Goal: Information Seeking & Learning: Learn about a topic

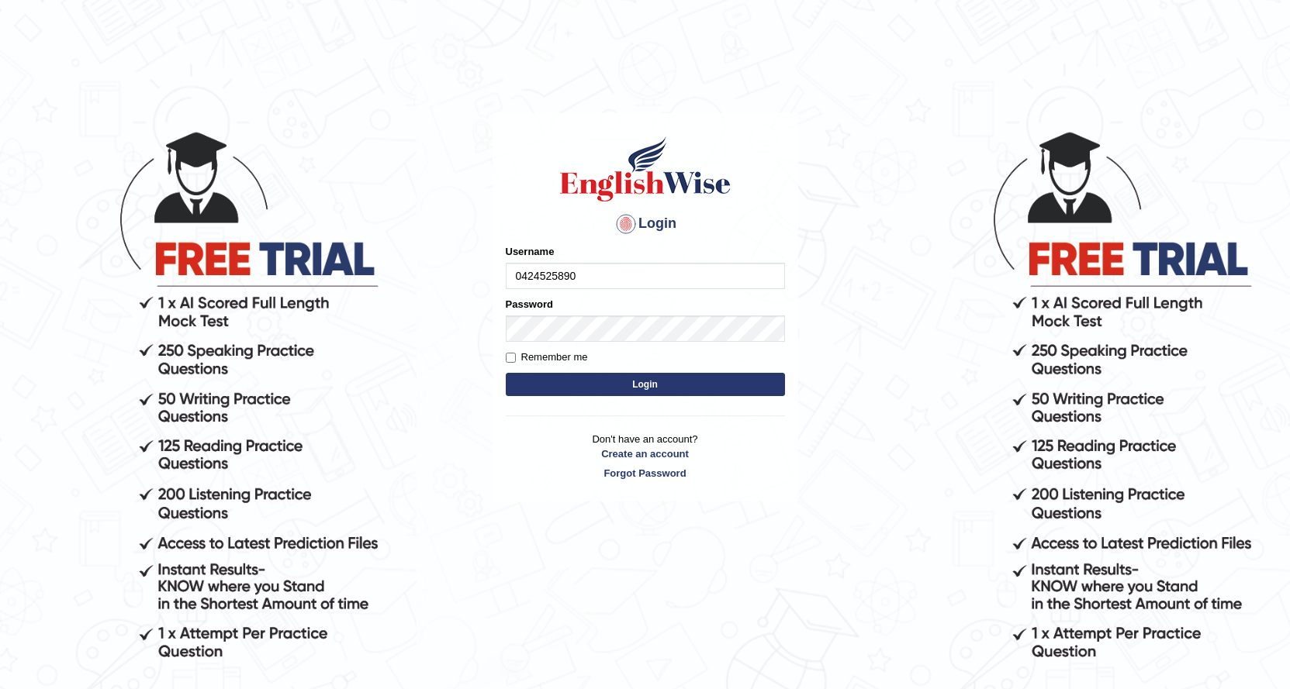
click at [641, 384] on button "Login" at bounding box center [645, 384] width 279 height 23
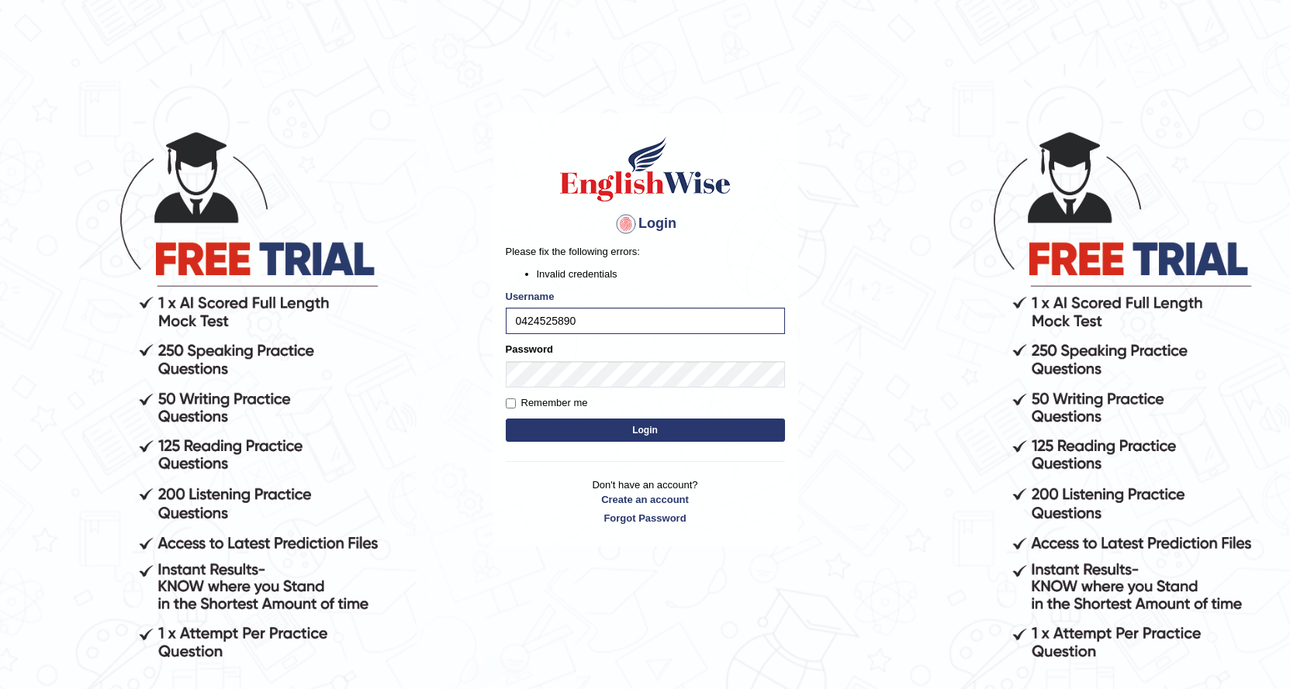
click at [630, 427] on button "Login" at bounding box center [645, 430] width 279 height 23
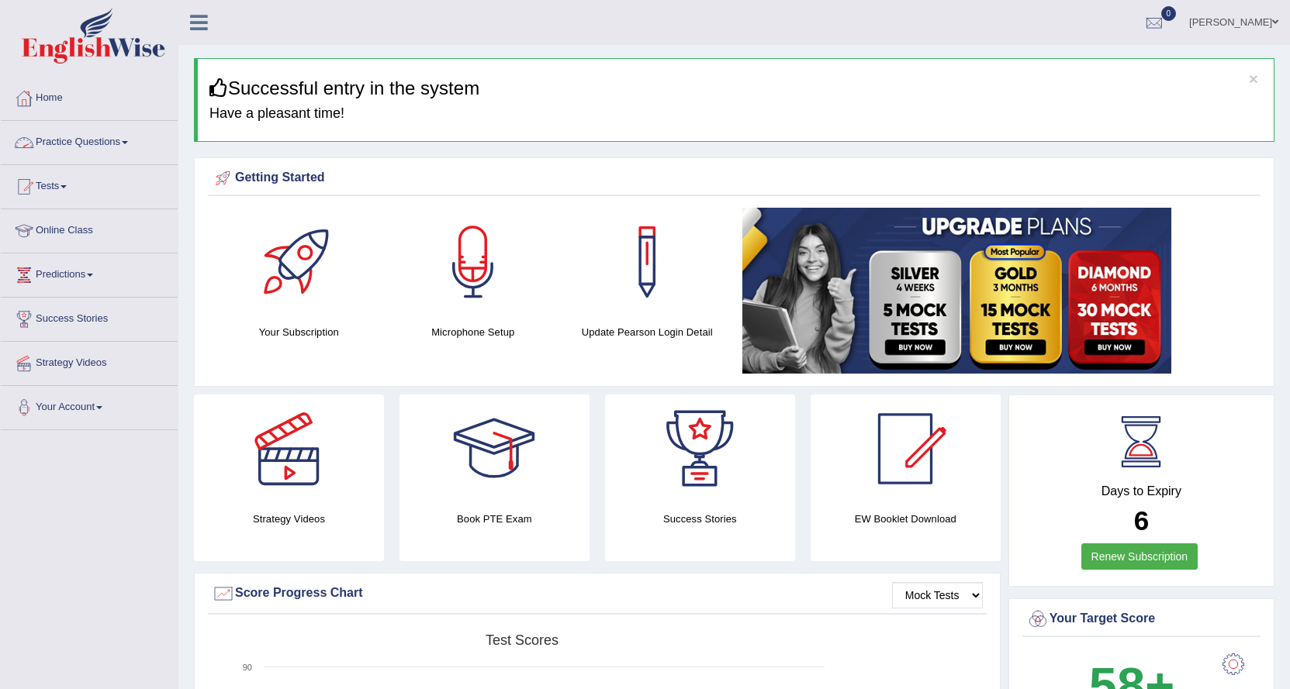
click at [126, 143] on link "Practice Questions" at bounding box center [89, 140] width 177 height 39
click at [104, 135] on link "Practice Questions" at bounding box center [89, 140] width 177 height 39
click at [130, 132] on link "Practice Questions" at bounding box center [89, 140] width 177 height 39
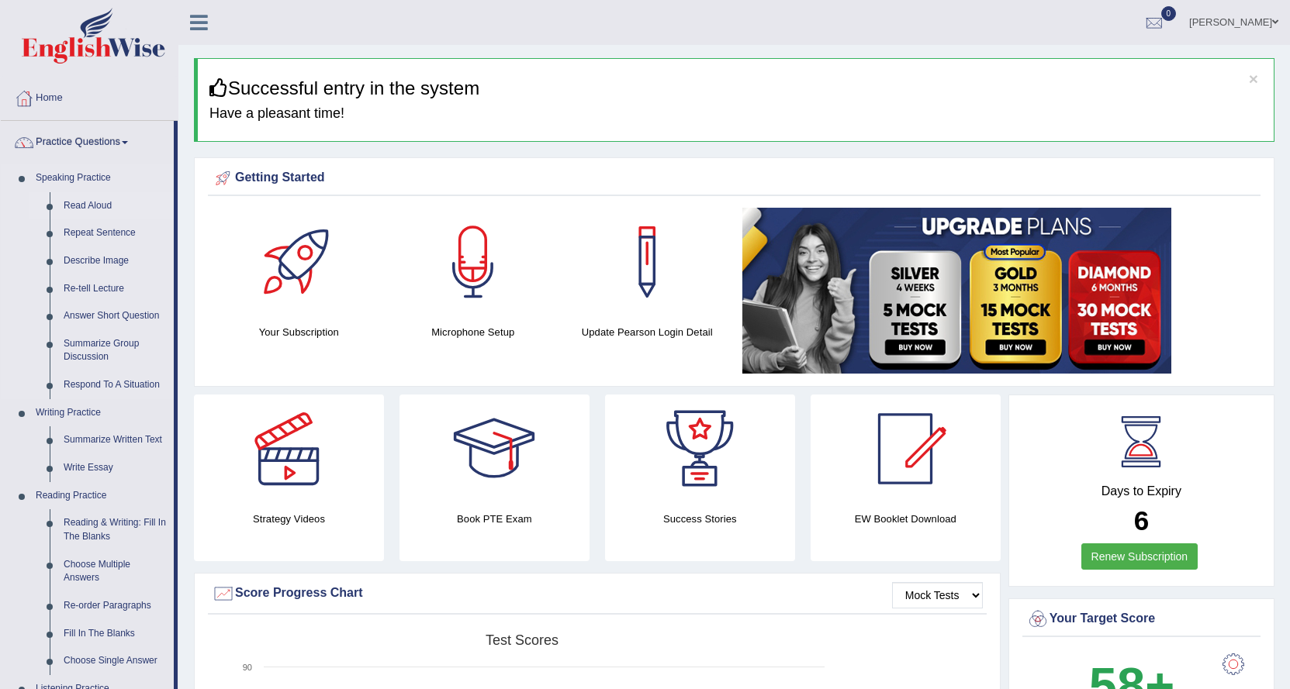
click at [95, 205] on link "Read Aloud" at bounding box center [115, 206] width 117 height 28
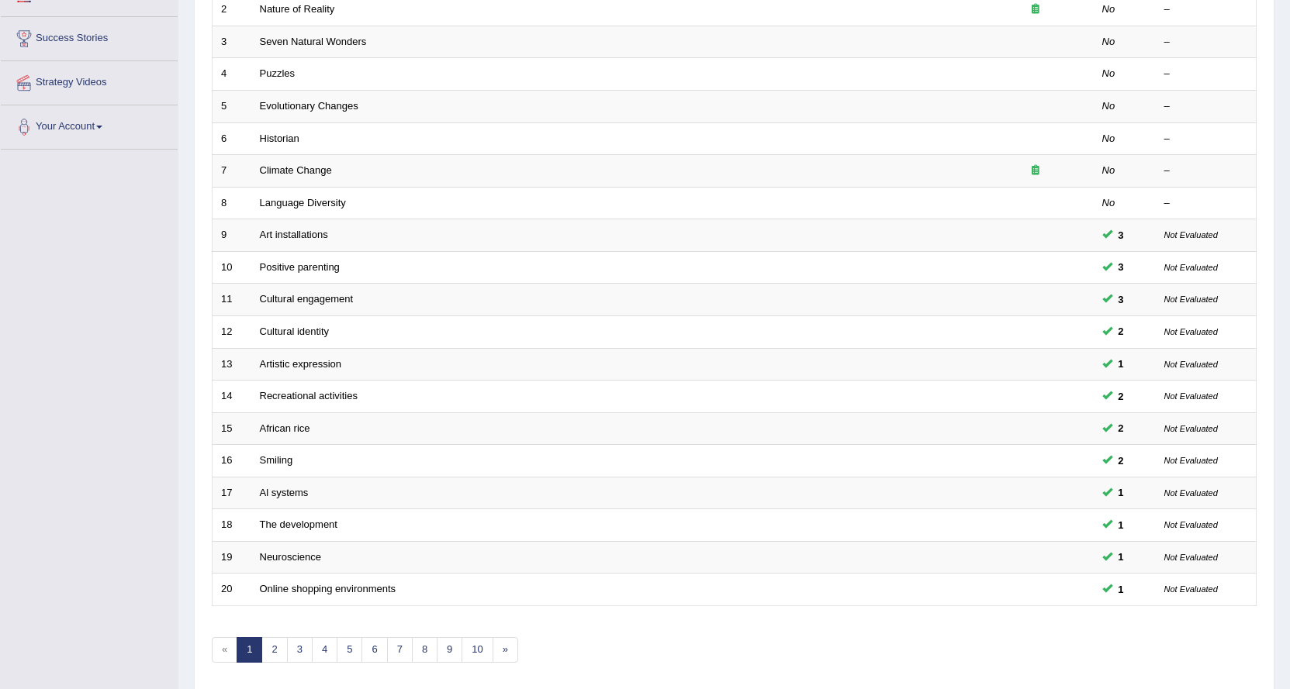
scroll to position [310, 0]
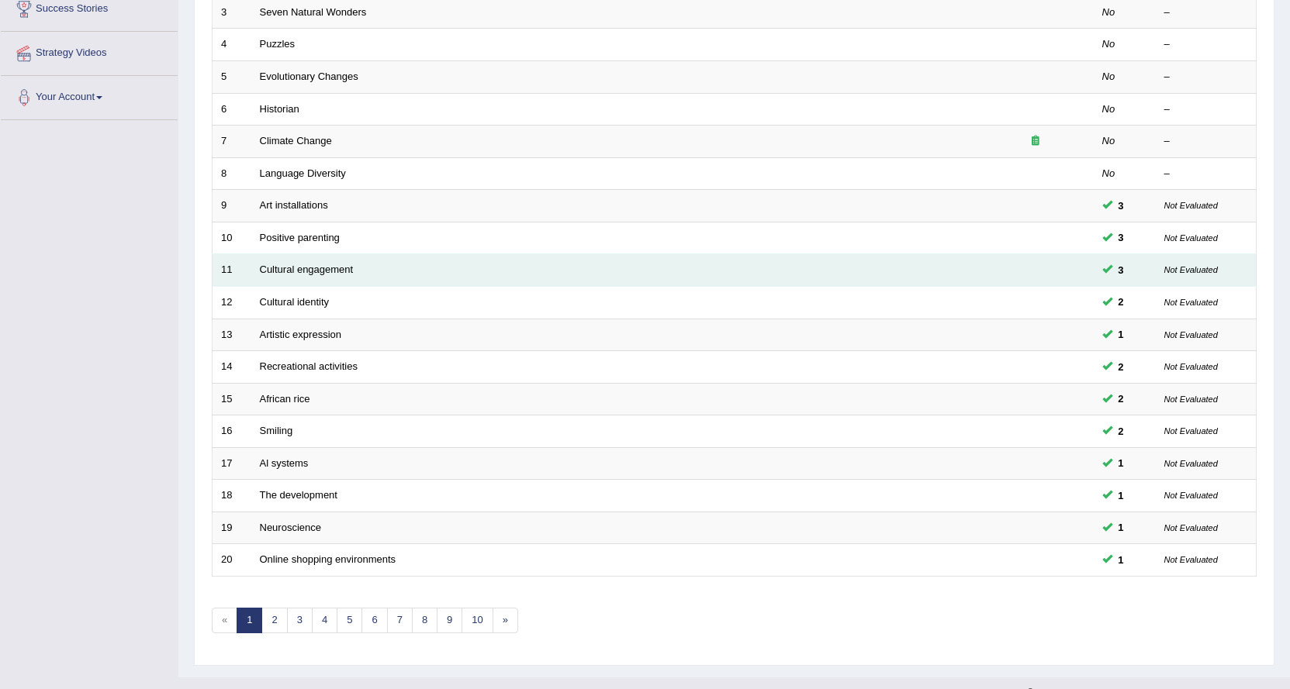
drag, startPoint x: 0, startPoint y: 0, endPoint x: 485, endPoint y: 276, distance: 558.4
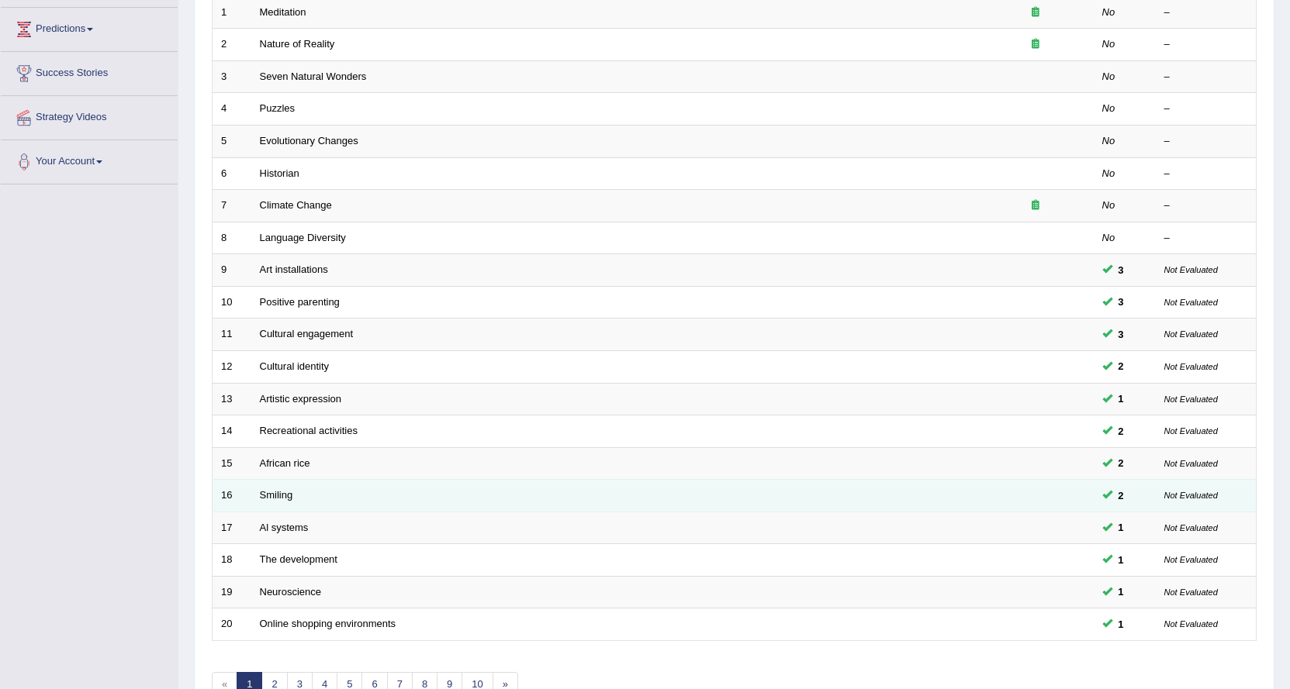
drag, startPoint x: 416, startPoint y: 627, endPoint x: 482, endPoint y: 627, distance: 65.1
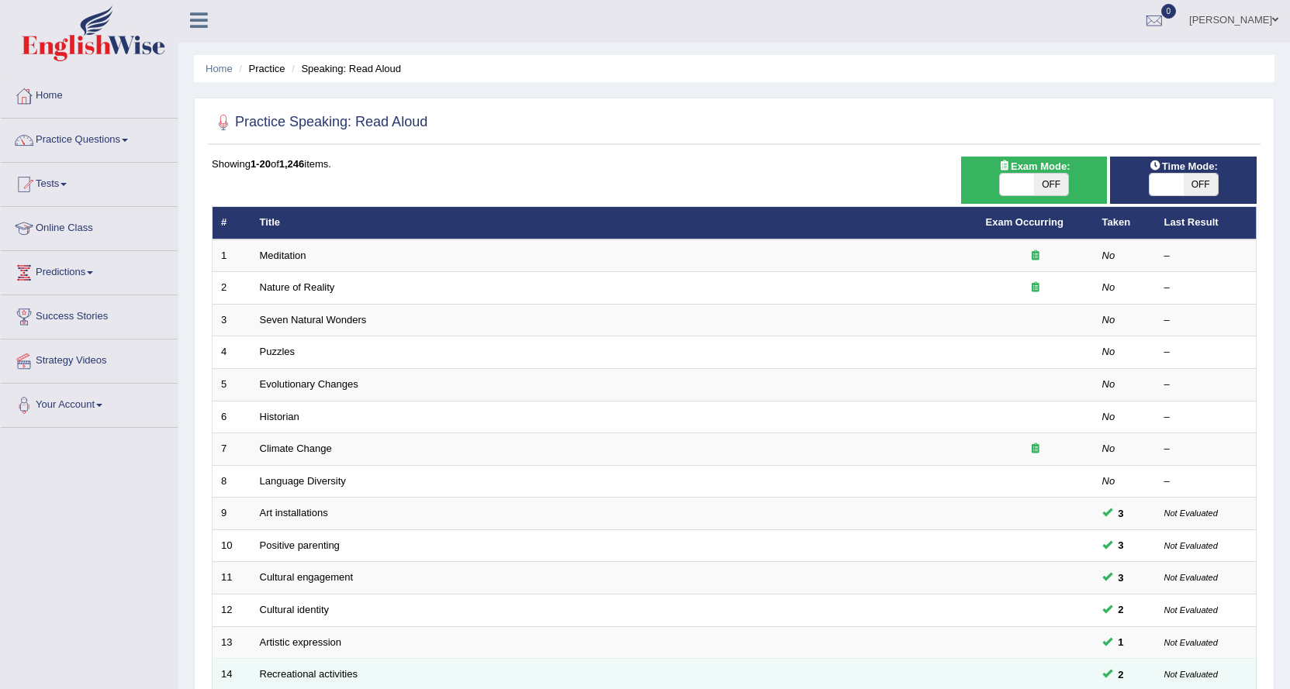
scroll to position [0, 0]
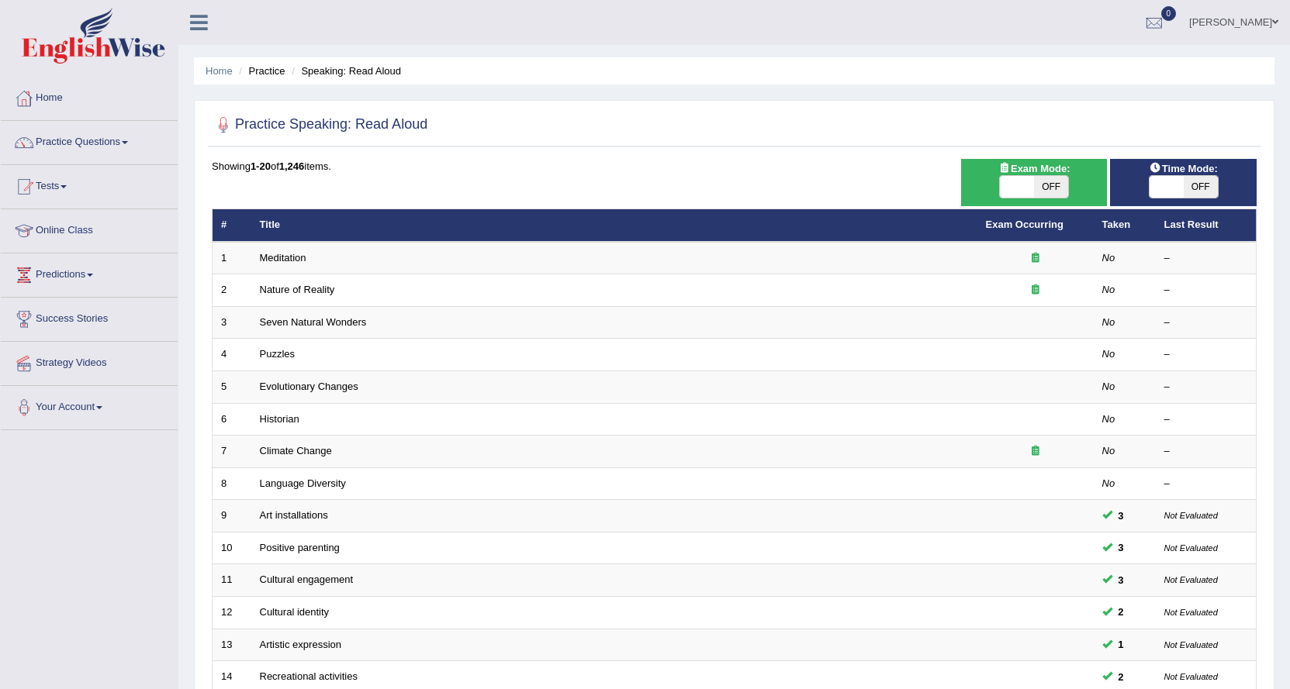
click at [1025, 178] on span at bounding box center [1017, 187] width 34 height 22
click at [1042, 185] on span "OFF" at bounding box center [1051, 187] width 34 height 22
checkbox input "true"
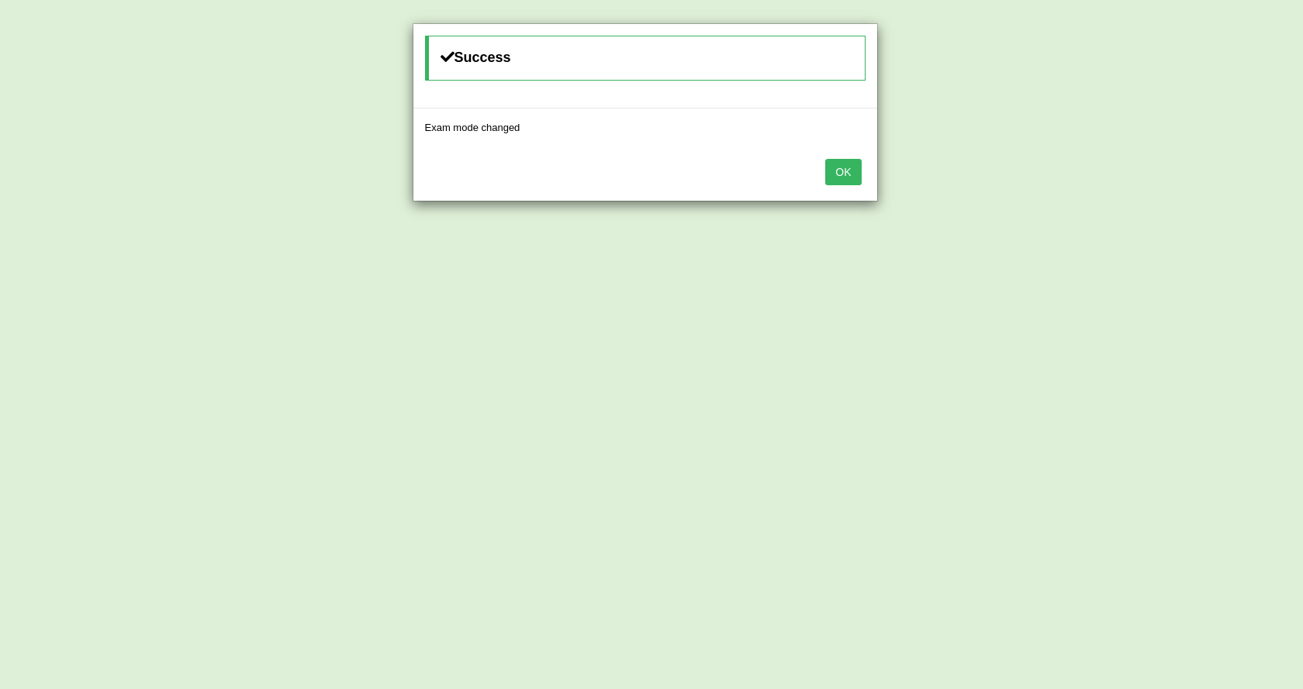
click at [844, 163] on button "OK" at bounding box center [843, 172] width 36 height 26
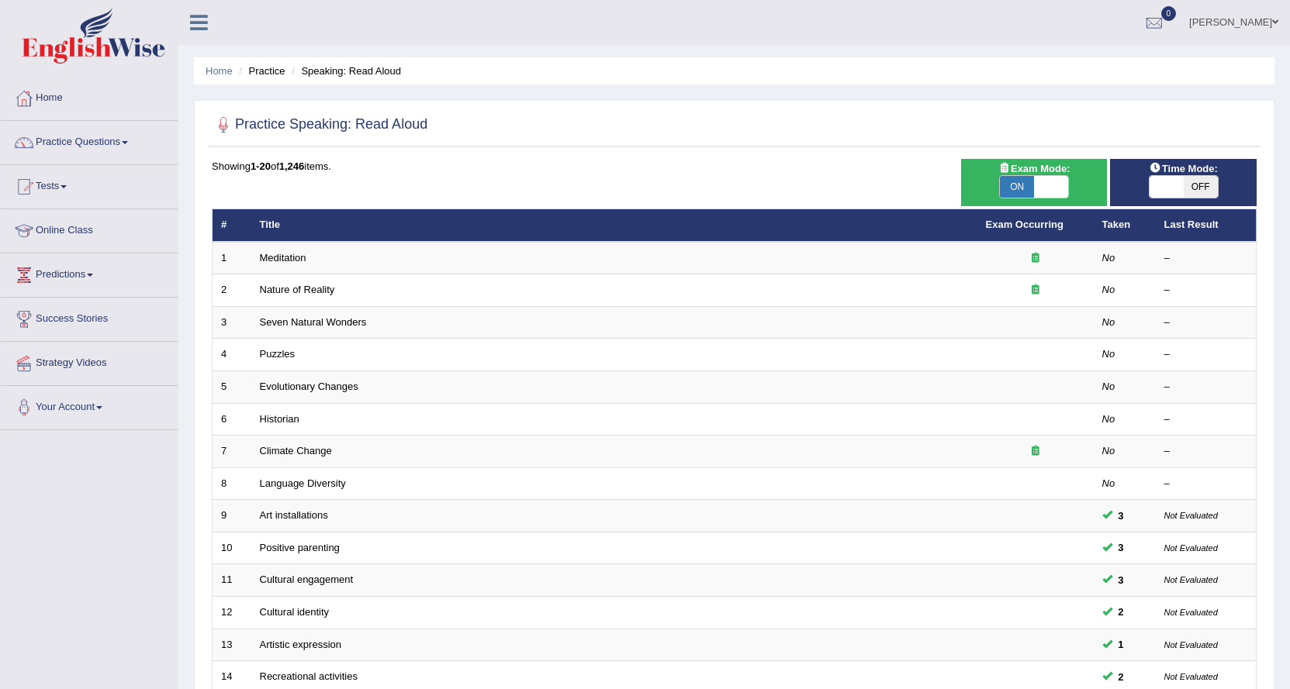
click at [1193, 189] on span "OFF" at bounding box center [1200, 187] width 34 height 22
checkbox input "true"
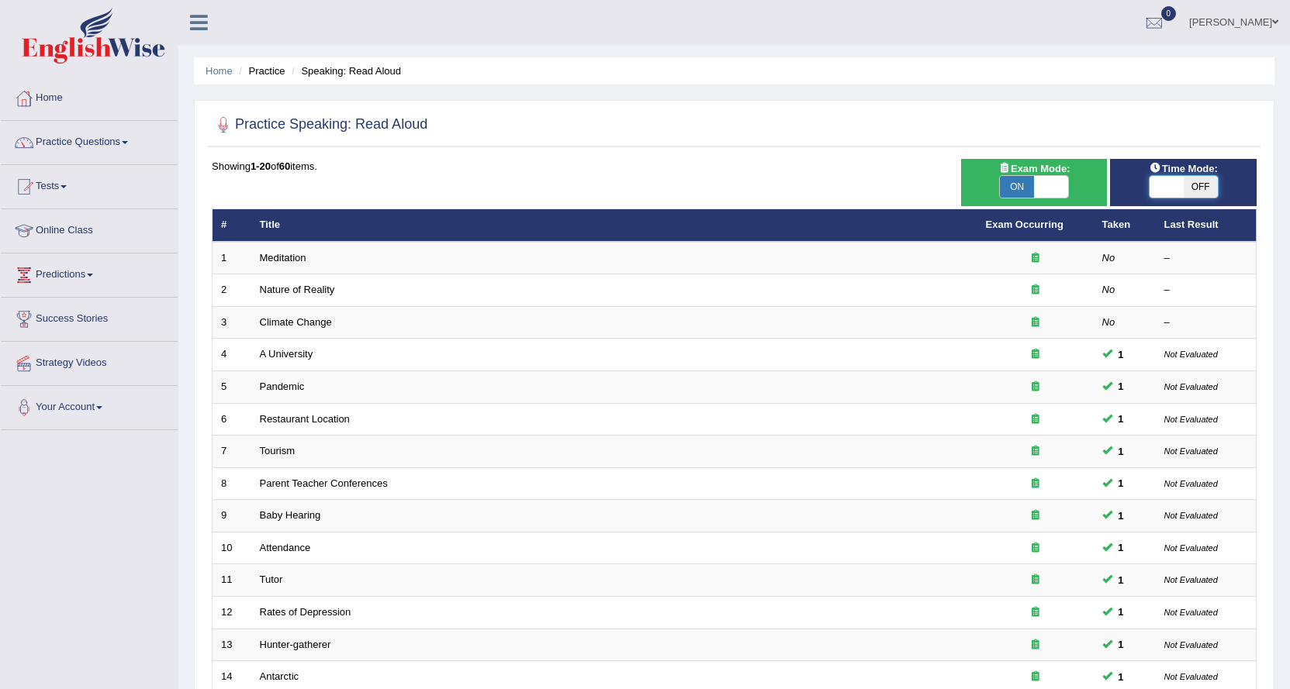
click at [1168, 179] on span at bounding box center [1166, 187] width 34 height 22
checkbox input "true"
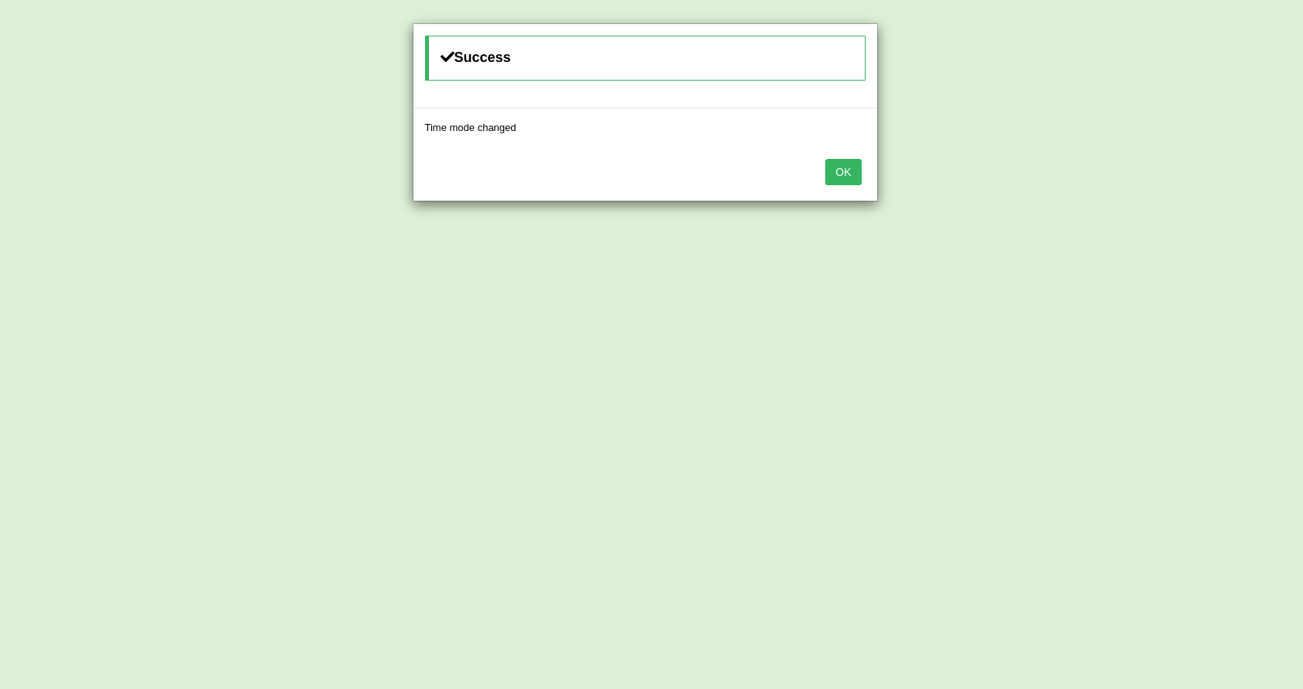
click at [838, 174] on button "OK" at bounding box center [843, 172] width 36 height 26
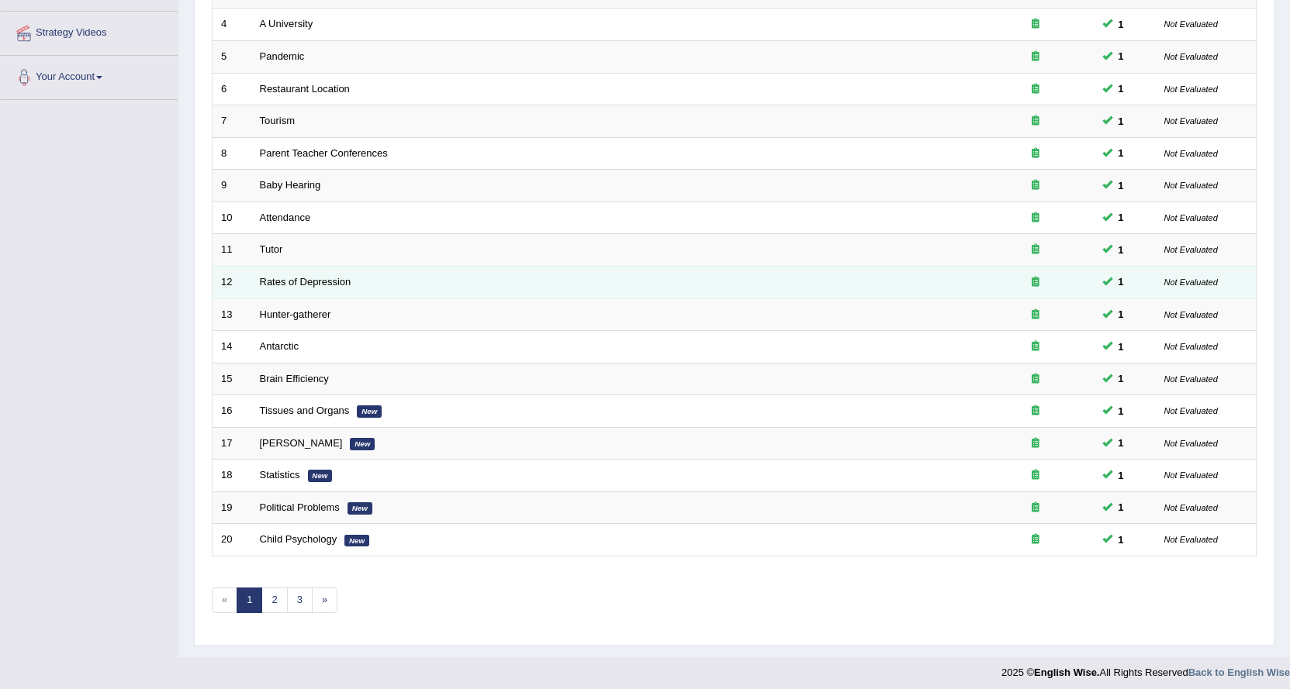
scroll to position [337, 0]
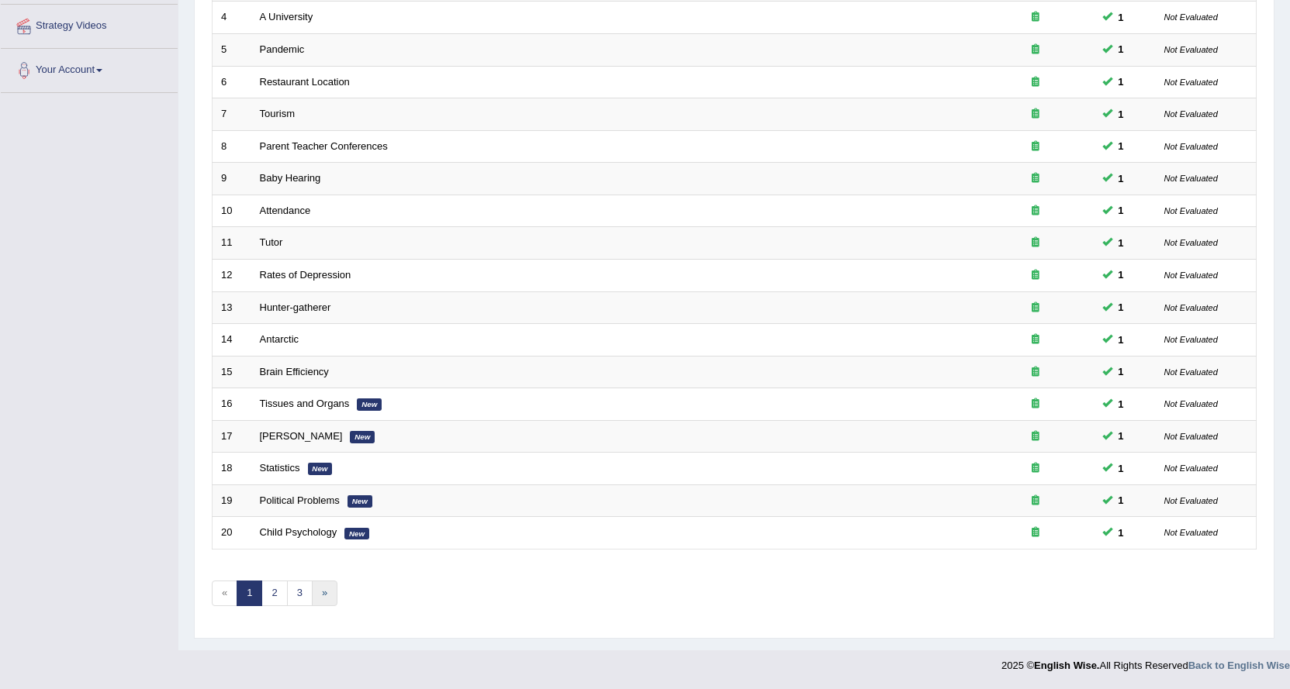
click at [323, 593] on link "»" at bounding box center [325, 594] width 26 height 26
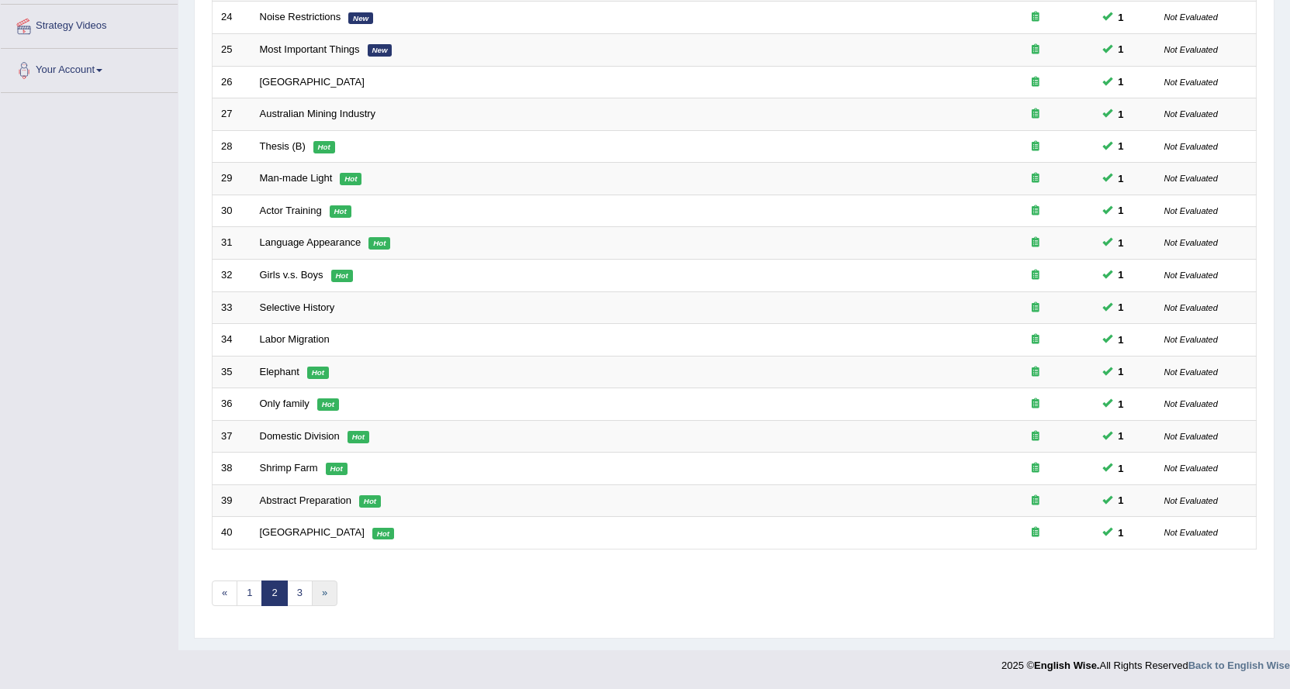
click at [330, 589] on link "»" at bounding box center [325, 594] width 26 height 26
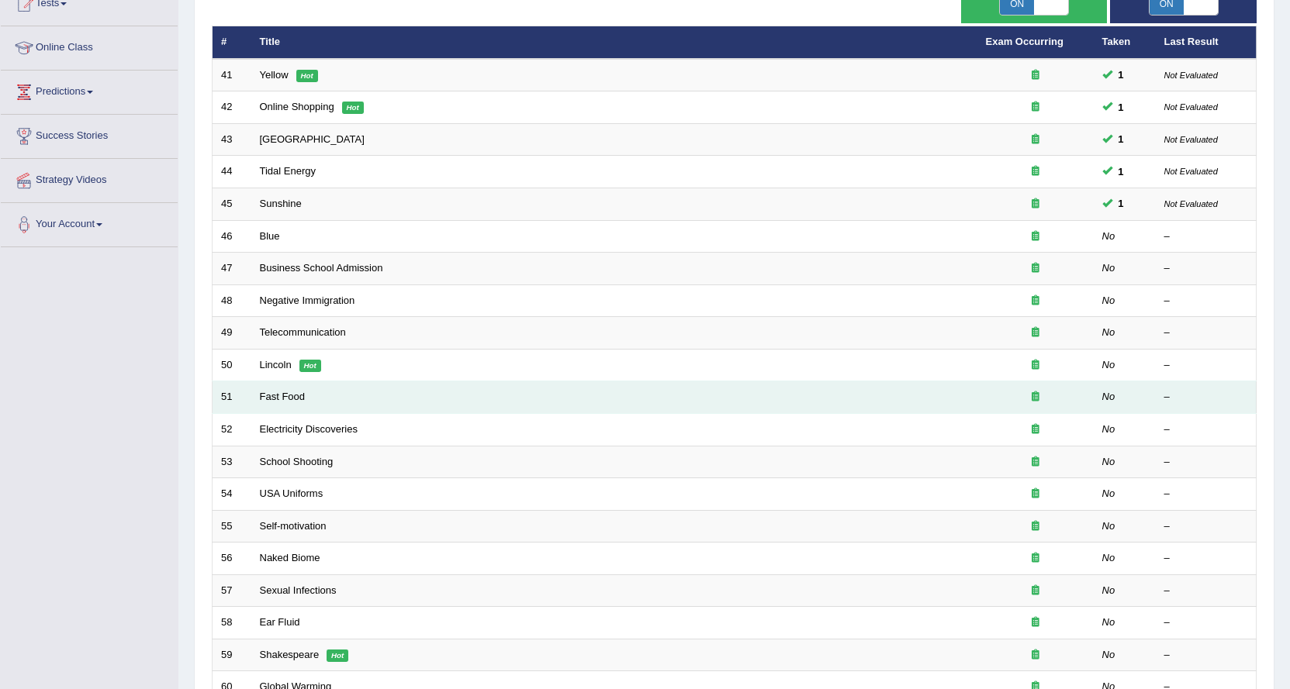
scroll to position [182, 0]
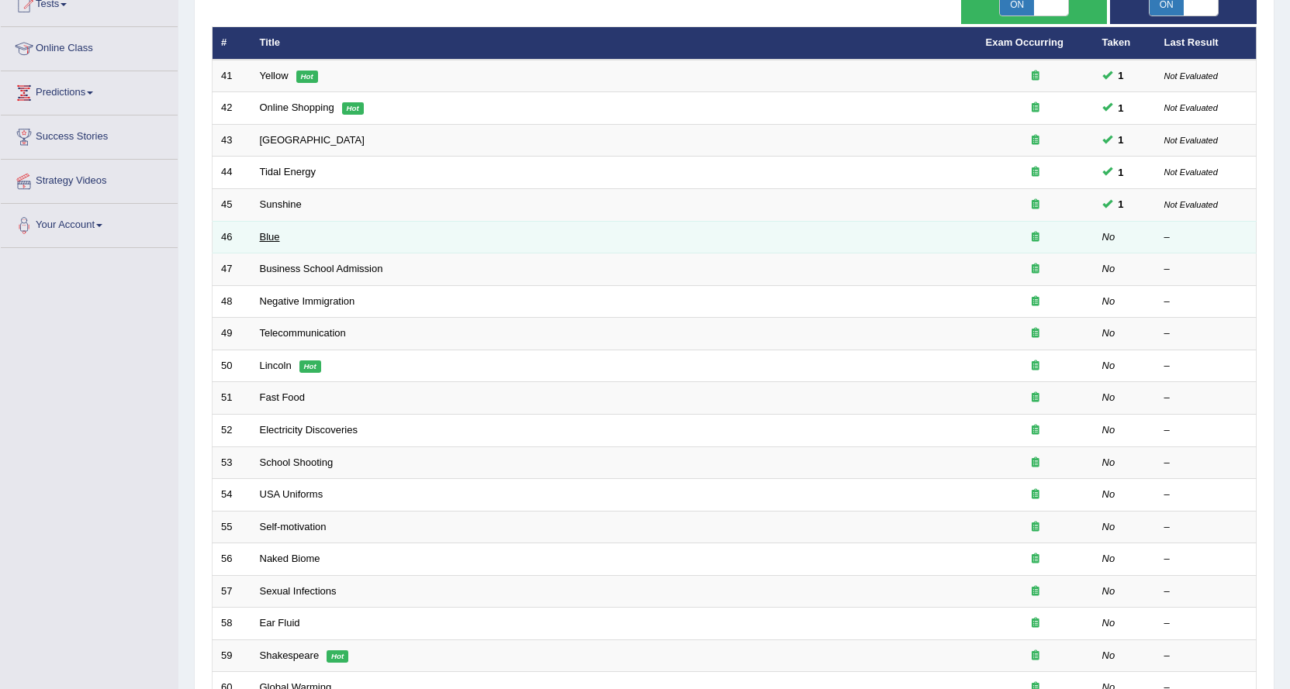
click at [268, 231] on link "Blue" at bounding box center [270, 237] width 20 height 12
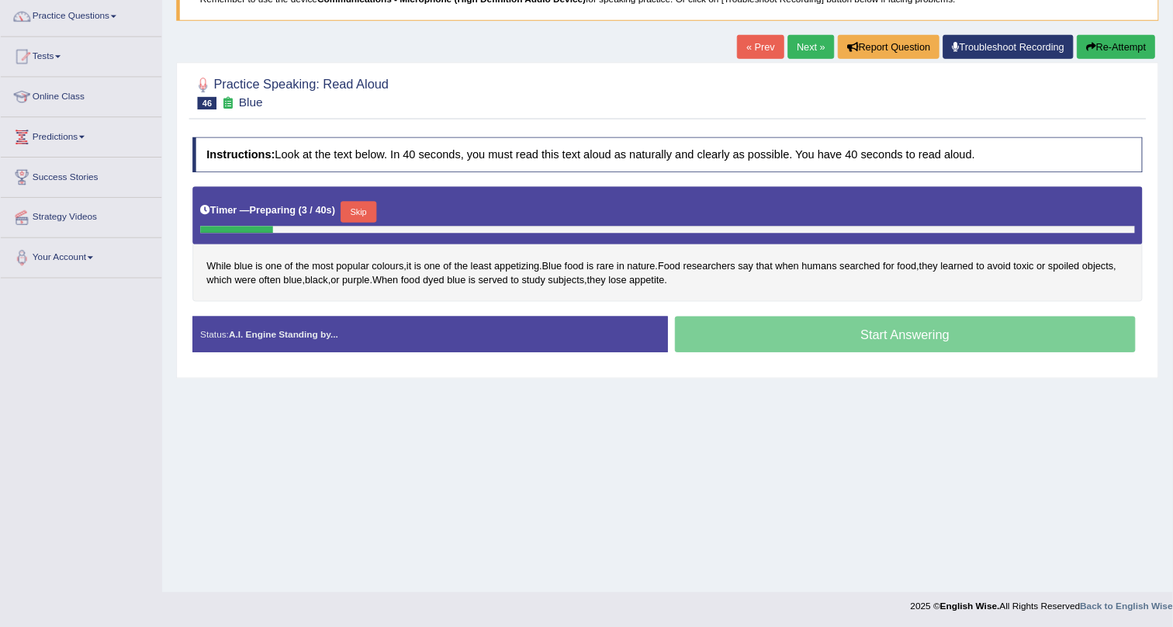
scroll to position [124, 0]
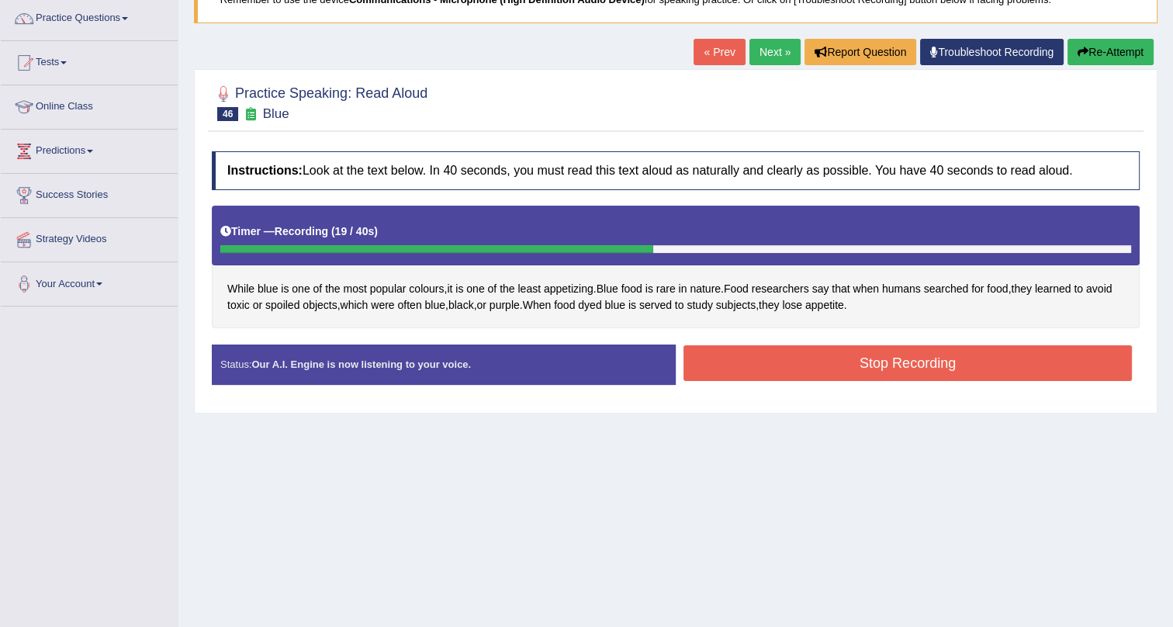
click at [931, 358] on button "Stop Recording" at bounding box center [907, 363] width 448 height 36
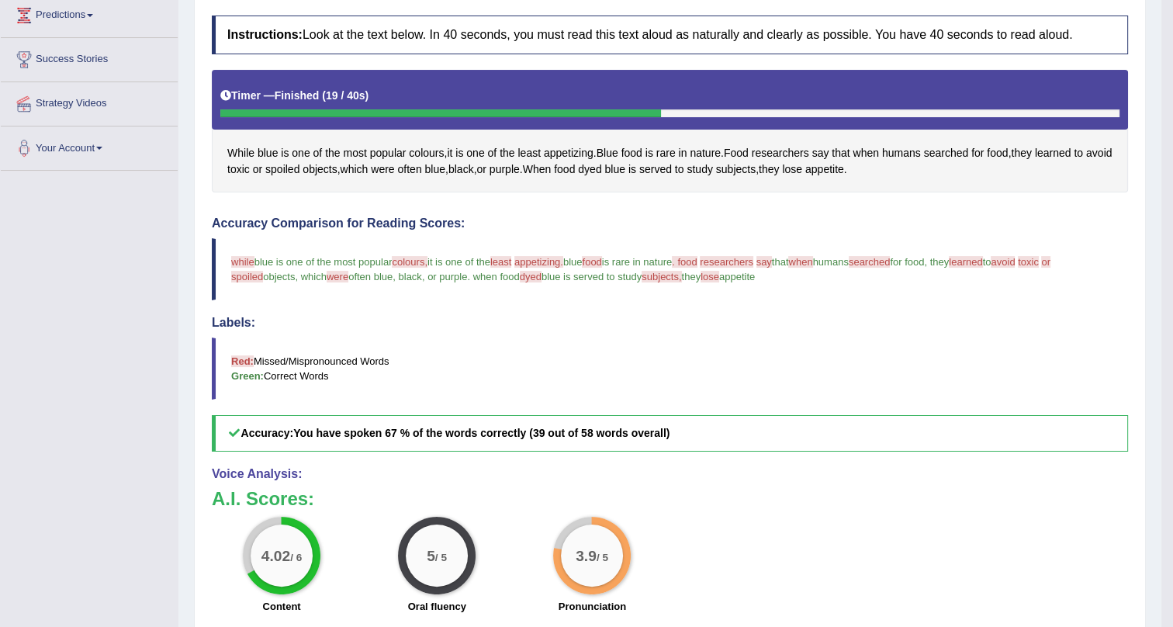
scroll to position [0, 0]
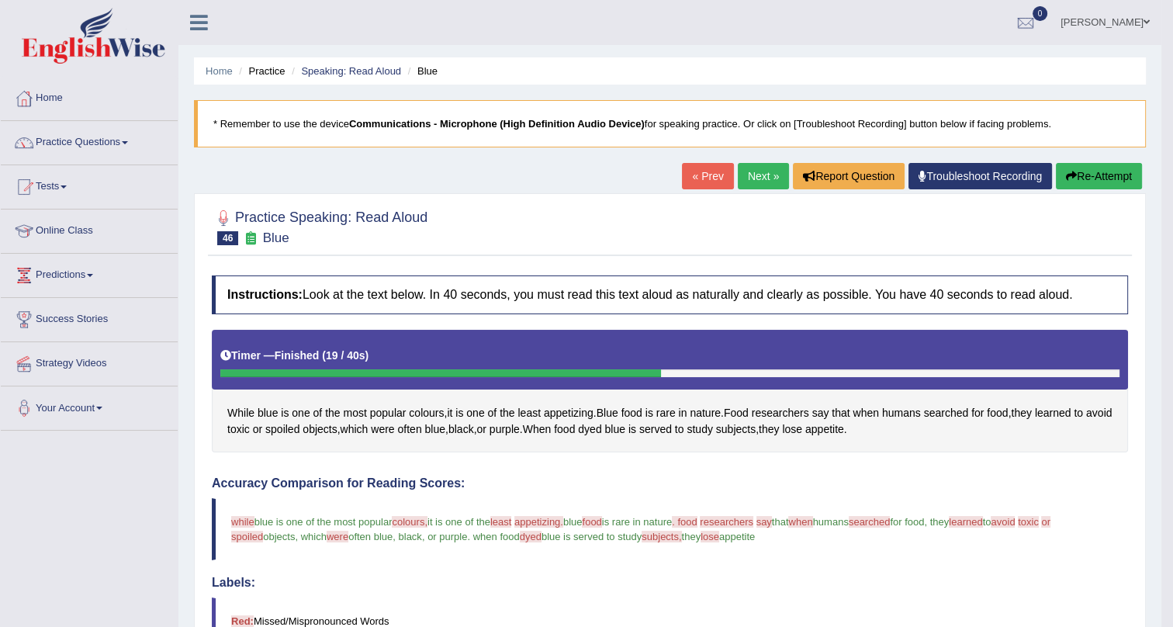
click at [752, 171] on link "Next »" at bounding box center [762, 176] width 51 height 26
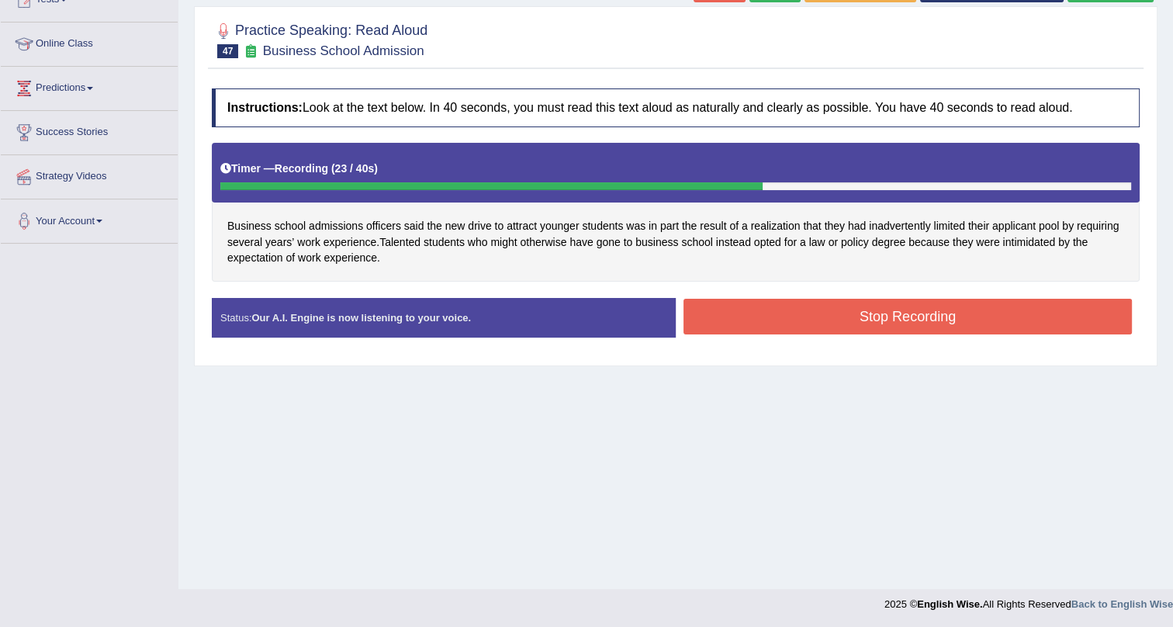
click at [876, 310] on button "Stop Recording" at bounding box center [907, 317] width 448 height 36
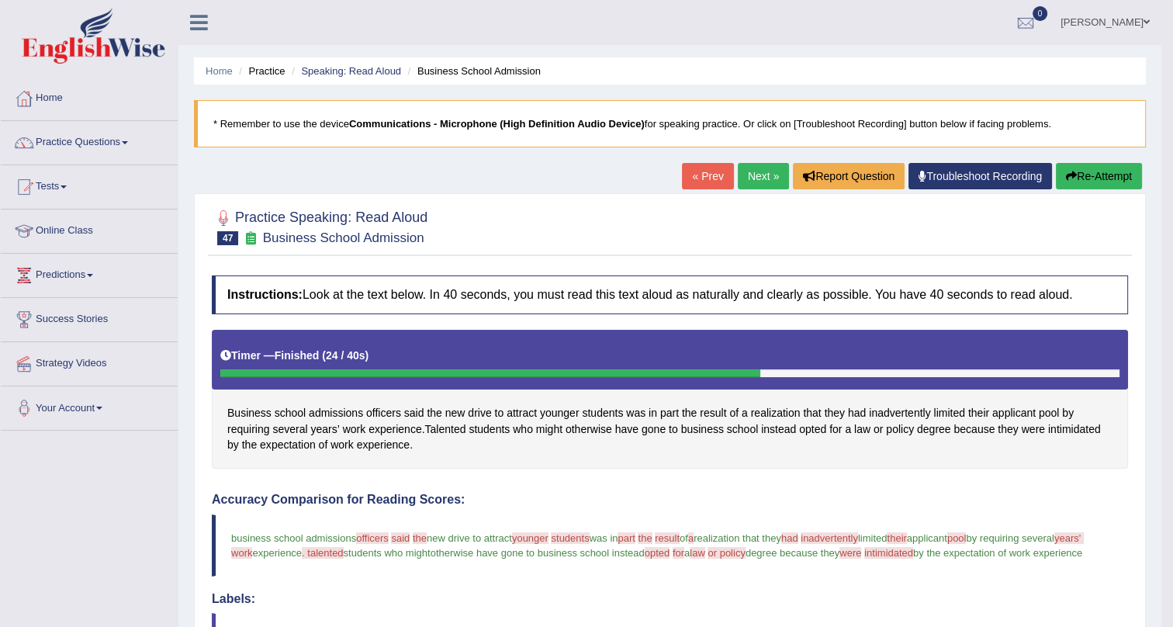
click at [757, 172] on link "Next »" at bounding box center [762, 176] width 51 height 26
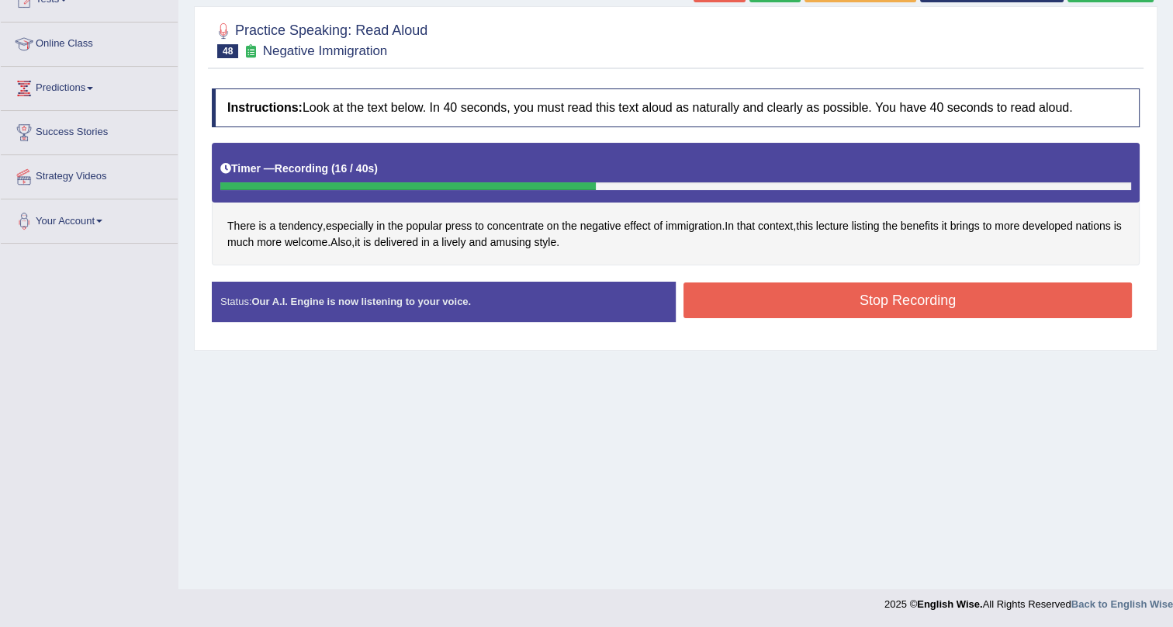
click at [882, 302] on button "Stop Recording" at bounding box center [907, 300] width 448 height 36
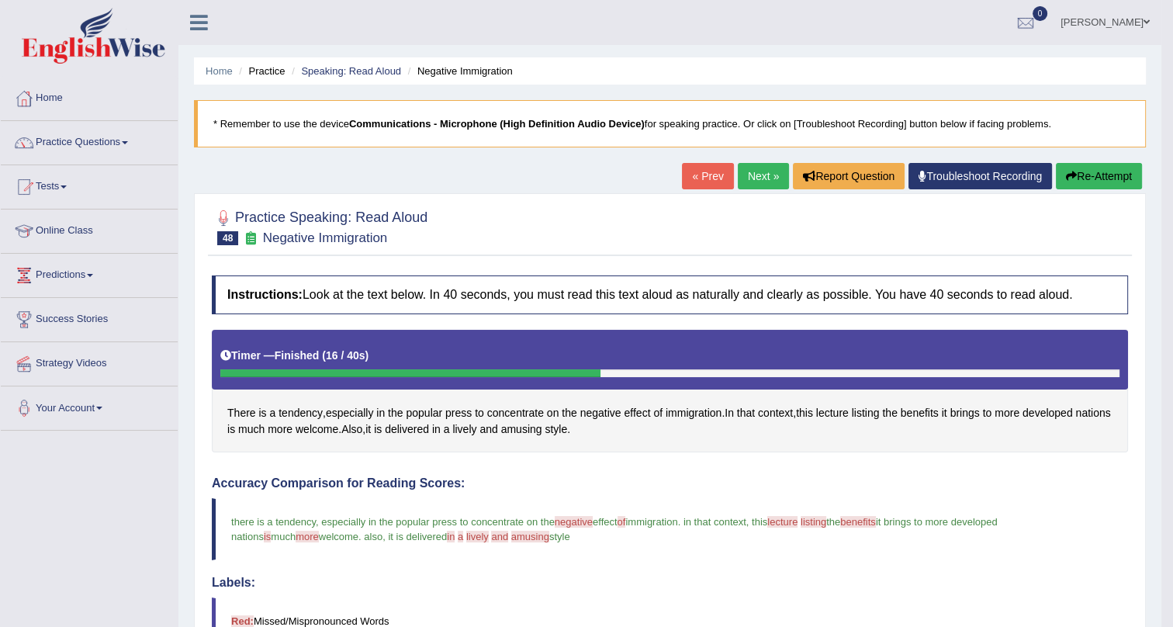
click at [768, 178] on link "Next »" at bounding box center [762, 176] width 51 height 26
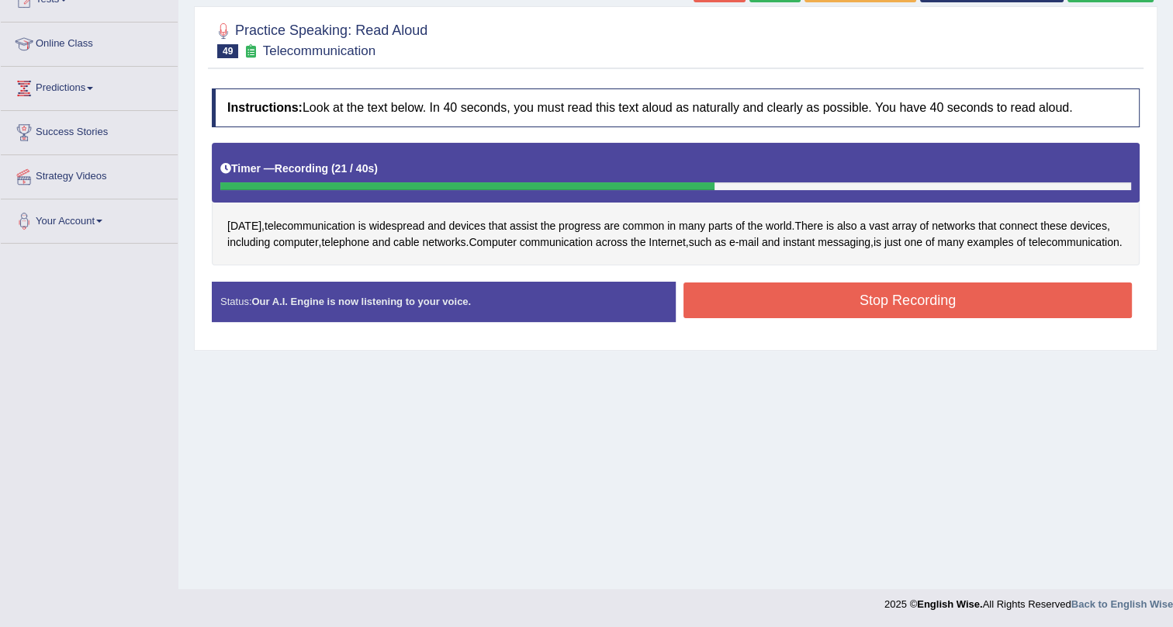
drag, startPoint x: 972, startPoint y: 318, endPoint x: 985, endPoint y: 315, distance: 12.8
click at [972, 317] on button "Stop Recording" at bounding box center [907, 300] width 448 height 36
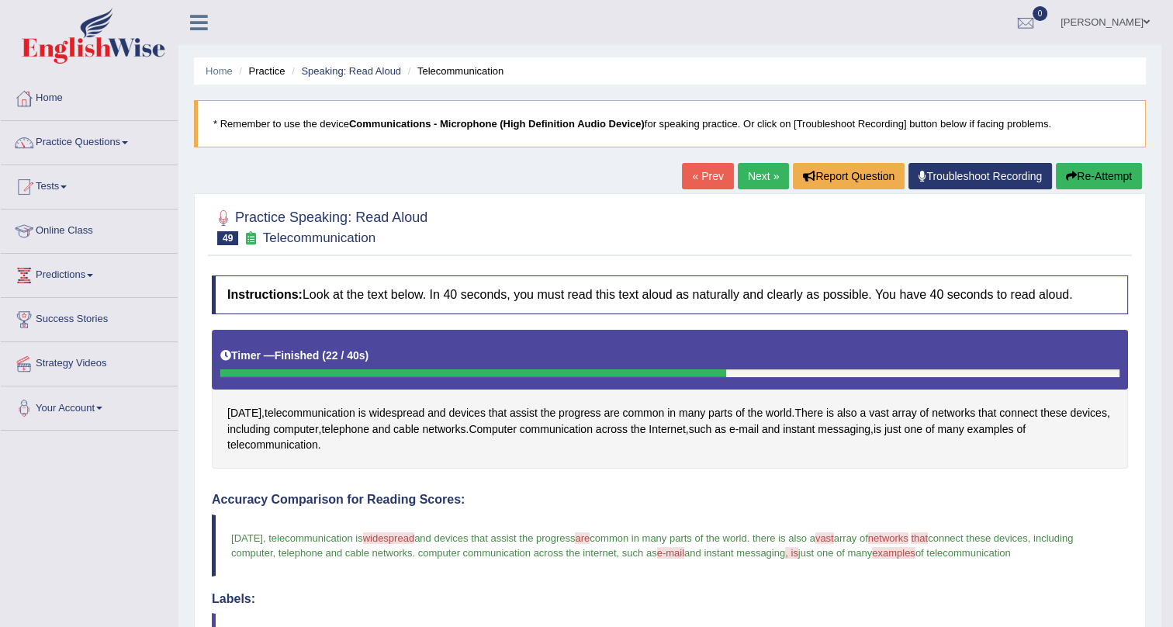
click at [748, 174] on link "Next »" at bounding box center [762, 176] width 51 height 26
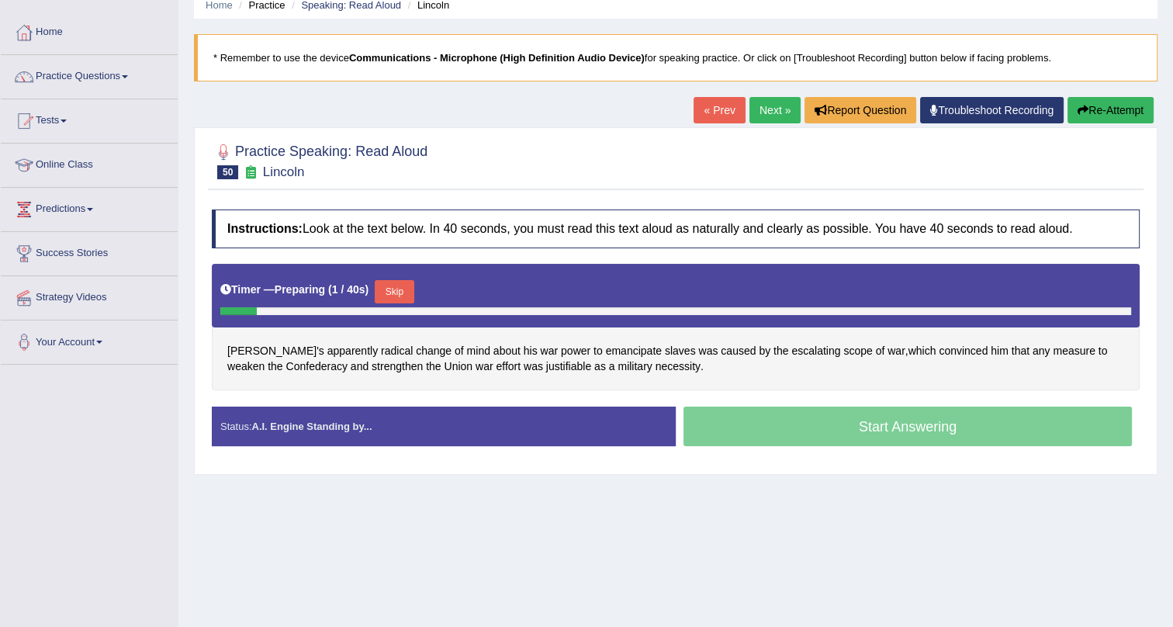
scroll to position [187, 0]
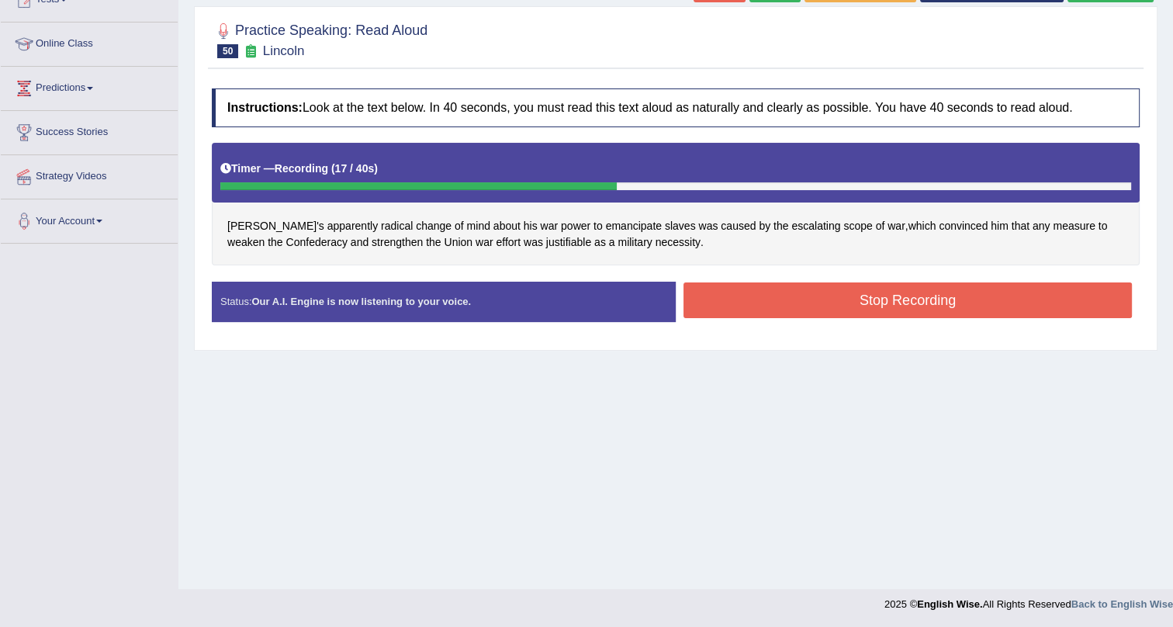
click at [871, 303] on button "Stop Recording" at bounding box center [907, 300] width 448 height 36
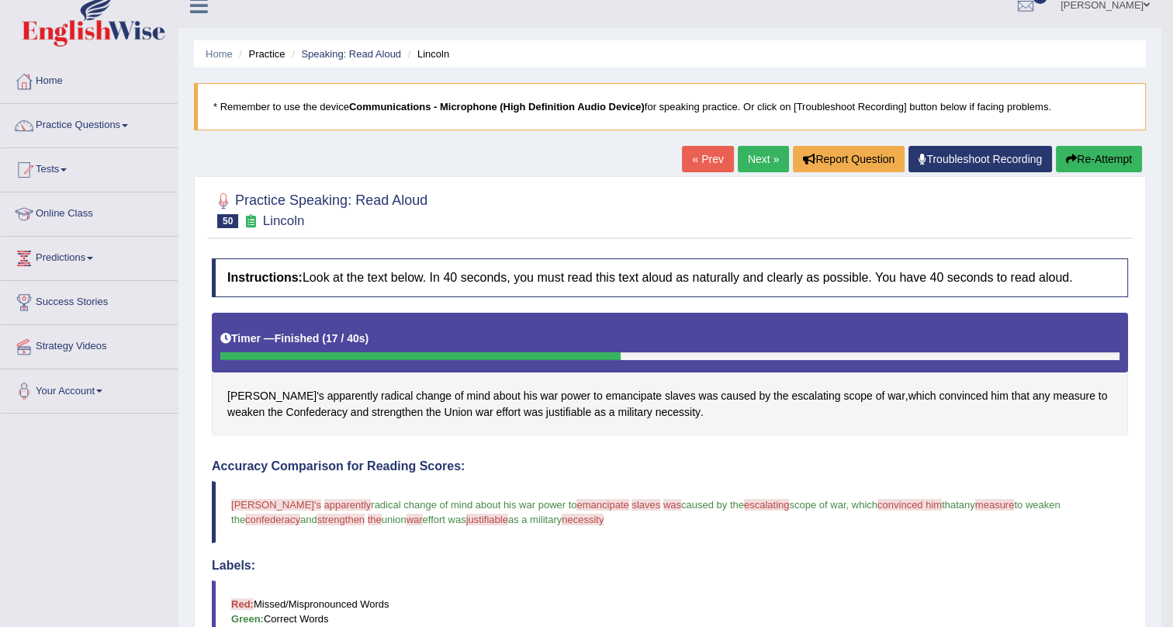
scroll to position [0, 0]
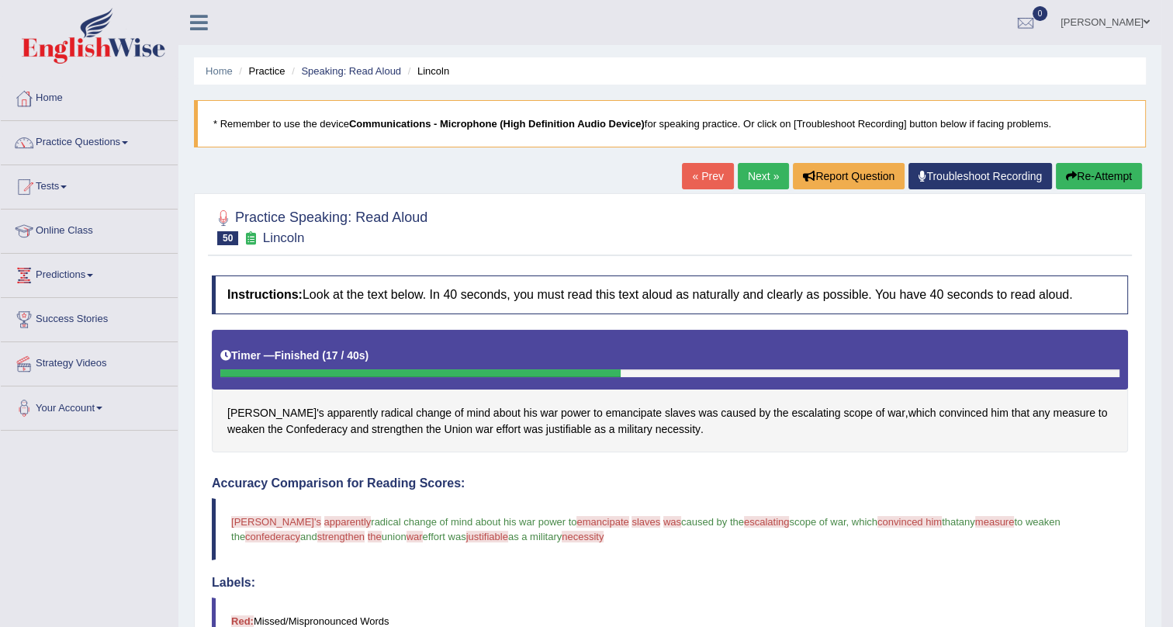
click at [752, 167] on link "Next »" at bounding box center [762, 176] width 51 height 26
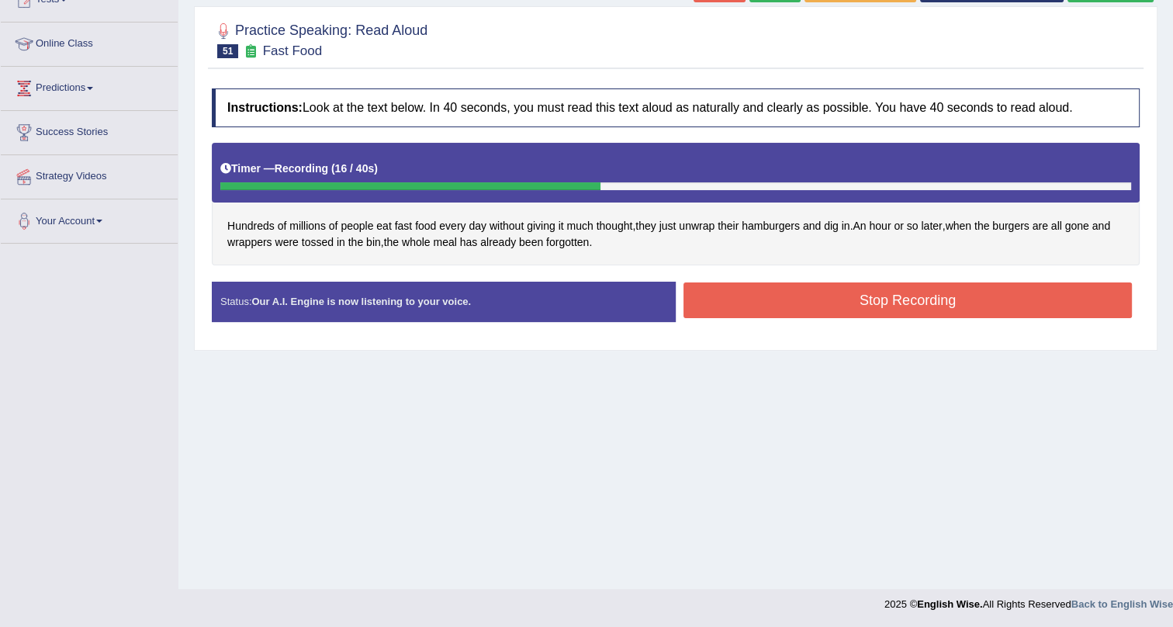
click at [870, 301] on button "Stop Recording" at bounding box center [907, 300] width 448 height 36
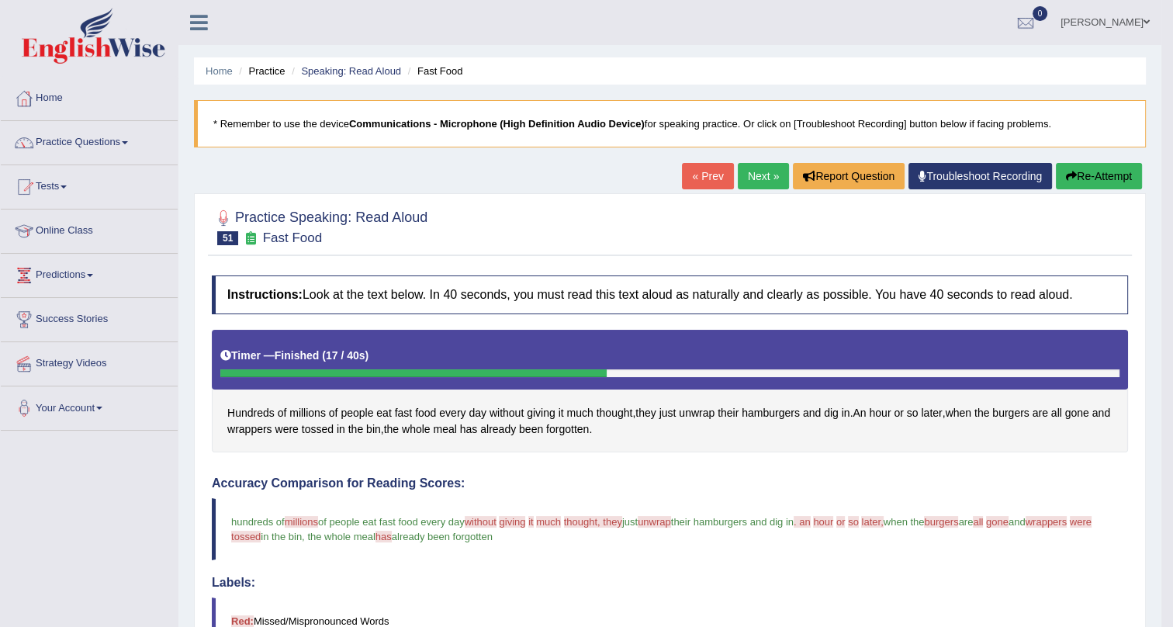
click at [743, 171] on link "Next »" at bounding box center [762, 176] width 51 height 26
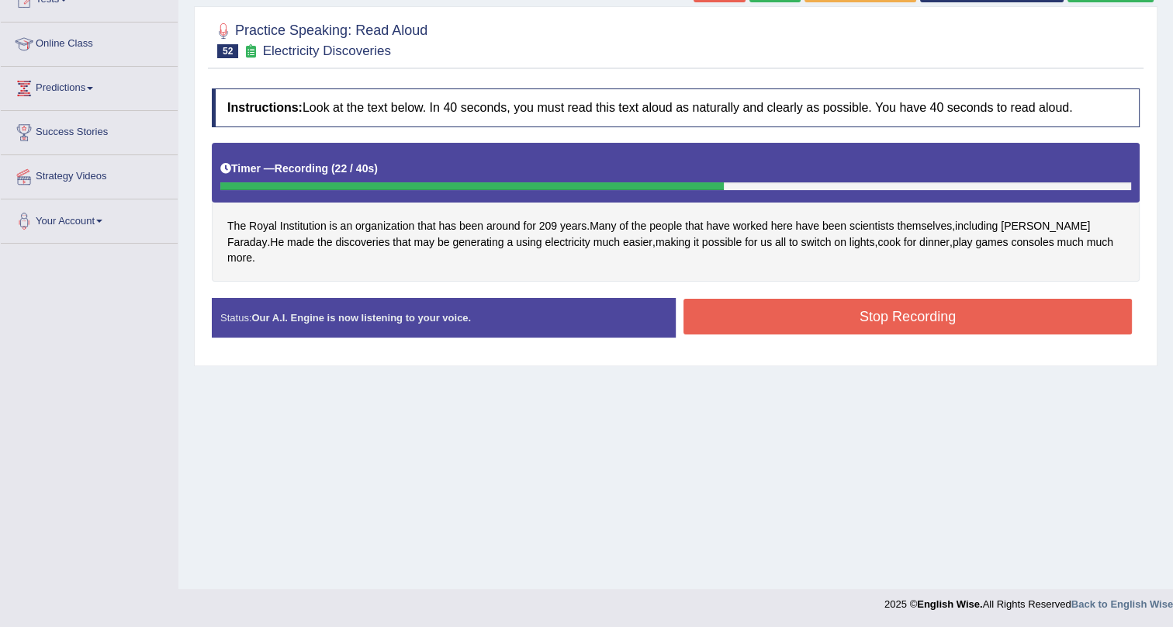
click at [717, 299] on button "Stop Recording" at bounding box center [907, 317] width 448 height 36
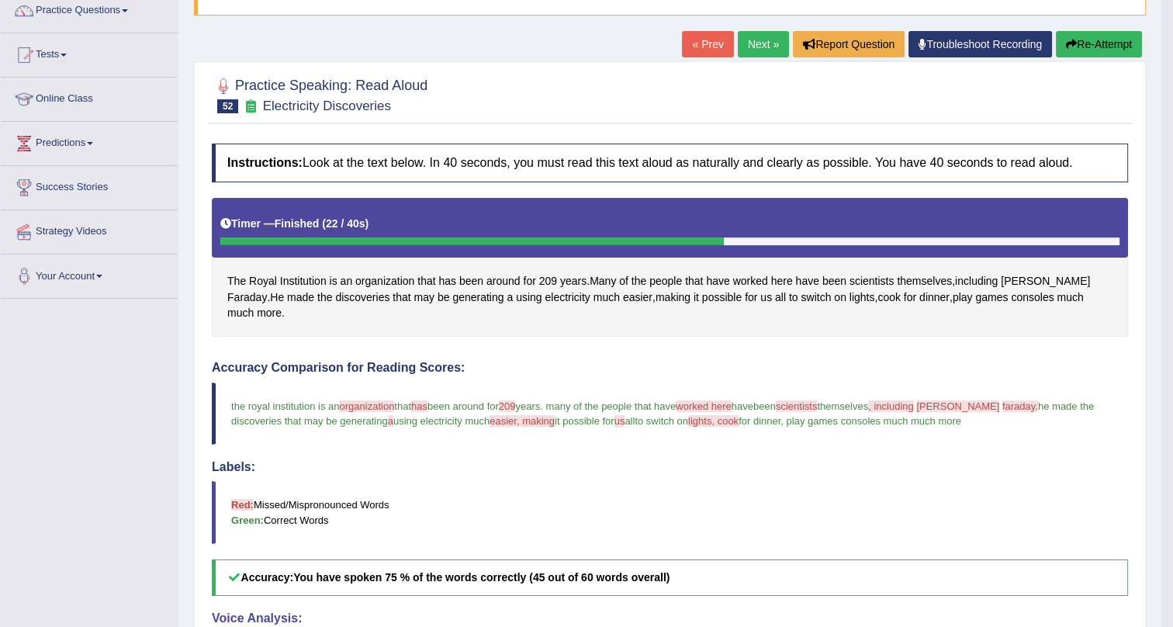
scroll to position [140, 0]
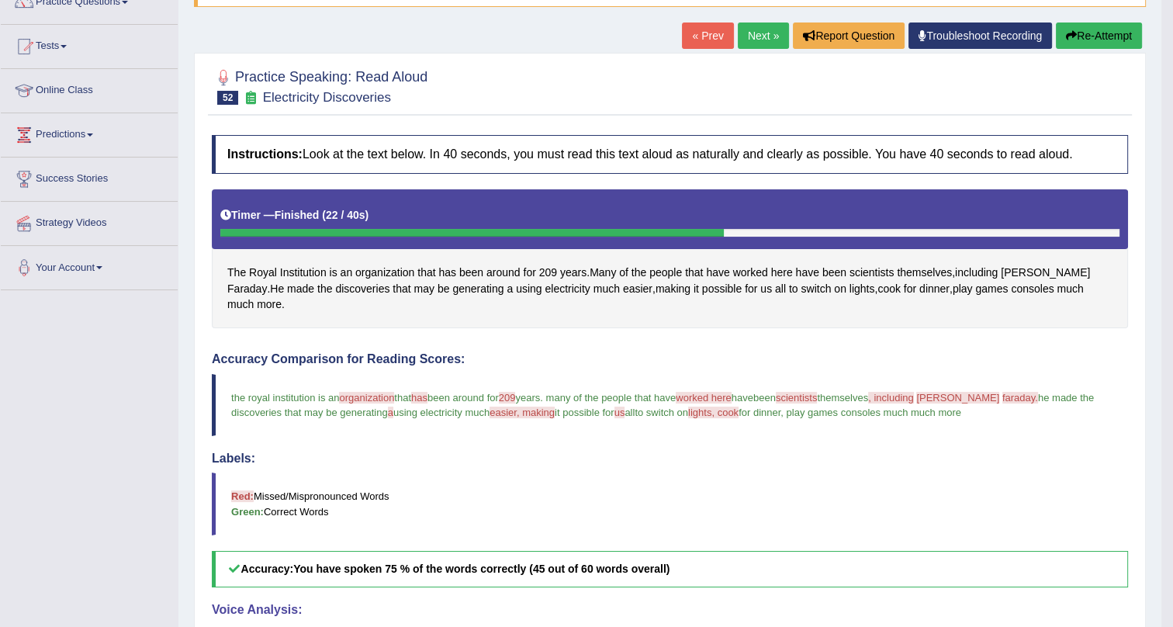
click at [760, 31] on link "Next »" at bounding box center [762, 35] width 51 height 26
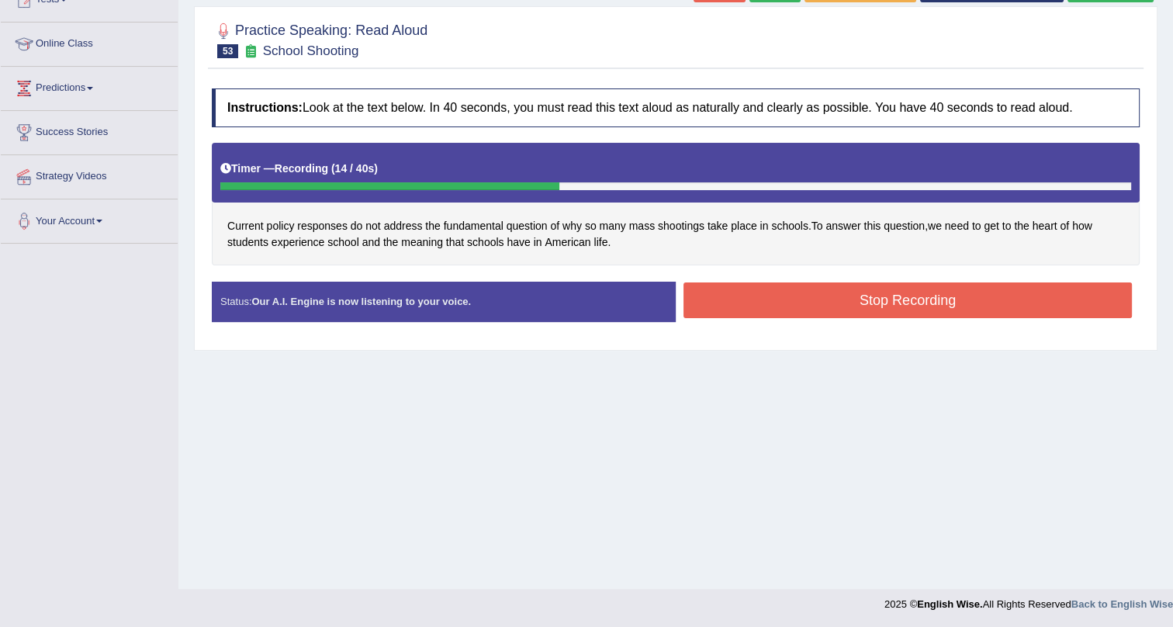
click at [782, 283] on button "Stop Recording" at bounding box center [907, 300] width 448 height 36
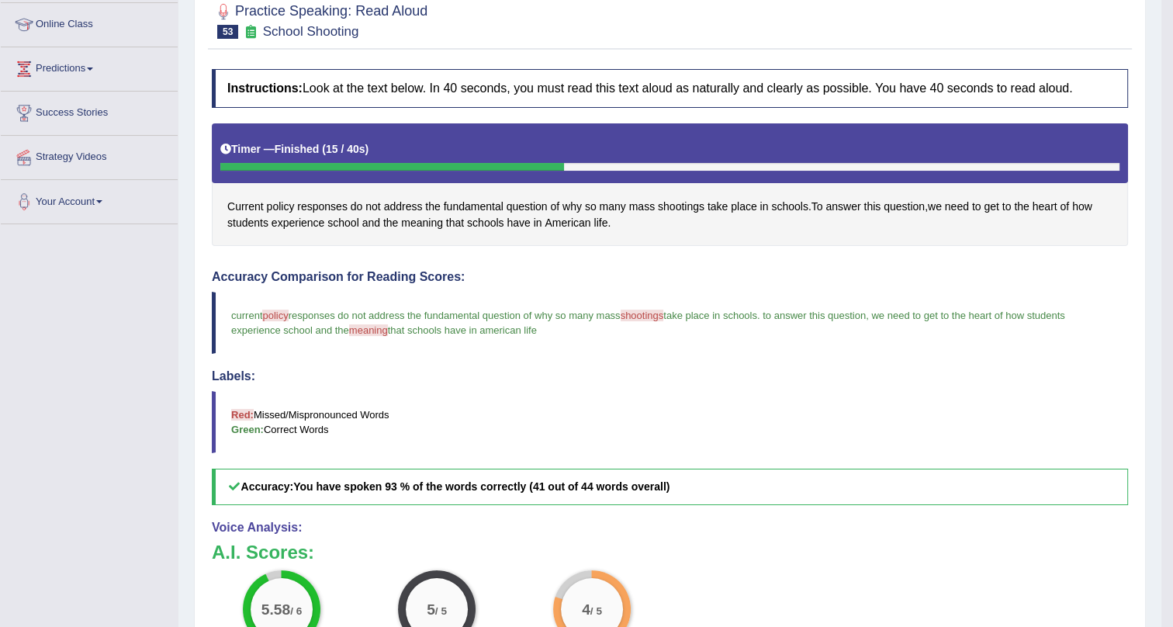
scroll to position [47, 0]
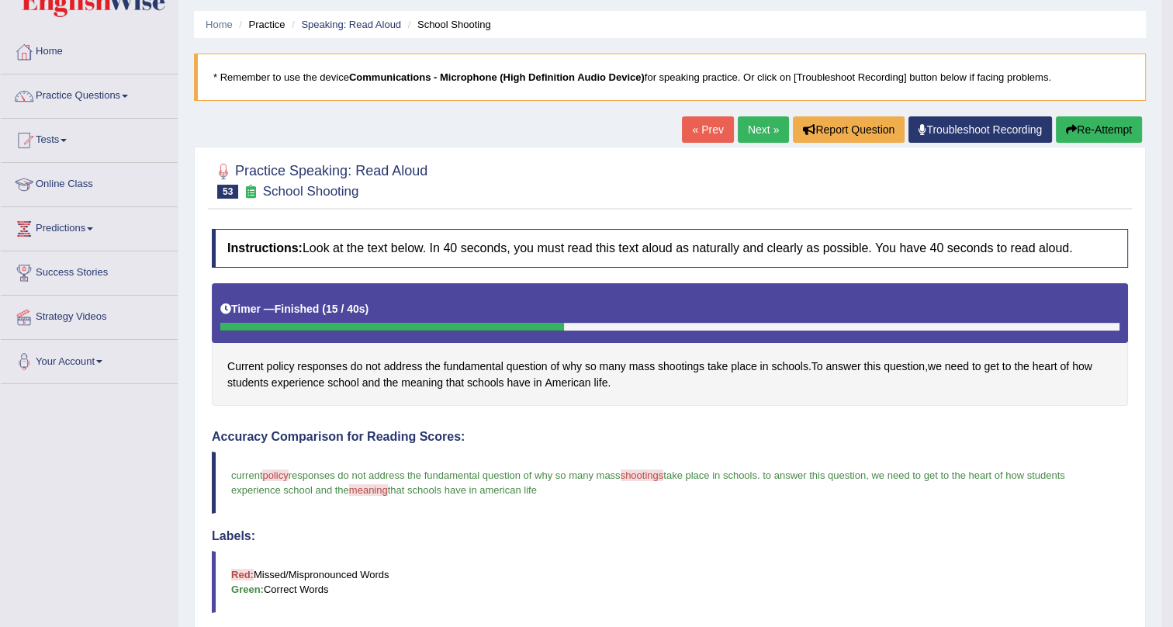
drag, startPoint x: 757, startPoint y: 102, endPoint x: 748, endPoint y: 131, distance: 29.9
click at [757, 108] on div "Home Practice Speaking: Read Aloud School Shooting * Remember to use the device…" at bounding box center [669, 495] width 983 height 1085
click at [752, 127] on link "Next »" at bounding box center [762, 129] width 51 height 26
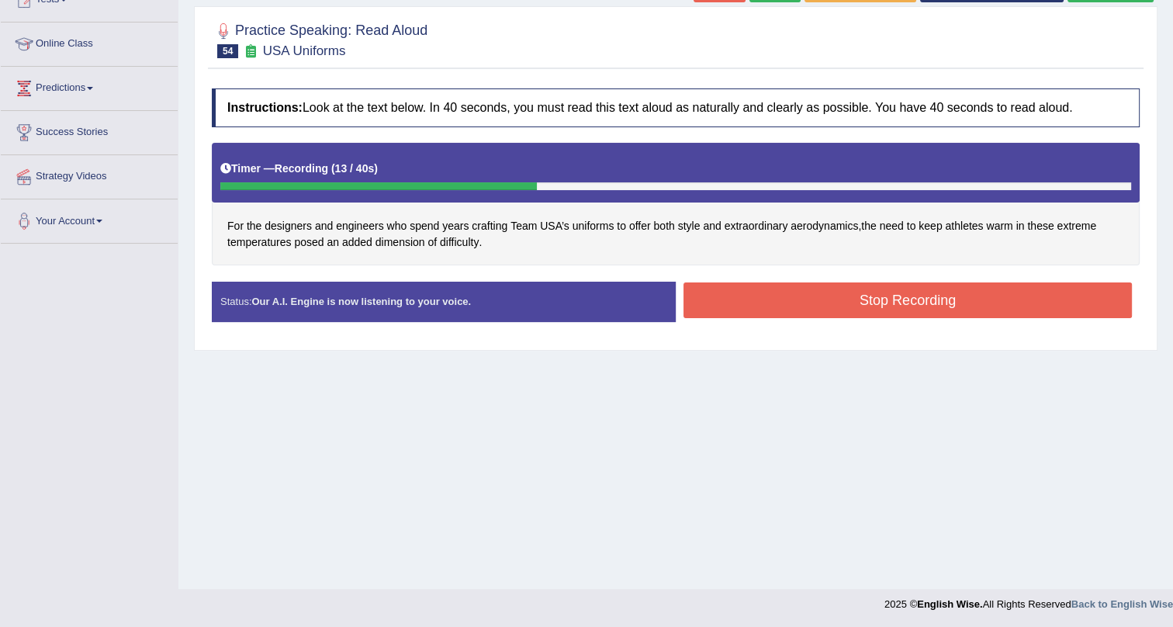
click at [720, 292] on button "Stop Recording" at bounding box center [907, 300] width 448 height 36
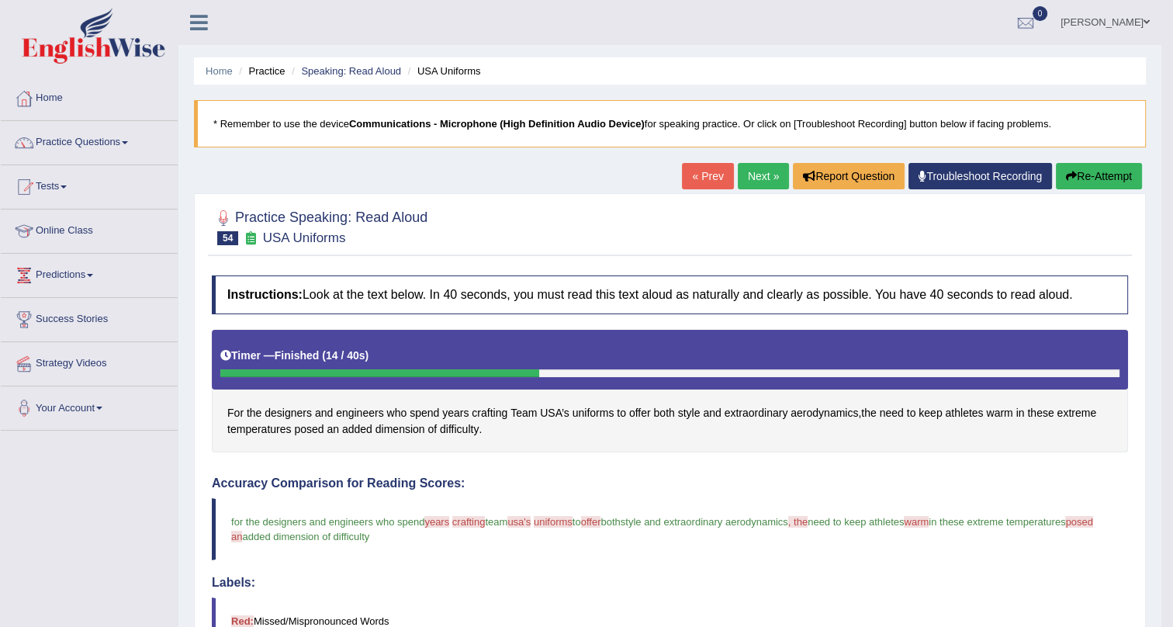
click at [744, 176] on link "Next »" at bounding box center [762, 176] width 51 height 26
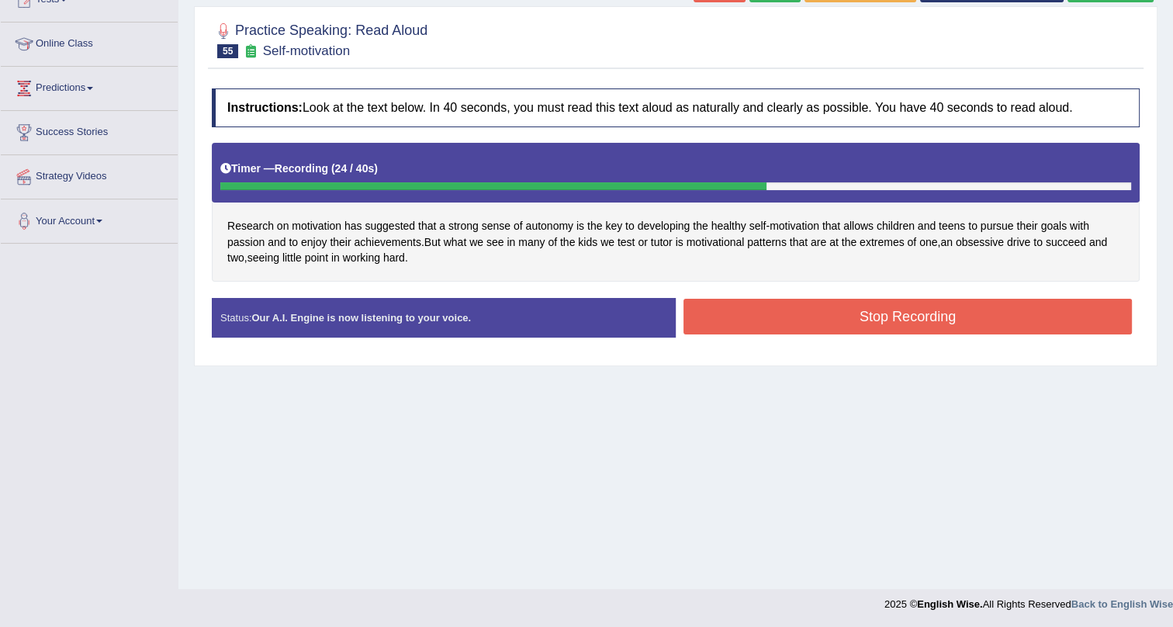
click at [744, 310] on button "Stop Recording" at bounding box center [907, 317] width 448 height 36
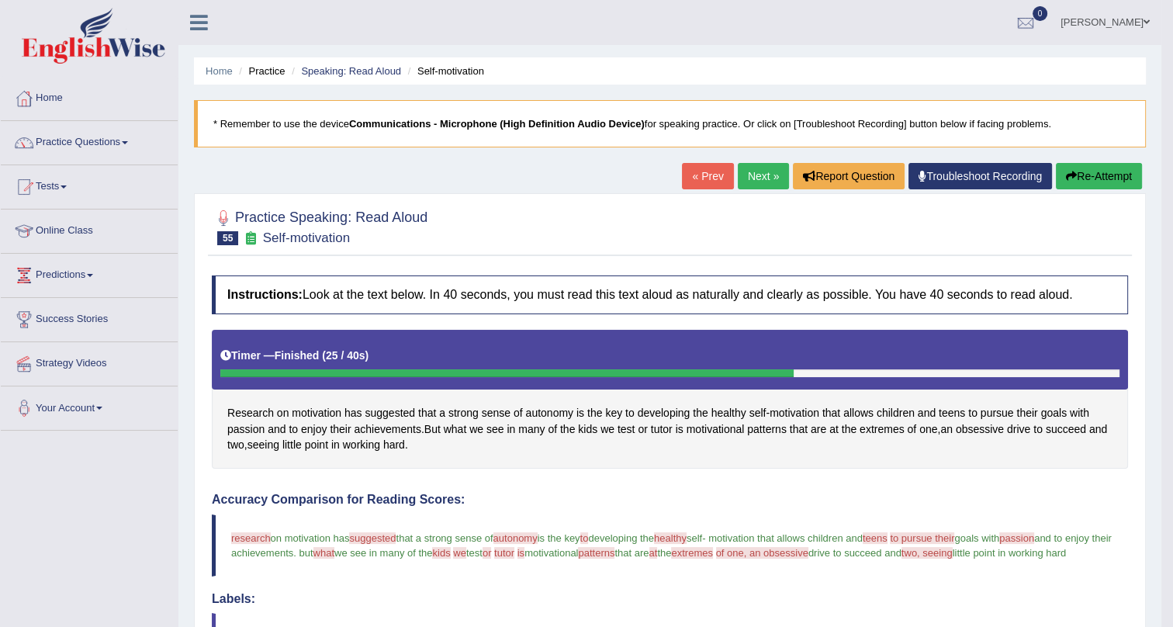
click at [752, 170] on link "Next »" at bounding box center [762, 176] width 51 height 26
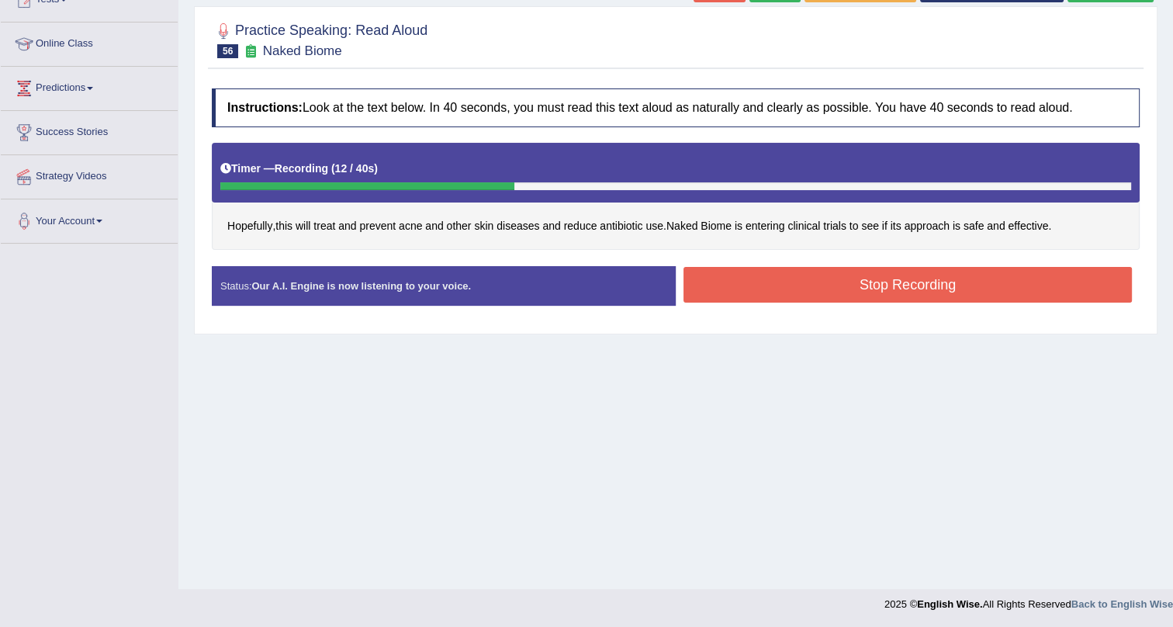
click at [786, 280] on button "Stop Recording" at bounding box center [907, 285] width 448 height 36
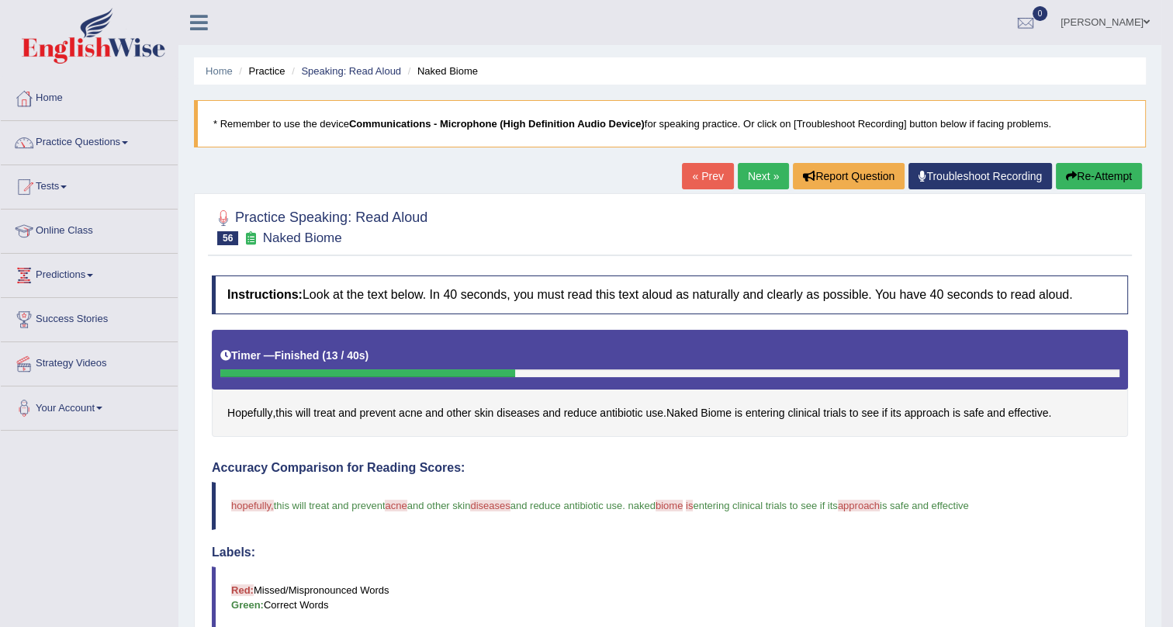
drag, startPoint x: 1117, startPoint y: 504, endPoint x: 1183, endPoint y: 654, distance: 163.9
click at [1172, 626] on html "Toggle navigation Home Practice Questions Speaking Practice Read Aloud Repeat S…" at bounding box center [586, 313] width 1173 height 627
click at [761, 171] on link "Next »" at bounding box center [762, 176] width 51 height 26
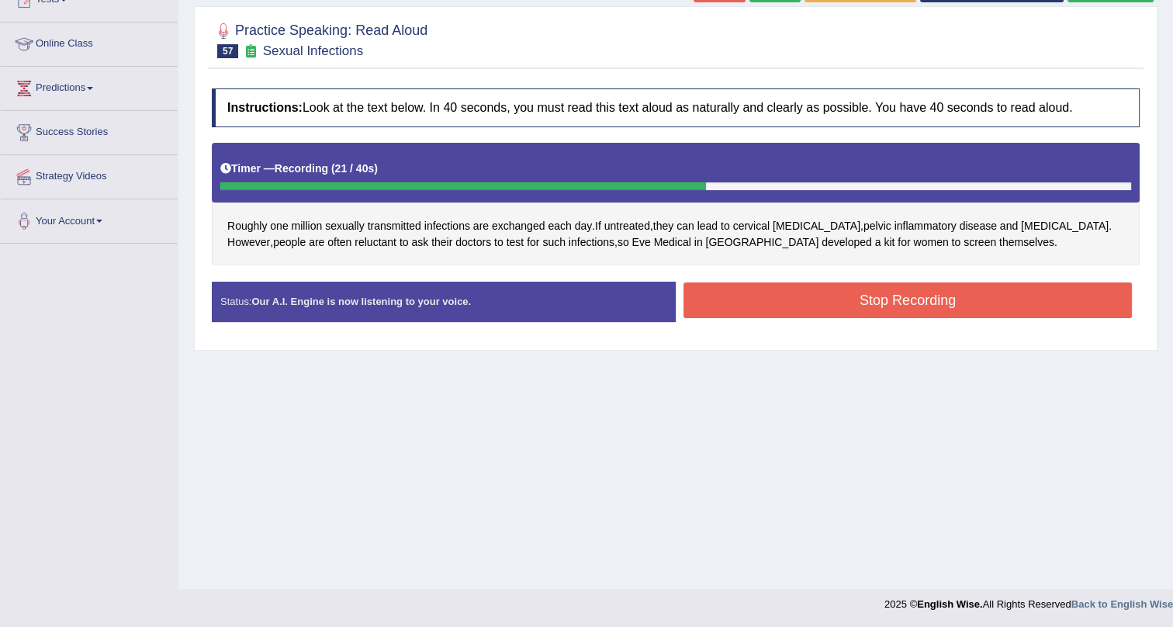
click at [796, 301] on button "Stop Recording" at bounding box center [907, 300] width 448 height 36
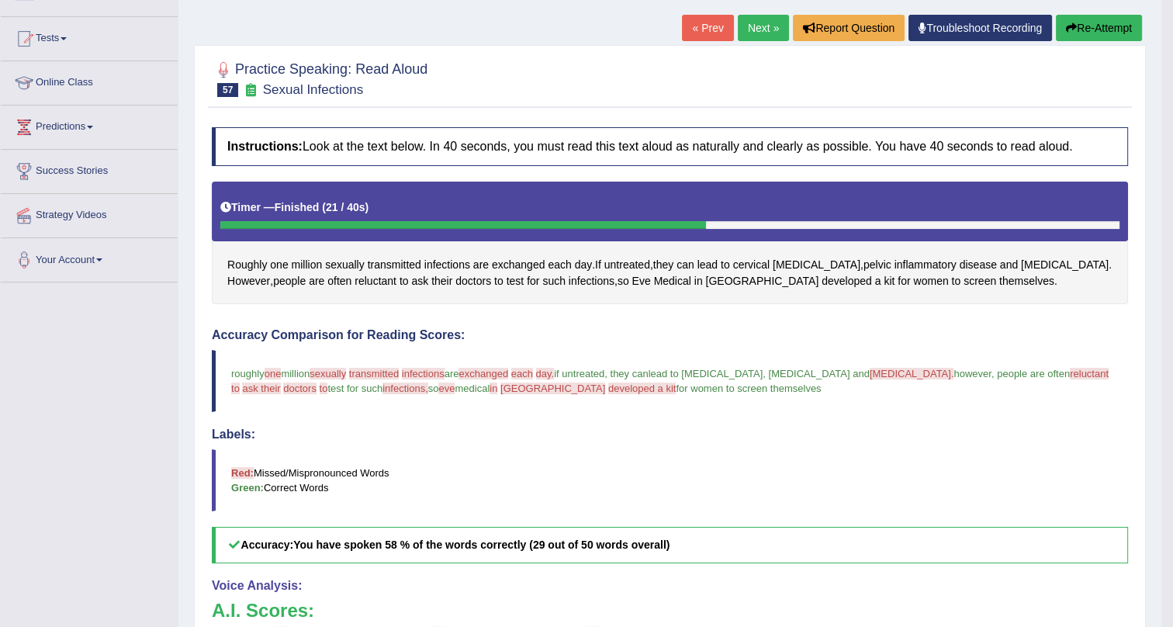
scroll to position [144, 0]
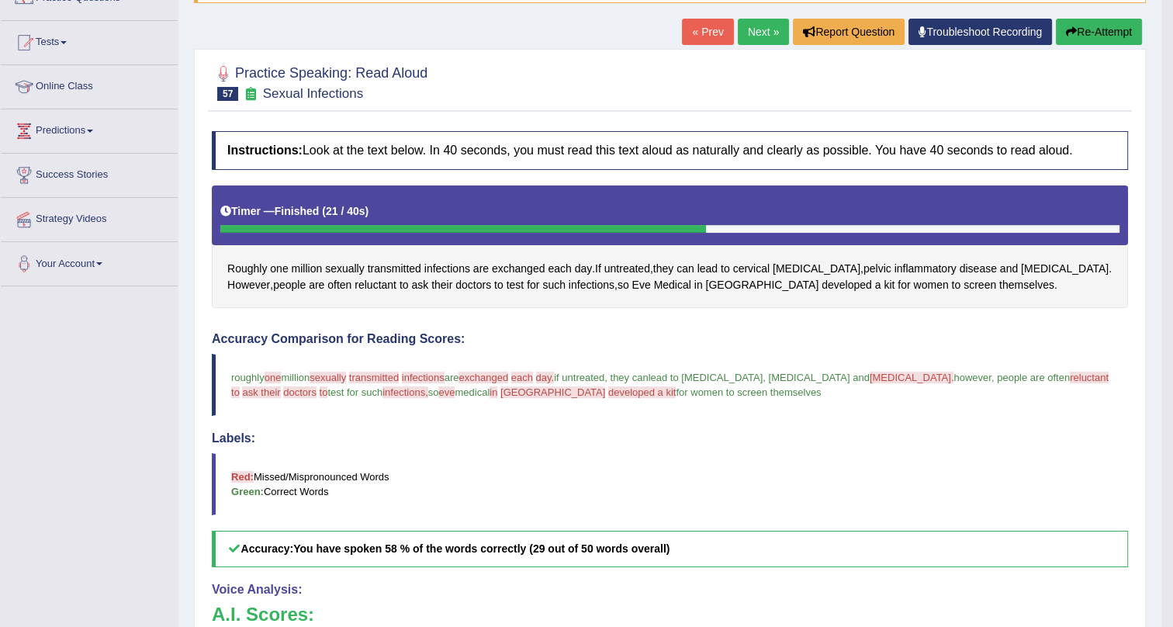
click at [755, 23] on link "Next »" at bounding box center [762, 32] width 51 height 26
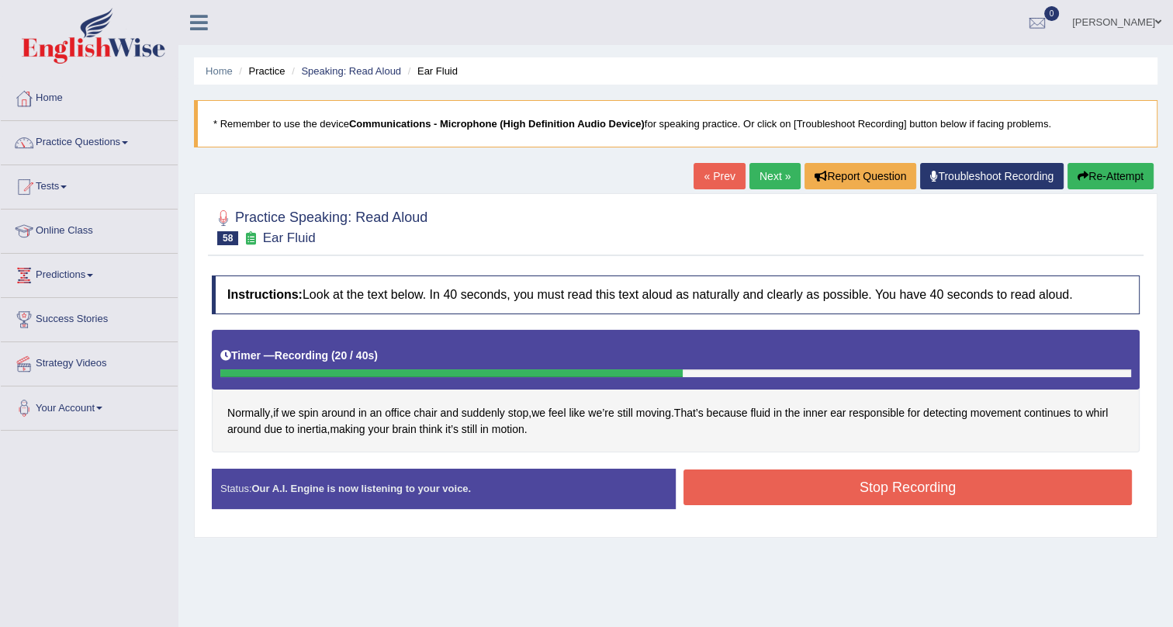
click at [827, 481] on button "Stop Recording" at bounding box center [907, 487] width 448 height 36
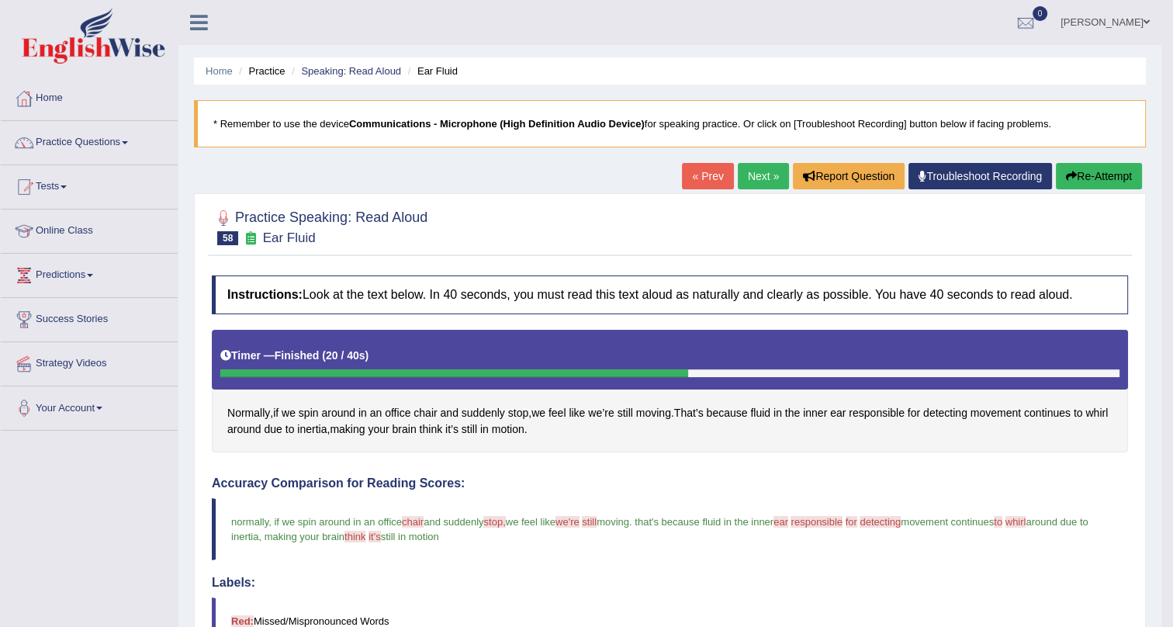
click at [752, 167] on link "Next »" at bounding box center [762, 176] width 51 height 26
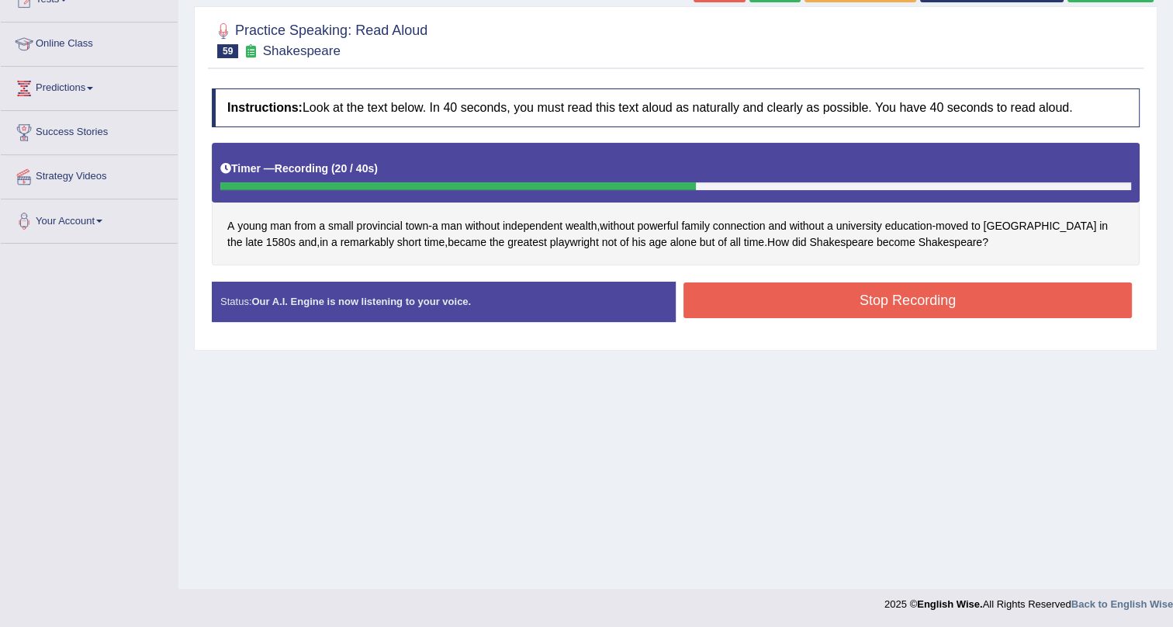
click at [788, 288] on button "Stop Recording" at bounding box center [907, 300] width 448 height 36
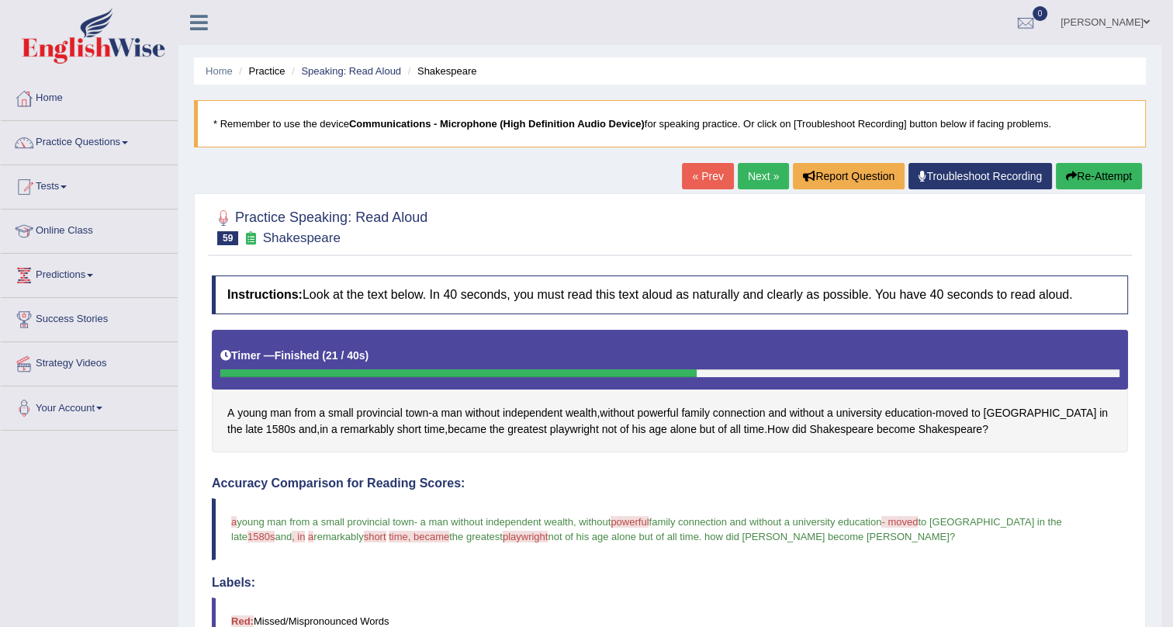
click at [760, 174] on link "Next »" at bounding box center [762, 176] width 51 height 26
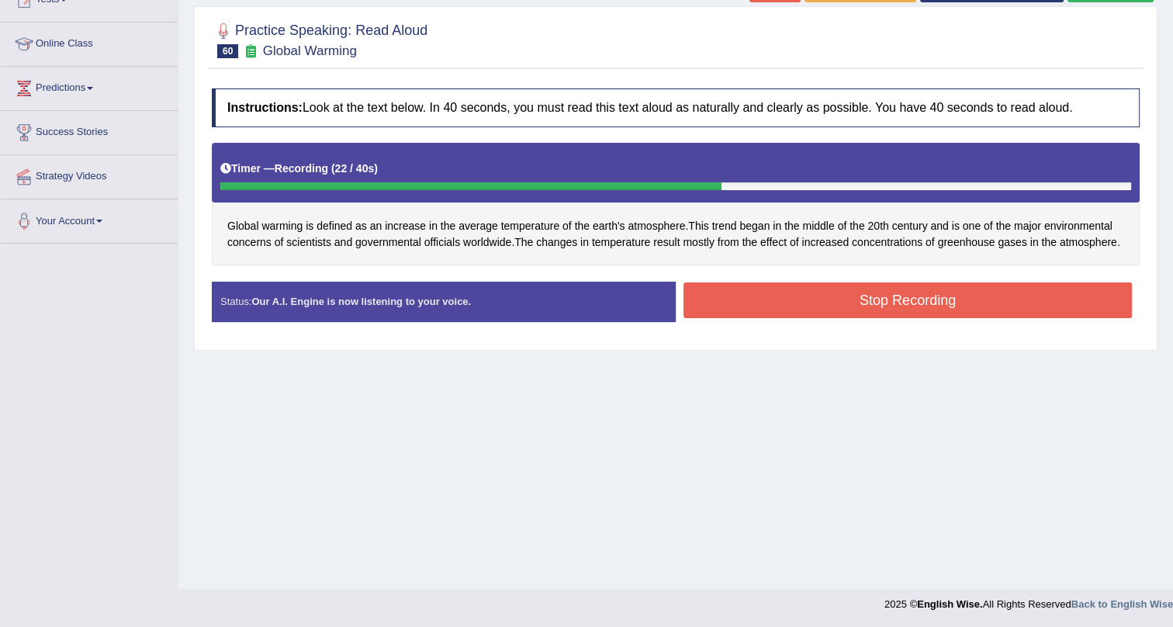
drag, startPoint x: 752, startPoint y: 298, endPoint x: 780, endPoint y: 313, distance: 31.6
click at [776, 307] on button "Stop Recording" at bounding box center [907, 300] width 448 height 36
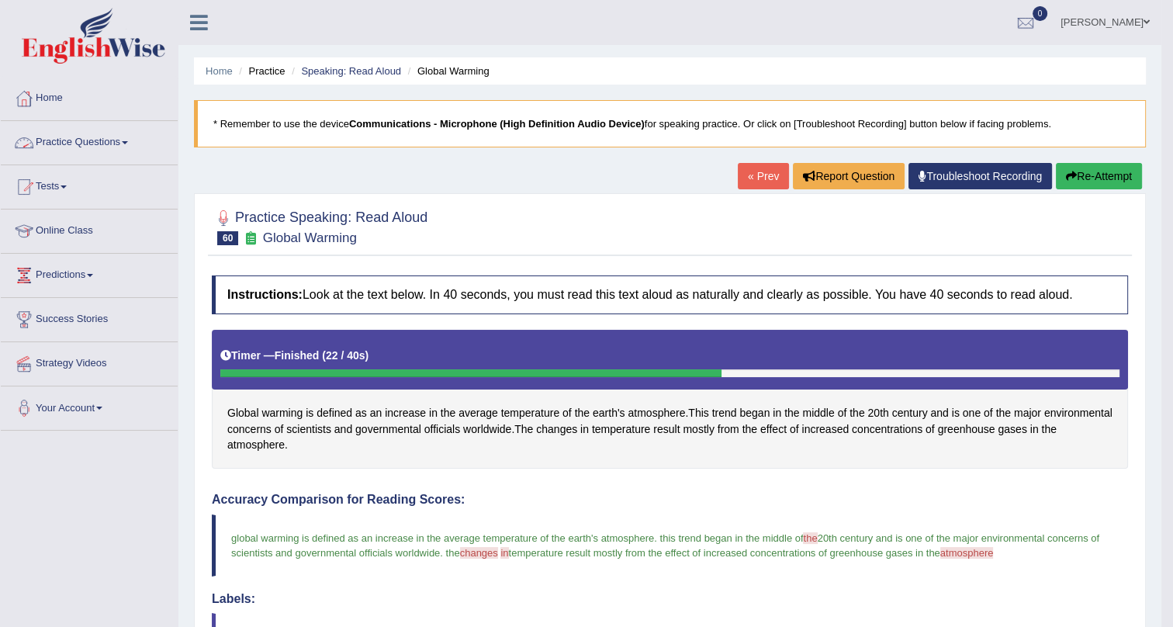
click at [88, 141] on link "Practice Questions" at bounding box center [89, 140] width 177 height 39
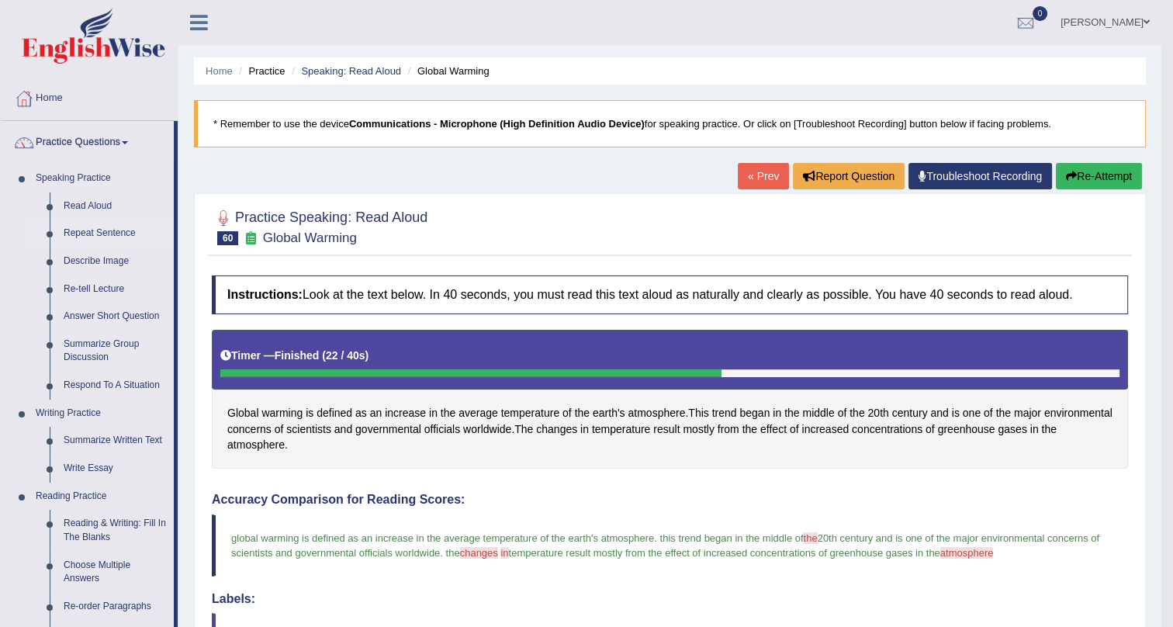
click at [102, 226] on link "Repeat Sentence" at bounding box center [115, 233] width 117 height 28
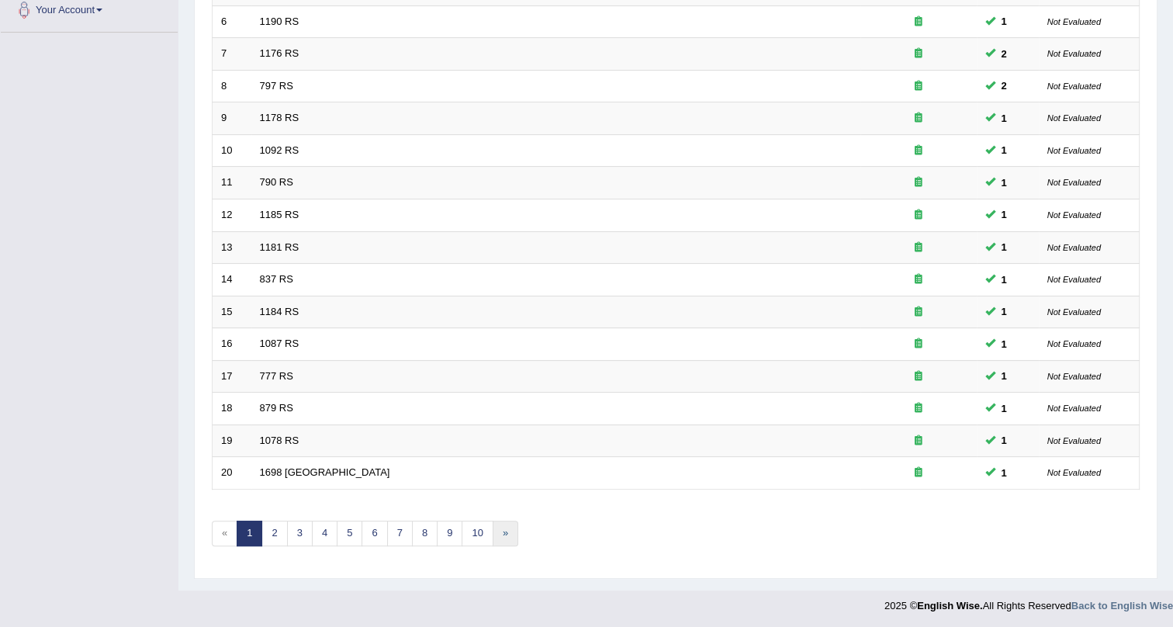
click at [505, 529] on link "»" at bounding box center [505, 533] width 26 height 26
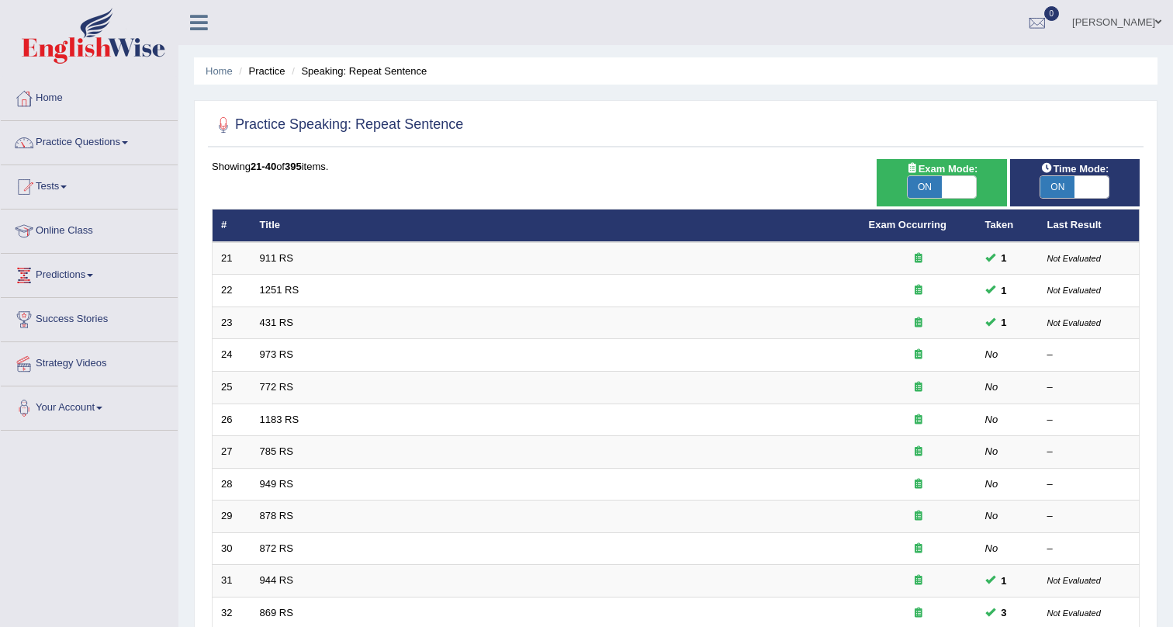
scroll to position [392, 0]
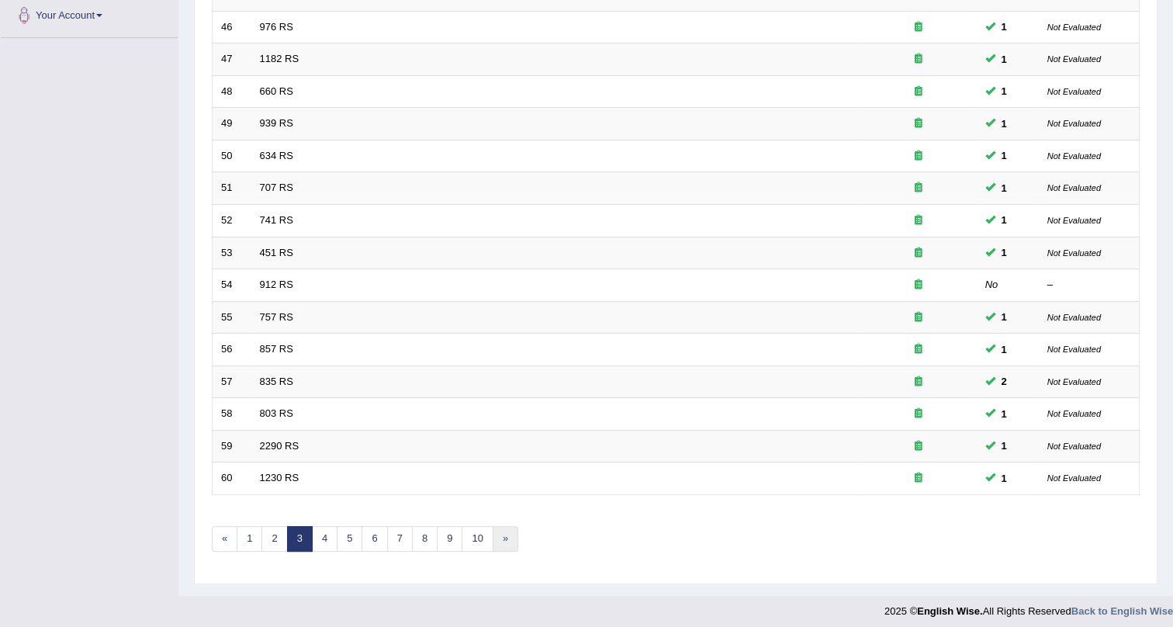
click at [496, 541] on link "»" at bounding box center [505, 539] width 26 height 26
click at [504, 534] on link "»" at bounding box center [505, 539] width 26 height 26
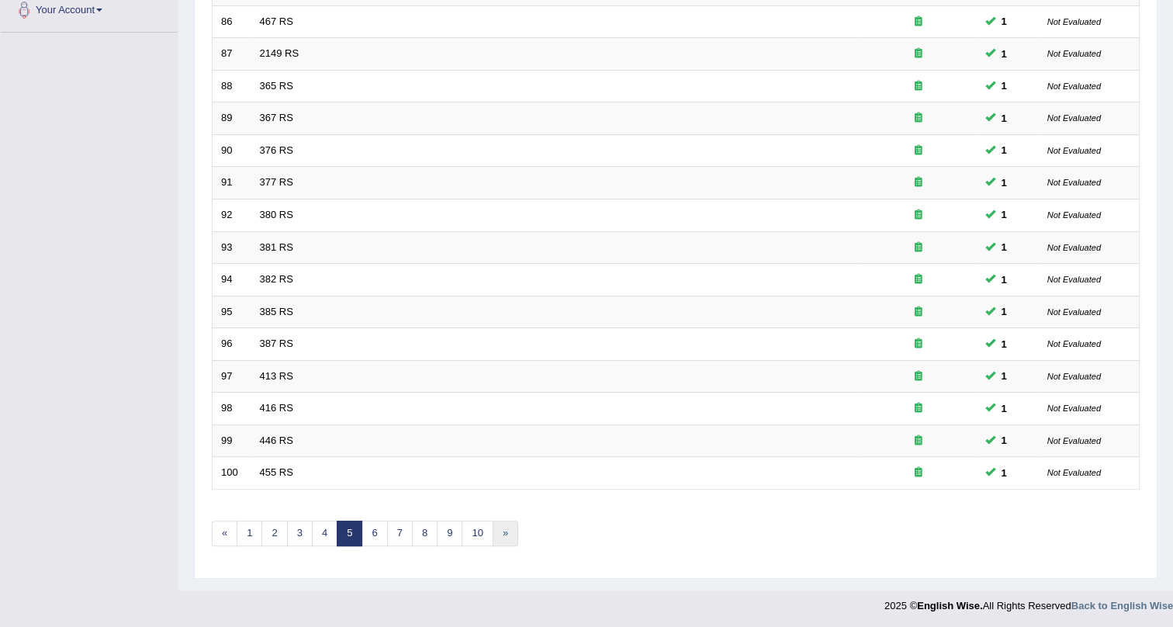
click at [498, 534] on link "»" at bounding box center [505, 533] width 26 height 26
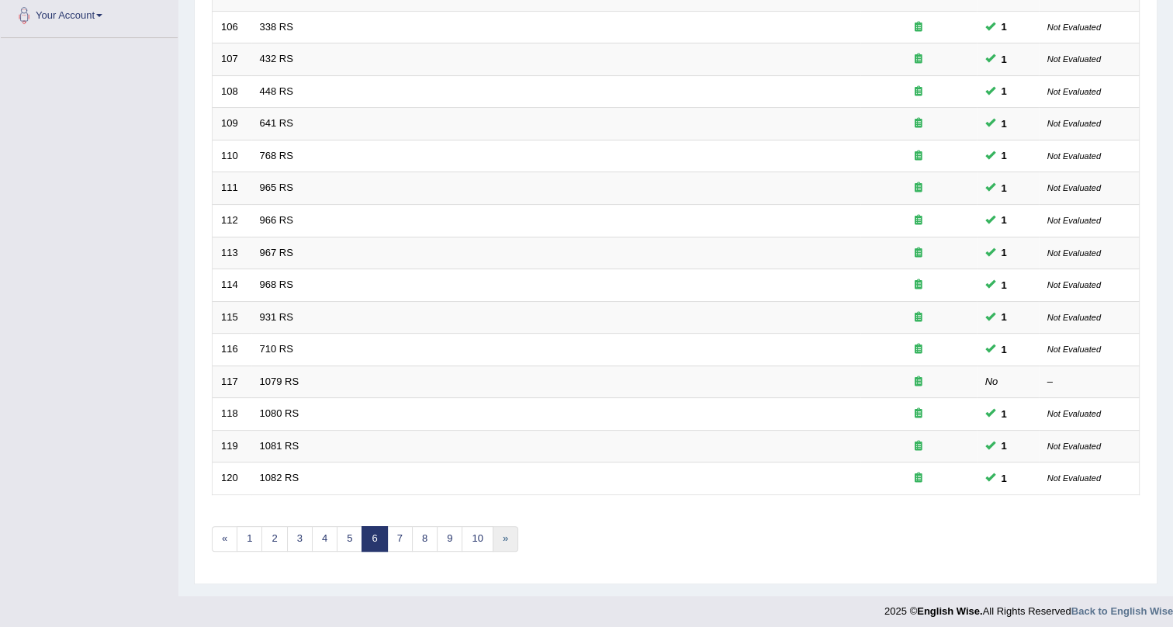
scroll to position [392, 0]
click at [501, 533] on link "»" at bounding box center [505, 539] width 26 height 26
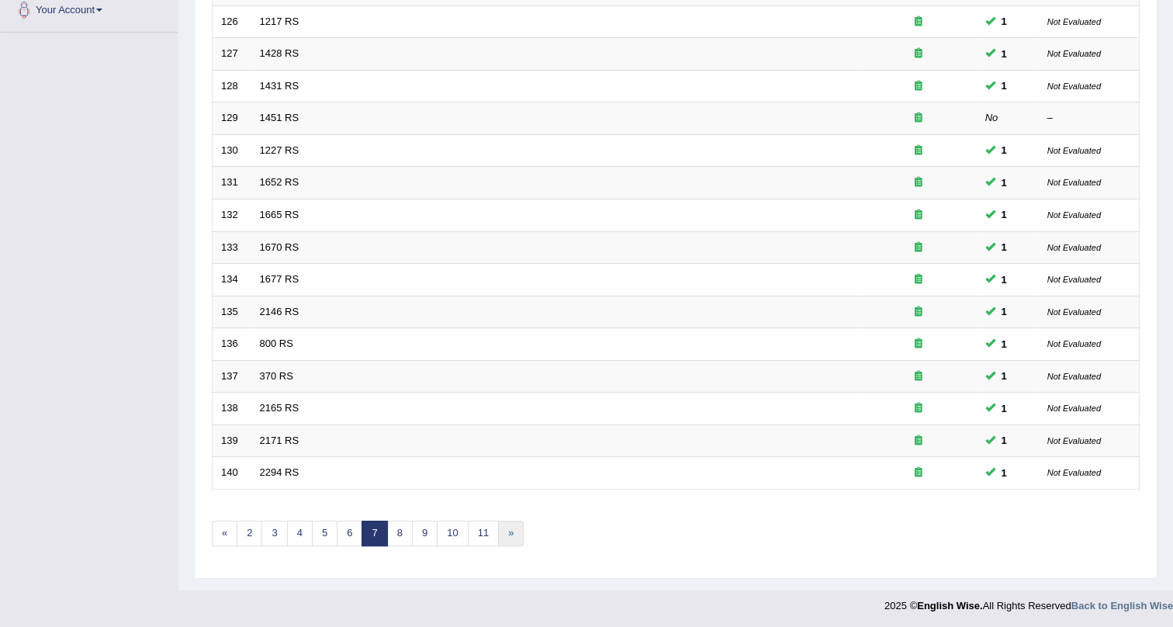
click at [498, 534] on link "»" at bounding box center [511, 533] width 26 height 26
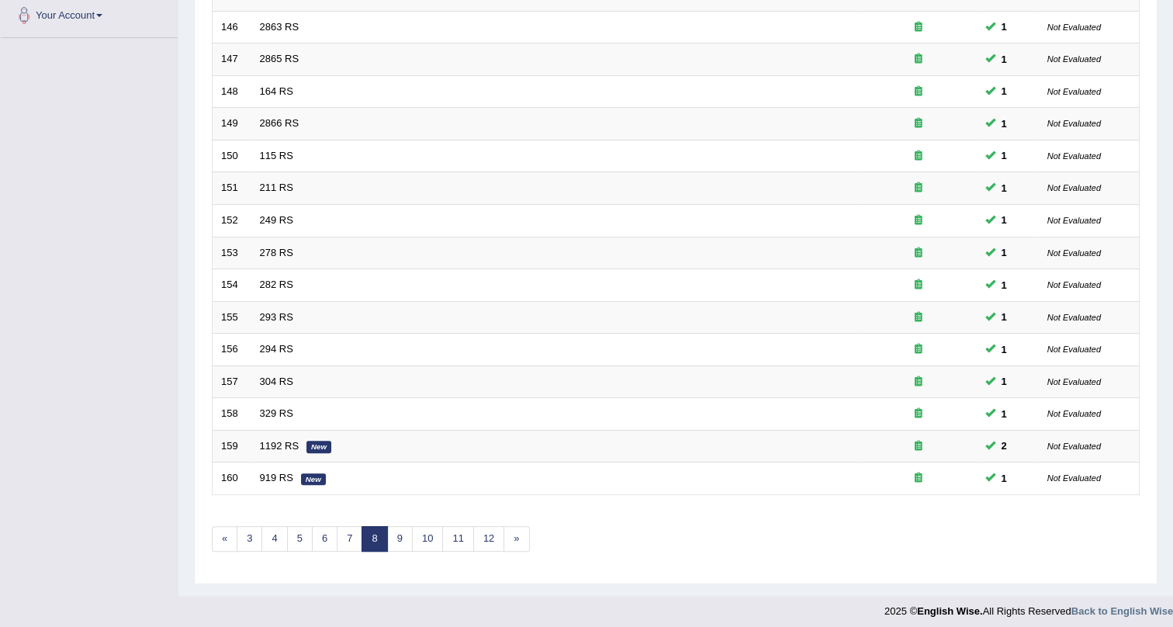
scroll to position [392, 0]
click at [503, 527] on link "»" at bounding box center [516, 539] width 26 height 26
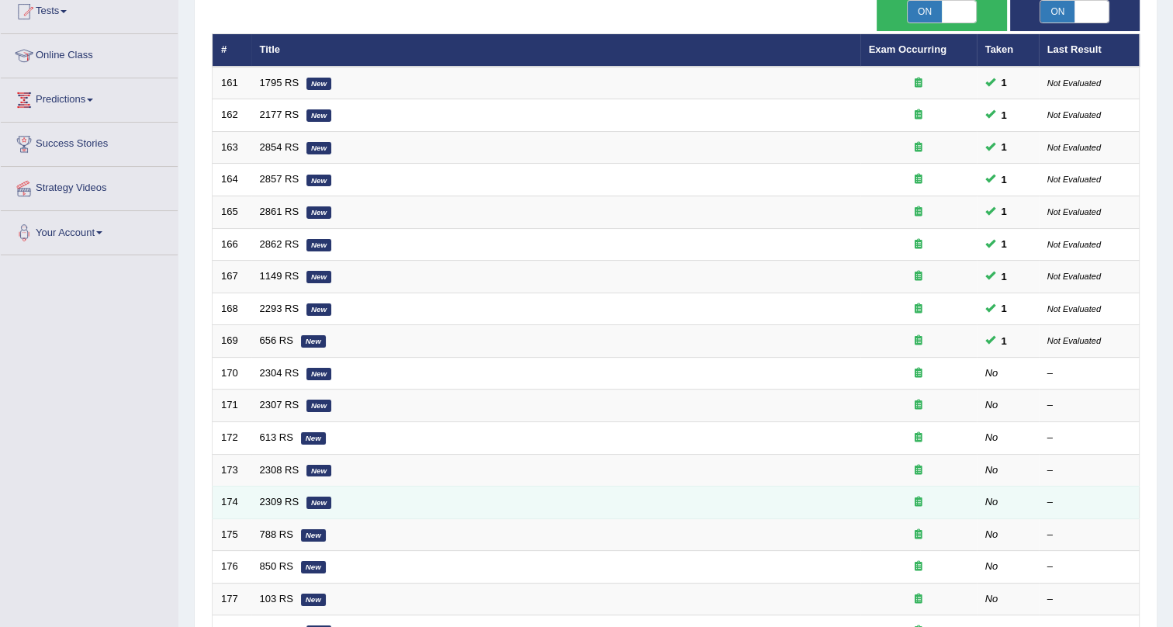
scroll to position [352, 0]
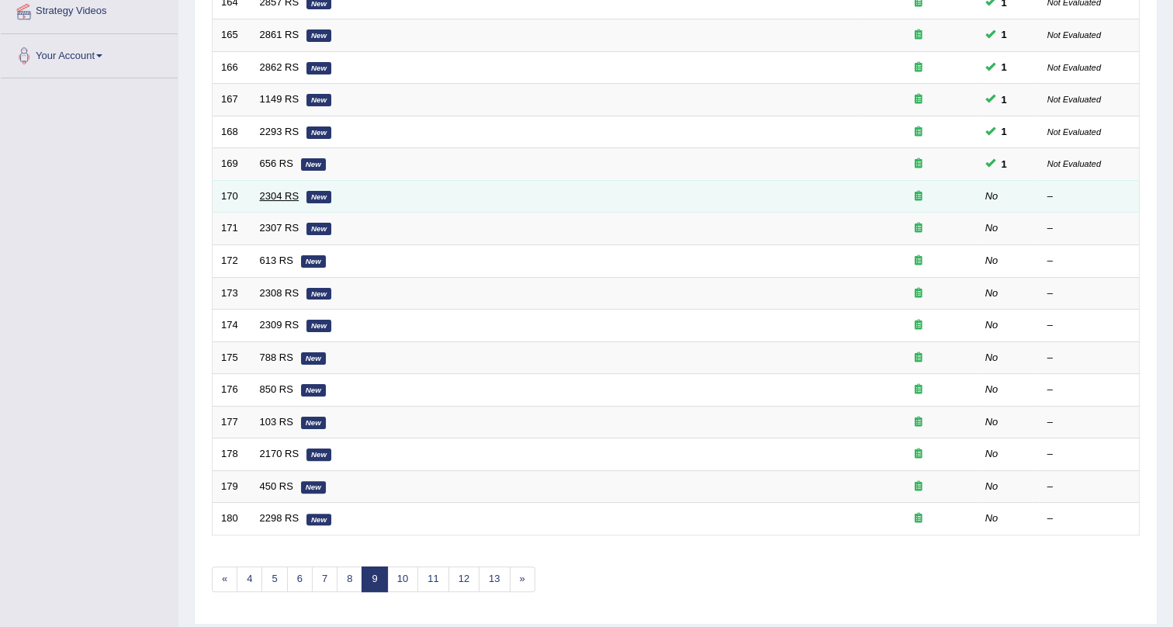
click at [272, 191] on link "2304 RS" at bounding box center [280, 196] width 40 height 12
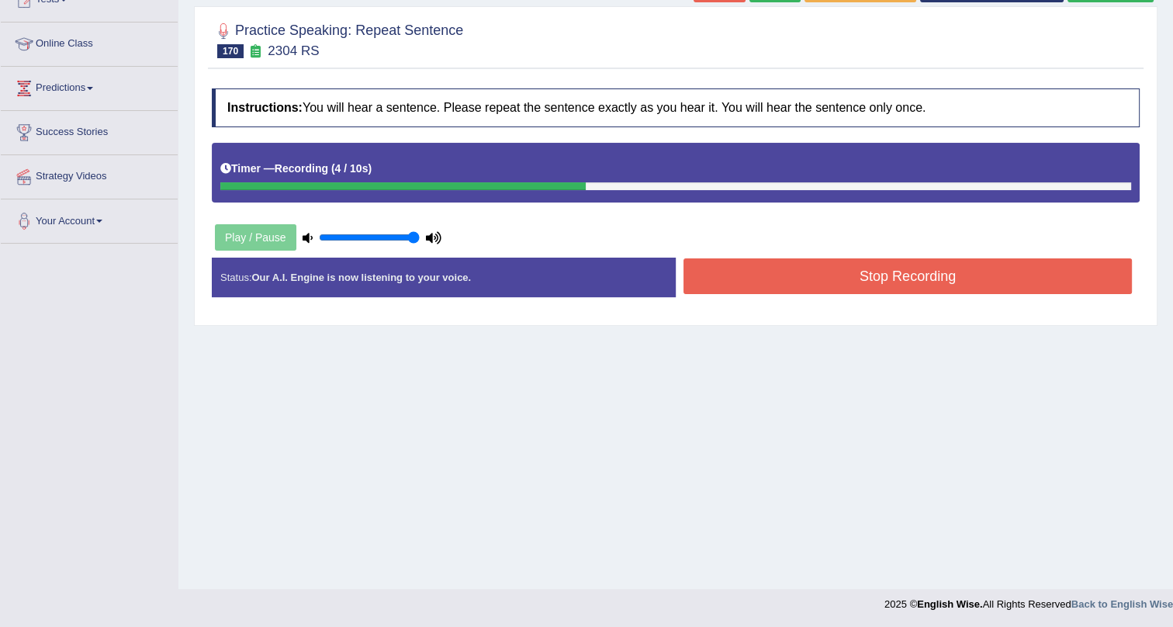
click at [736, 269] on button "Stop Recording" at bounding box center [907, 276] width 448 height 36
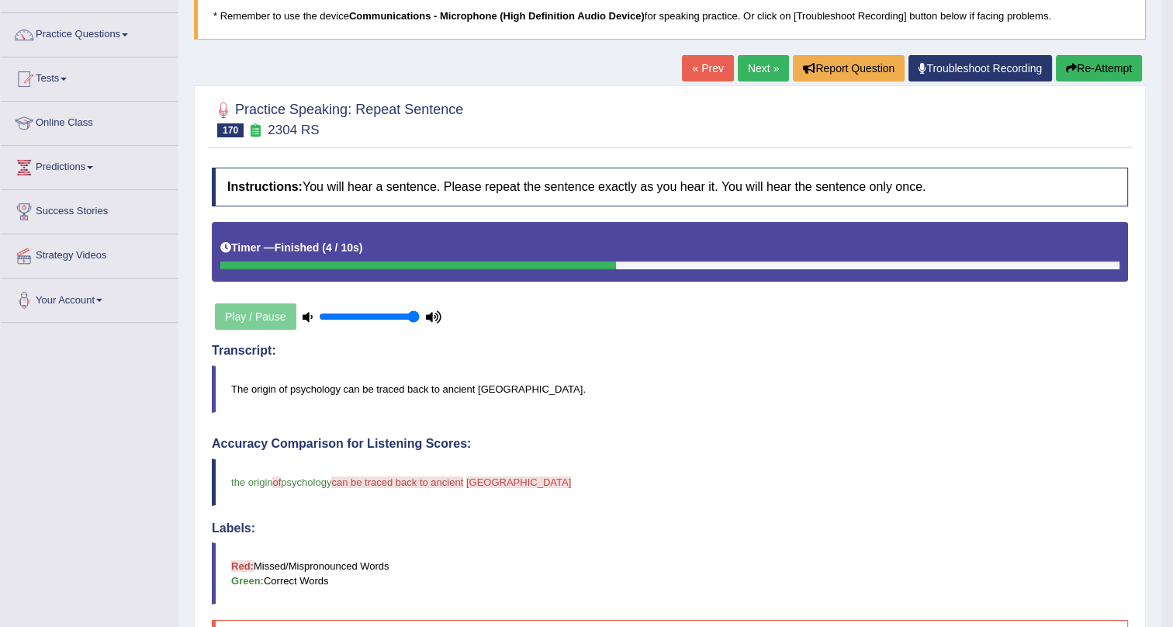
scroll to position [133, 0]
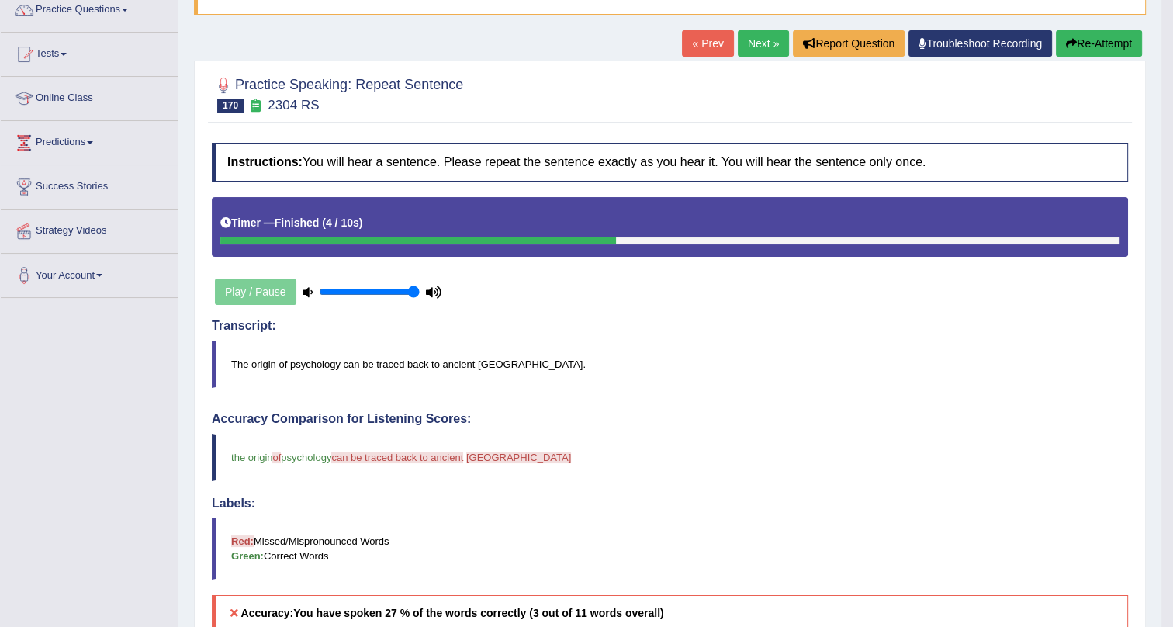
click at [750, 41] on link "Next »" at bounding box center [762, 43] width 51 height 26
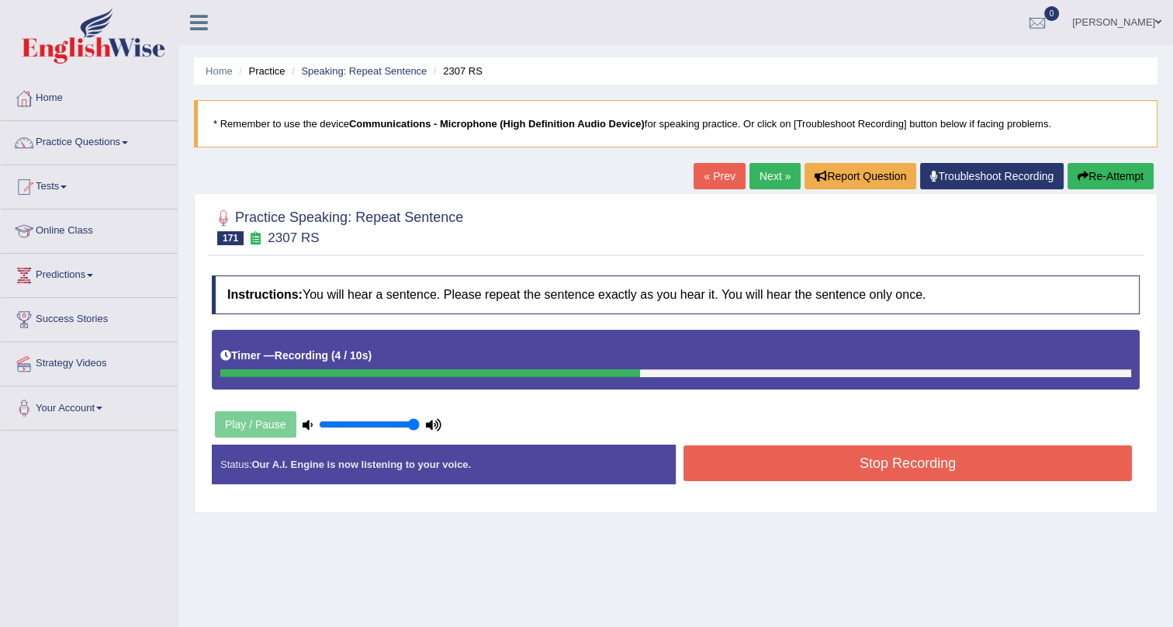
drag, startPoint x: 856, startPoint y: 468, endPoint x: 856, endPoint y: 439, distance: 28.7
click at [864, 457] on button "Stop Recording" at bounding box center [907, 463] width 448 height 36
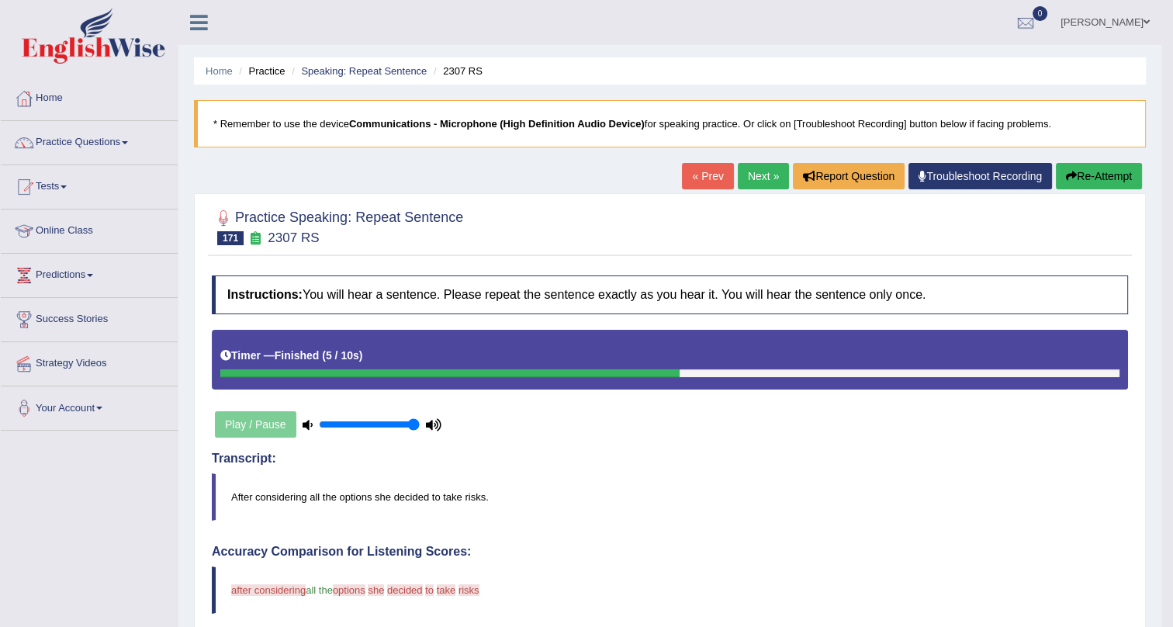
click at [762, 173] on link "Next »" at bounding box center [762, 176] width 51 height 26
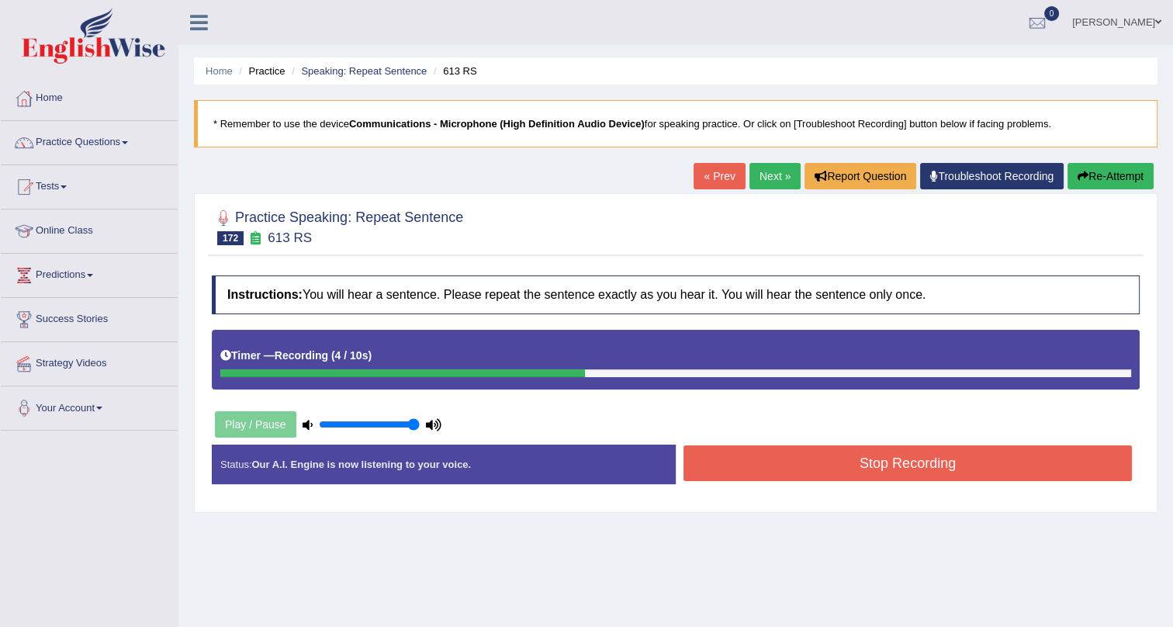
click at [831, 452] on button "Stop Recording" at bounding box center [907, 463] width 448 height 36
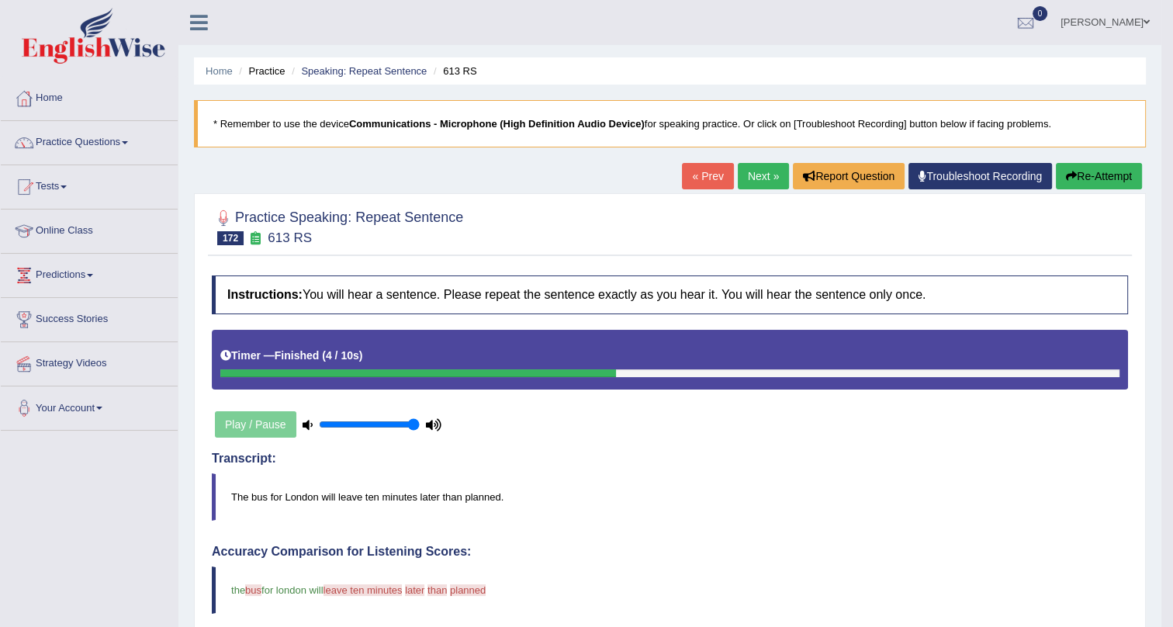
click at [748, 168] on link "Next »" at bounding box center [762, 176] width 51 height 26
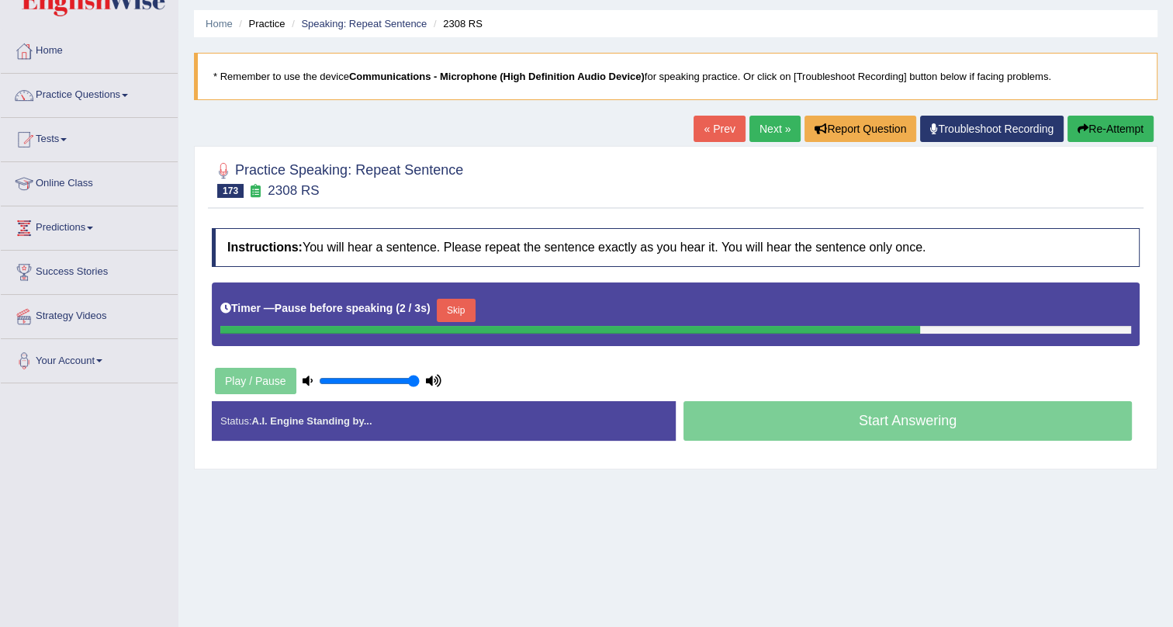
scroll to position [140, 0]
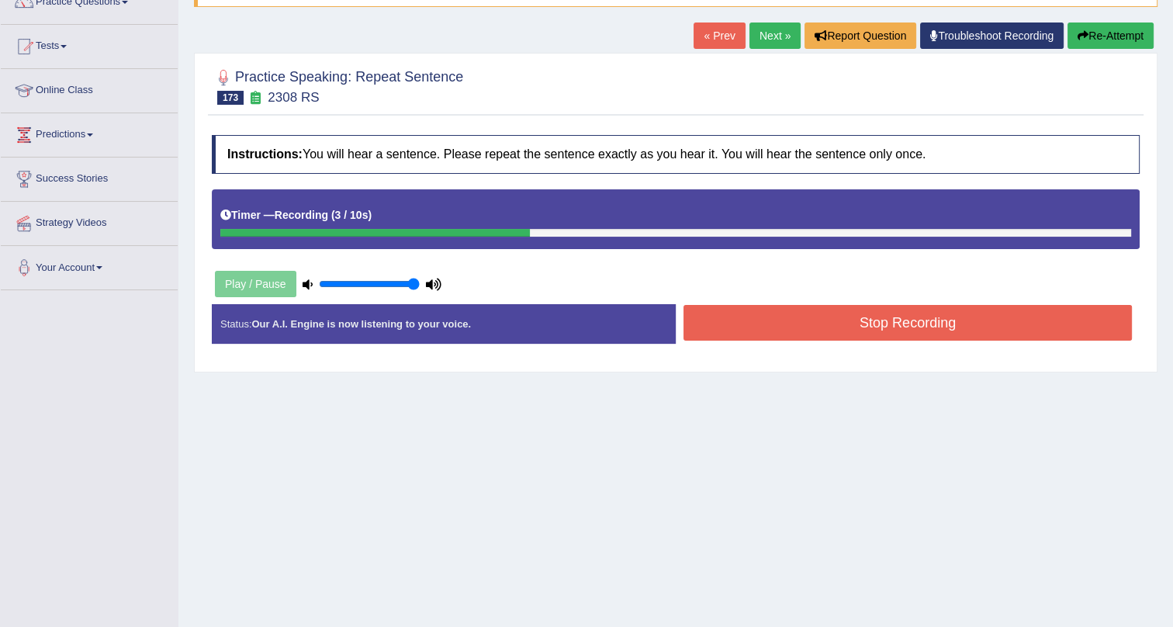
click at [716, 325] on button "Stop Recording" at bounding box center [907, 323] width 448 height 36
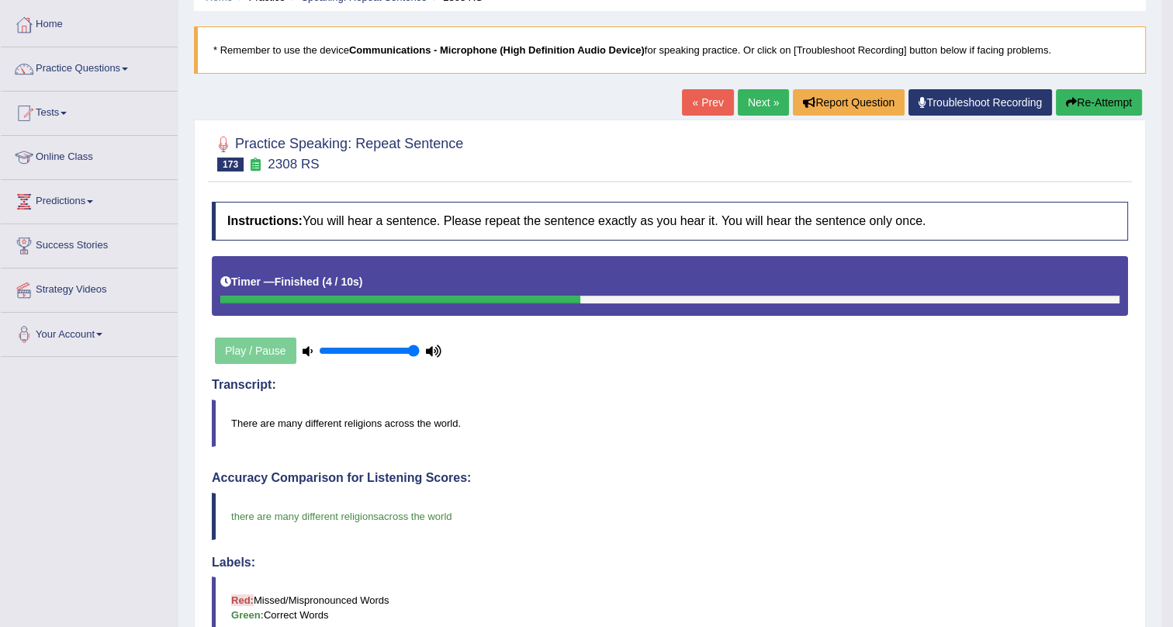
scroll to position [0, 0]
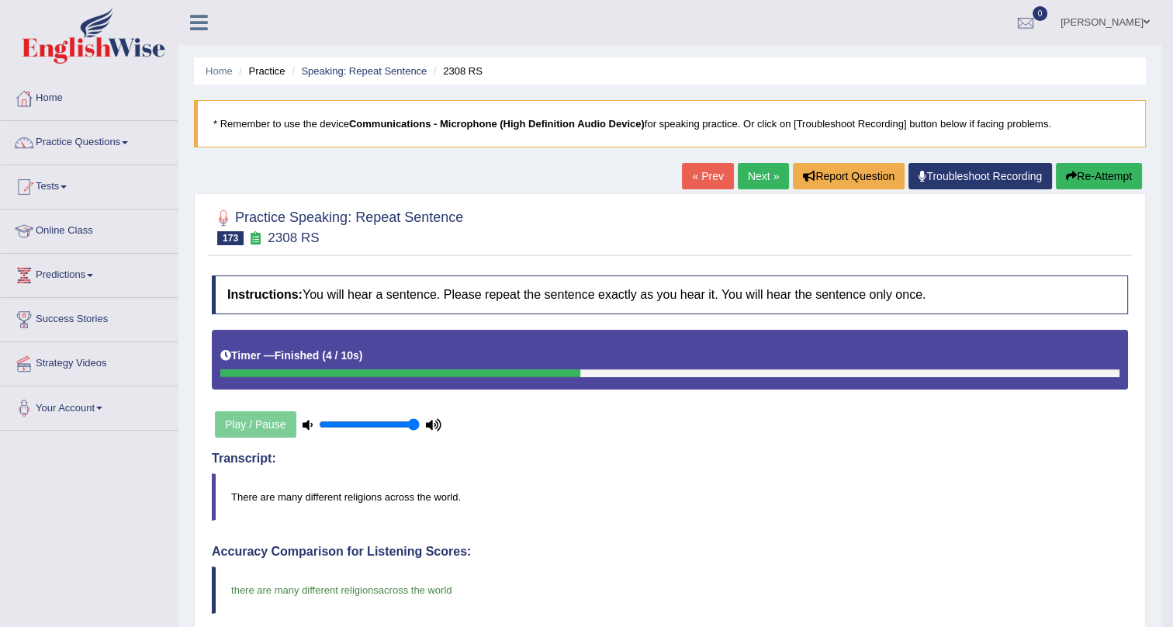
click at [745, 171] on link "Next »" at bounding box center [762, 176] width 51 height 26
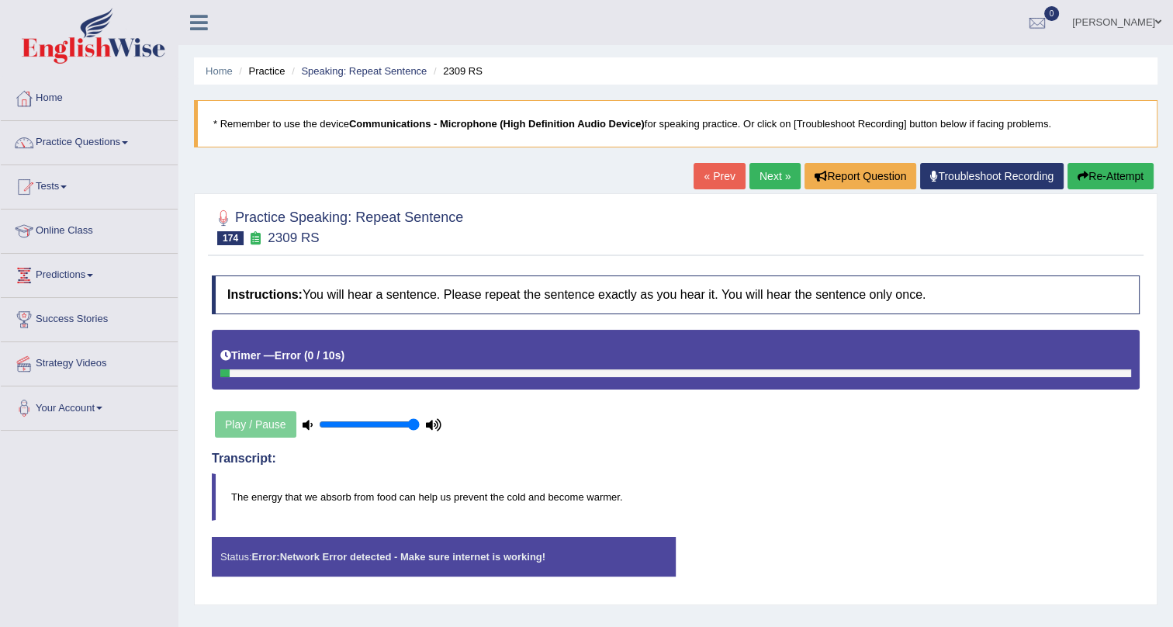
click at [758, 172] on link "Next »" at bounding box center [774, 176] width 51 height 26
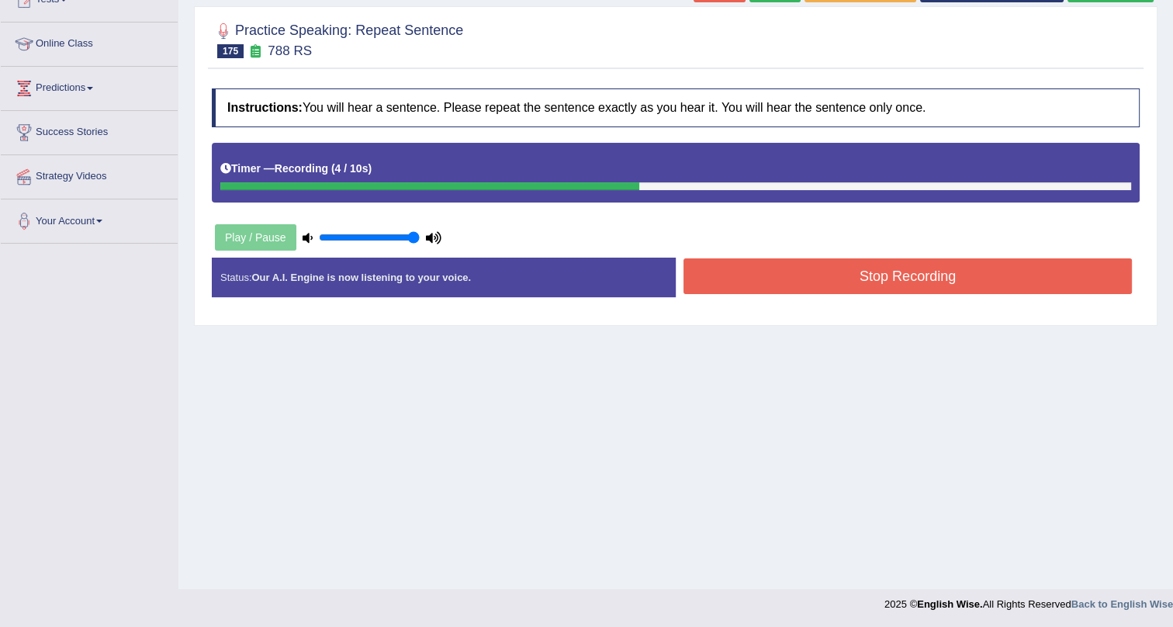
click at [734, 275] on button "Stop Recording" at bounding box center [907, 276] width 448 height 36
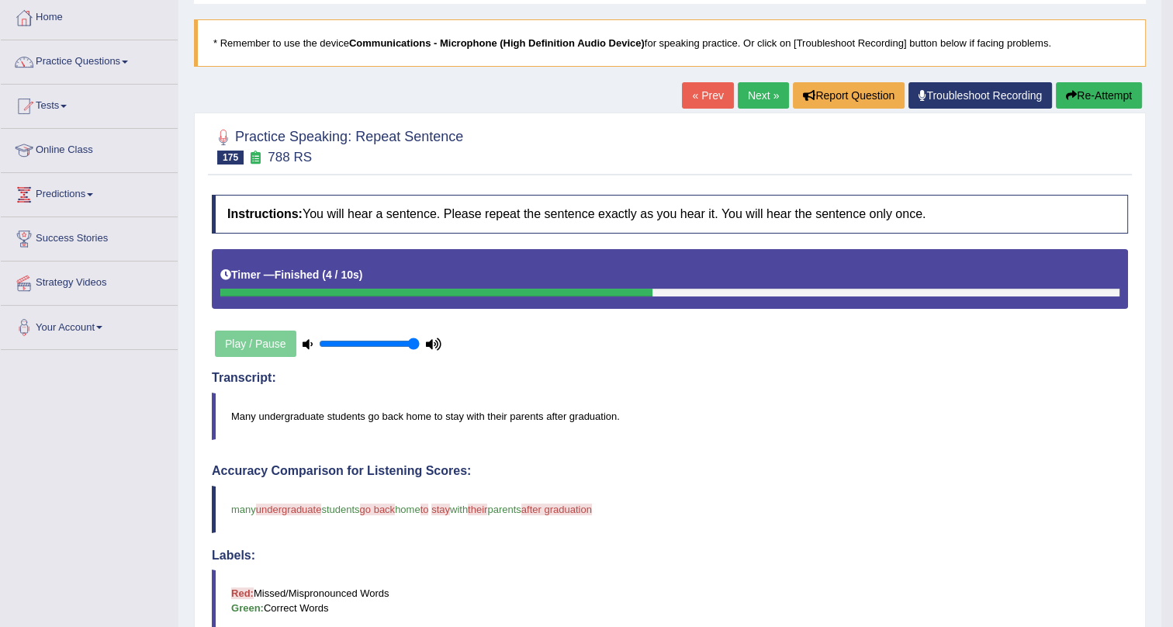
scroll to position [62, 0]
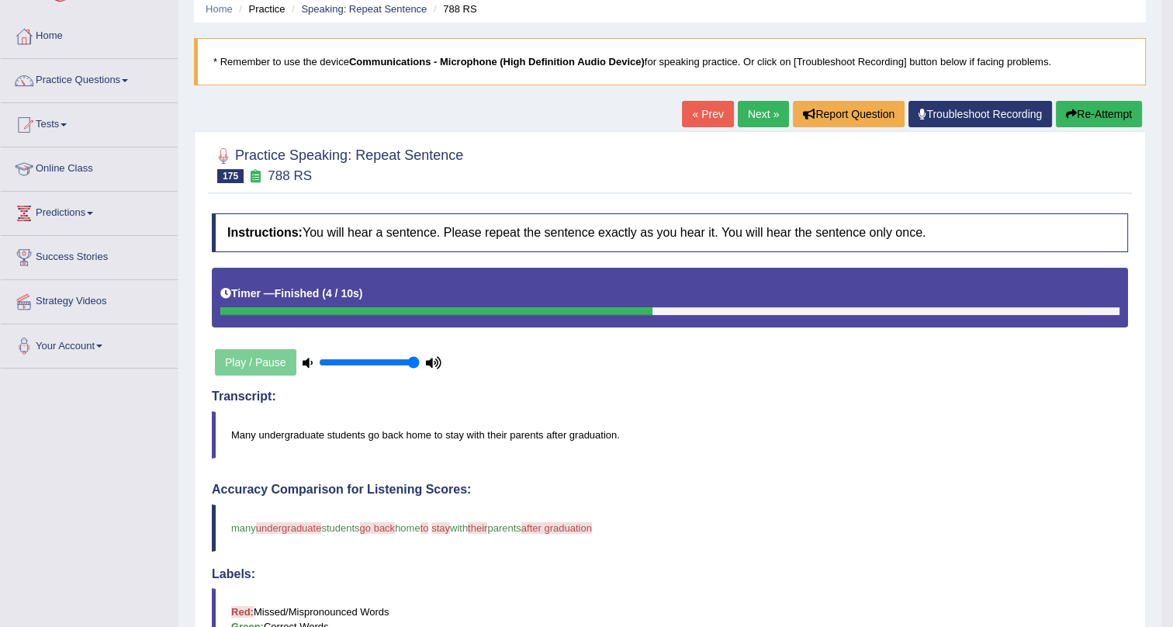
click at [754, 105] on link "Next »" at bounding box center [762, 114] width 51 height 26
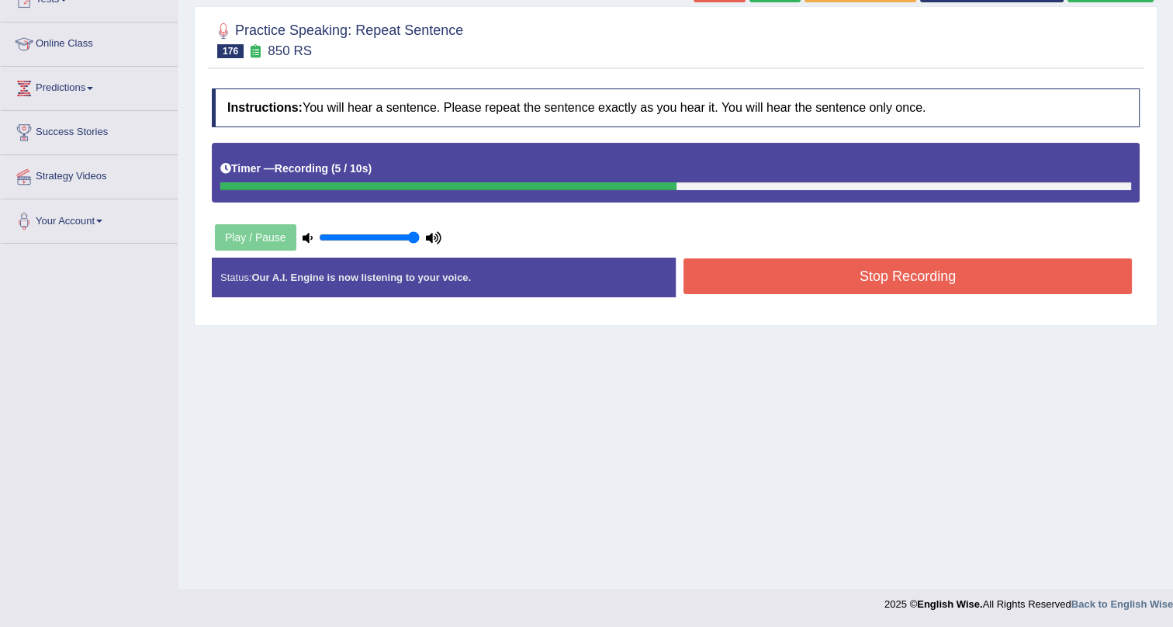
click at [750, 271] on button "Stop Recording" at bounding box center [907, 276] width 448 height 36
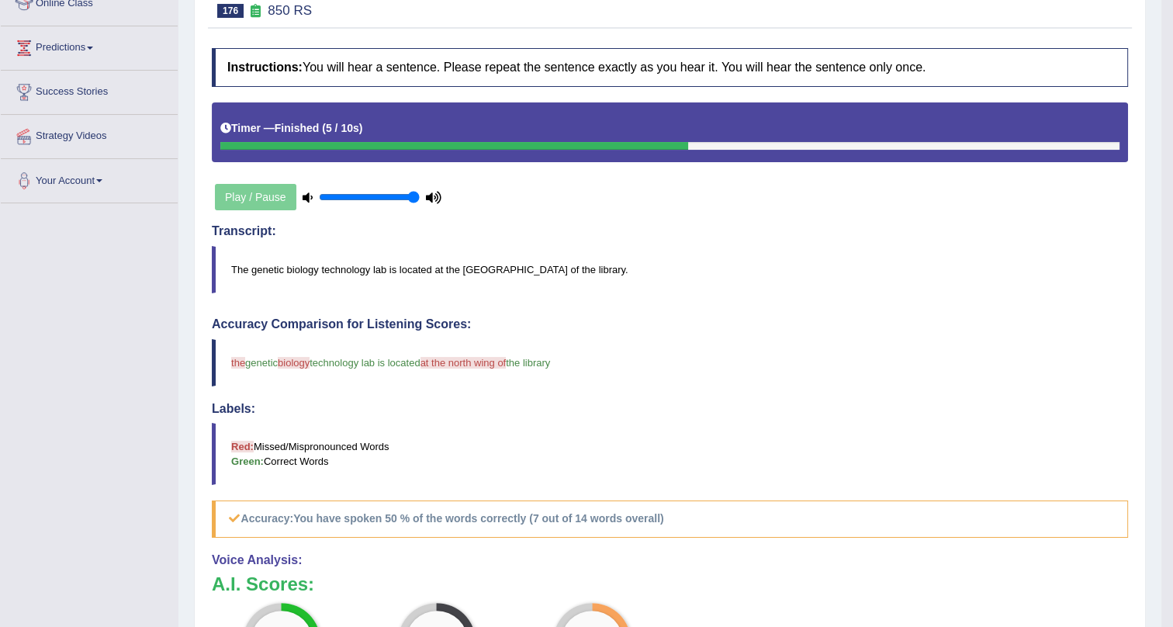
scroll to position [47, 0]
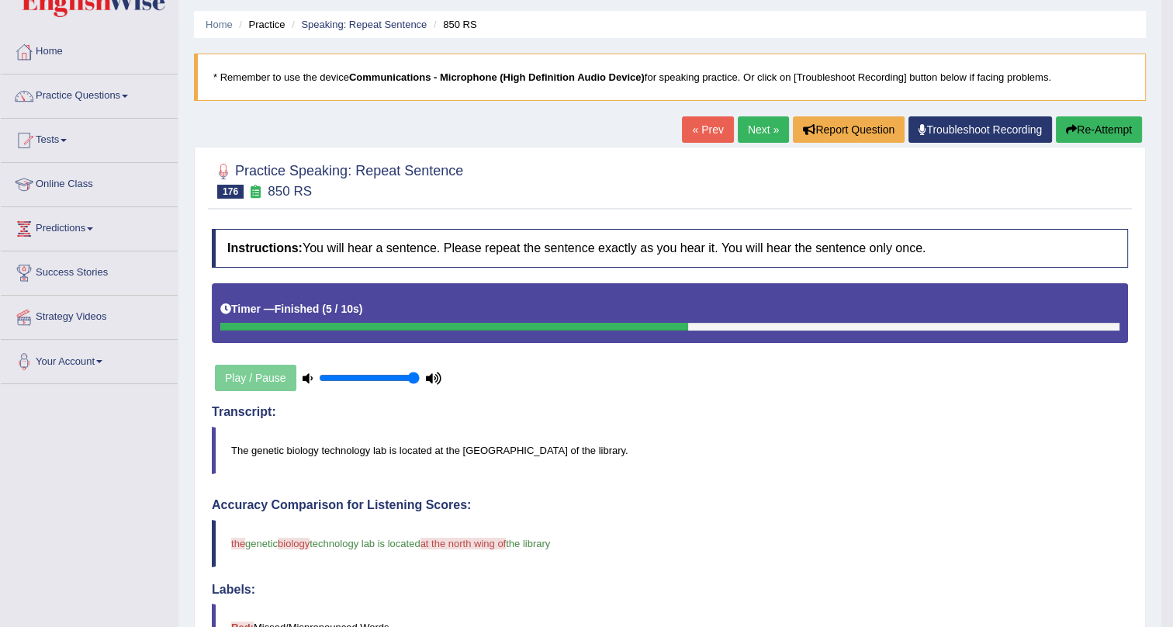
click at [755, 119] on link "Next »" at bounding box center [762, 129] width 51 height 26
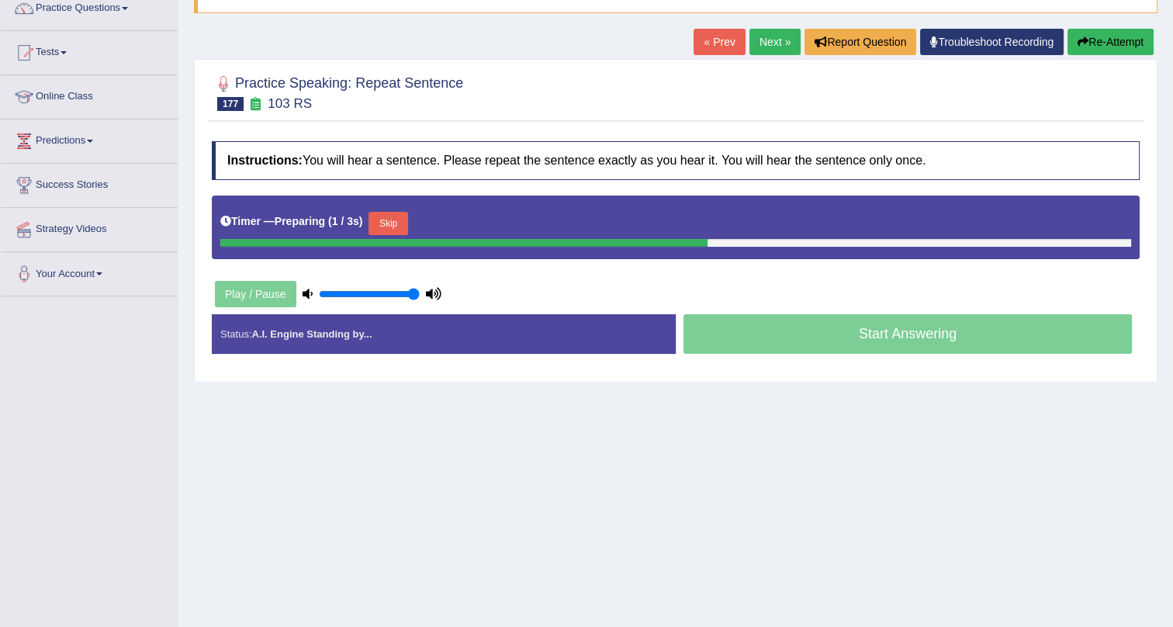
scroll to position [140, 0]
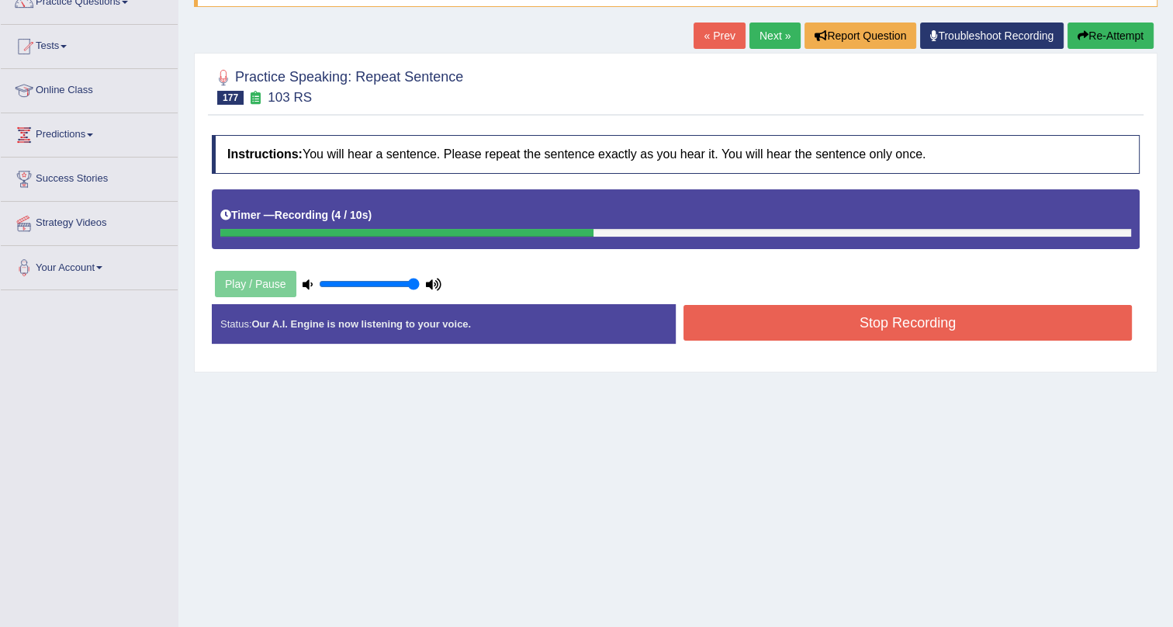
click at [777, 320] on button "Stop Recording" at bounding box center [907, 323] width 448 height 36
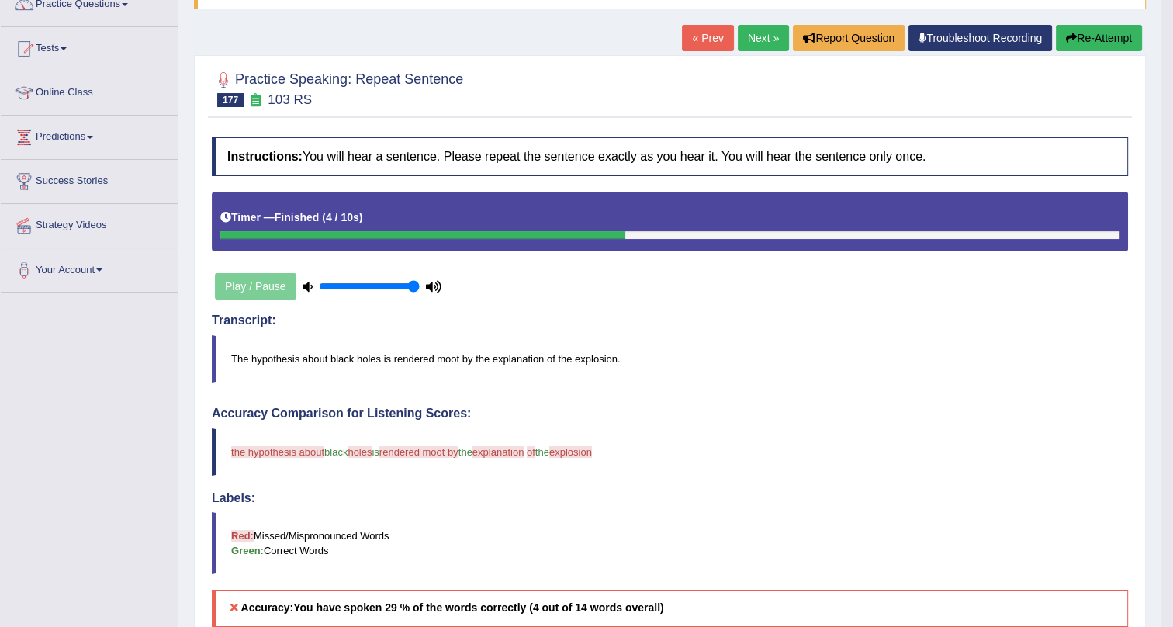
scroll to position [133, 0]
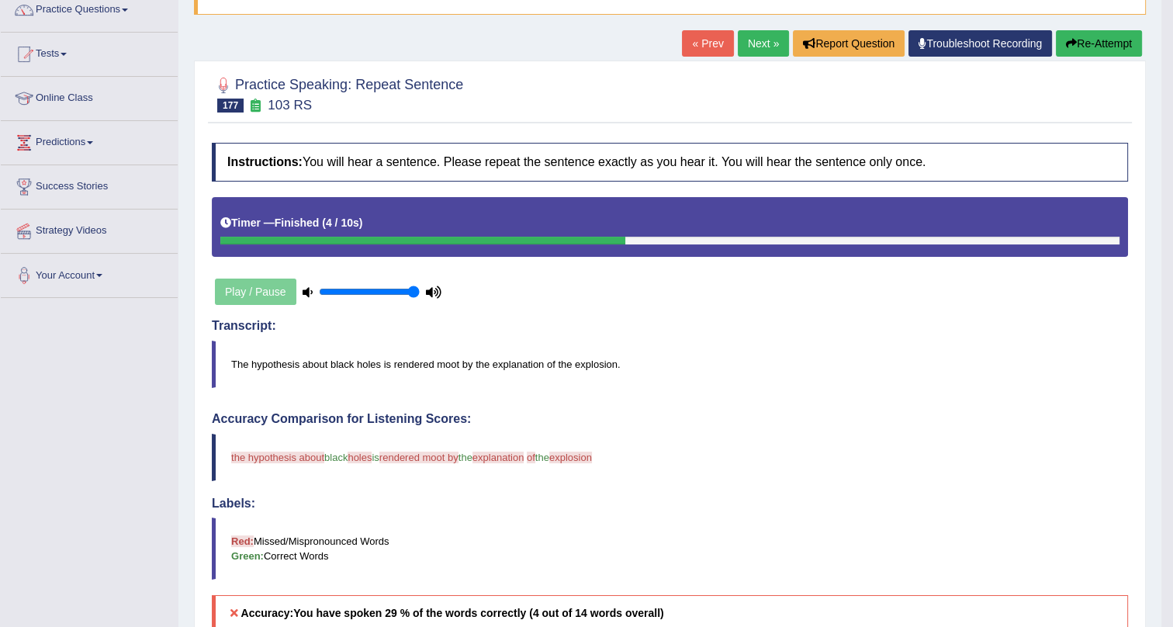
click at [750, 39] on link "Next »" at bounding box center [762, 43] width 51 height 26
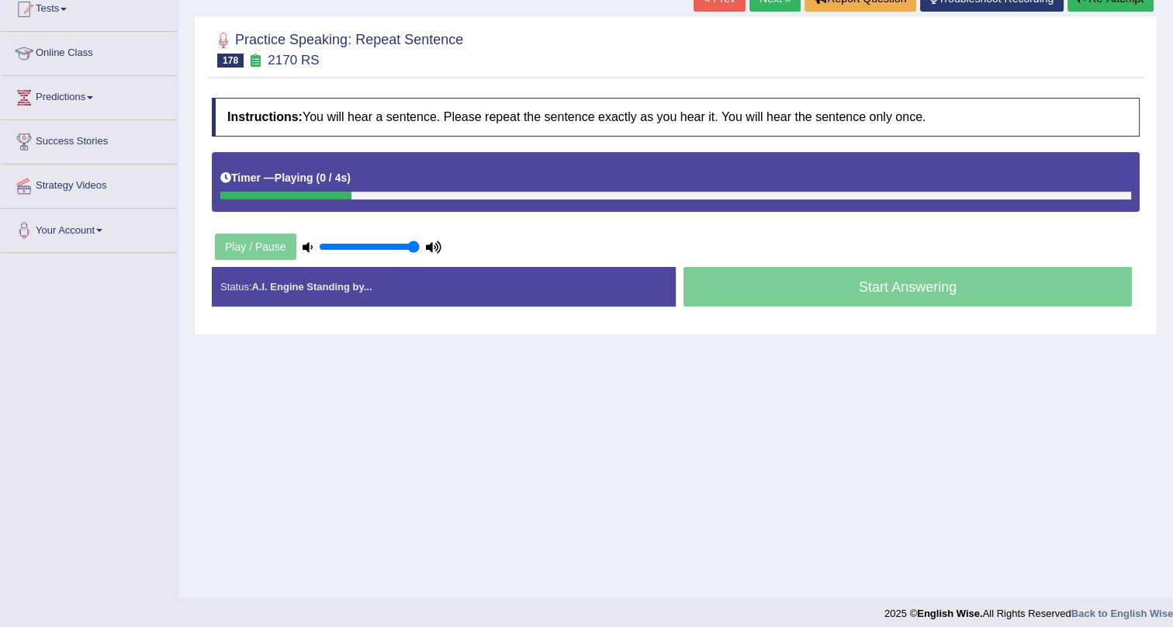
scroll to position [187, 0]
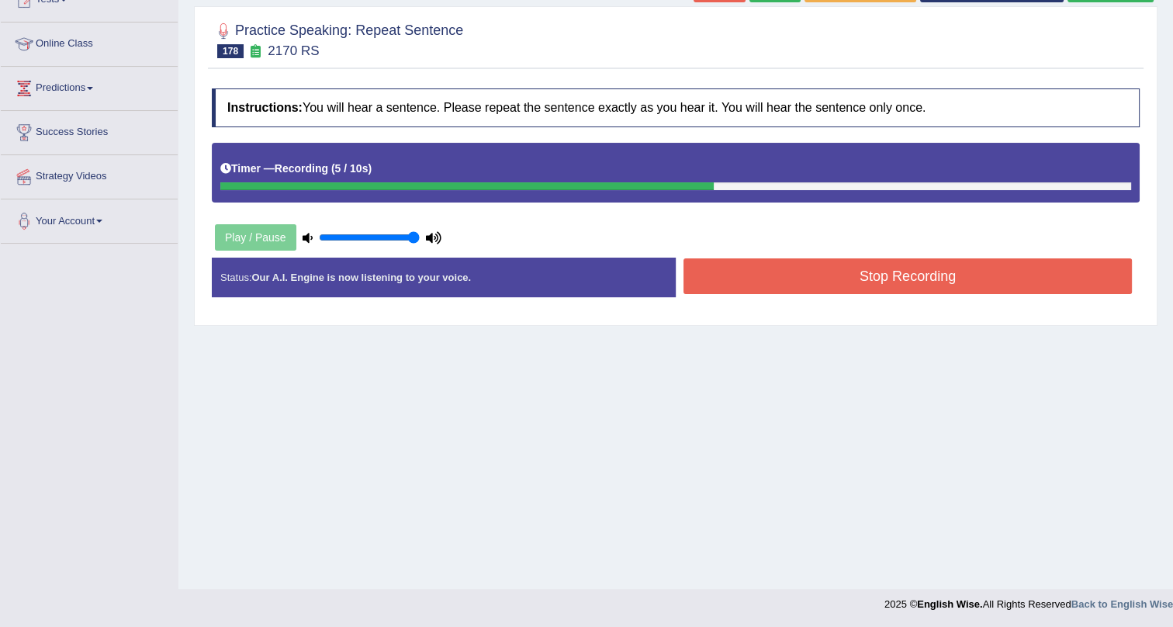
click at [817, 268] on button "Stop Recording" at bounding box center [907, 276] width 448 height 36
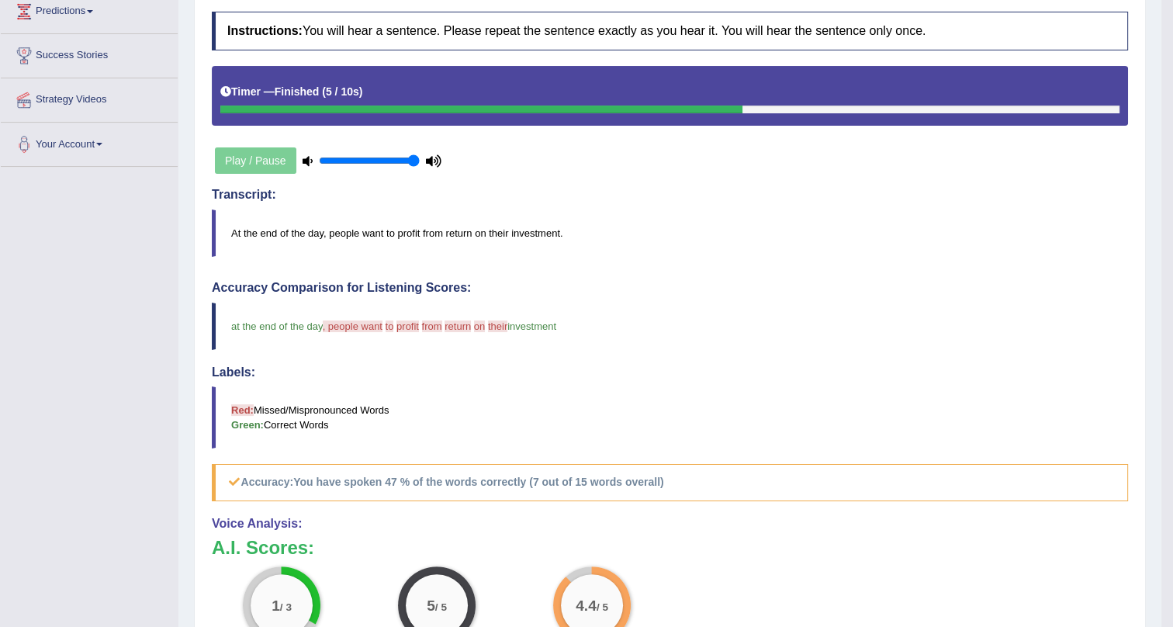
scroll to position [47, 0]
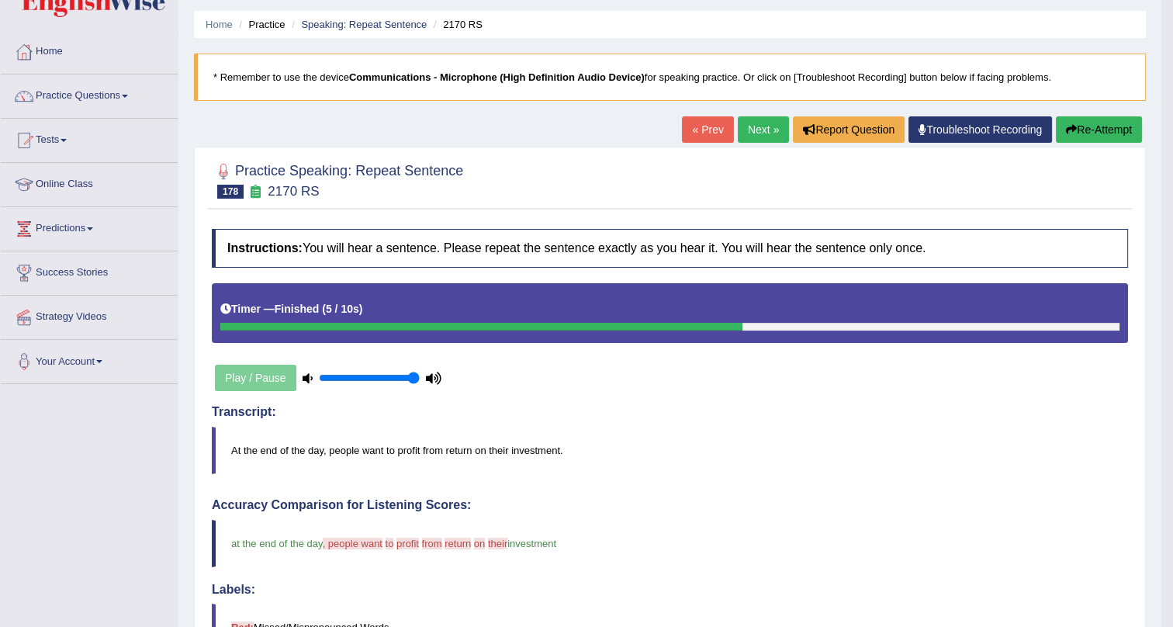
click at [758, 121] on link "Next »" at bounding box center [762, 129] width 51 height 26
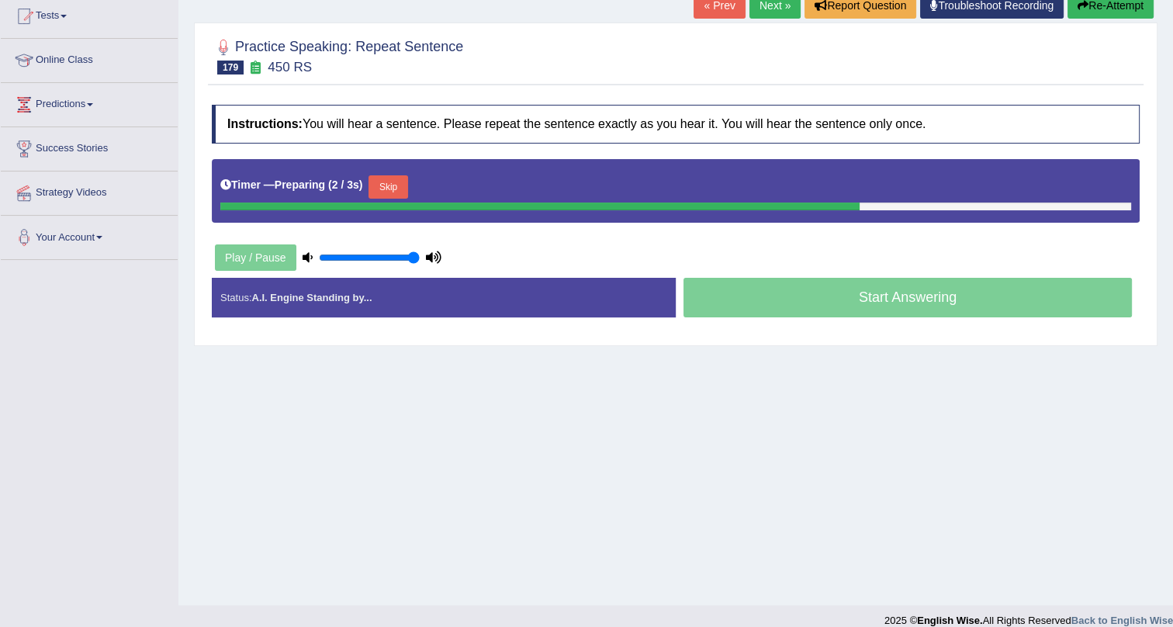
scroll to position [187, 0]
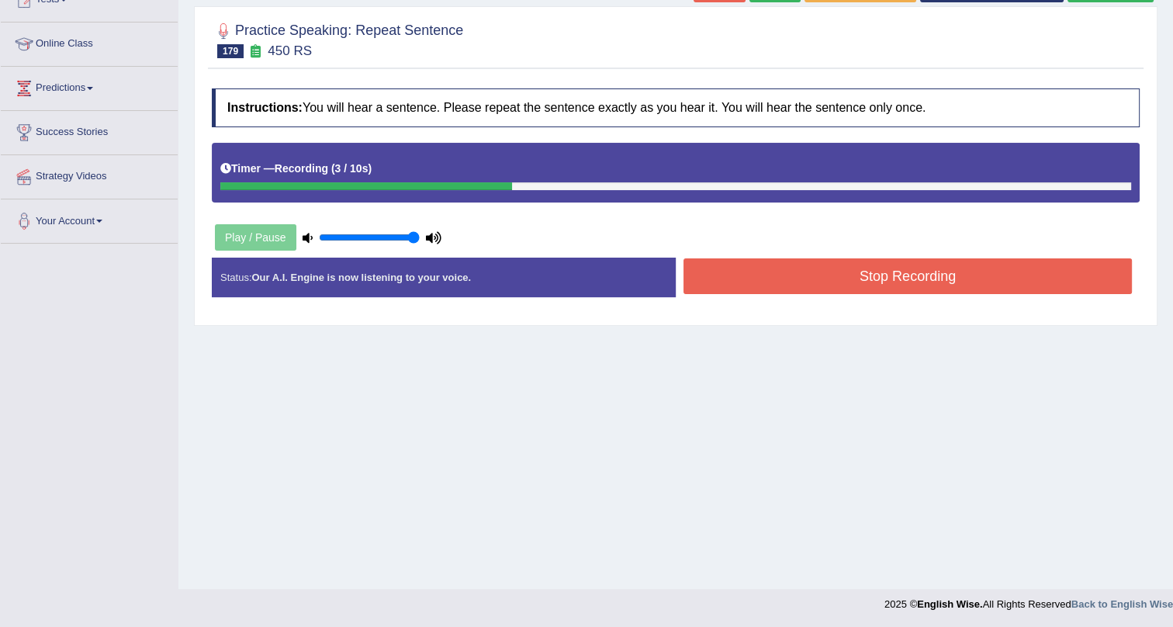
drag, startPoint x: 710, startPoint y: 267, endPoint x: 712, endPoint y: 275, distance: 8.8
click at [712, 275] on button "Stop Recording" at bounding box center [907, 276] width 448 height 36
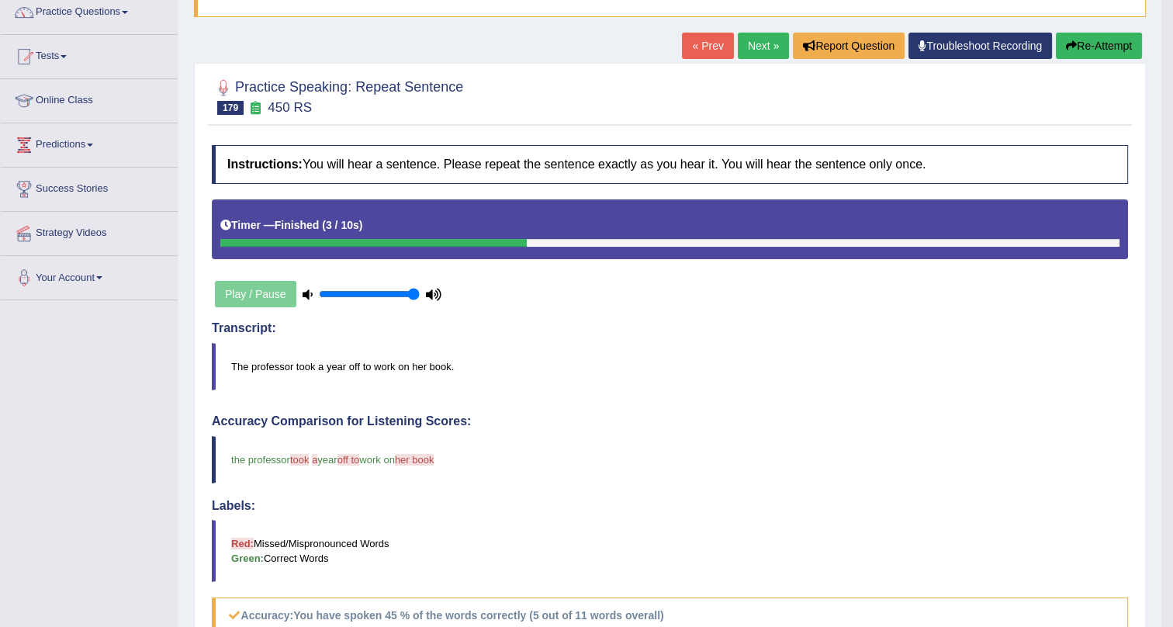
scroll to position [0, 0]
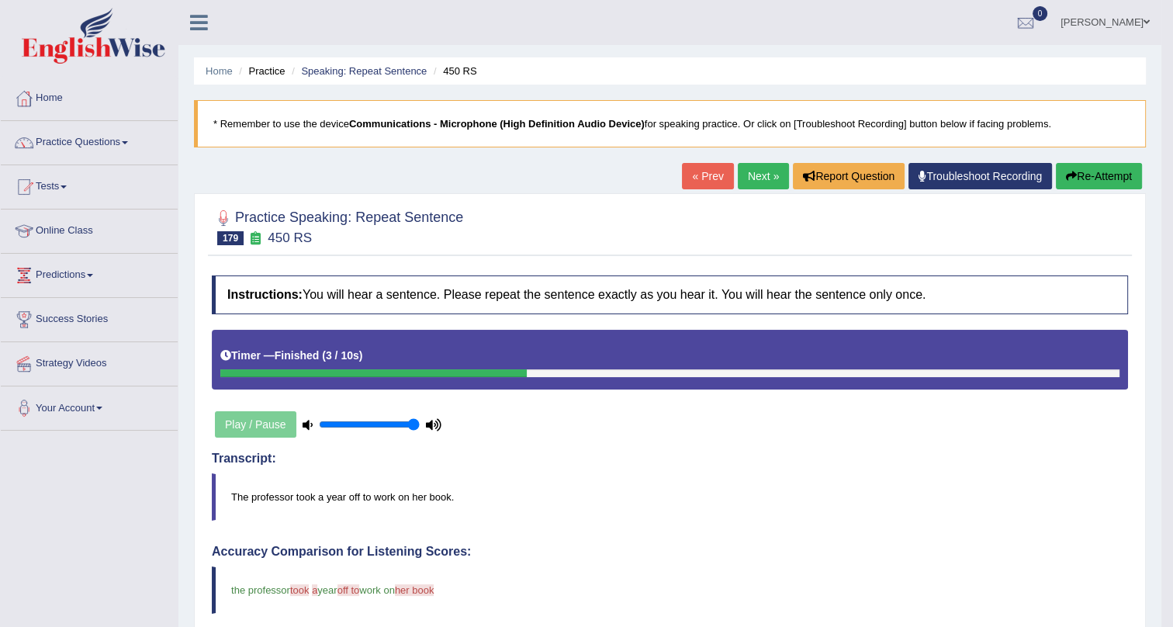
click at [748, 168] on link "Next »" at bounding box center [762, 176] width 51 height 26
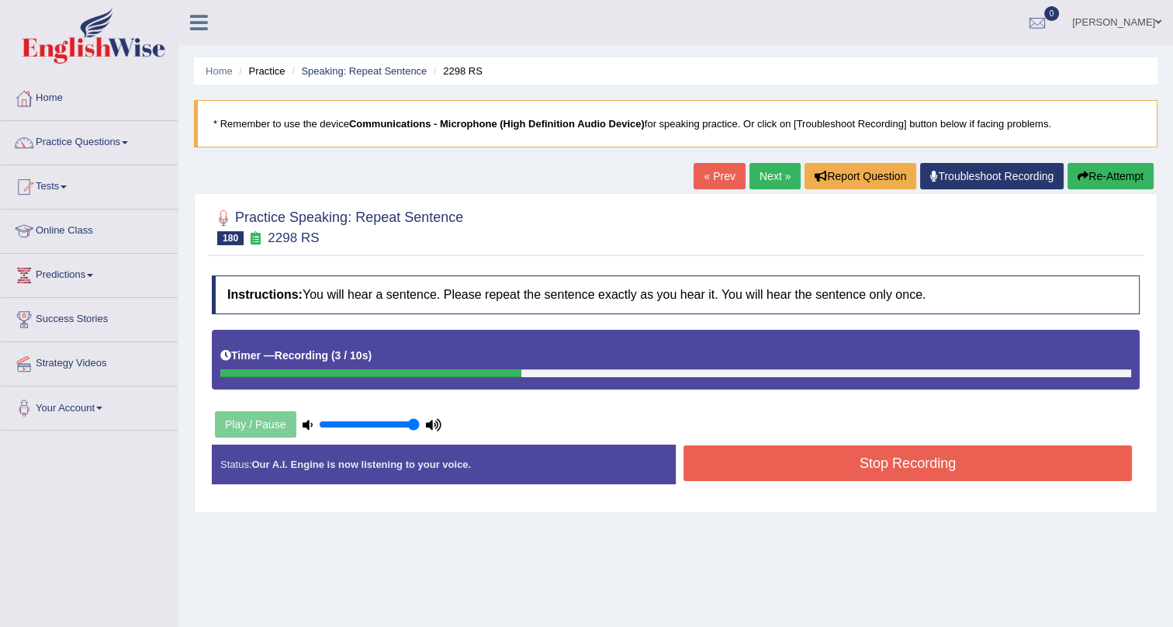
click at [838, 464] on button "Stop Recording" at bounding box center [907, 463] width 448 height 36
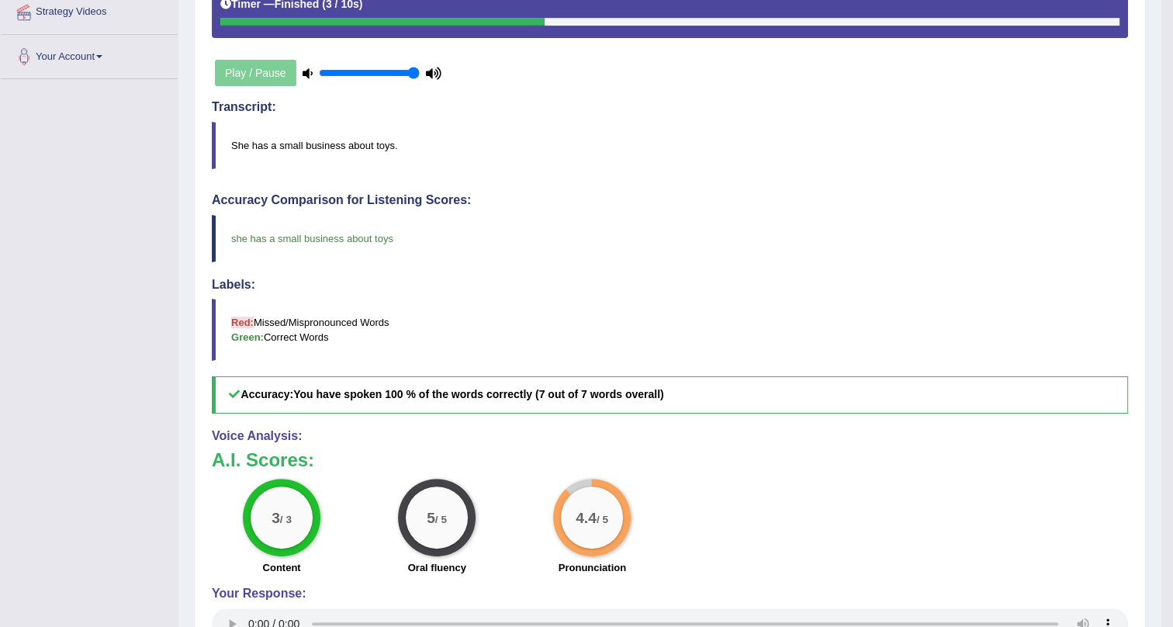
scroll to position [70, 0]
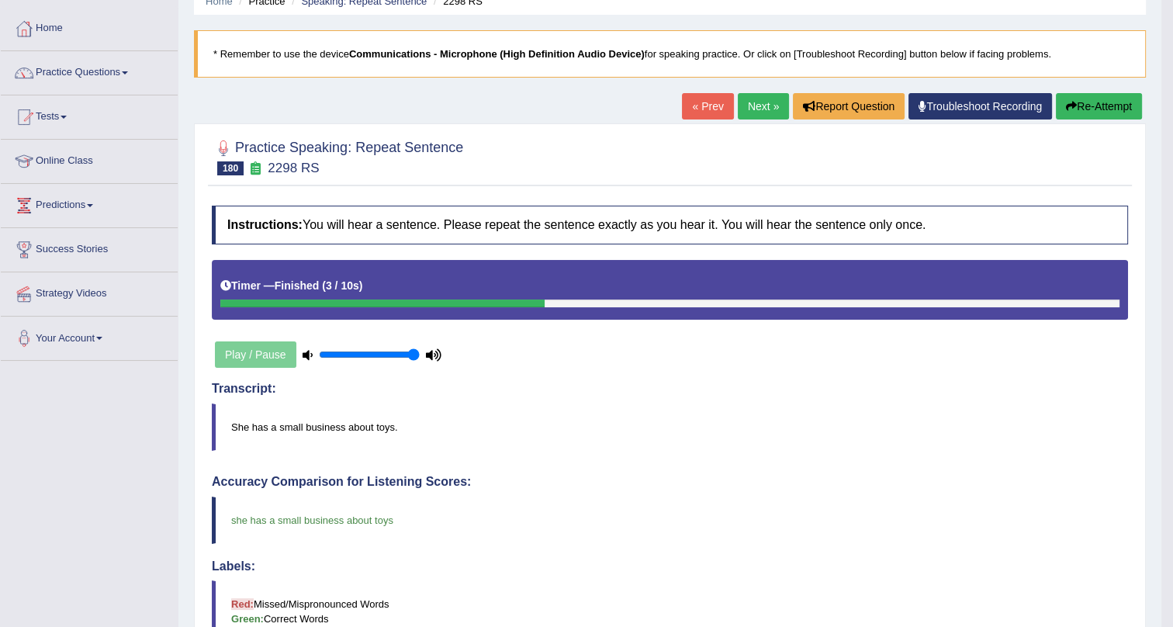
click at [754, 108] on link "Next »" at bounding box center [762, 106] width 51 height 26
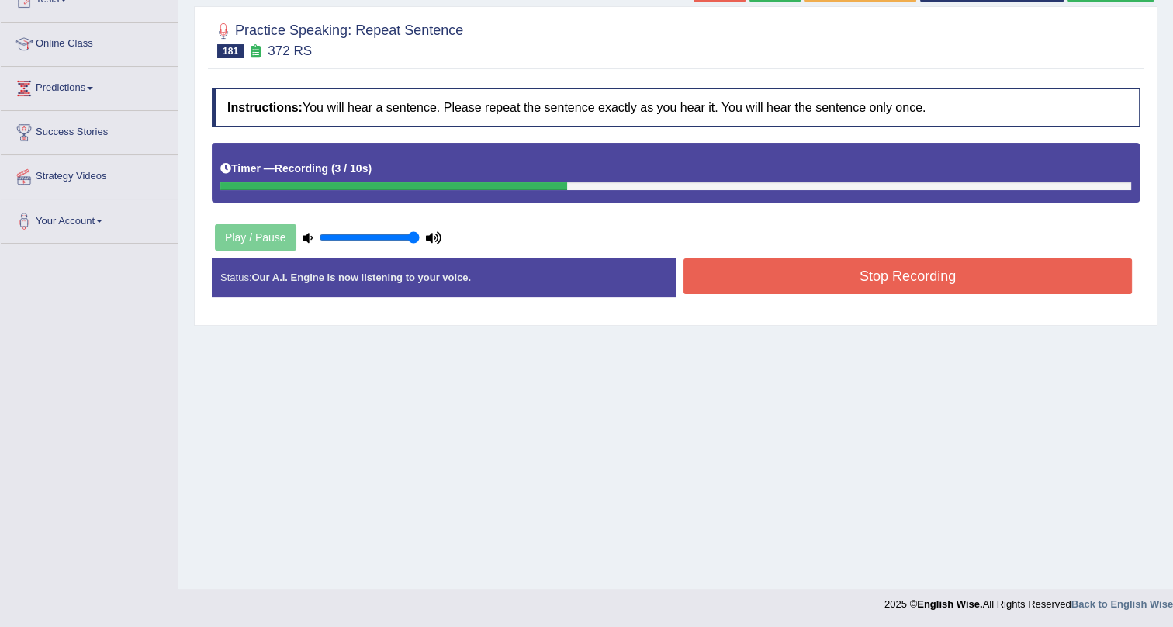
click at [762, 280] on button "Stop Recording" at bounding box center [907, 276] width 448 height 36
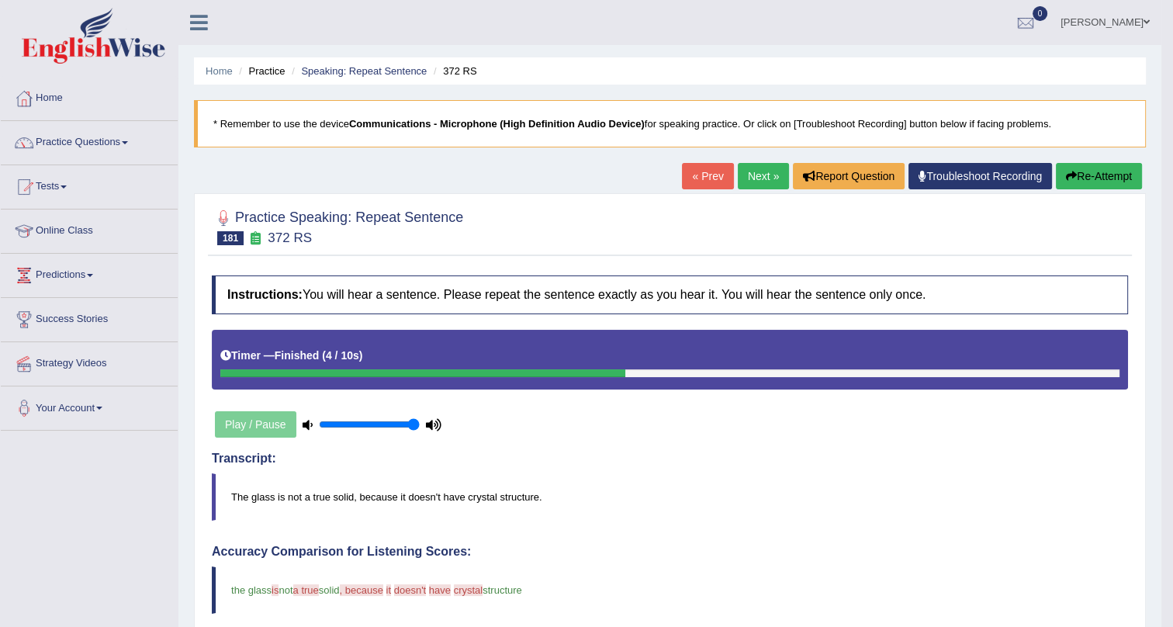
click at [758, 159] on div "Home Practice Speaking: Repeat Sentence 372 RS * Remember to use the device Com…" at bounding box center [669, 537] width 983 height 1074
click at [753, 178] on link "Next »" at bounding box center [762, 176] width 51 height 26
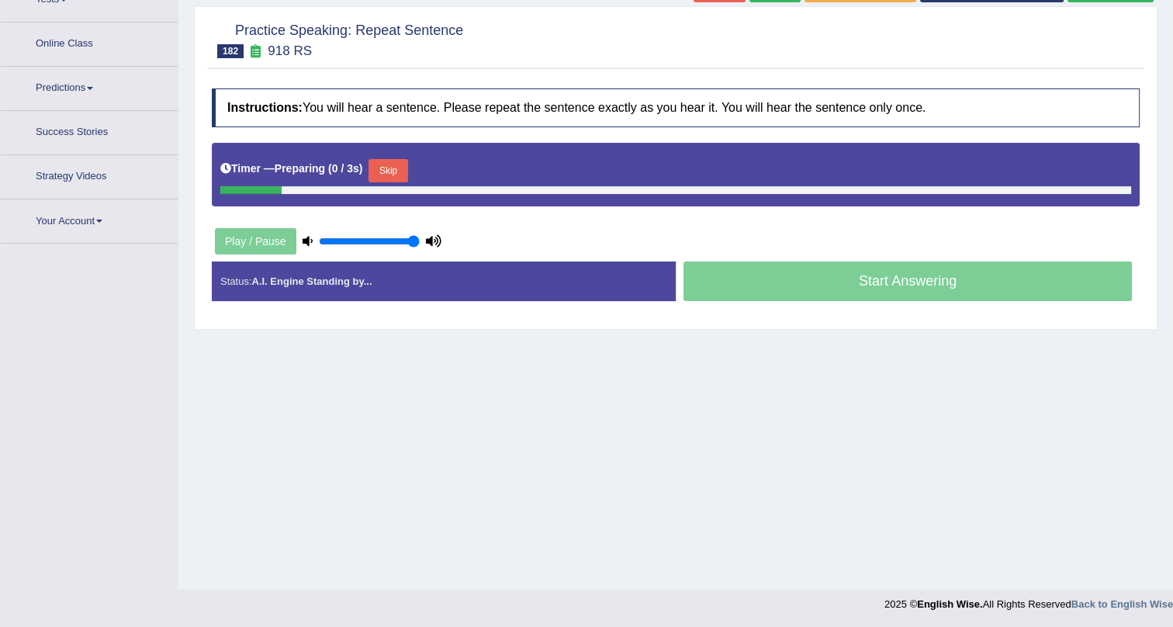
scroll to position [187, 0]
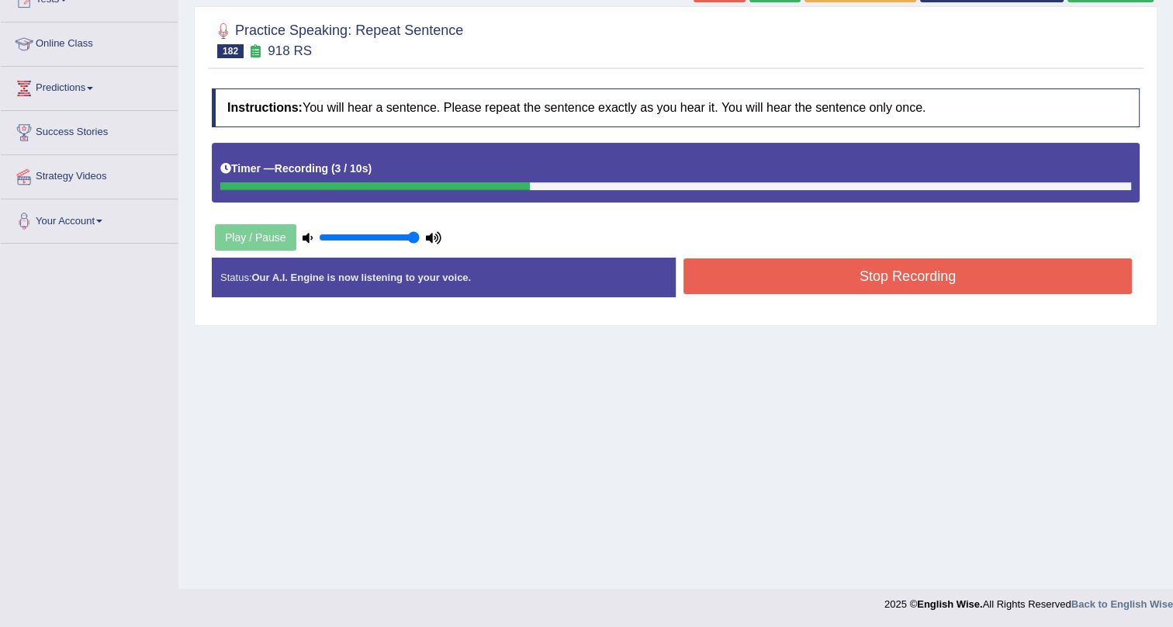
drag, startPoint x: 725, startPoint y: 275, endPoint x: 727, endPoint y: 264, distance: 11.7
click at [727, 264] on button "Stop Recording" at bounding box center [907, 276] width 448 height 36
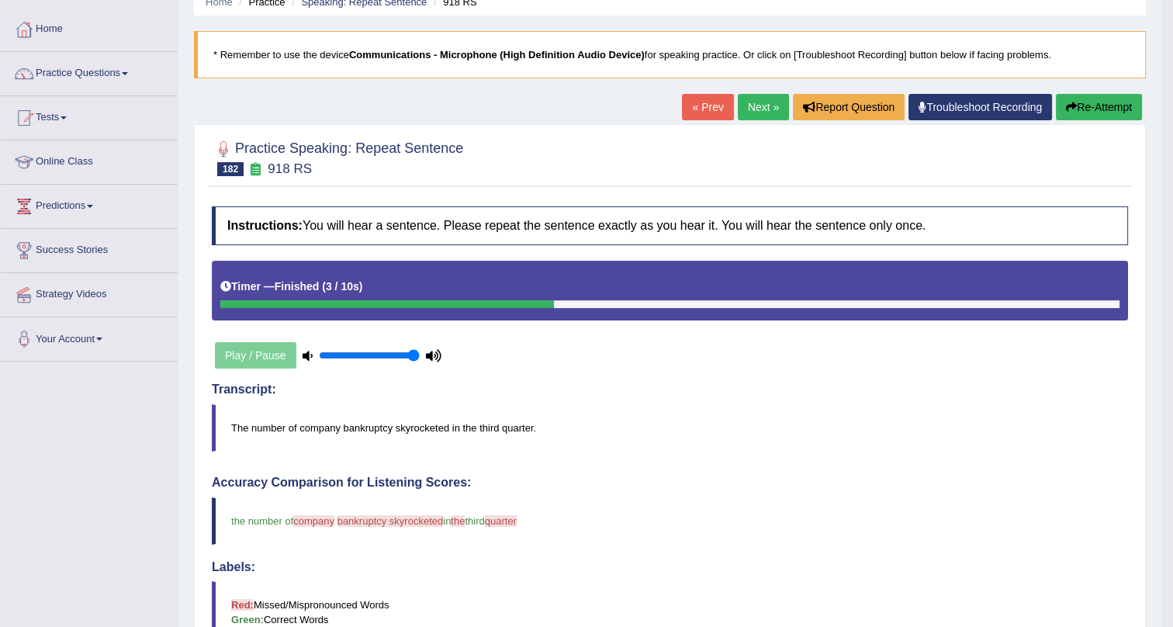
scroll to position [62, 0]
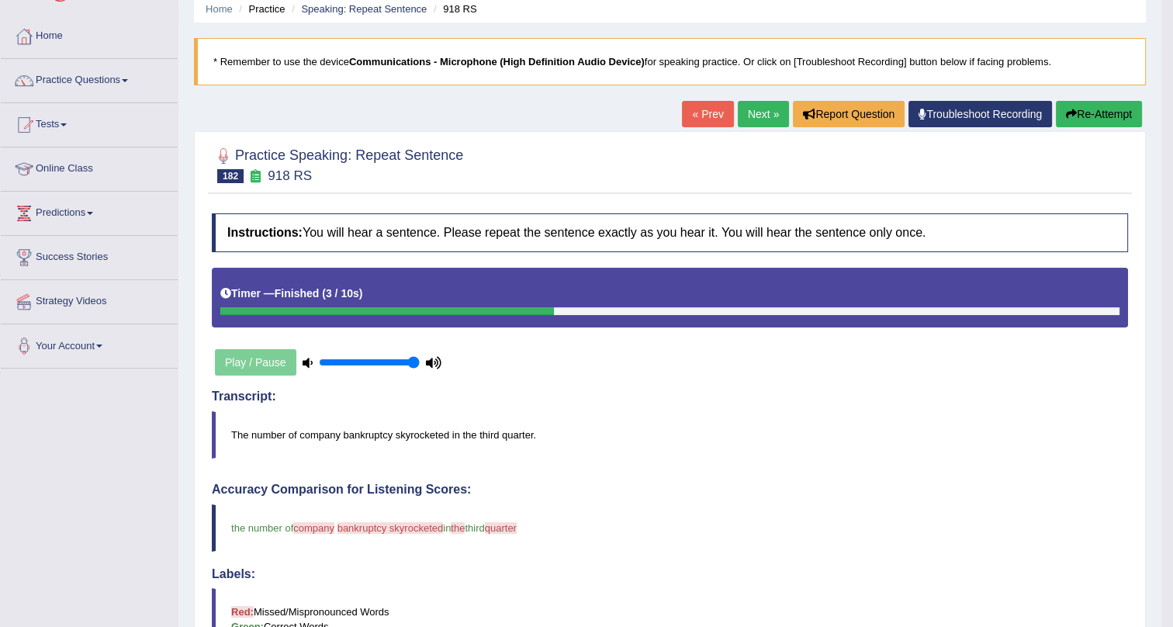
click at [751, 105] on link "Next »" at bounding box center [762, 114] width 51 height 26
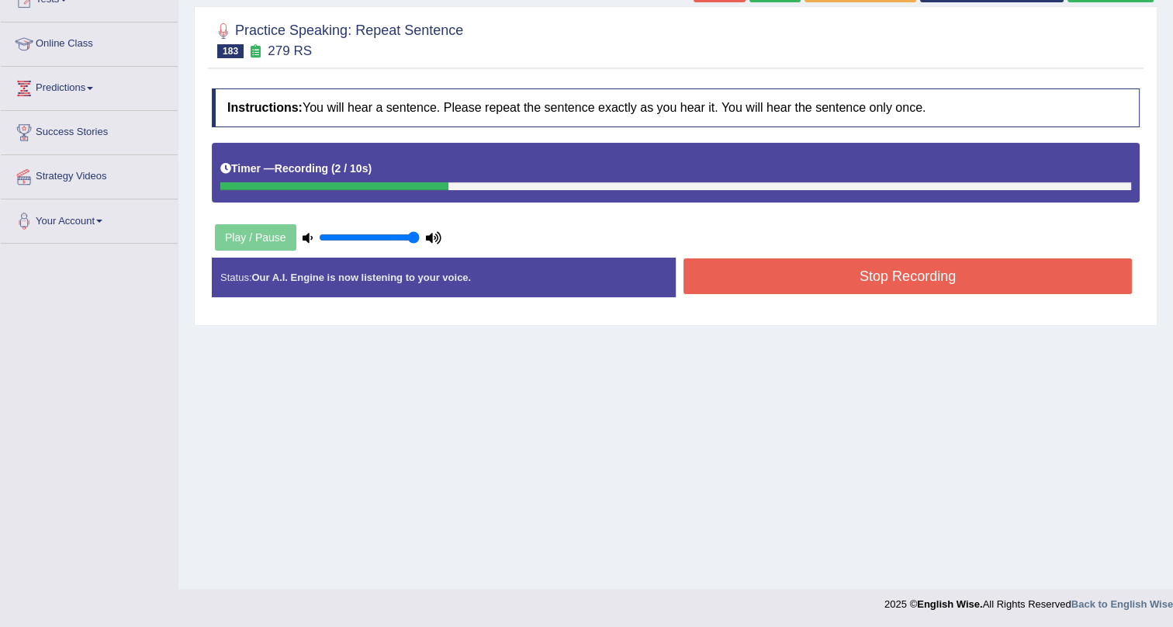
click at [746, 253] on div "Instructions: You will hear a sentence. Please repeat the sentence exactly as y…" at bounding box center [675, 199] width 935 height 237
click at [736, 271] on button "Stop Recording" at bounding box center [907, 276] width 448 height 36
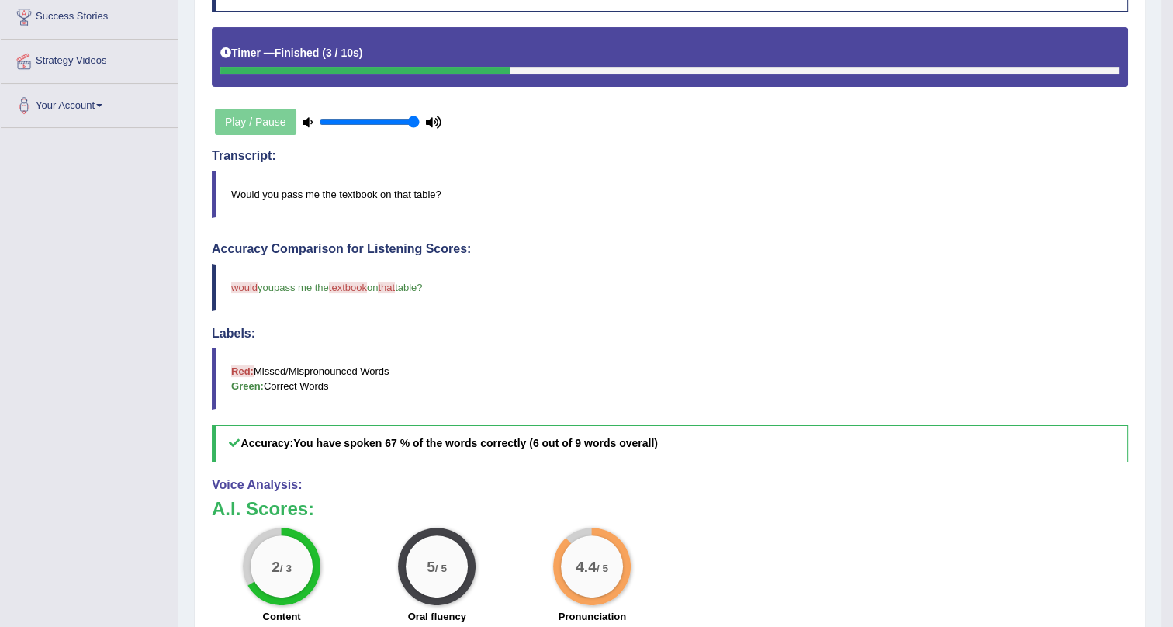
scroll to position [62, 0]
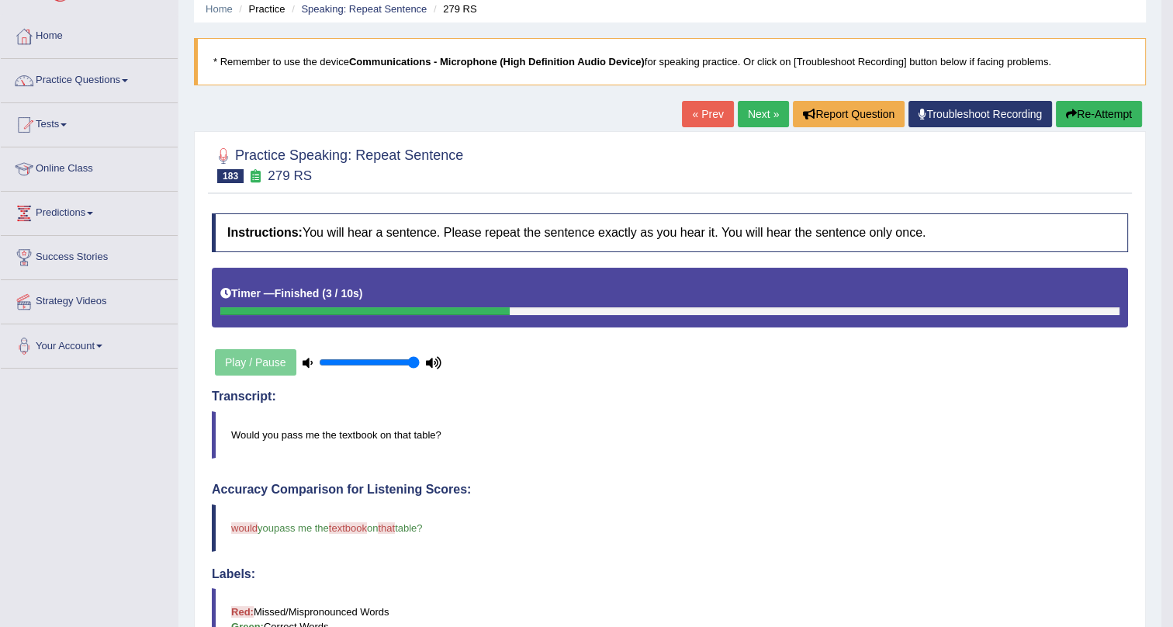
click at [741, 104] on link "Next »" at bounding box center [762, 114] width 51 height 26
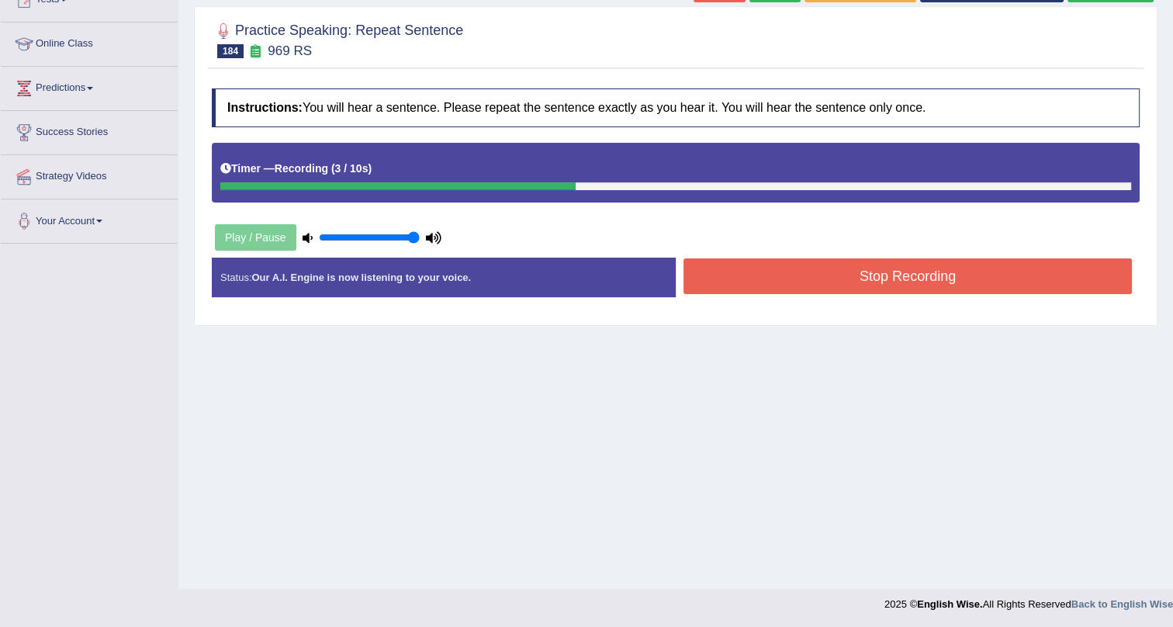
click at [737, 268] on button "Stop Recording" at bounding box center [907, 276] width 448 height 36
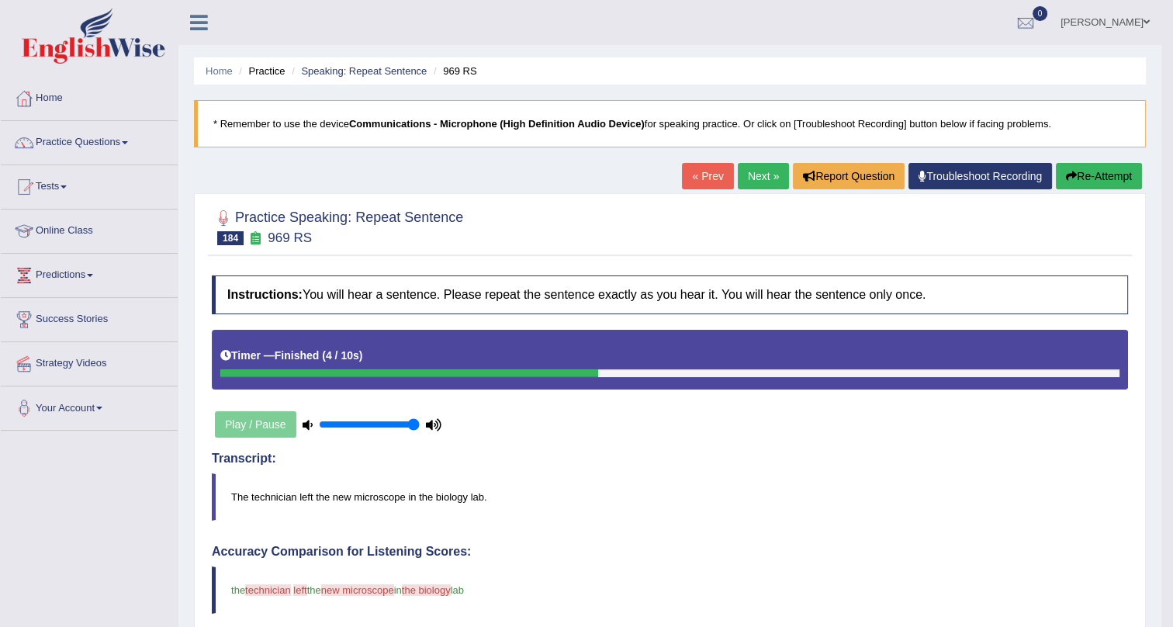
click at [756, 161] on div "Home Practice Speaking: Repeat Sentence 969 RS * Remember to use the device Com…" at bounding box center [669, 537] width 983 height 1074
click at [748, 170] on link "Next »" at bounding box center [762, 176] width 51 height 26
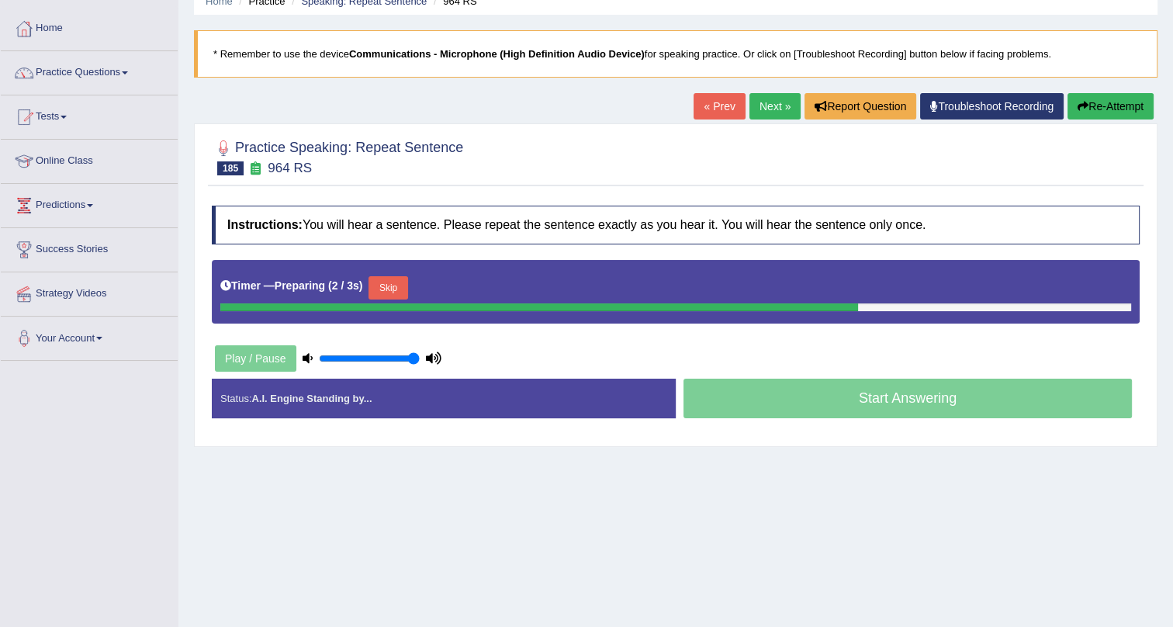
scroll to position [187, 0]
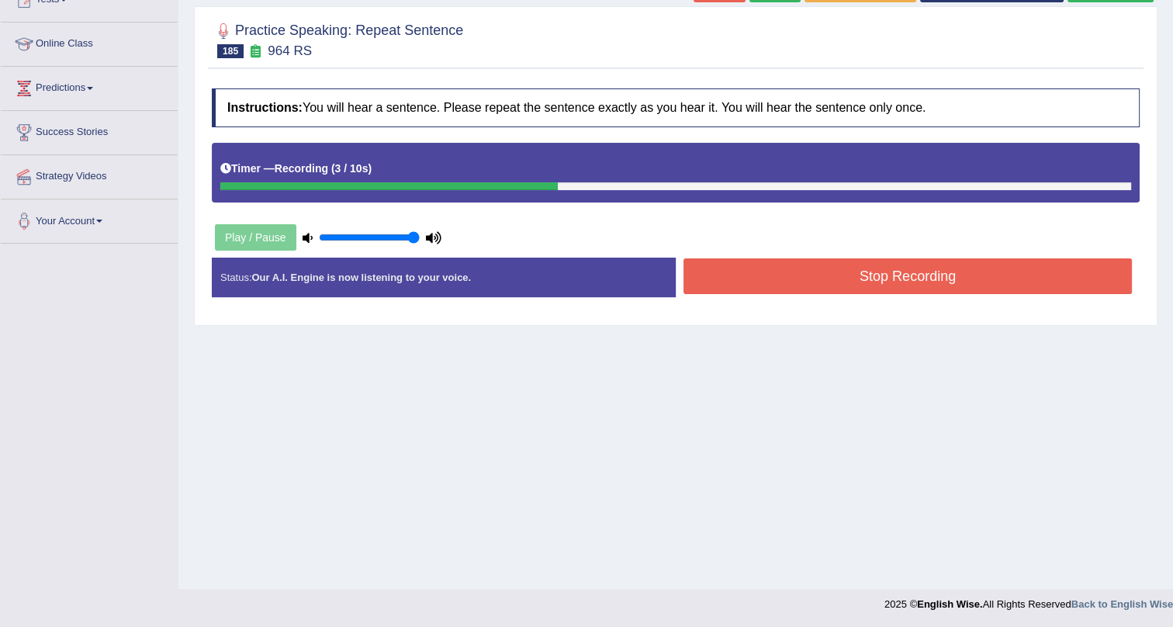
click at [753, 265] on button "Stop Recording" at bounding box center [907, 276] width 448 height 36
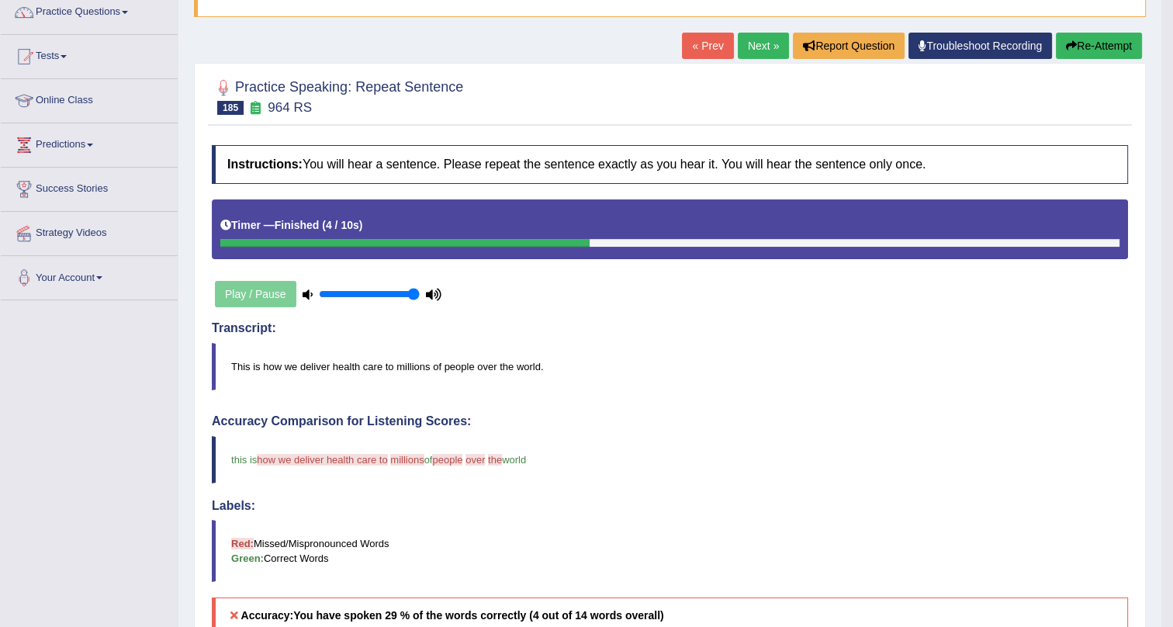
scroll to position [0, 0]
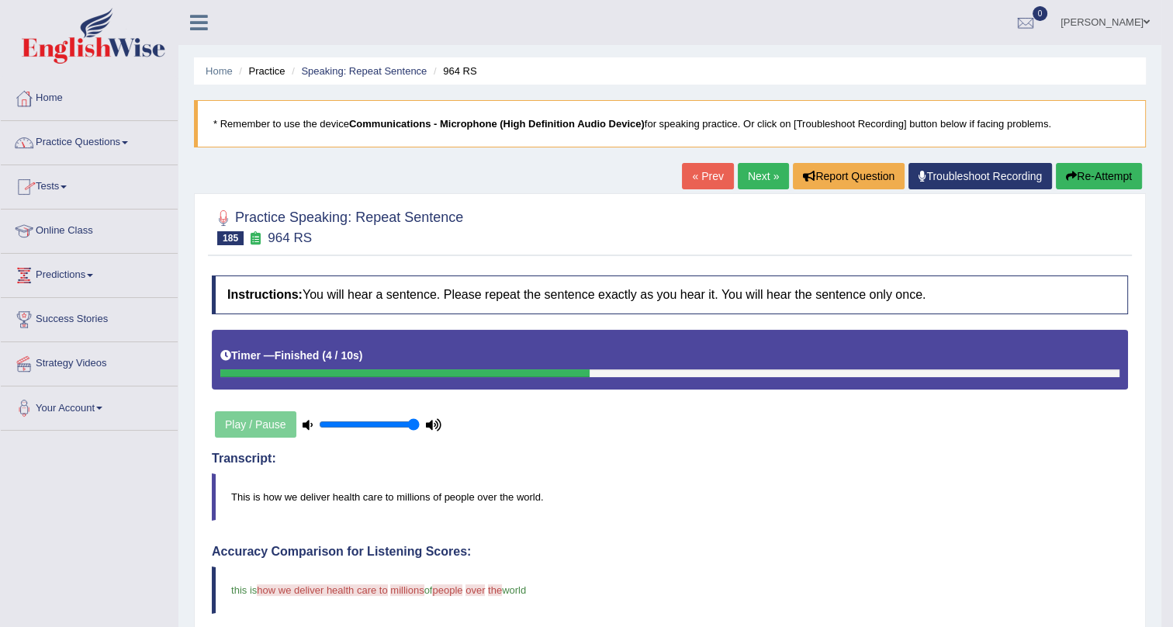
click at [125, 140] on link "Practice Questions" at bounding box center [89, 140] width 177 height 39
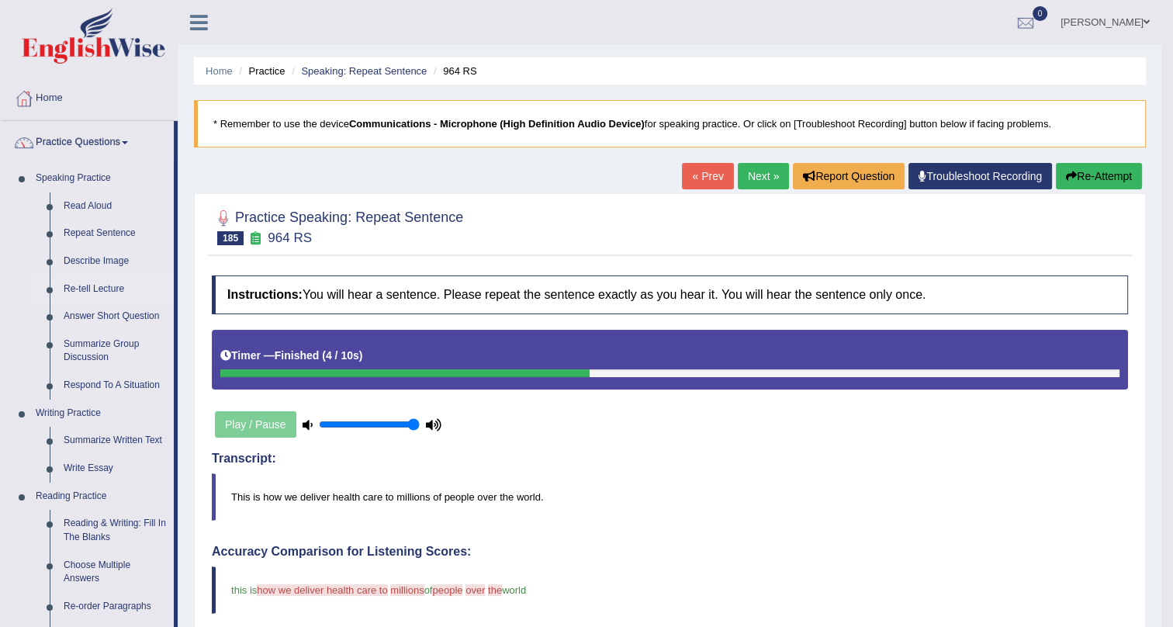
click at [92, 286] on link "Re-tell Lecture" at bounding box center [115, 289] width 117 height 28
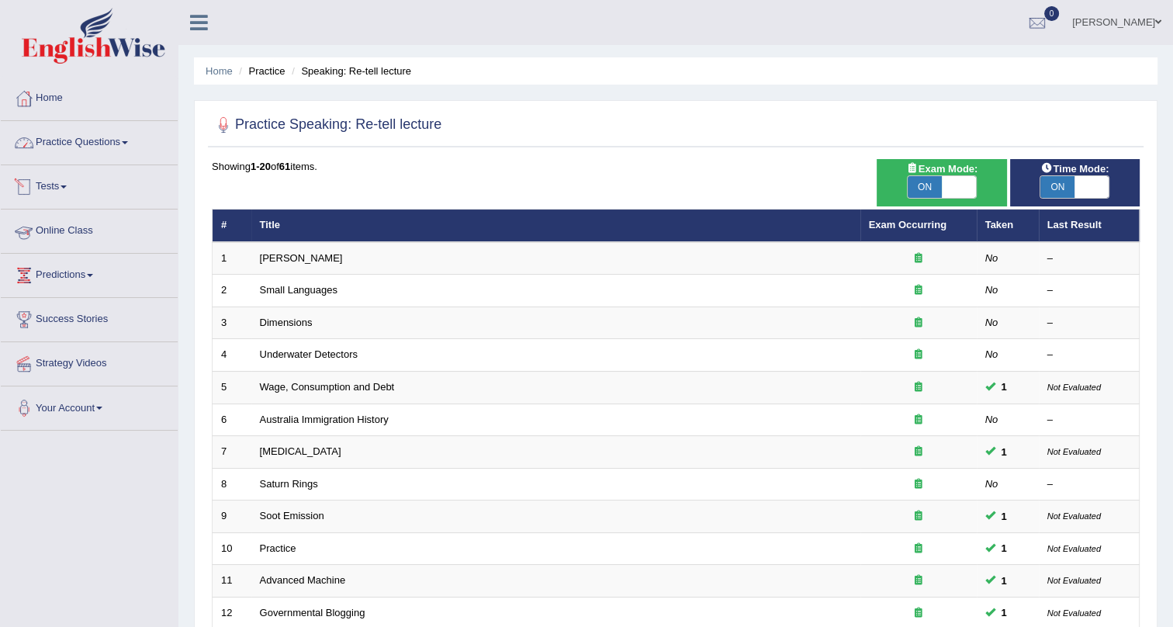
click at [112, 141] on link "Practice Questions" at bounding box center [89, 140] width 177 height 39
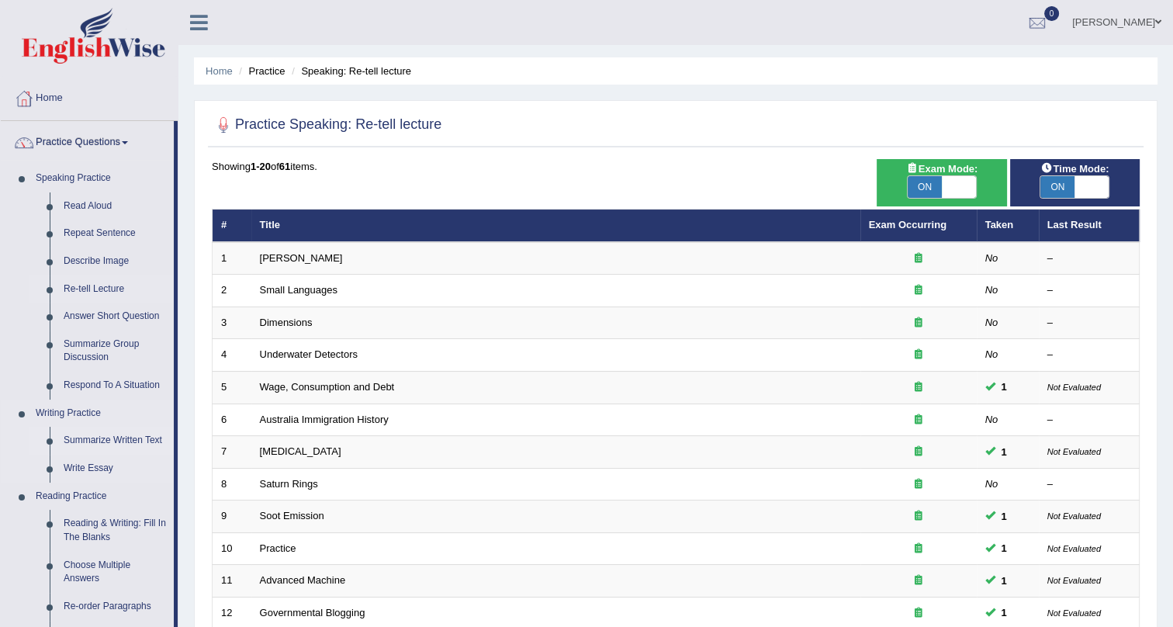
click at [145, 442] on link "Summarize Written Text" at bounding box center [115, 441] width 117 height 28
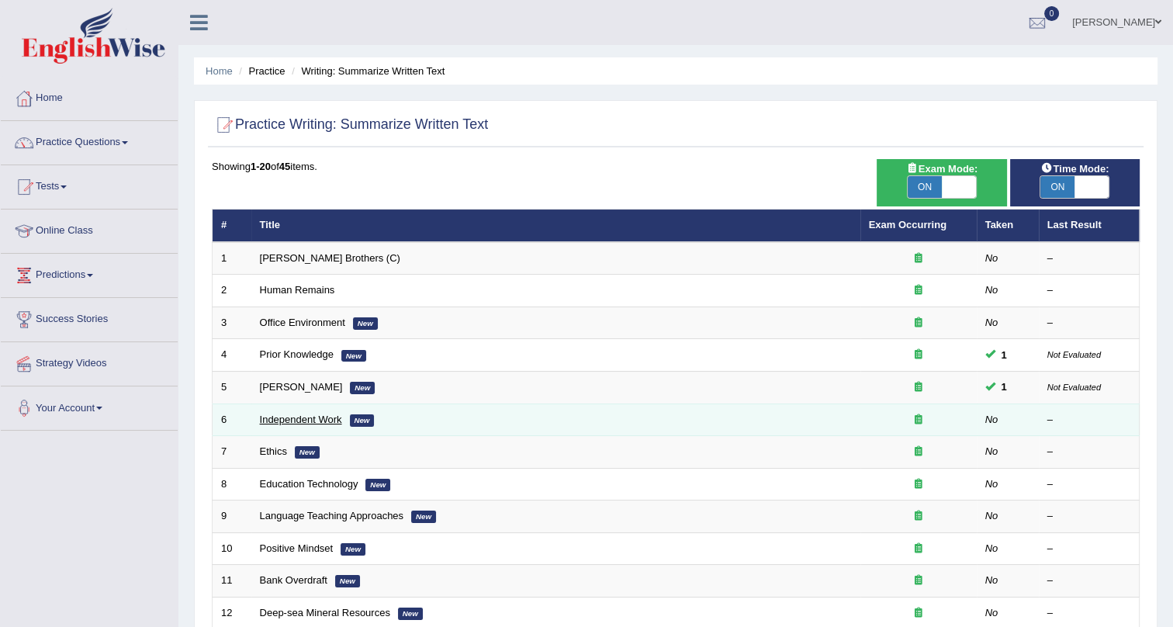
click at [319, 415] on link "Independent Work" at bounding box center [301, 419] width 82 height 12
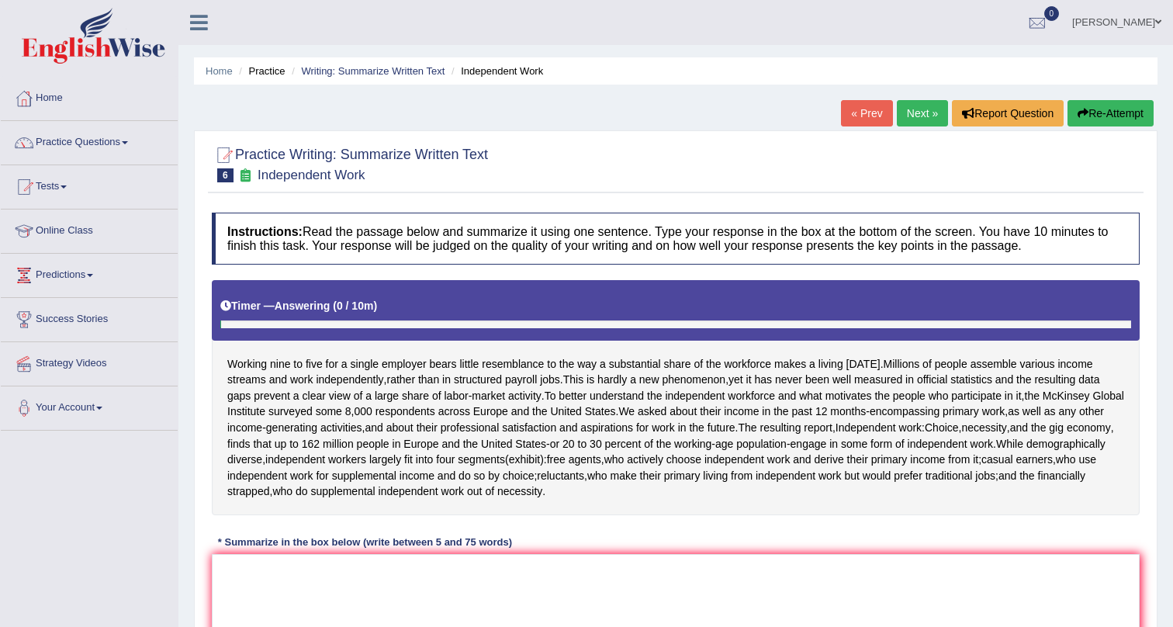
click at [574, 554] on textarea at bounding box center [675, 629] width 927 height 150
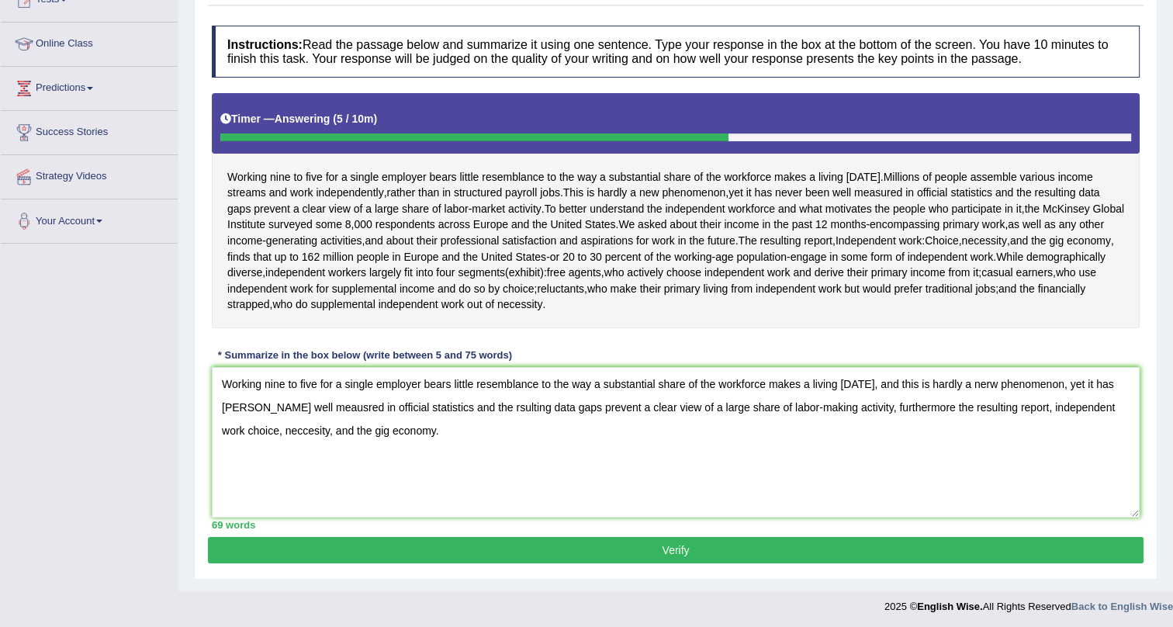
type textarea "Working nine to five for a single employer bears little resemblance to the way …"
drag, startPoint x: 869, startPoint y: 547, endPoint x: 886, endPoint y: 579, distance: 36.5
click at [869, 554] on button "Verify" at bounding box center [675, 550] width 935 height 26
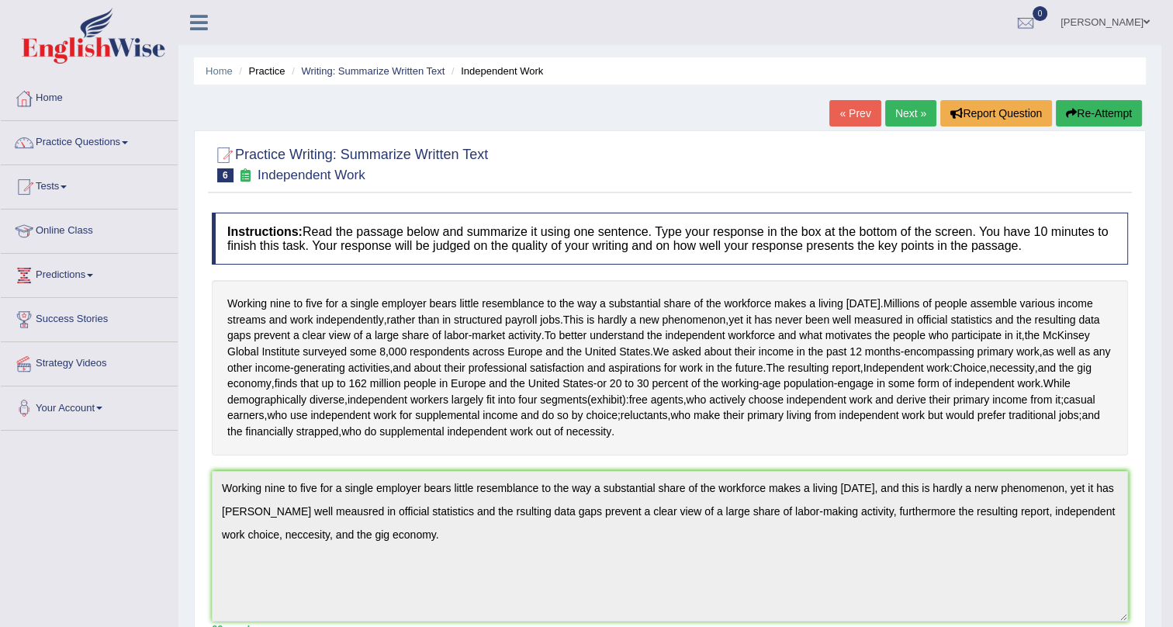
click at [919, 110] on link "Next »" at bounding box center [910, 113] width 51 height 26
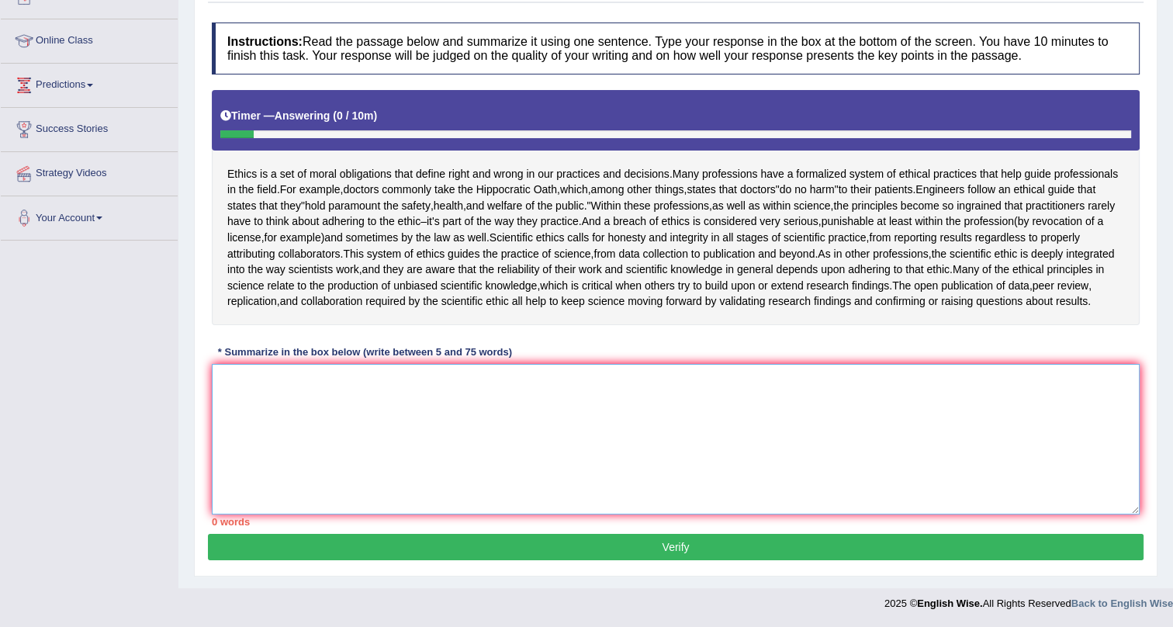
drag, startPoint x: 379, startPoint y: 422, endPoint x: 388, endPoint y: 426, distance: 9.4
click at [386, 420] on textarea at bounding box center [675, 439] width 927 height 150
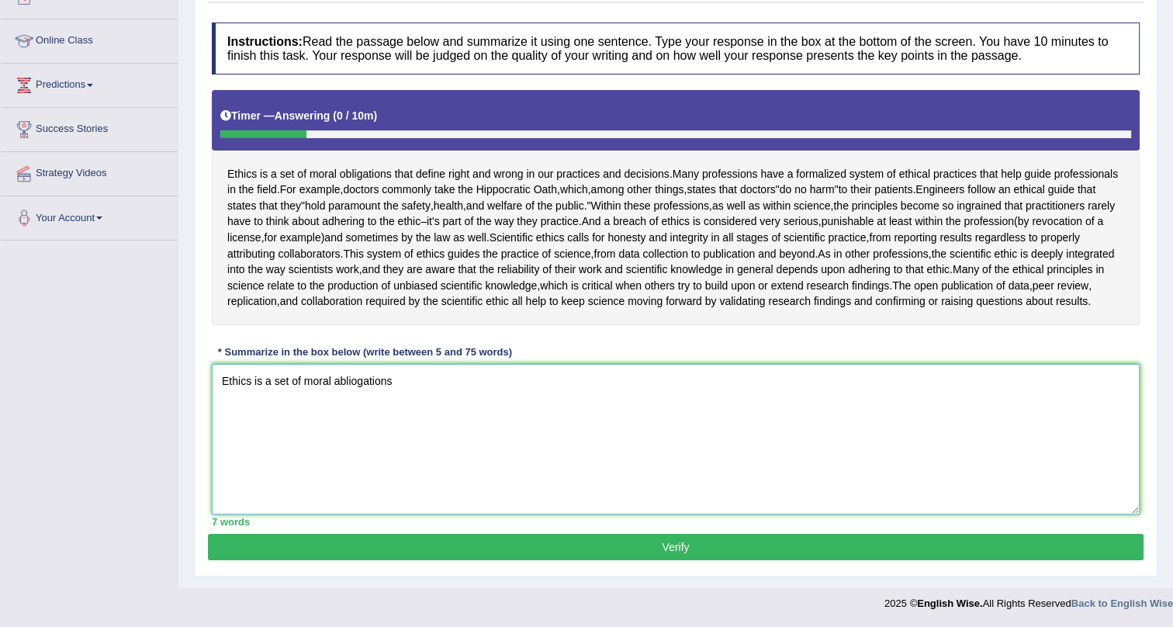
click at [432, 369] on textarea "Ethics is a set of moral abliogations" at bounding box center [675, 439] width 927 height 150
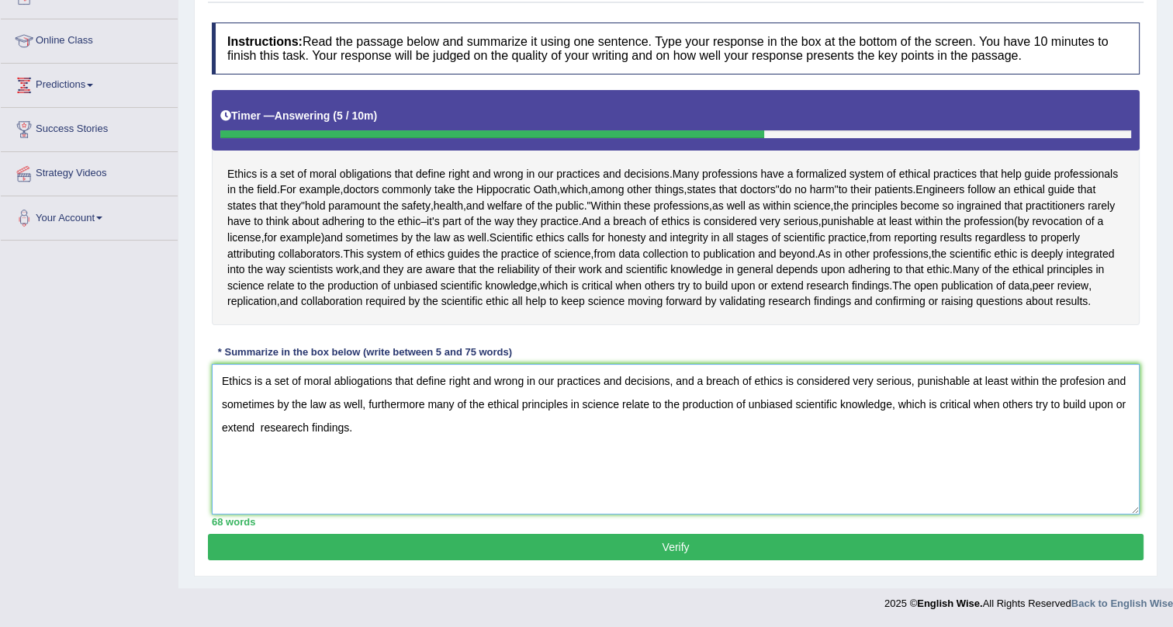
click at [353, 382] on textarea "Ethics is a set of moral abliogations that define right and wrong in our practi…" at bounding box center [675, 439] width 927 height 150
click at [354, 382] on textarea "Ethics is a set of moral ablogations that define right and wrong in our practic…" at bounding box center [675, 439] width 927 height 150
type textarea "Ethics is a set of moral abligations that define right and wrong in our practic…"
click at [600, 545] on button "Verify" at bounding box center [675, 547] width 935 height 26
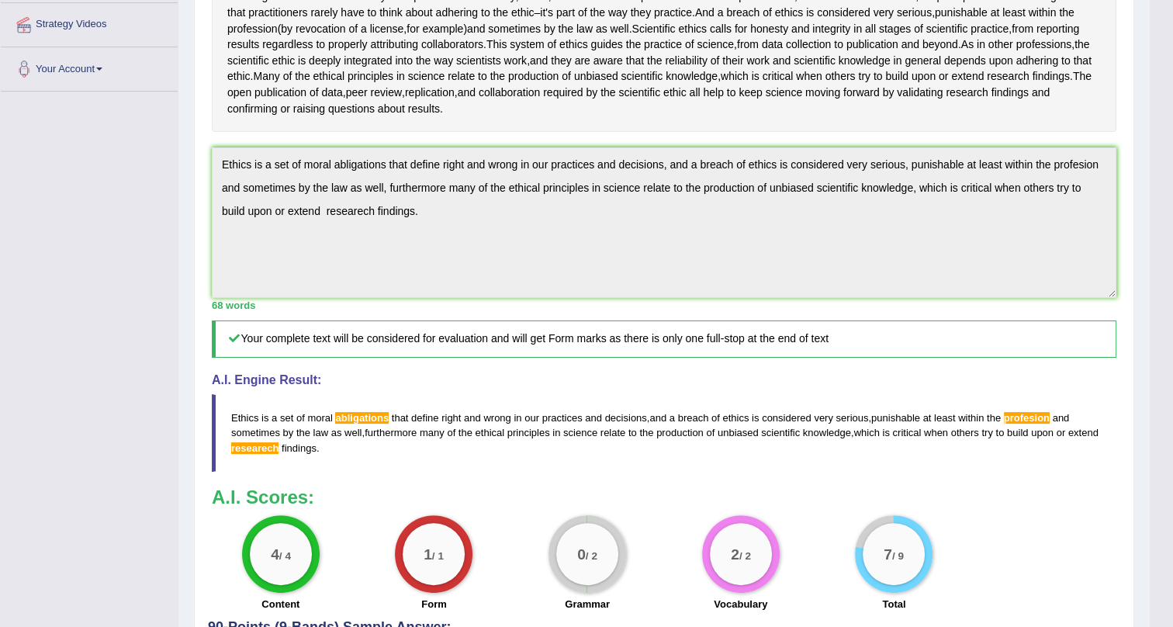
scroll to position [12, 0]
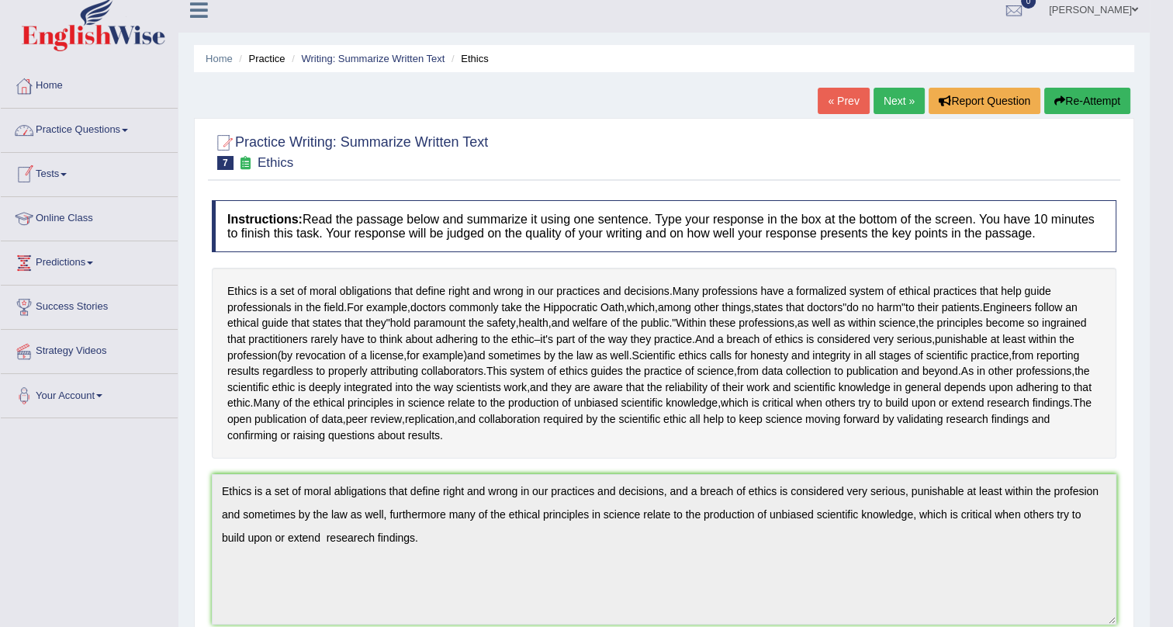
click at [83, 128] on link "Practice Questions" at bounding box center [89, 128] width 177 height 39
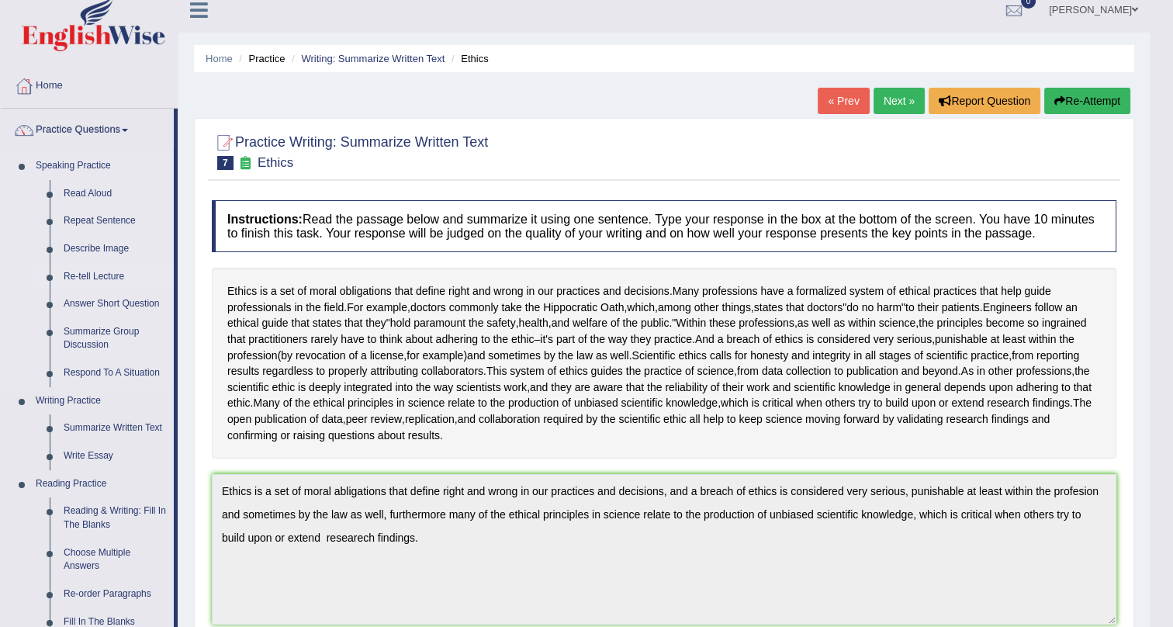
click at [95, 271] on link "Re-tell Lecture" at bounding box center [115, 277] width 117 height 28
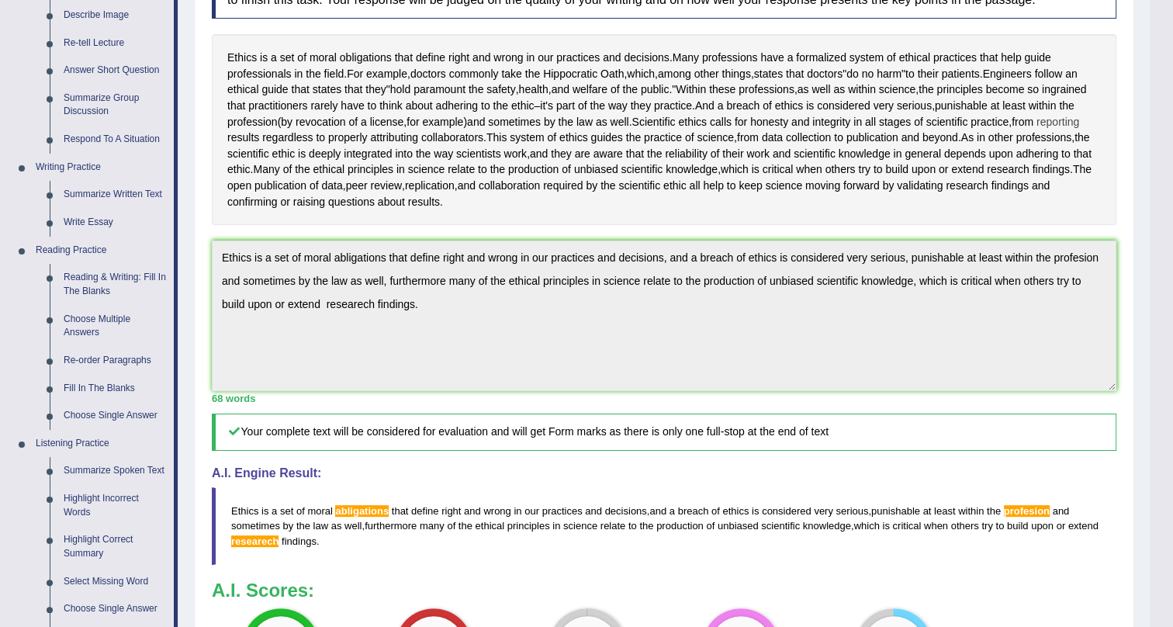
scroll to position [140, 0]
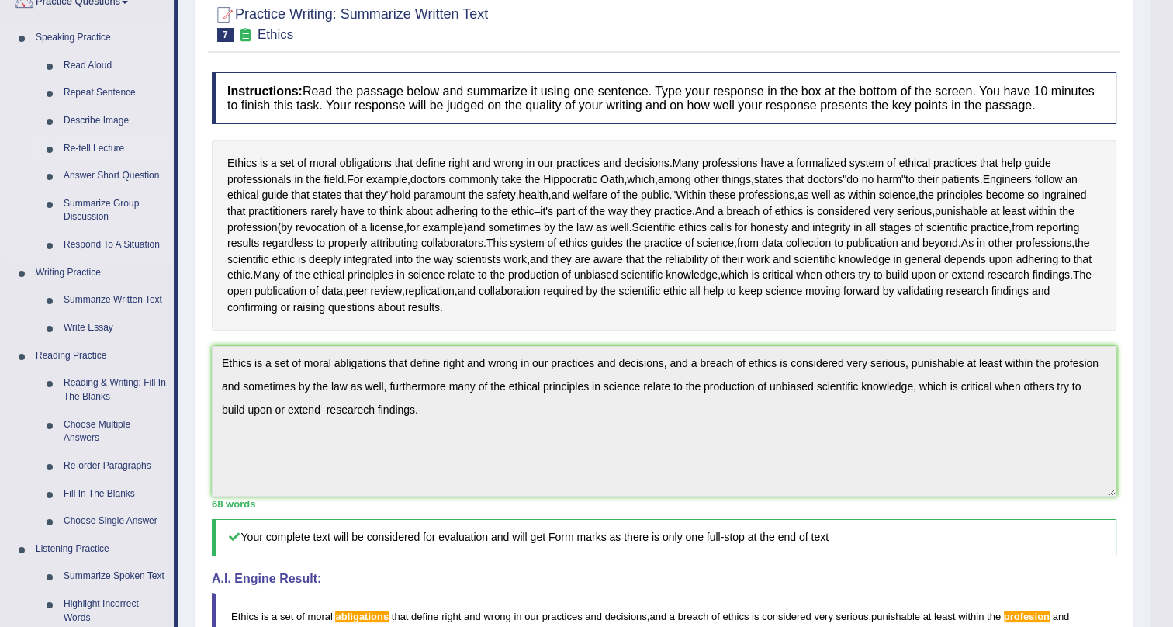
click at [74, 154] on link "Re-tell Lecture" at bounding box center [115, 149] width 117 height 28
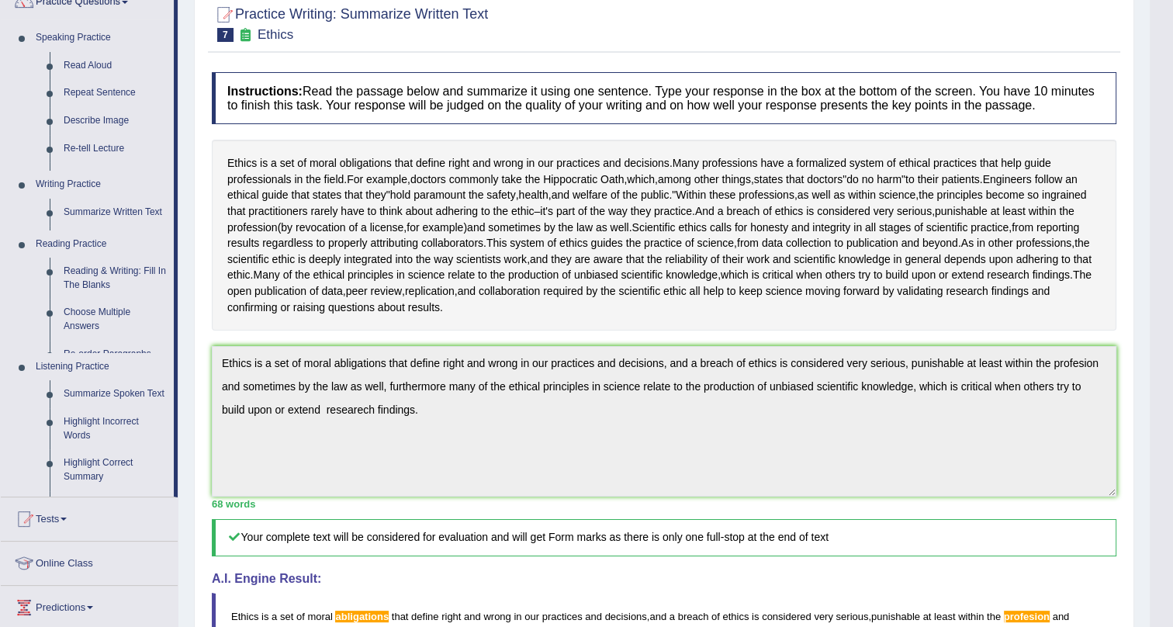
click at [71, 144] on ul "Home Practice Questions Speaking Practice Read Aloud Repeat Sentence Describe I…" at bounding box center [89, 349] width 177 height 826
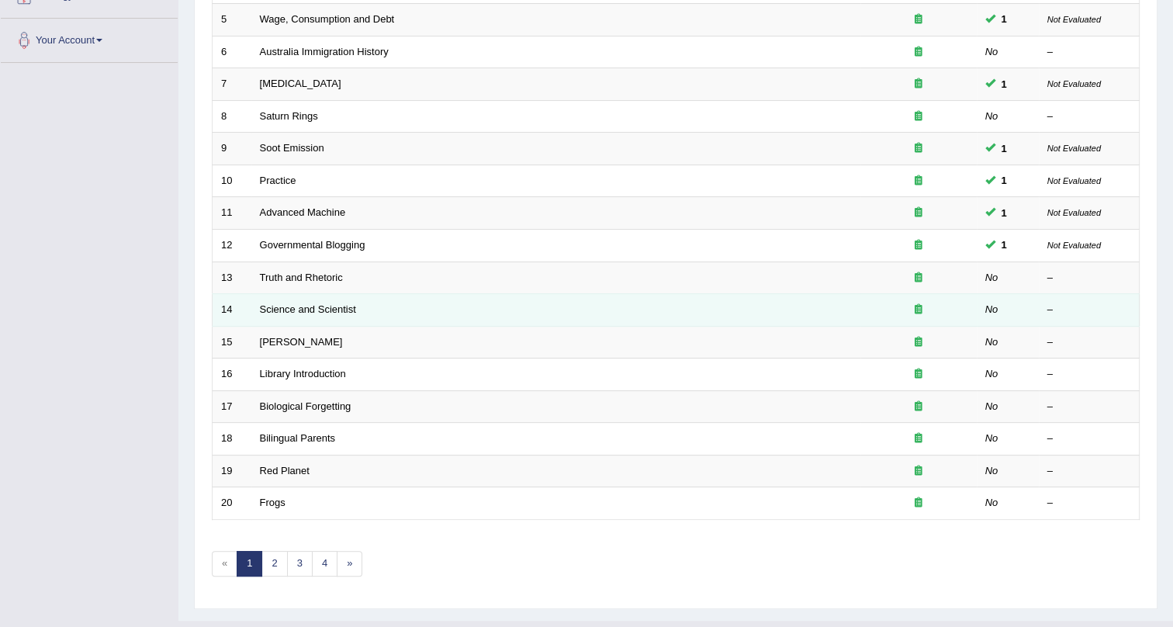
scroll to position [398, 0]
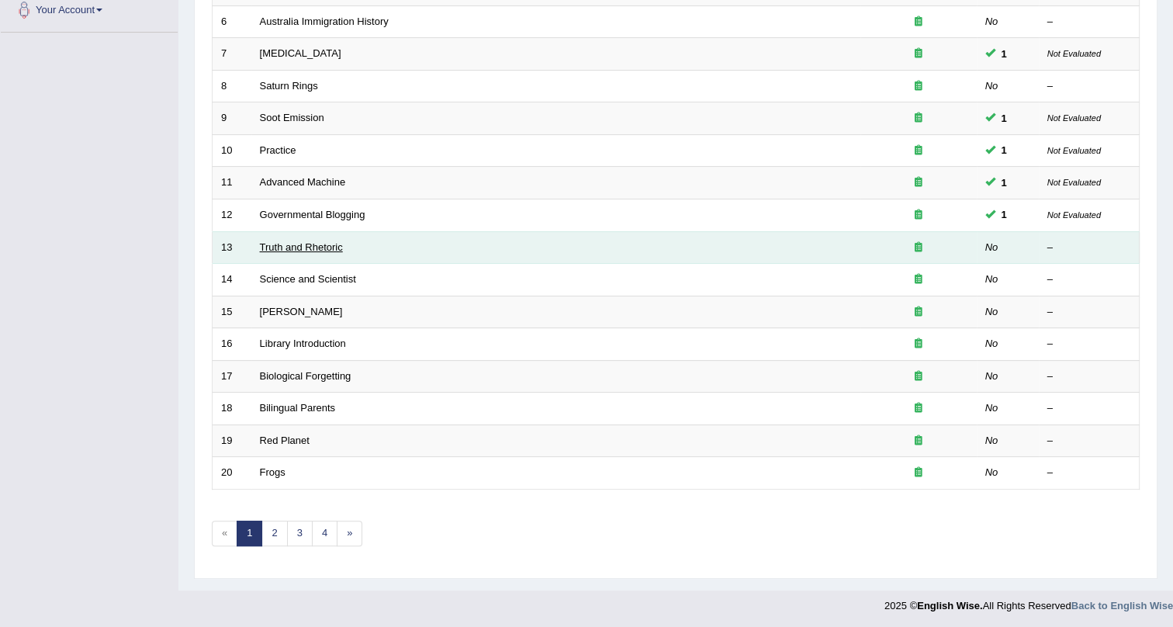
drag, startPoint x: 309, startPoint y: 241, endPoint x: 315, endPoint y: 229, distance: 13.9
click at [309, 241] on link "Truth and Rhetoric" at bounding box center [301, 247] width 83 height 12
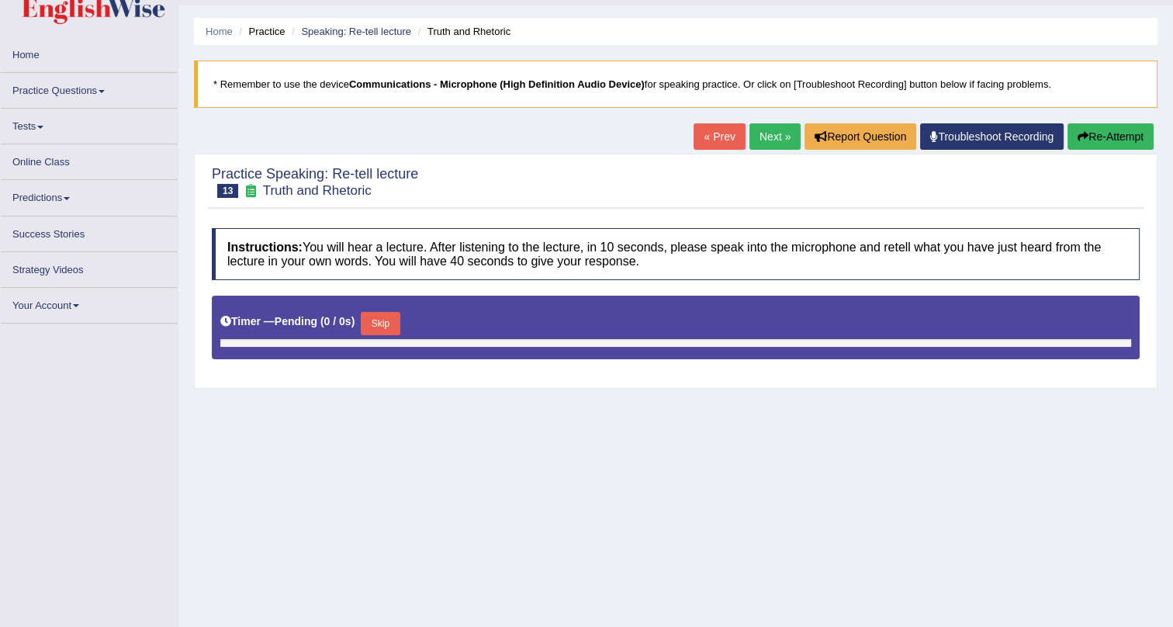
scroll to position [39, 0]
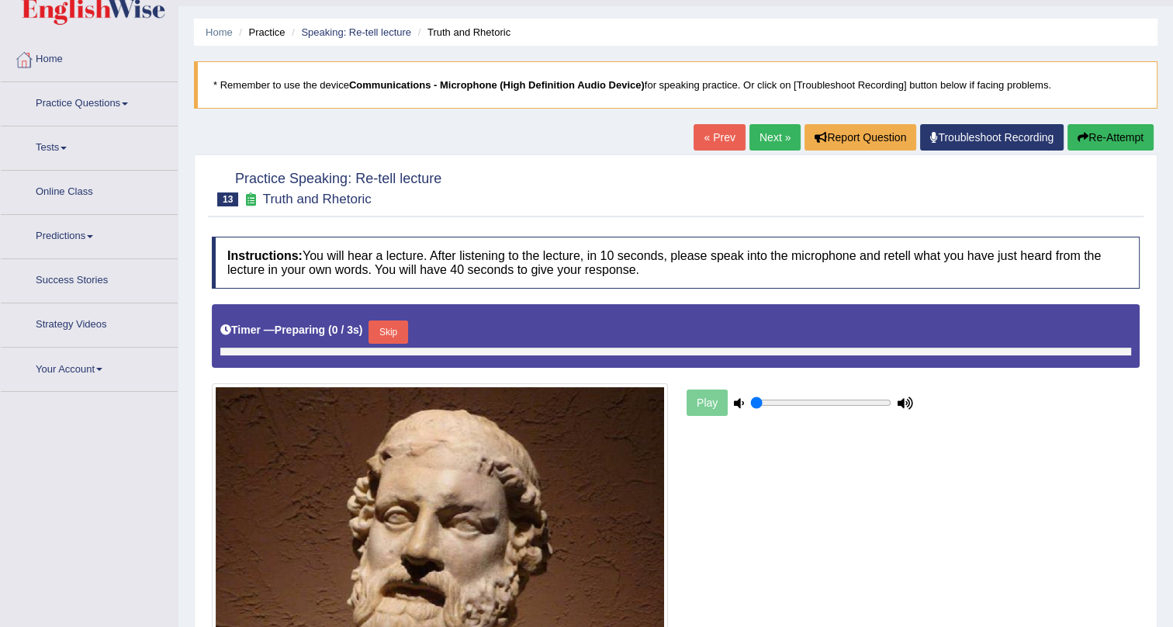
type input "1"
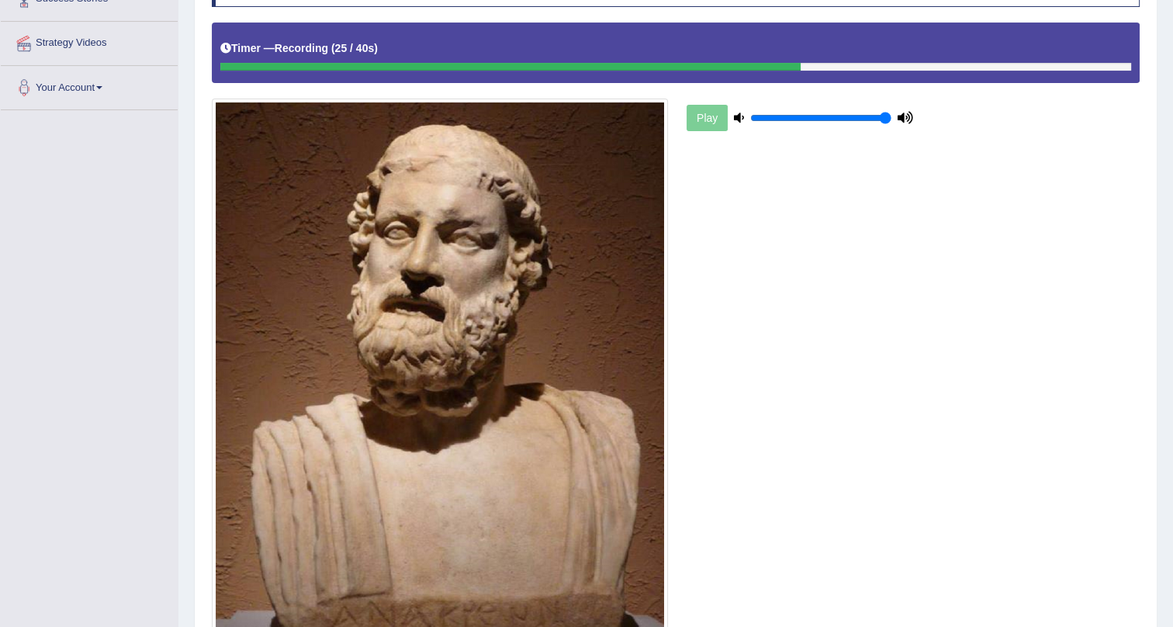
scroll to position [496, 0]
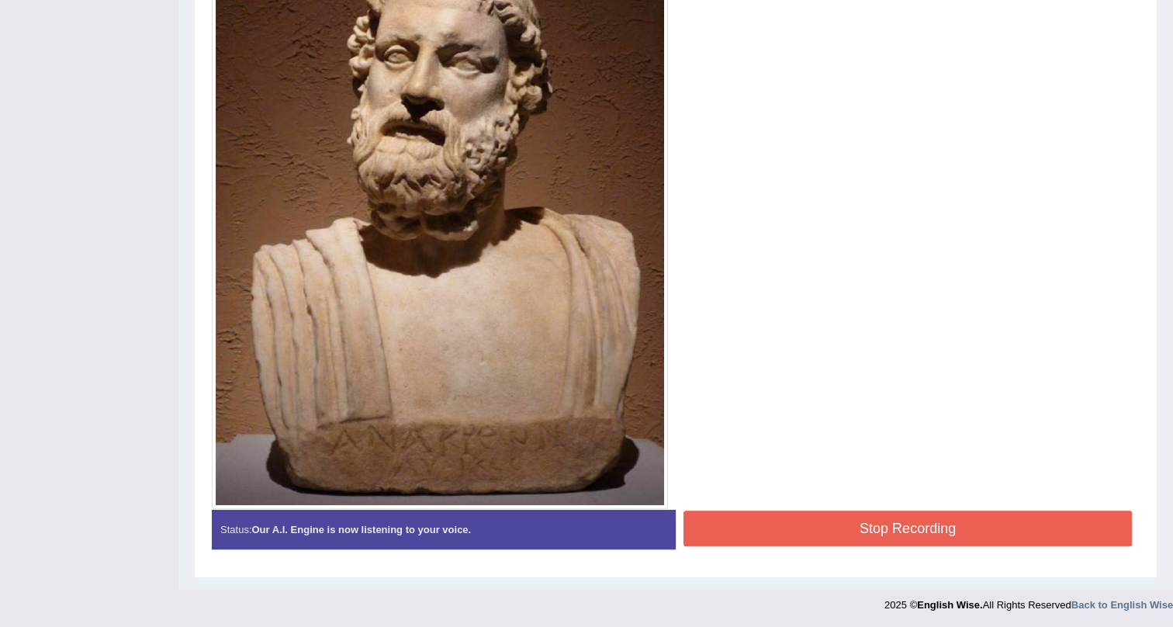
click at [843, 527] on button "Stop Recording" at bounding box center [907, 528] width 448 height 36
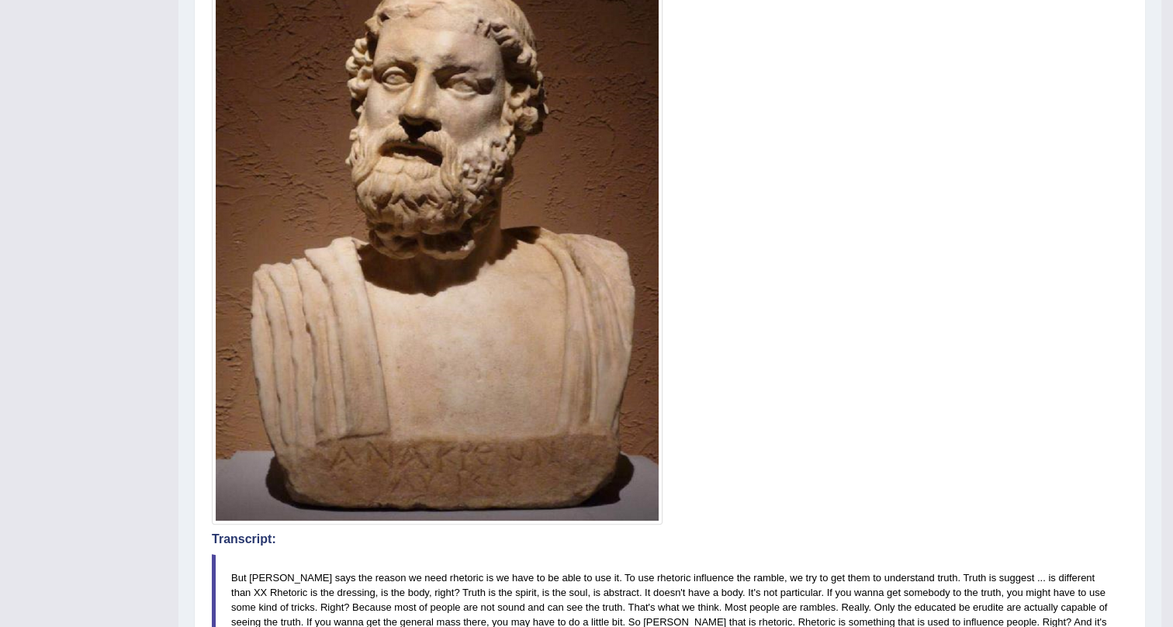
scroll to position [0, 0]
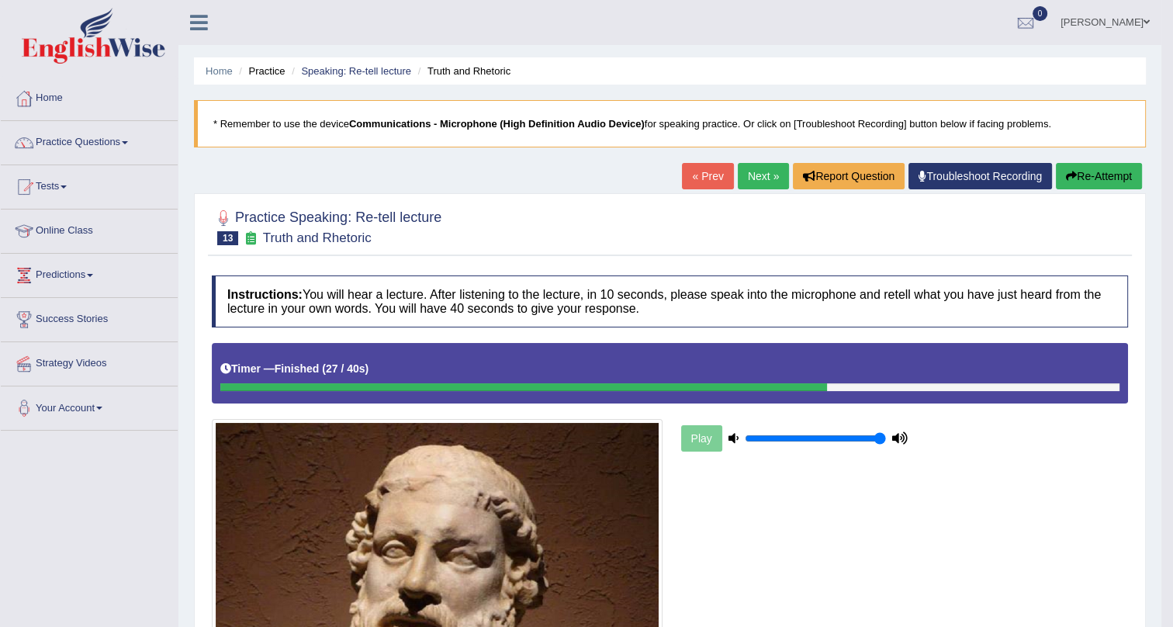
click at [755, 170] on link "Next »" at bounding box center [762, 176] width 51 height 26
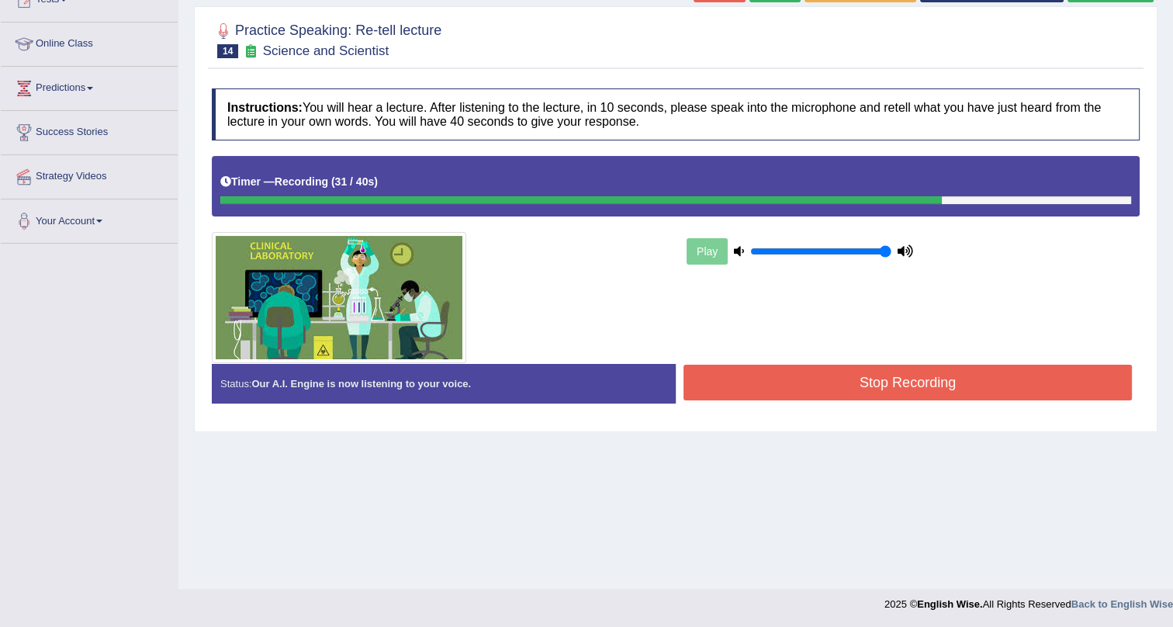
drag, startPoint x: 750, startPoint y: 383, endPoint x: 724, endPoint y: 360, distance: 35.2
click at [751, 381] on button "Stop Recording" at bounding box center [907, 382] width 448 height 36
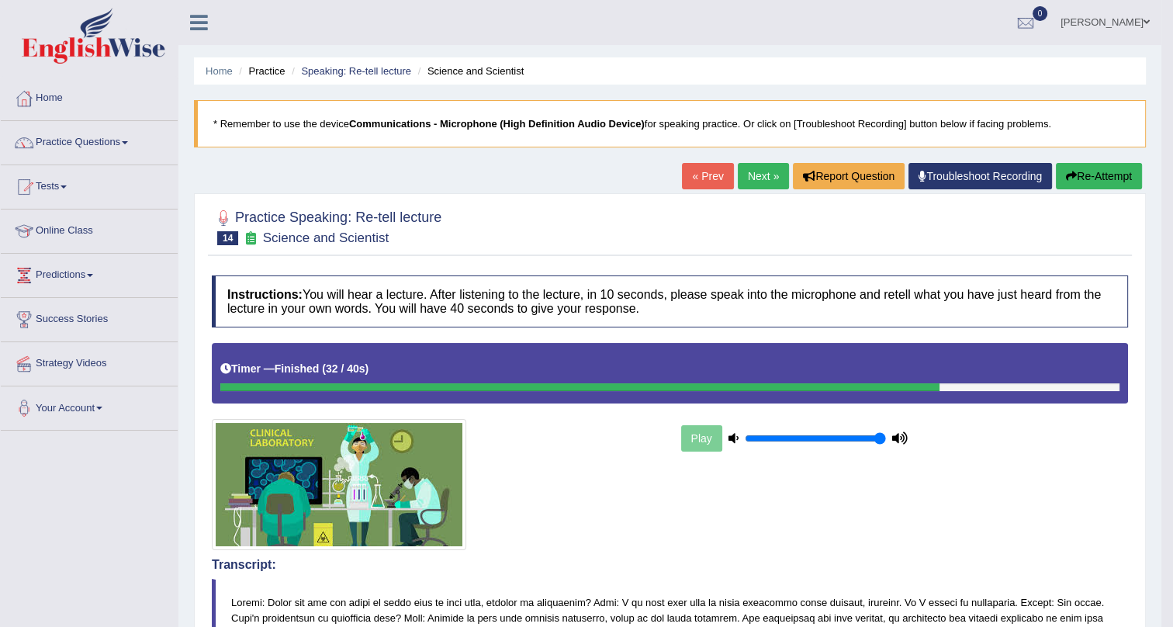
click at [748, 178] on link "Next »" at bounding box center [762, 176] width 51 height 26
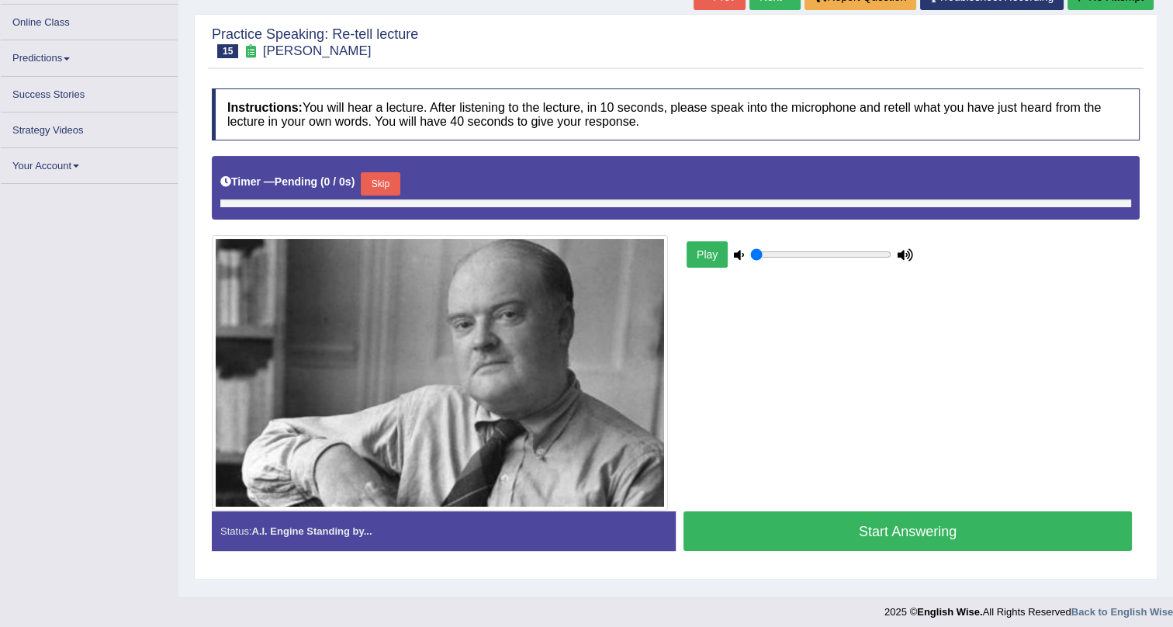
scroll to position [189, 0]
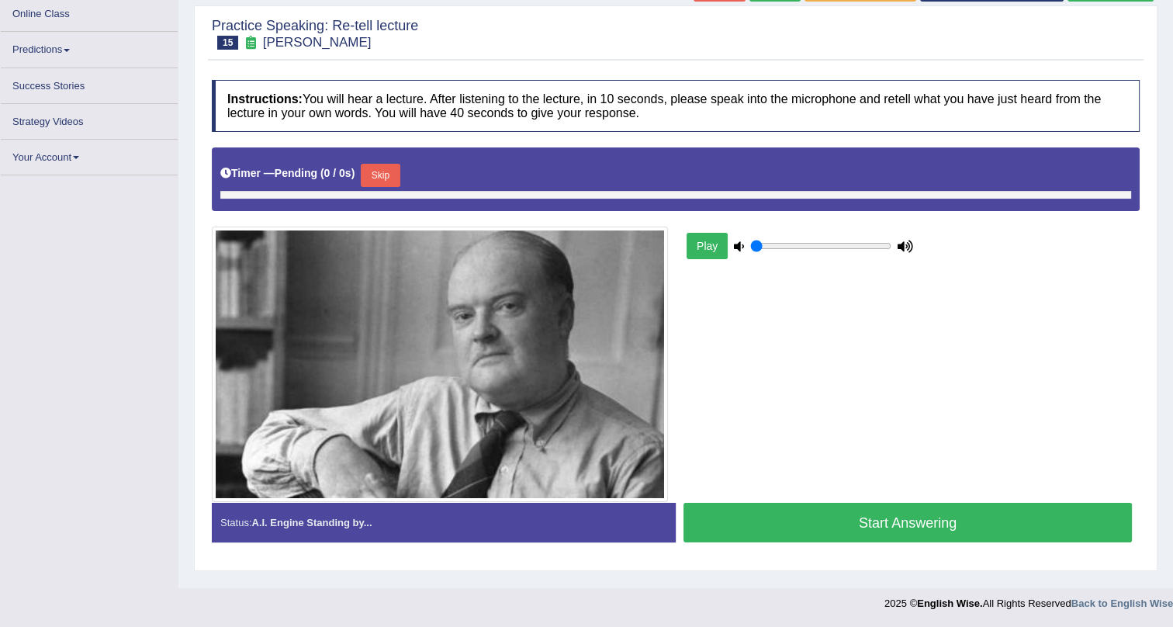
type input "1"
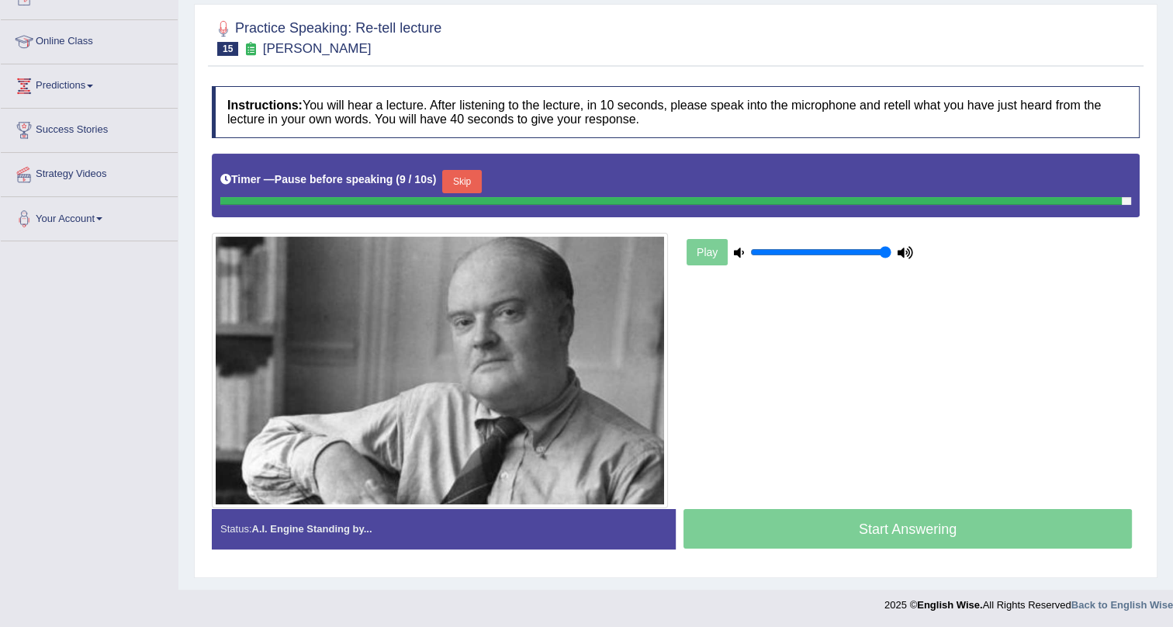
scroll to position [187, 0]
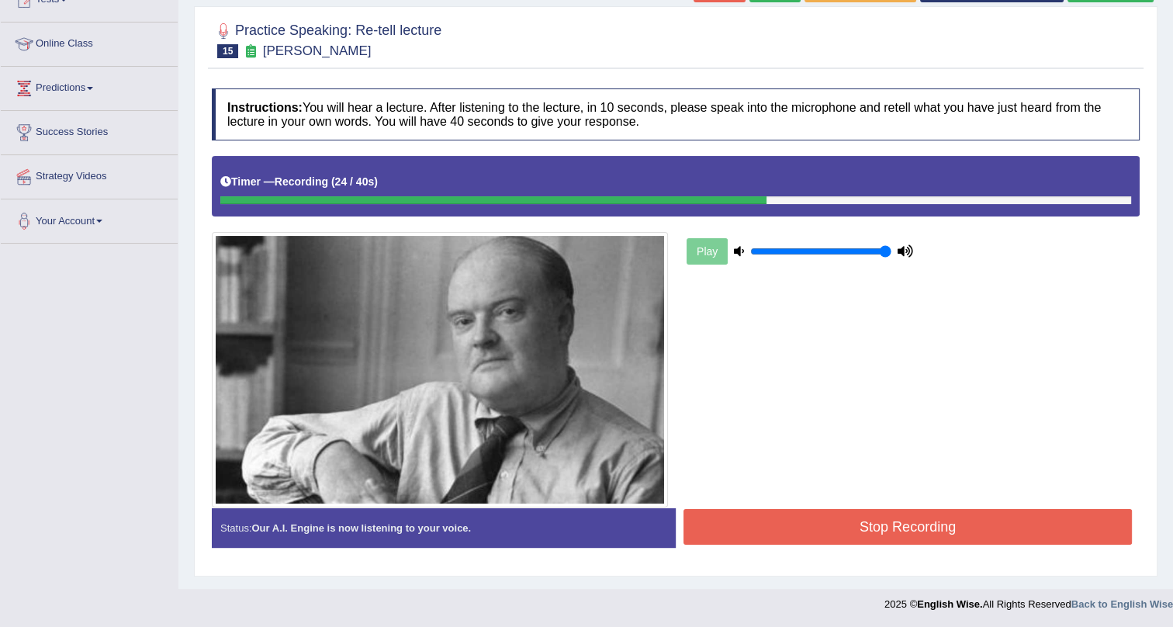
click at [862, 529] on button "Stop Recording" at bounding box center [907, 527] width 448 height 36
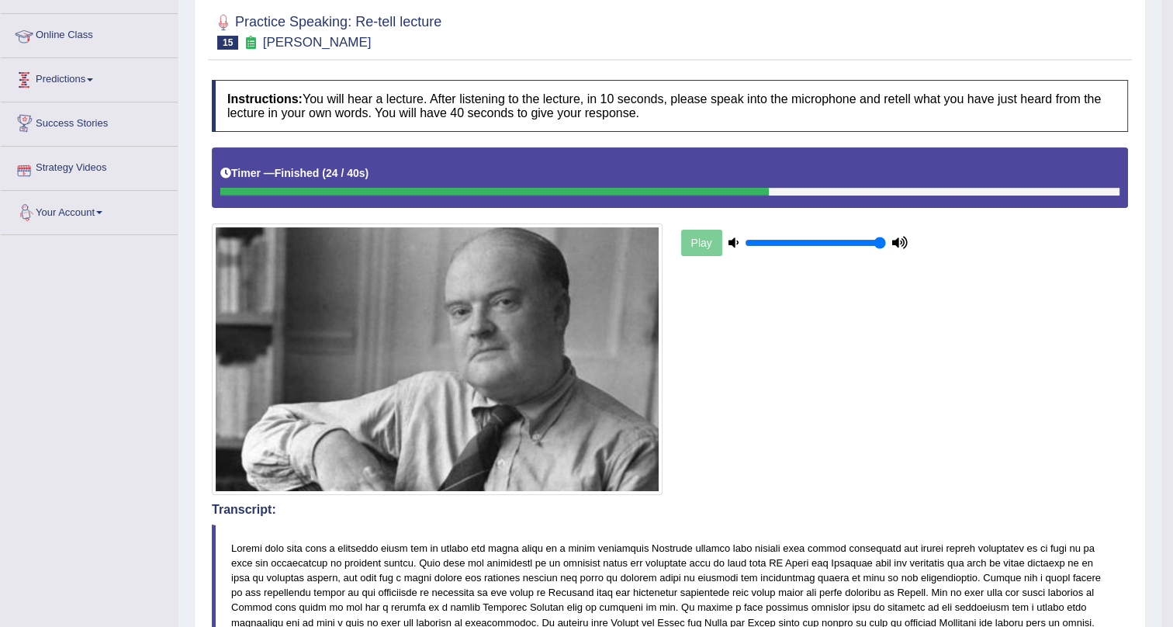
scroll to position [116, 0]
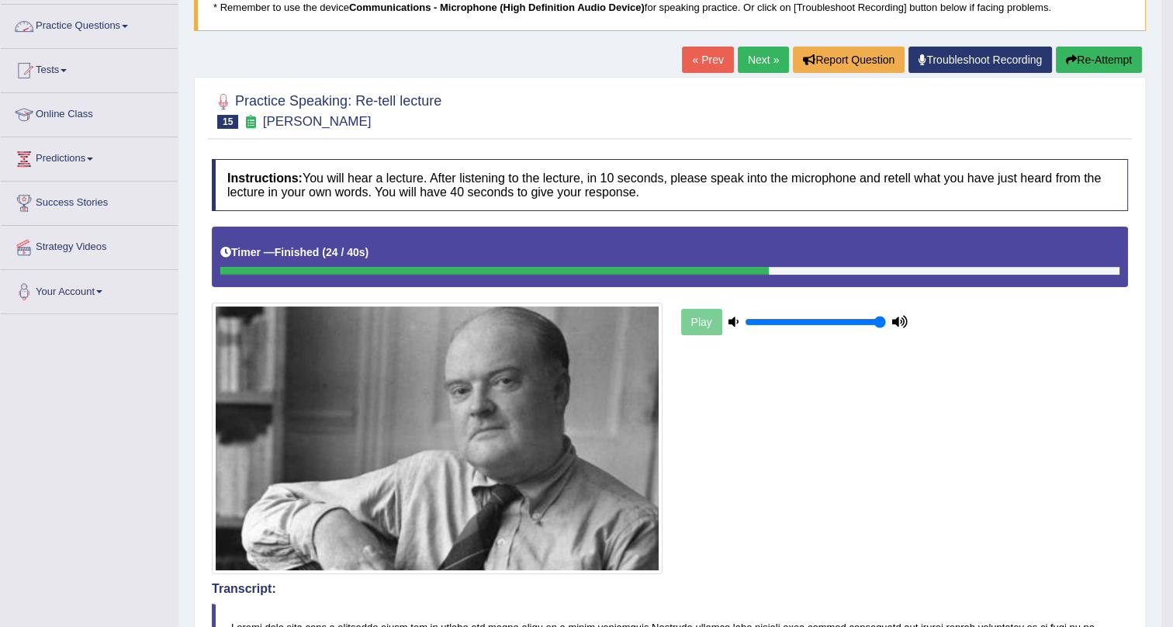
click at [105, 26] on link "Practice Questions" at bounding box center [89, 24] width 177 height 39
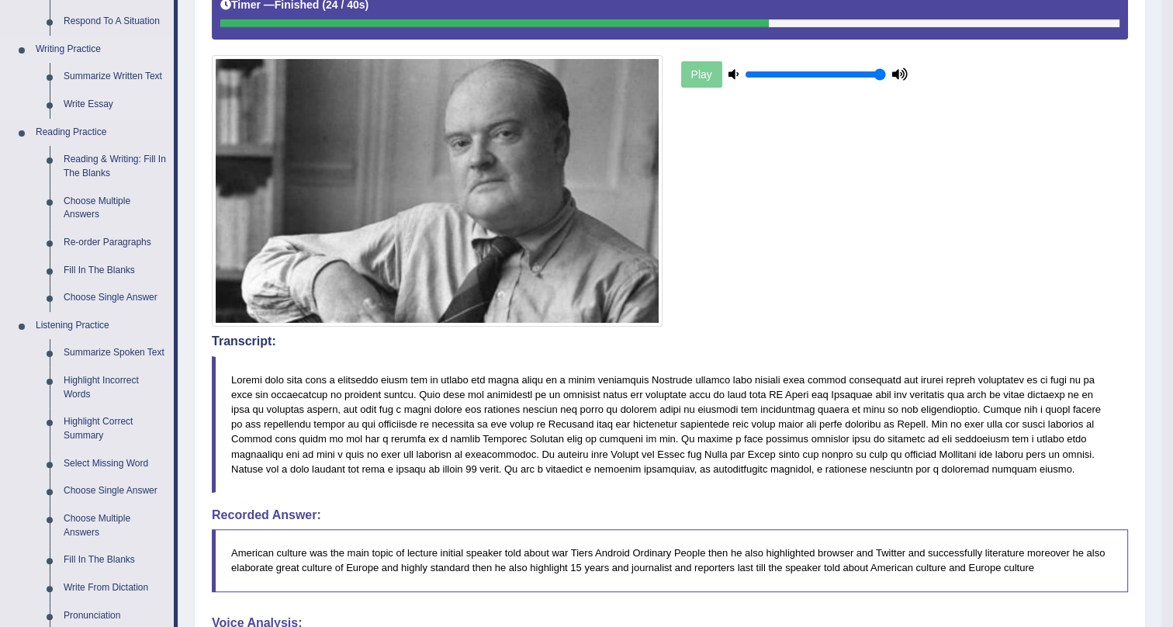
scroll to position [328, 0]
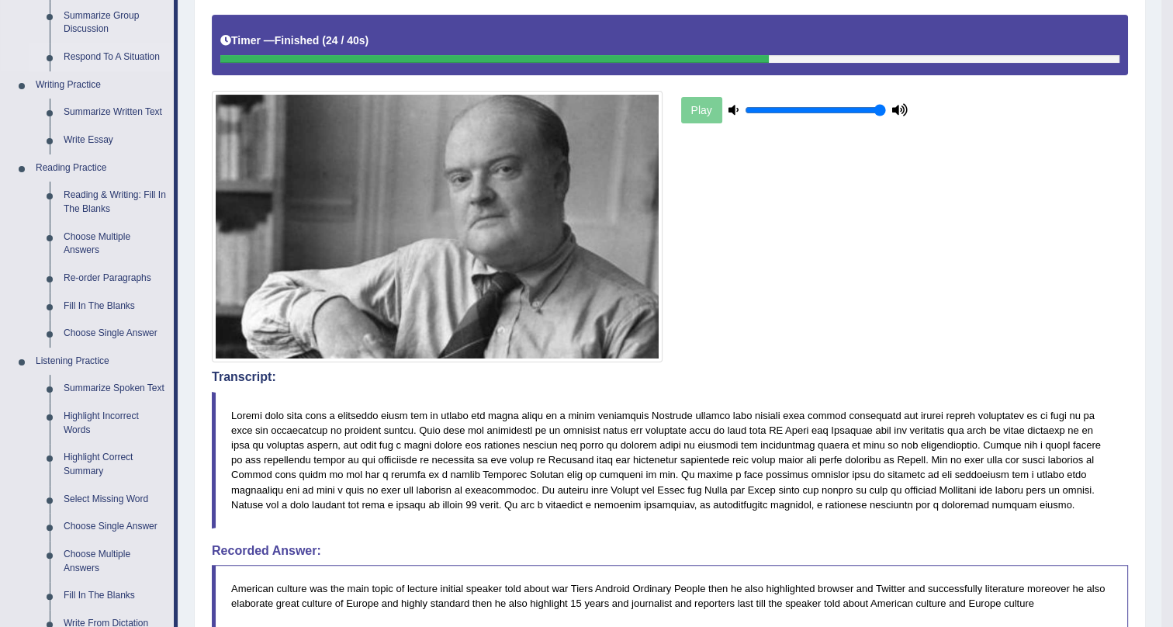
click at [79, 54] on link "Respond To A Situation" at bounding box center [115, 57] width 117 height 28
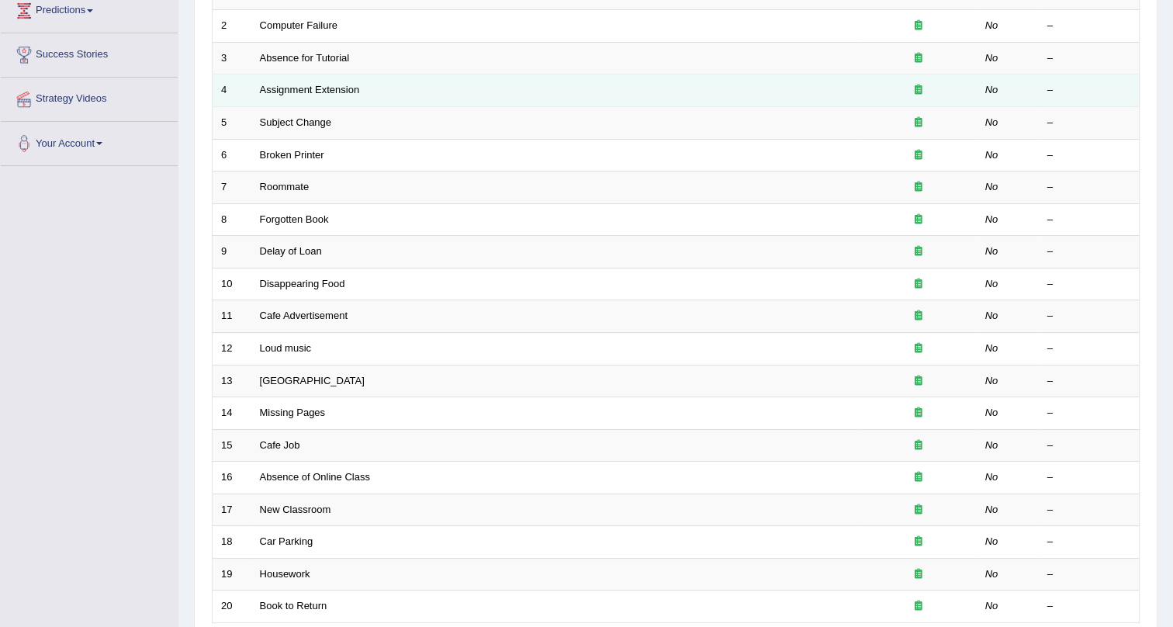
scroll to position [116, 0]
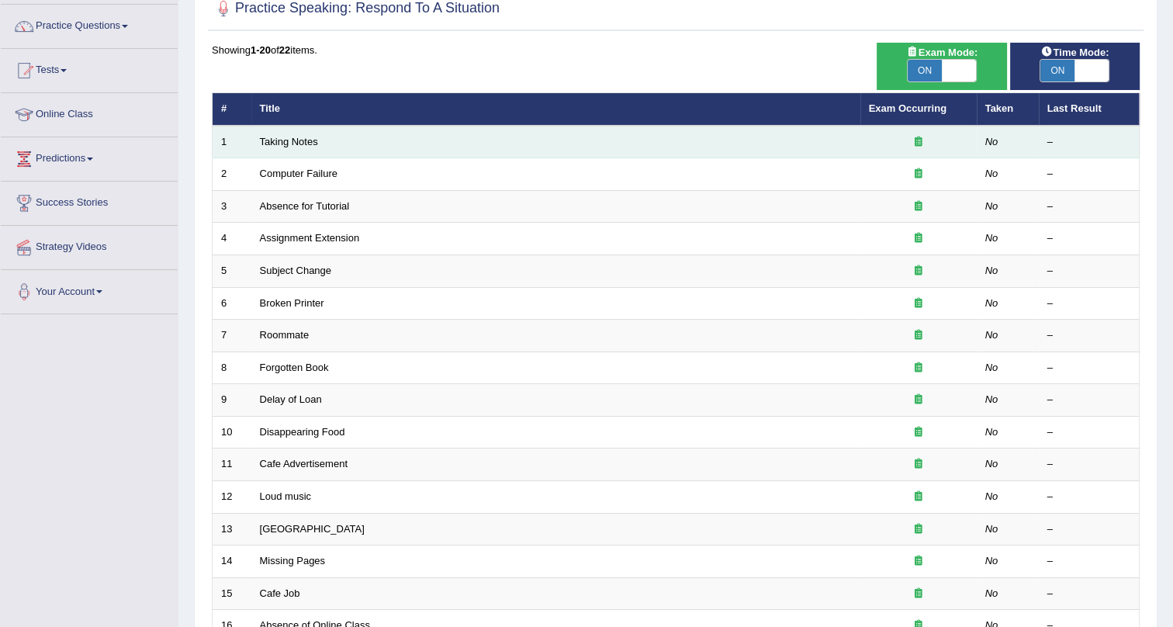
click at [277, 134] on td "Taking Notes" at bounding box center [555, 142] width 609 height 33
click at [293, 140] on link "Taking Notes" at bounding box center [289, 142] width 58 height 12
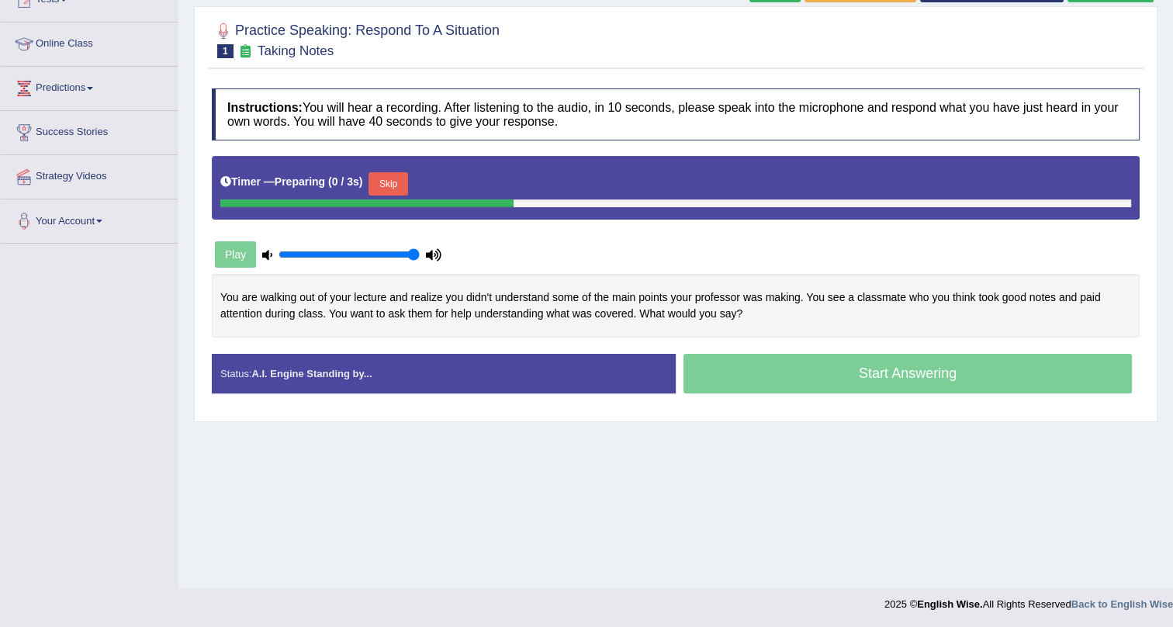
scroll to position [187, 0]
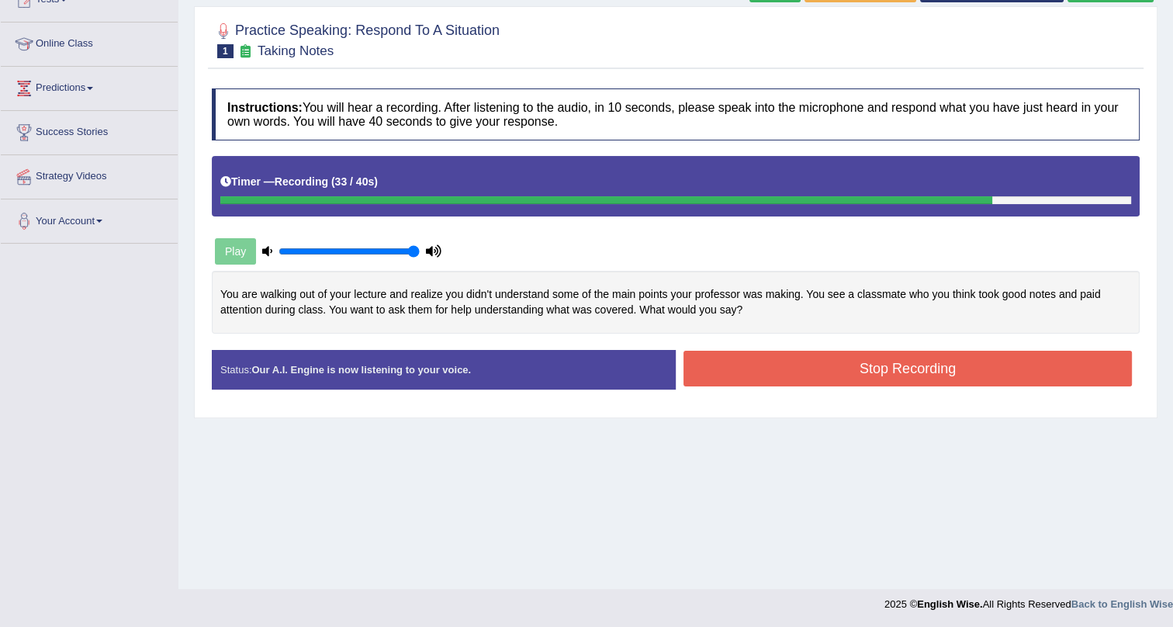
click at [860, 357] on button "Stop Recording" at bounding box center [907, 369] width 448 height 36
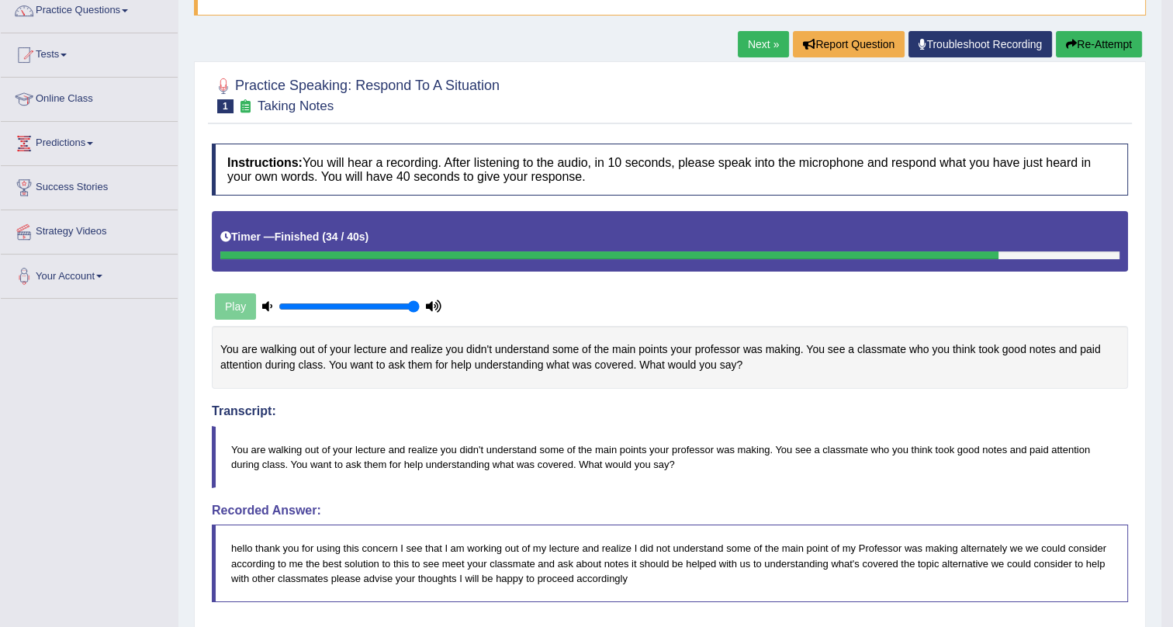
scroll to position [0, 0]
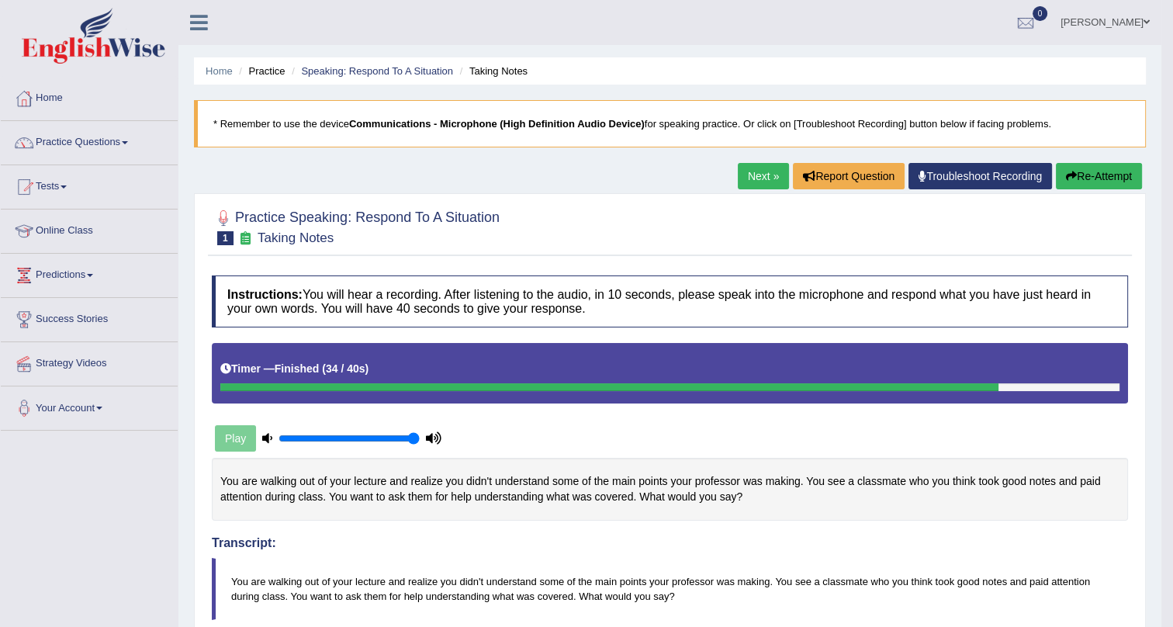
click at [761, 173] on link "Next »" at bounding box center [762, 176] width 51 height 26
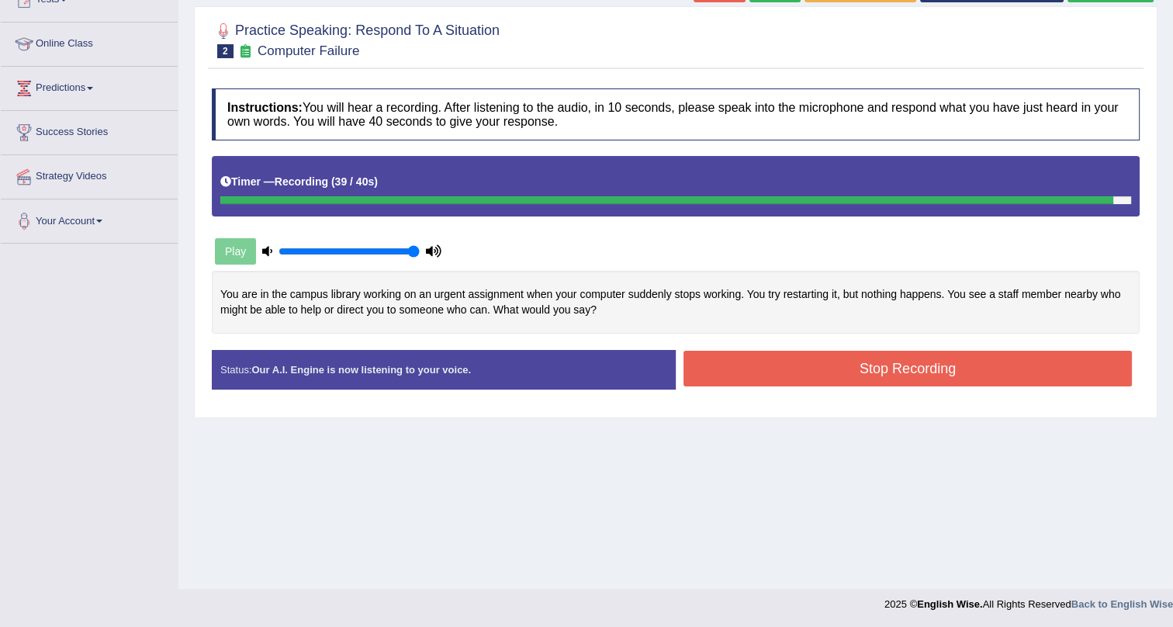
click at [730, 351] on button "Stop Recording" at bounding box center [907, 369] width 448 height 36
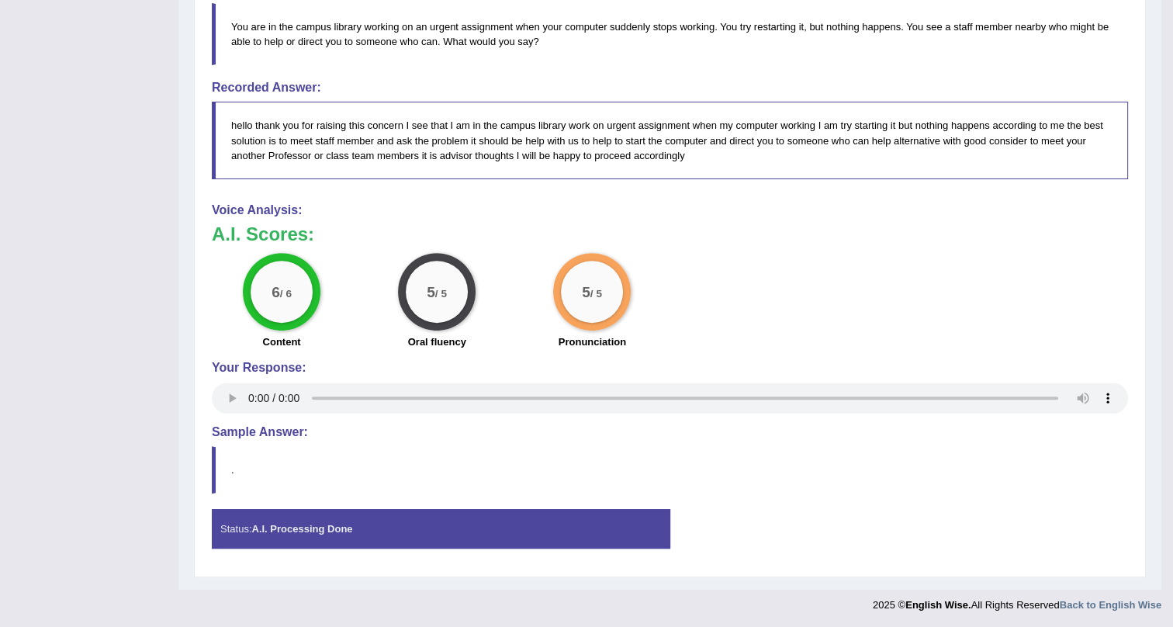
drag, startPoint x: 505, startPoint y: 344, endPoint x: 563, endPoint y: 254, distance: 107.1
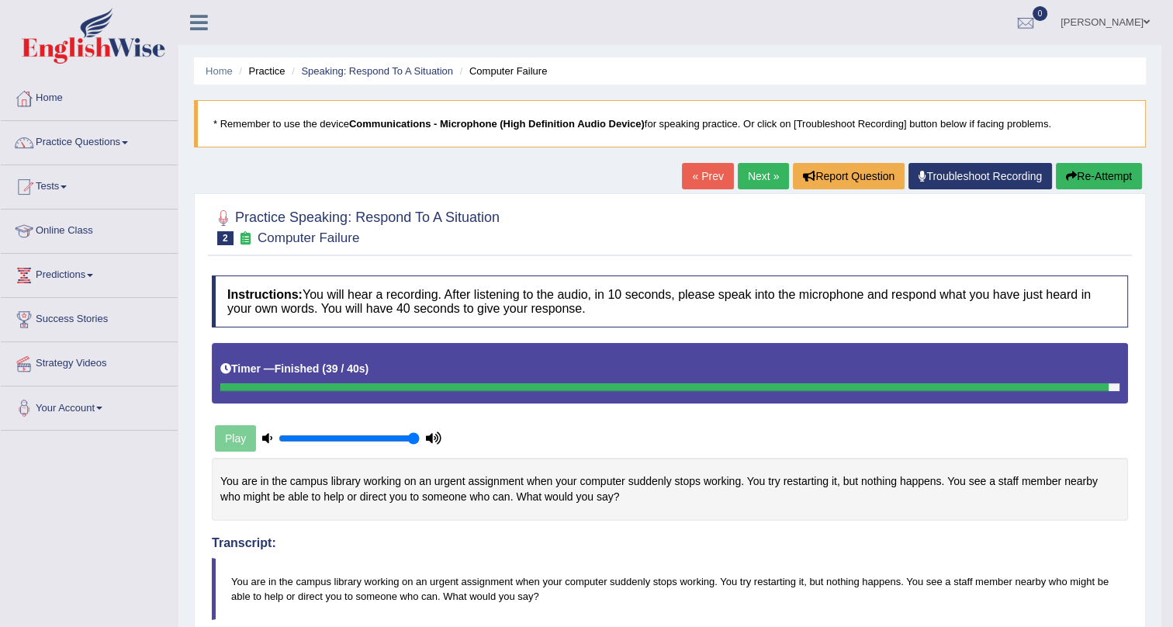
click at [758, 168] on link "Next »" at bounding box center [762, 176] width 51 height 26
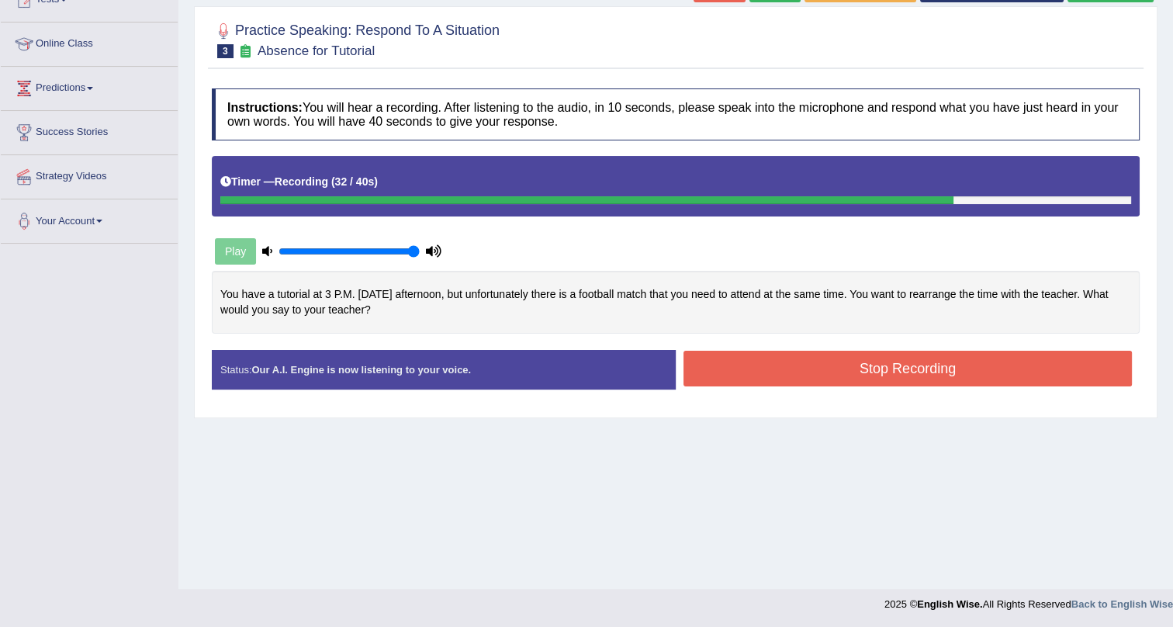
click at [810, 371] on button "Stop Recording" at bounding box center [907, 369] width 448 height 36
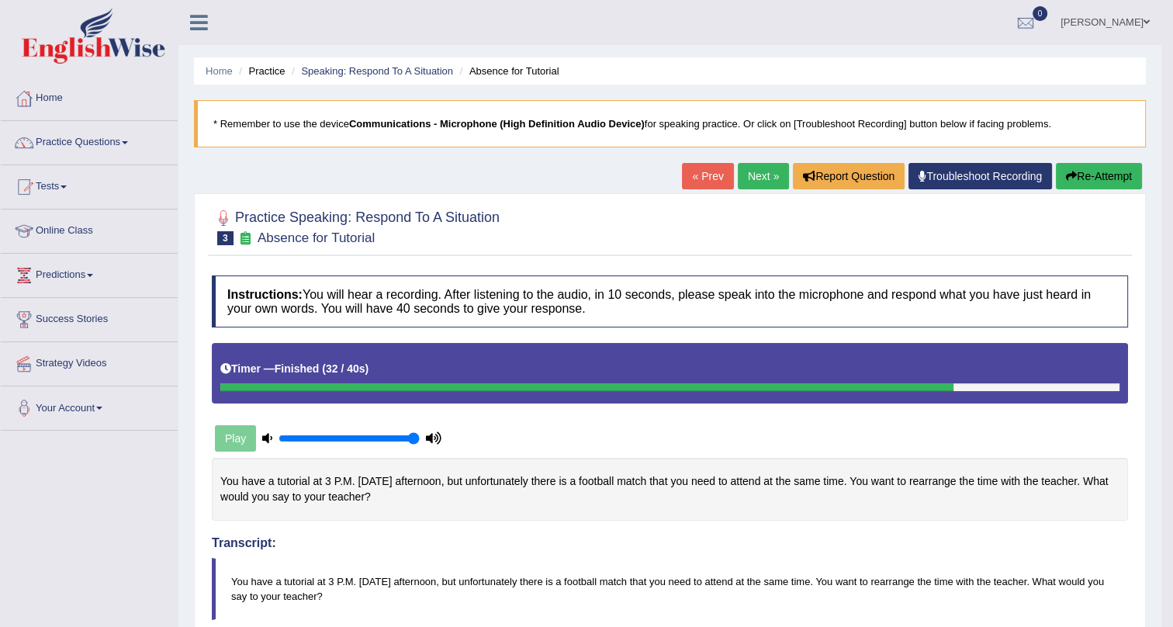
click at [766, 168] on link "Next »" at bounding box center [762, 176] width 51 height 26
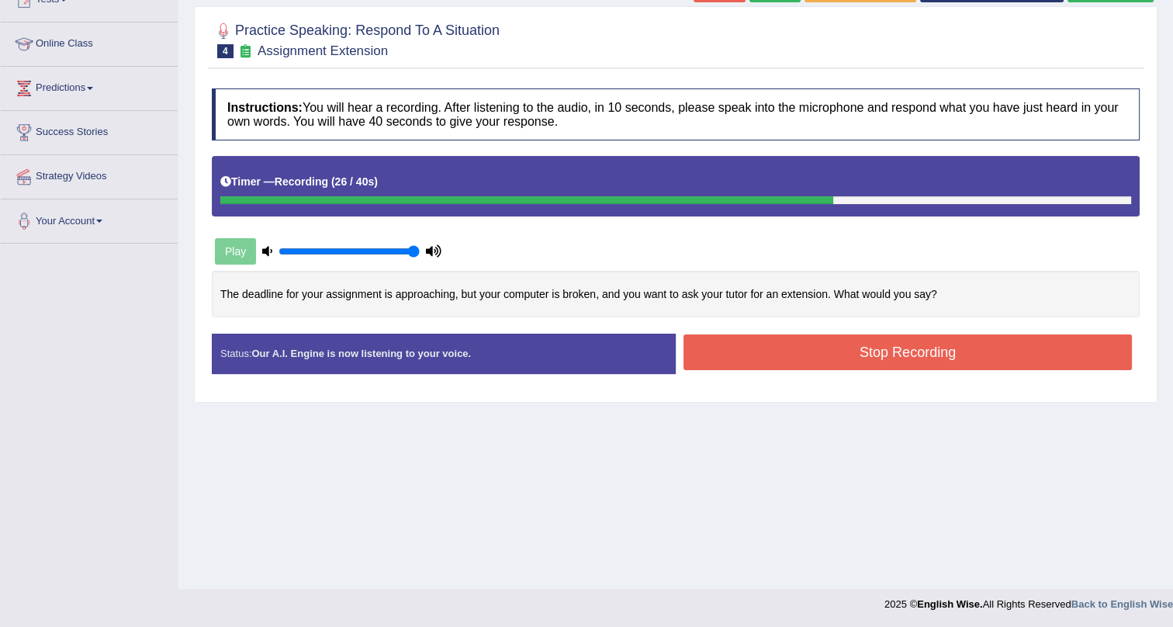
click at [740, 347] on button "Stop Recording" at bounding box center [907, 352] width 448 height 36
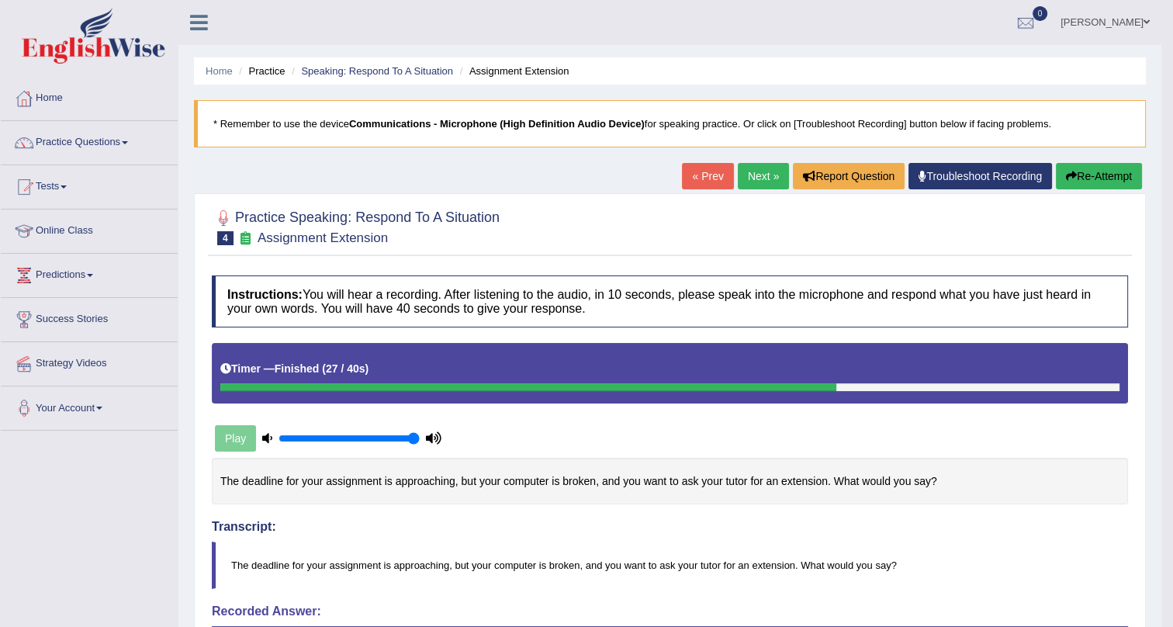
click at [756, 171] on link "Next »" at bounding box center [762, 176] width 51 height 26
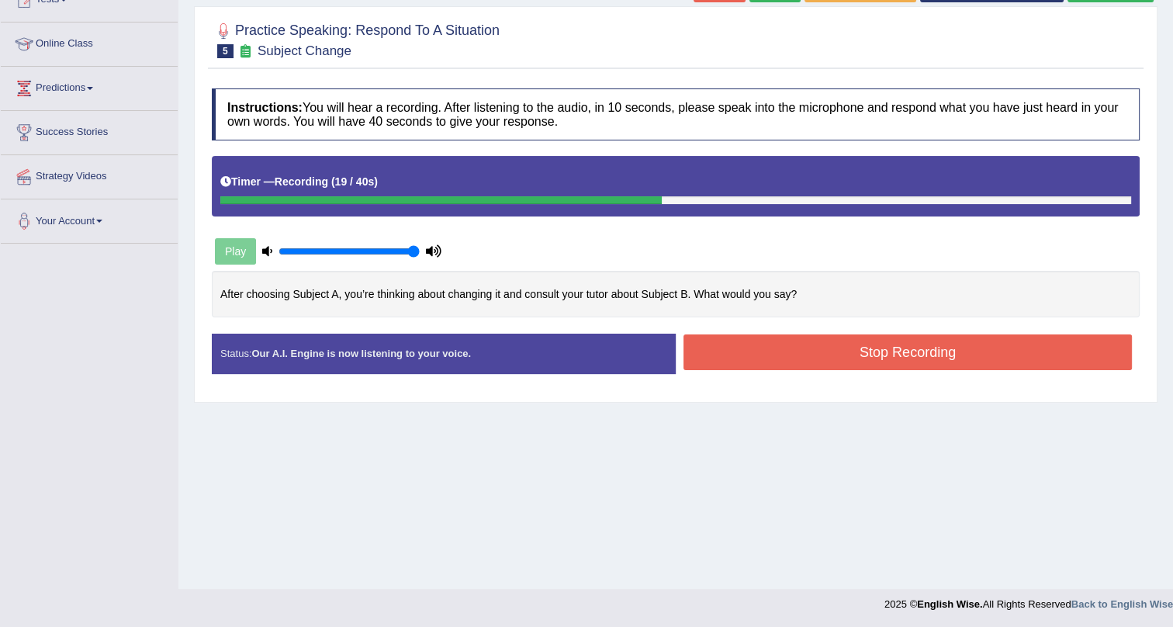
click at [755, 354] on button "Stop Recording" at bounding box center [907, 352] width 448 height 36
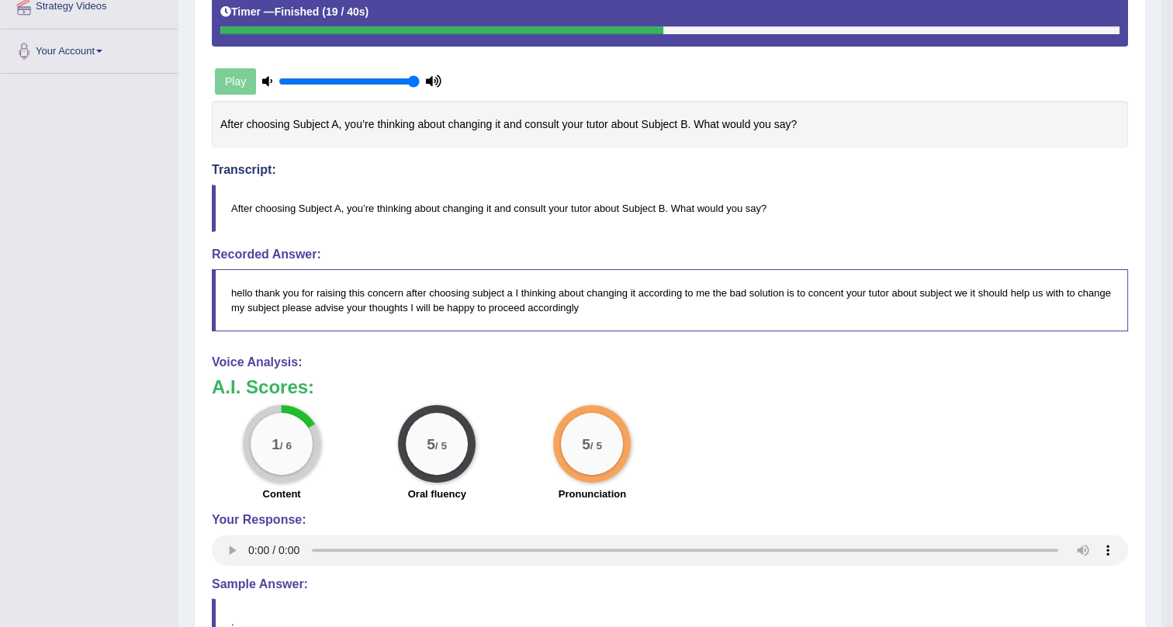
scroll to position [86, 0]
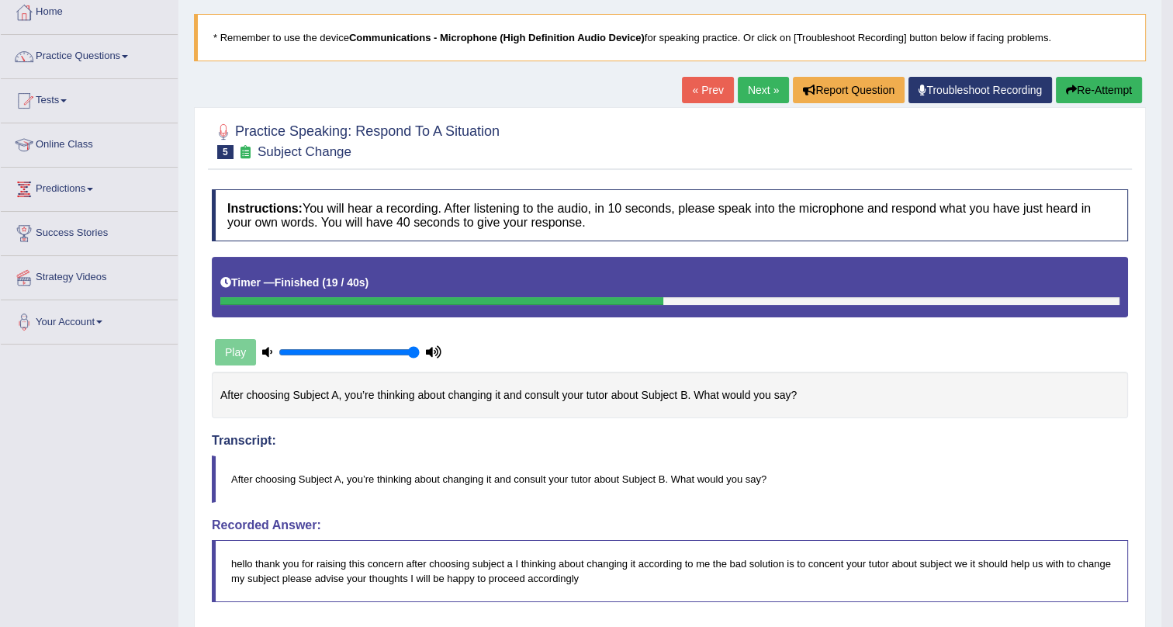
click at [748, 77] on link "Next »" at bounding box center [762, 90] width 51 height 26
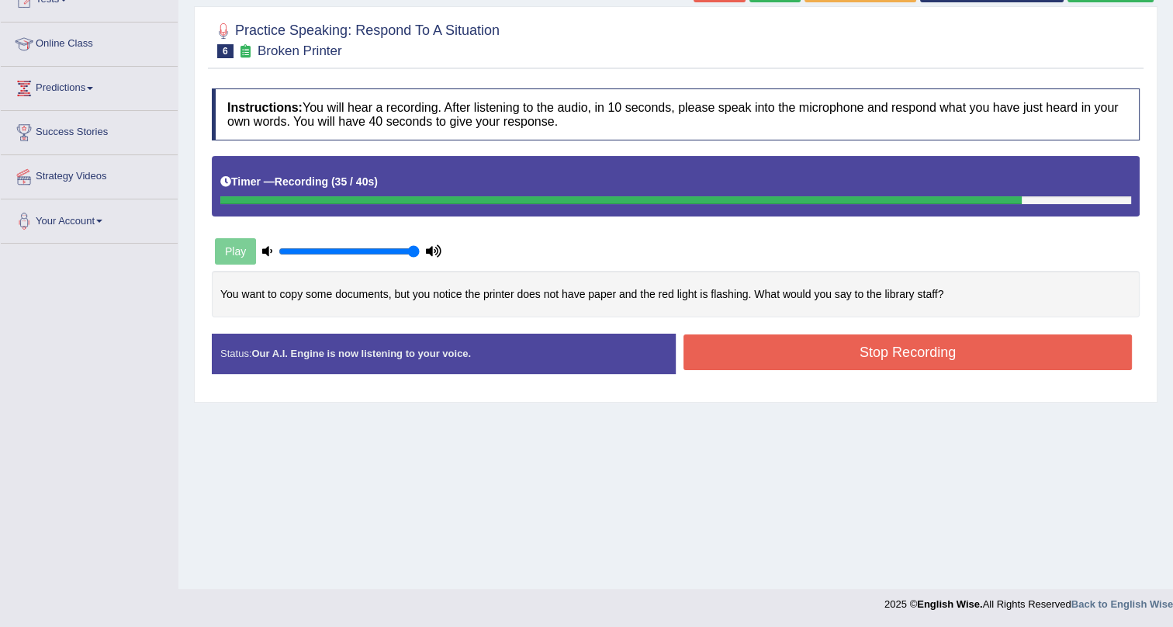
drag, startPoint x: 868, startPoint y: 351, endPoint x: 796, endPoint y: 276, distance: 103.7
click at [867, 351] on button "Stop Recording" at bounding box center [907, 352] width 448 height 36
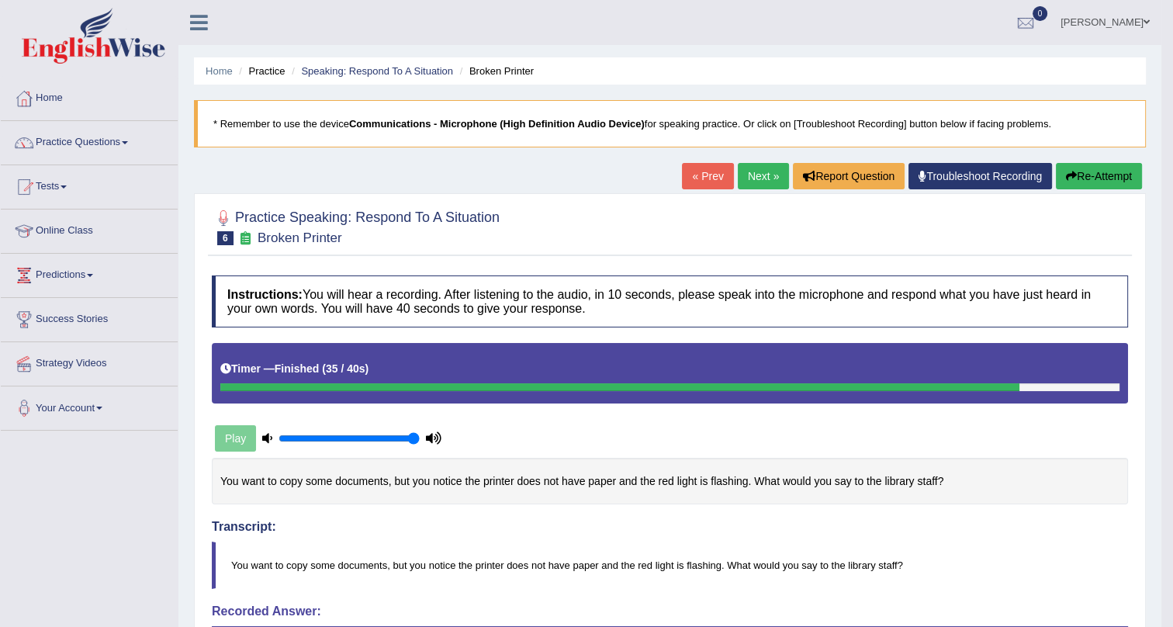
click at [1140, 19] on link "[PERSON_NAME]" at bounding box center [1104, 20] width 112 height 40
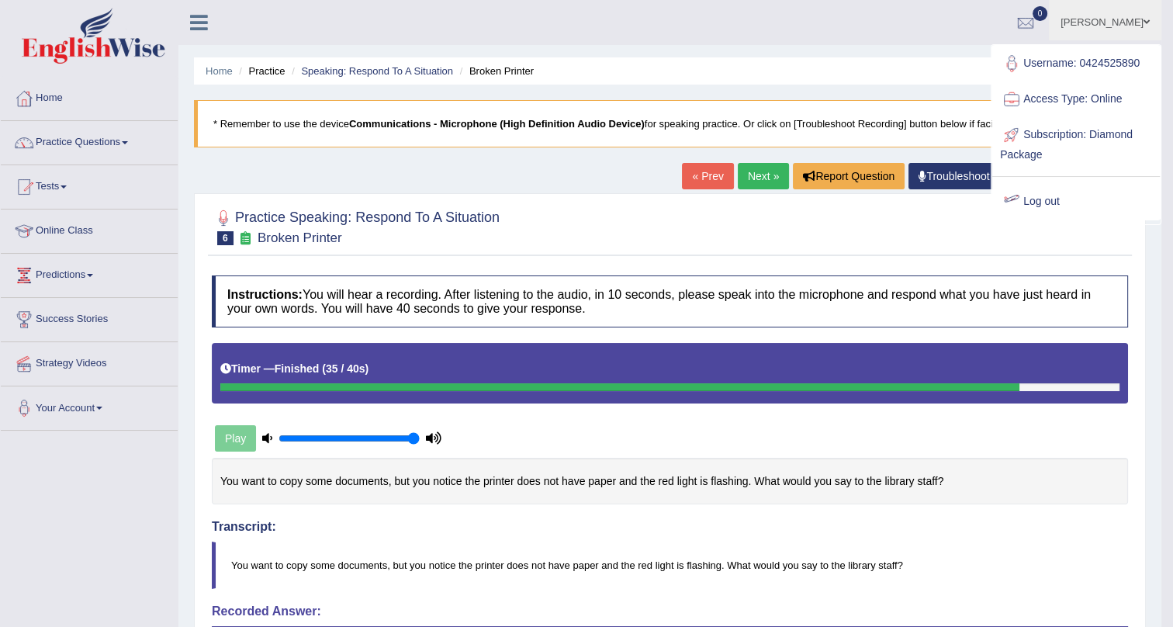
click at [1082, 99] on link "Access Type: Online" at bounding box center [1076, 99] width 168 height 36
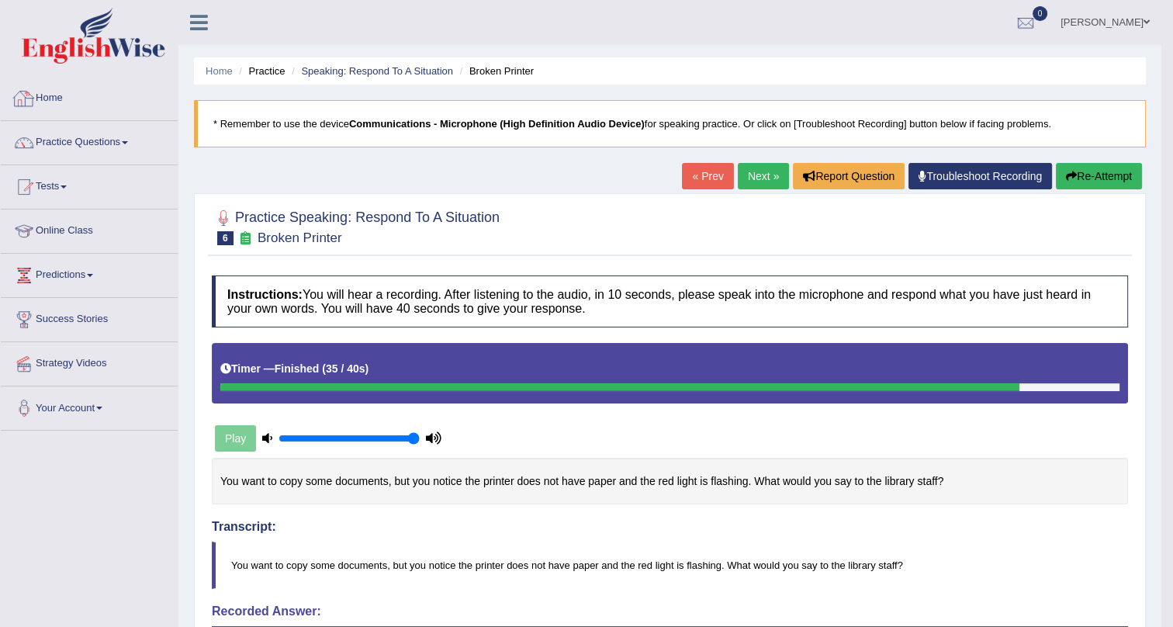
drag, startPoint x: 50, startPoint y: 119, endPoint x: 44, endPoint y: 114, distance: 8.2
click at [46, 116] on li "Home" at bounding box center [89, 99] width 177 height 44
click at [33, 88] on div at bounding box center [23, 98] width 23 height 23
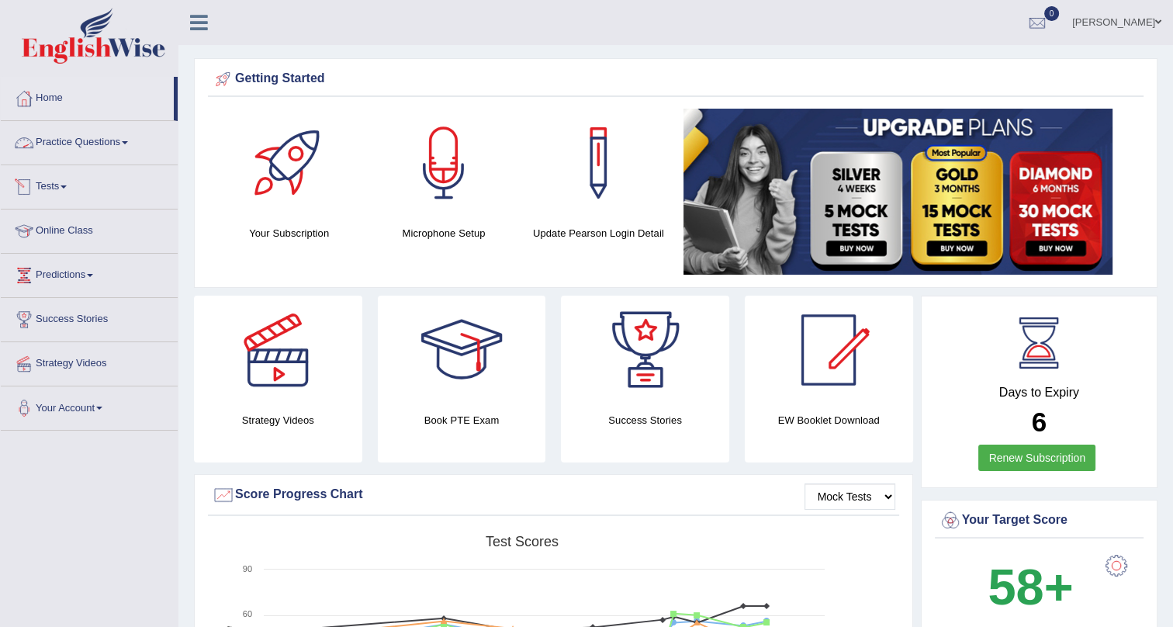
click at [126, 147] on link "Practice Questions" at bounding box center [89, 140] width 177 height 39
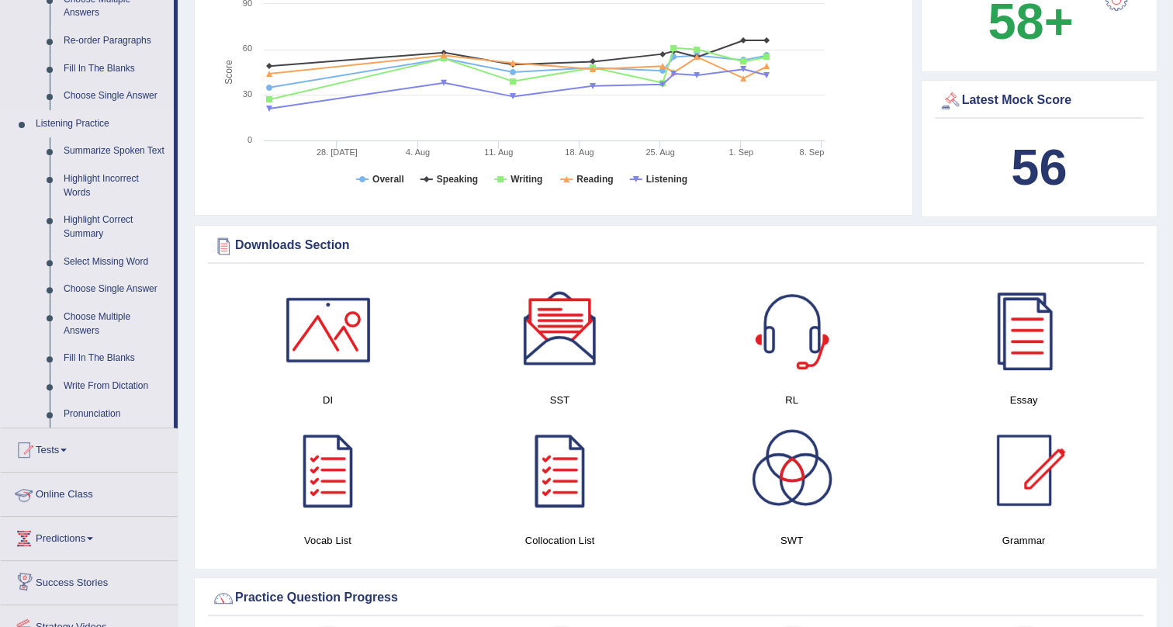
scroll to position [423, 0]
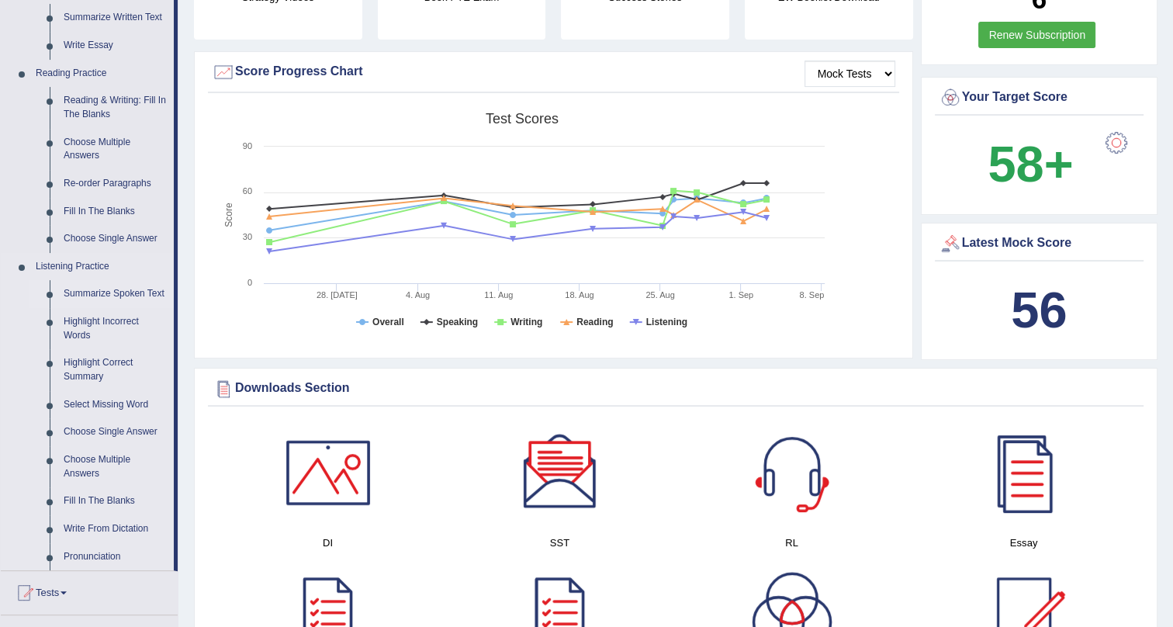
click at [95, 290] on link "Summarize Spoken Text" at bounding box center [115, 294] width 117 height 28
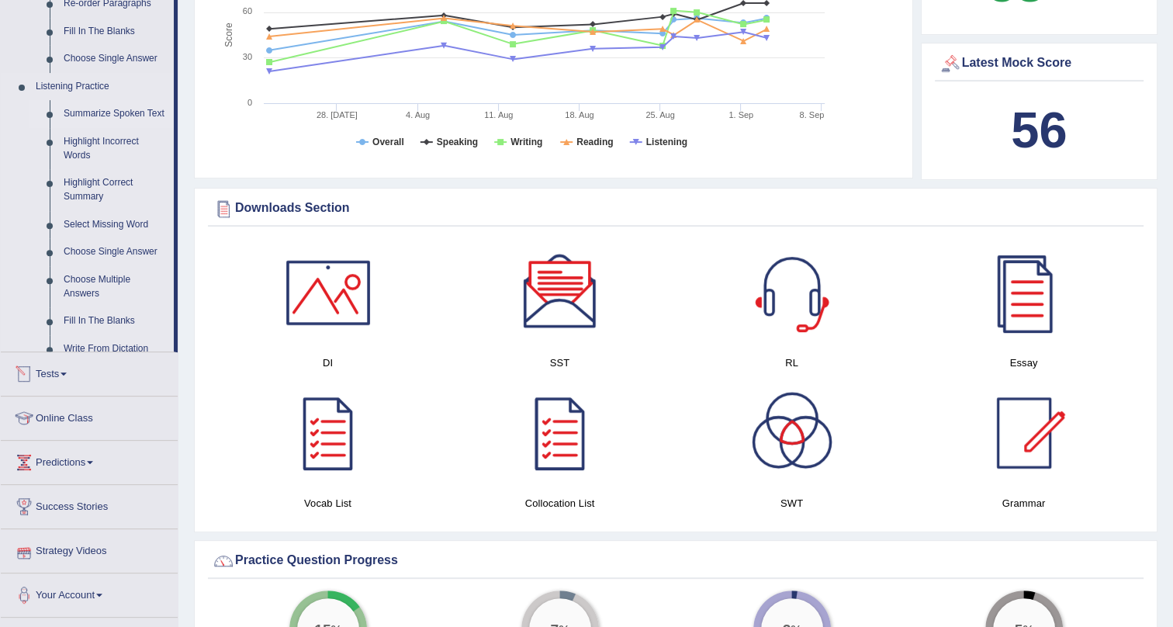
scroll to position [774, 0]
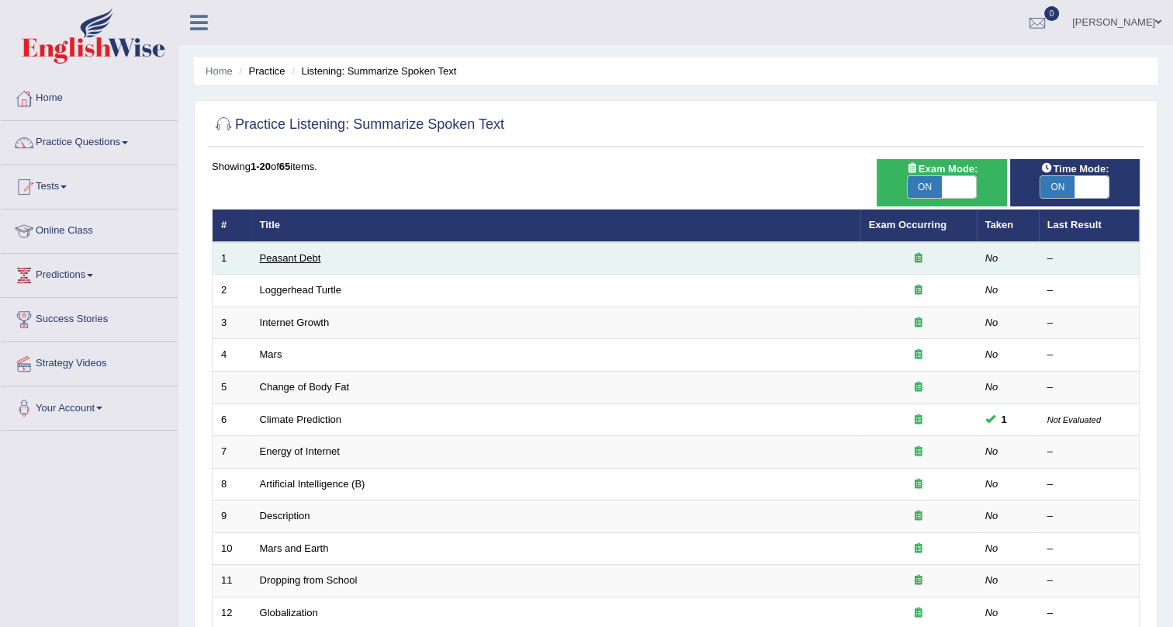
click at [279, 257] on link "Peasant Debt" at bounding box center [290, 258] width 61 height 12
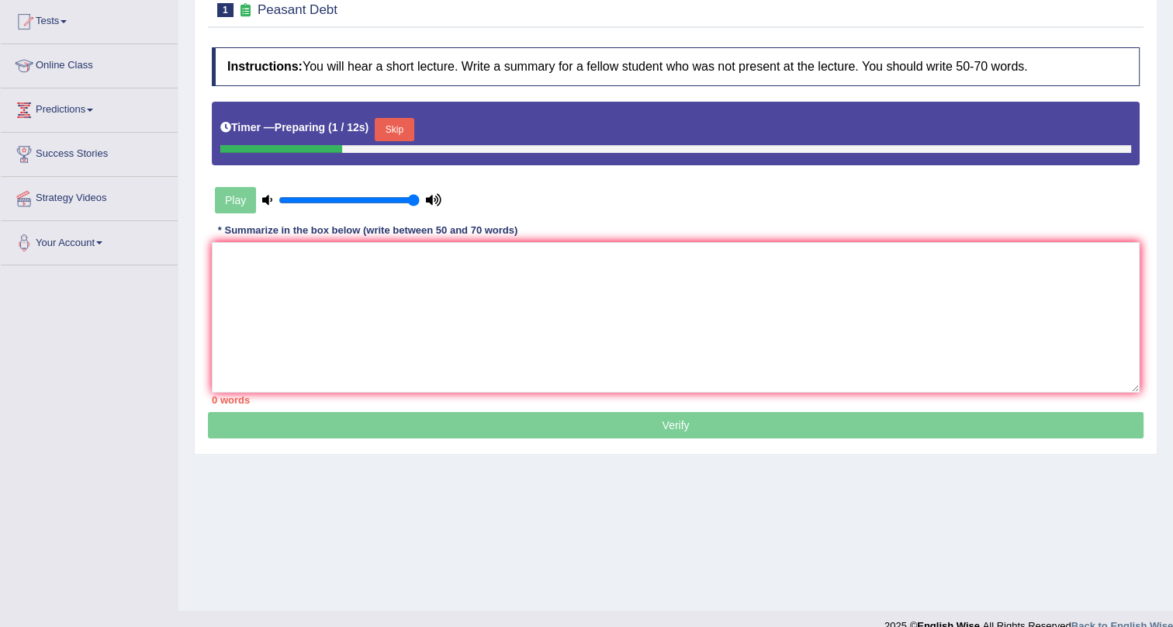
scroll to position [187, 0]
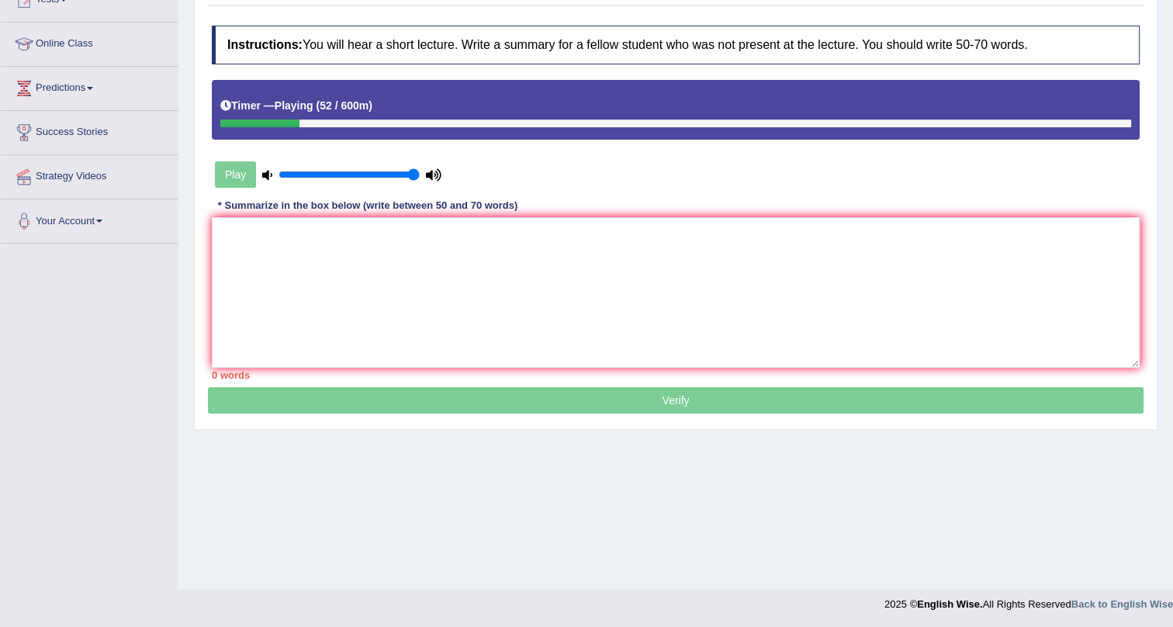
click at [770, 175] on div "Play" at bounding box center [675, 137] width 943 height 114
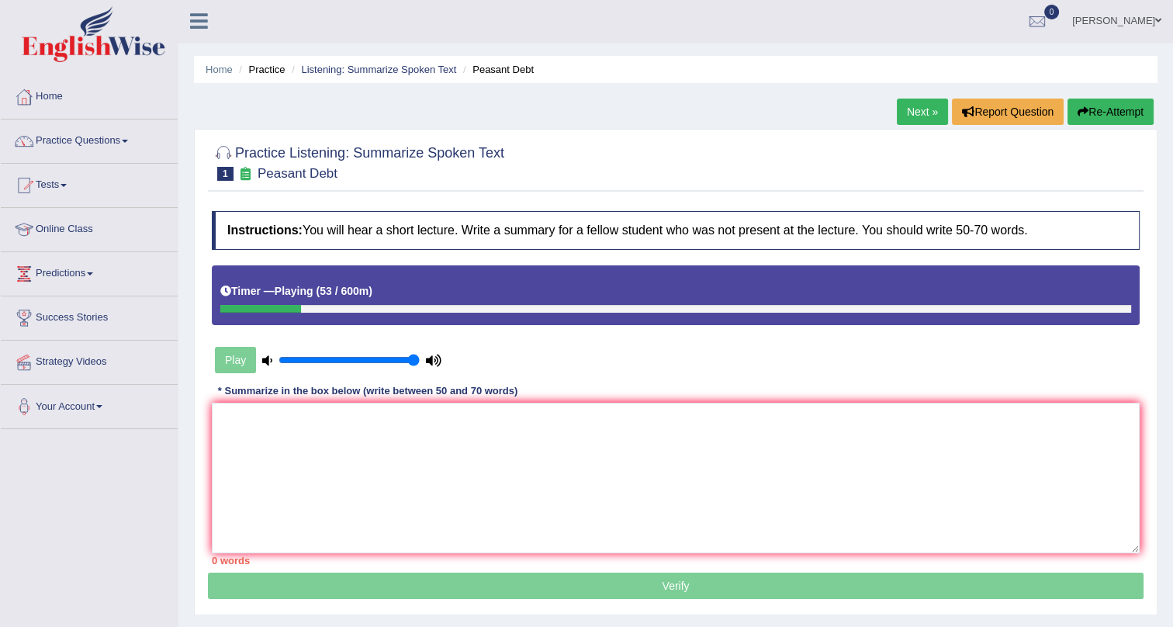
scroll to position [0, 0]
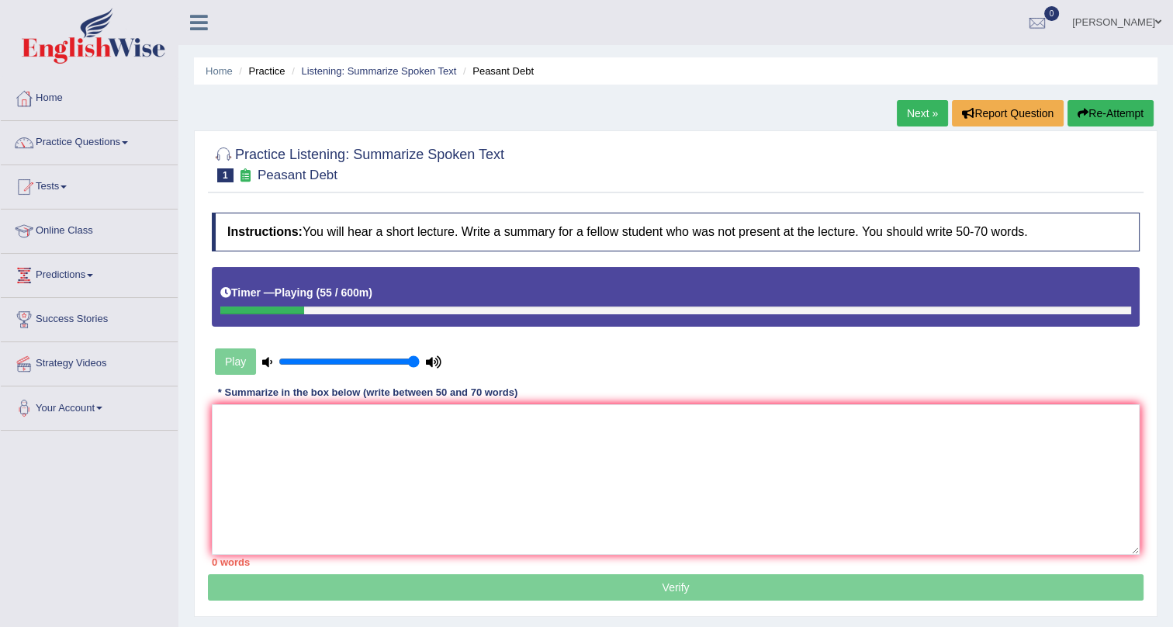
click at [1100, 111] on button "Re-Attempt" at bounding box center [1110, 113] width 86 height 26
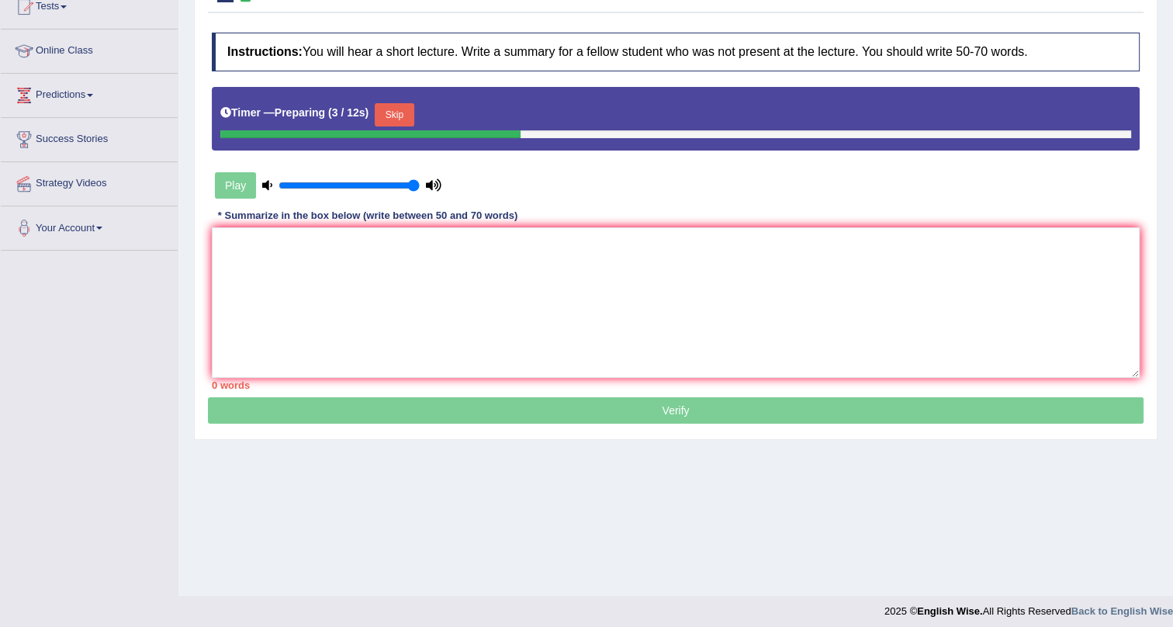
scroll to position [187, 0]
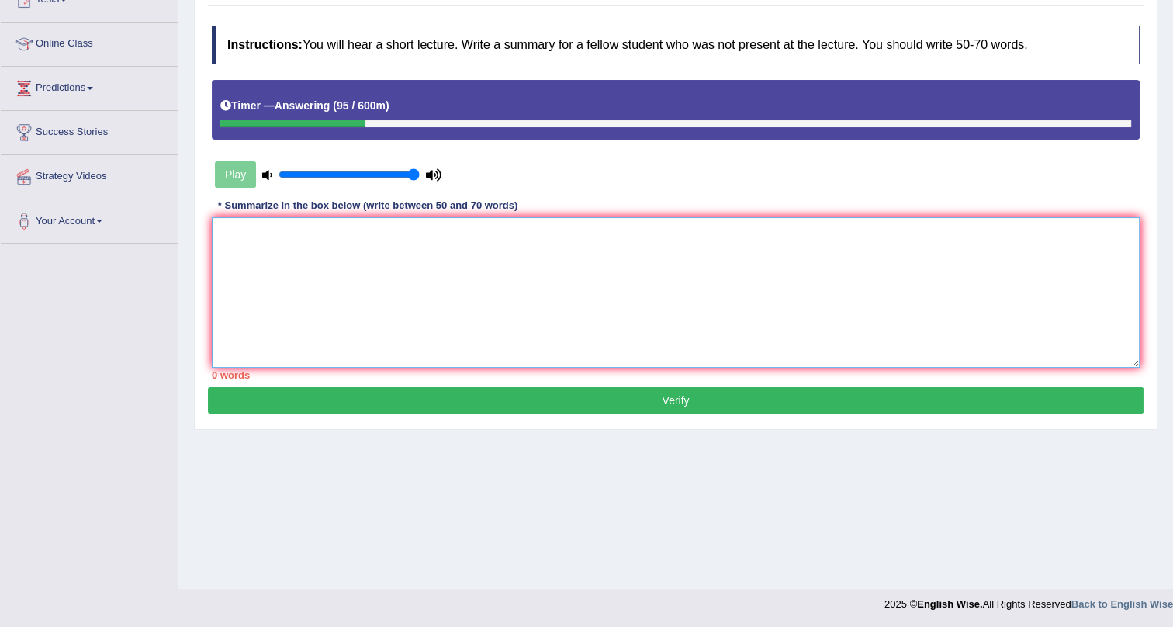
click at [317, 254] on textarea at bounding box center [675, 292] width 927 height 150
type textarea "`"
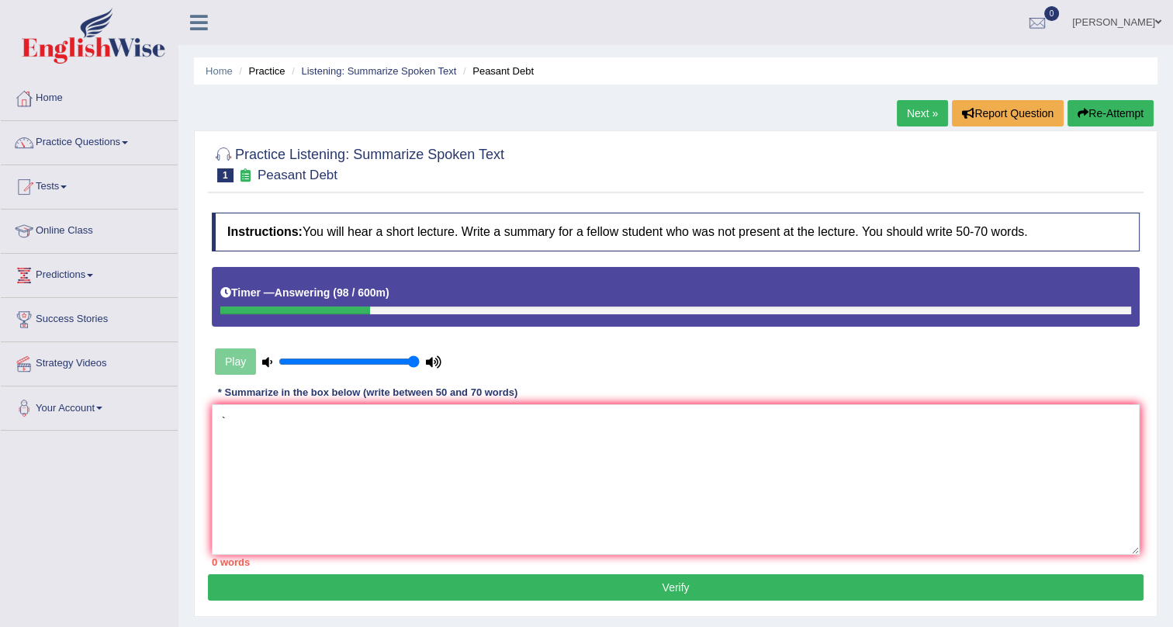
scroll to position [70, 0]
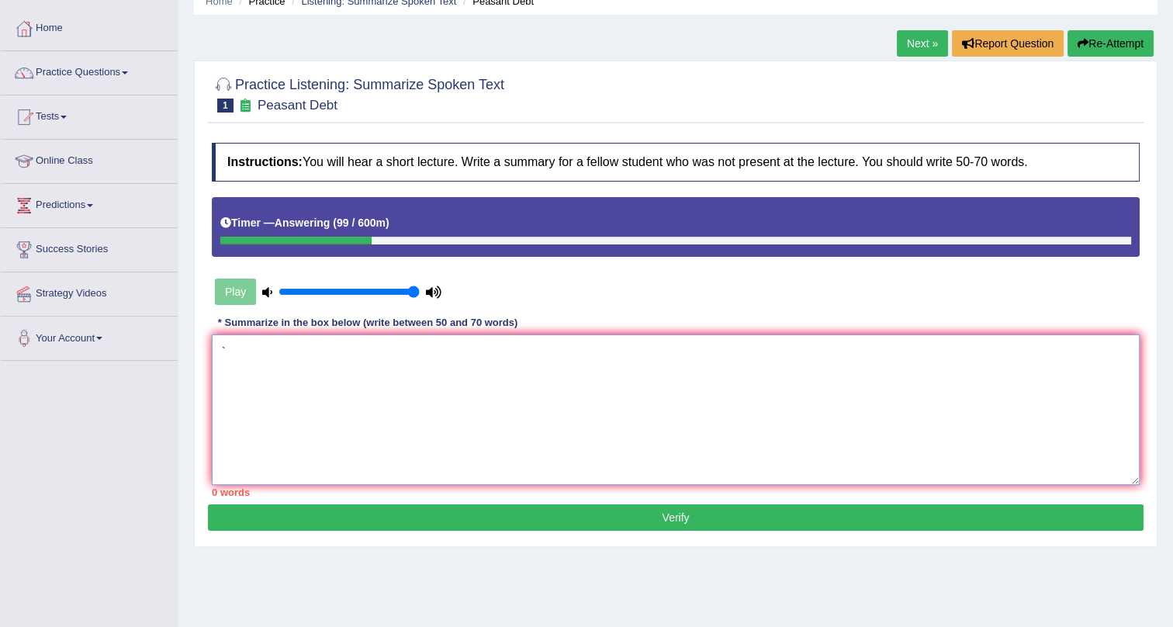
click at [334, 378] on textarea "`" at bounding box center [675, 409] width 927 height 150
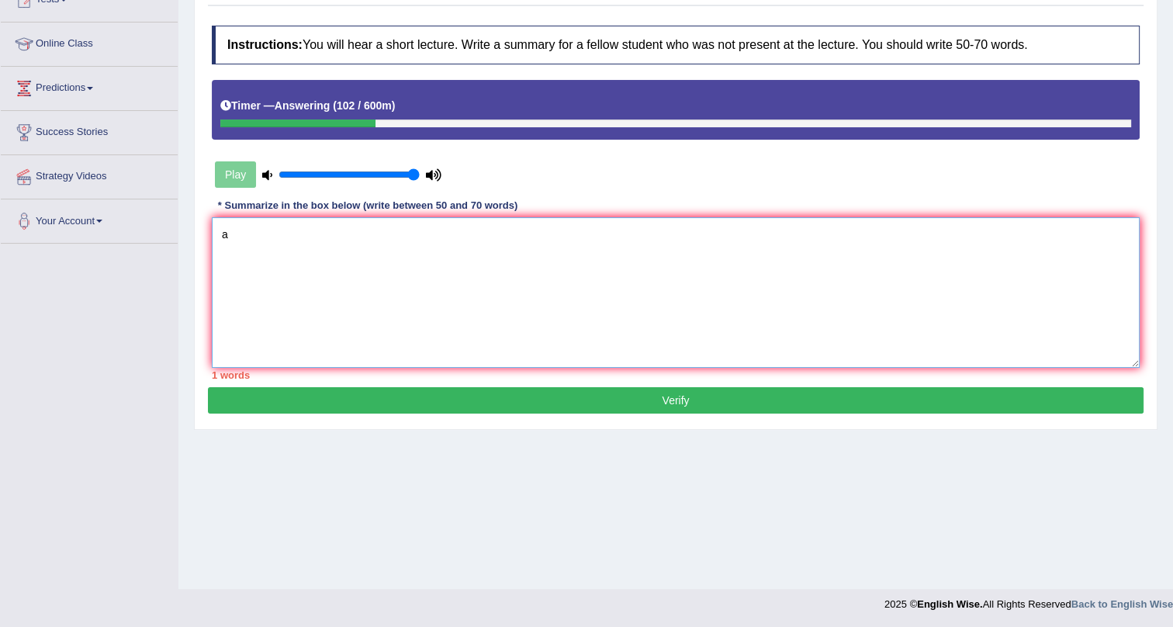
type textarea "a"
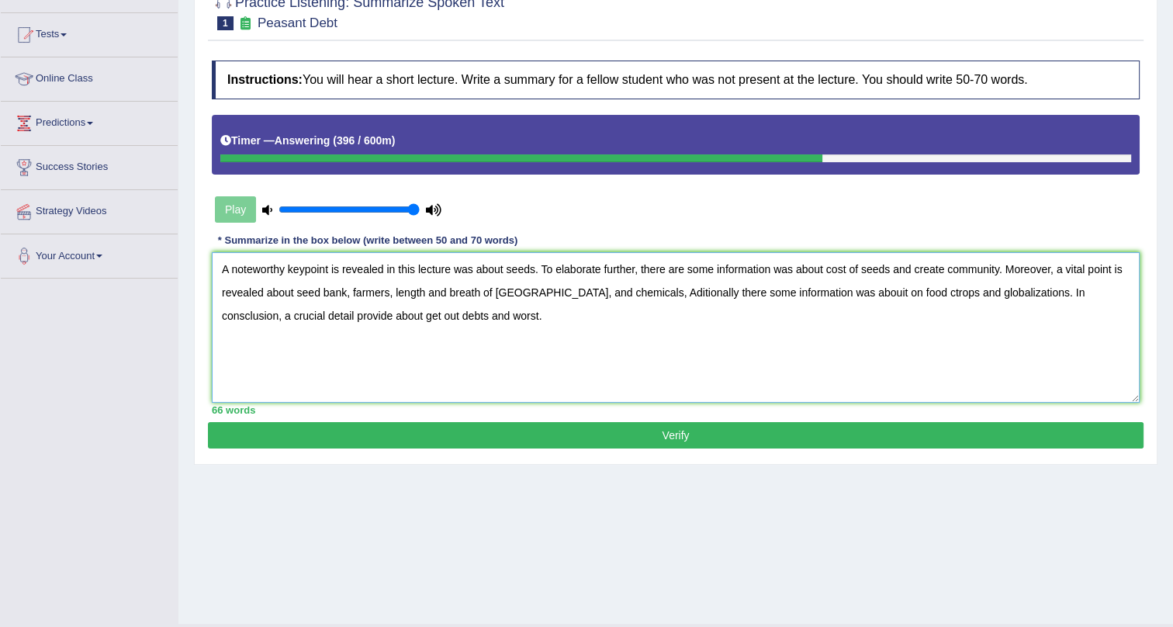
scroll to position [116, 0]
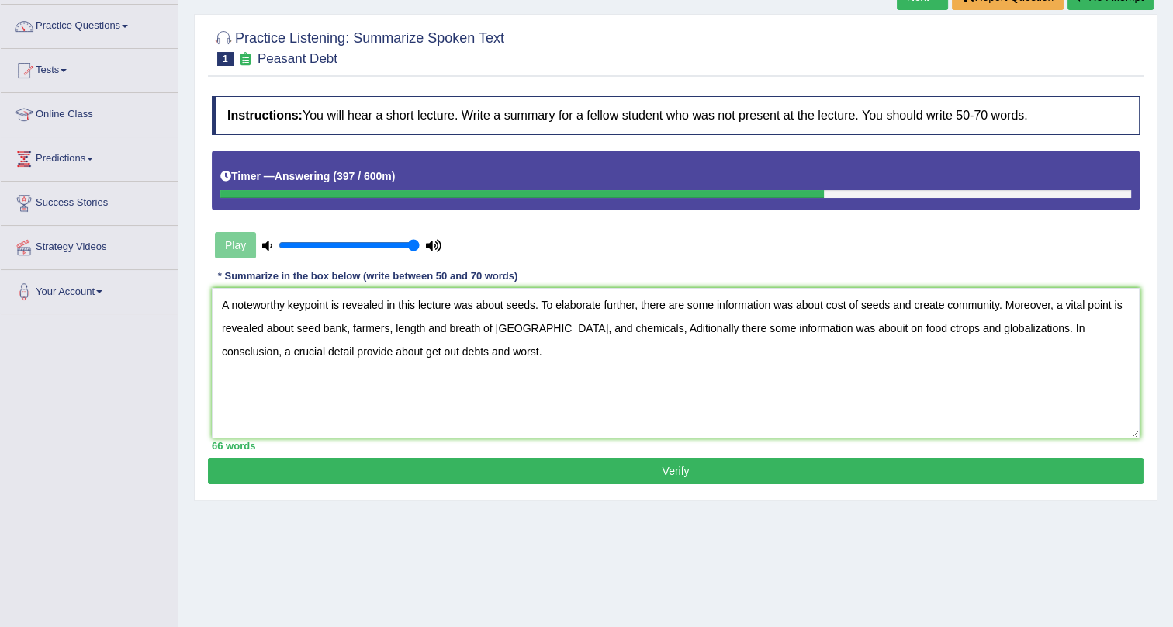
drag, startPoint x: 654, startPoint y: 467, endPoint x: 568, endPoint y: 537, distance: 111.9
click at [589, 514] on div "Home Practice Listening: Summarize Spoken Text Peasant Debt Next » Report Quest…" at bounding box center [675, 271] width 994 height 775
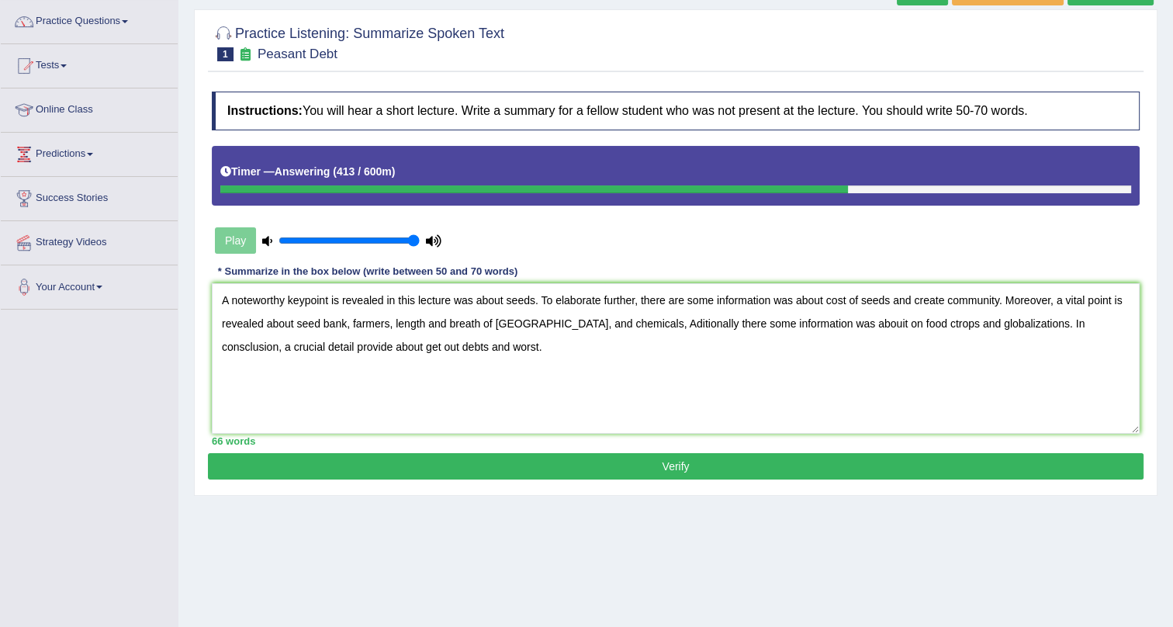
scroll to position [187, 0]
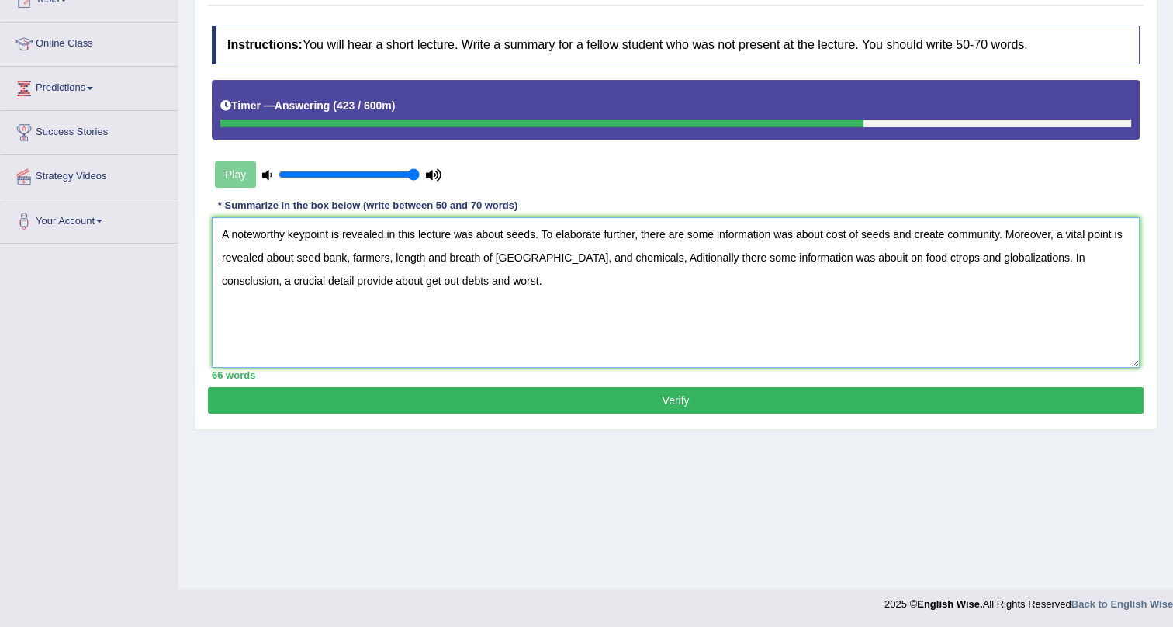
click at [678, 257] on textarea "A noteworthy keypoint is revealed in this lecture was about seeds. To elaborate…" at bounding box center [675, 292] width 927 height 150
click at [832, 254] on textarea "A noteworthy keypoint is revealed in this lecture was about seeds. To elaborate…" at bounding box center [675, 292] width 927 height 150
click at [884, 258] on textarea "A noteworthy keypoint is revealed in this lecture was about seeds. To elaborate…" at bounding box center [675, 292] width 927 height 150
type textarea "A noteworthy keypoint is revealed in this lecture was about seeds. To elaborate…"
click at [364, 408] on button "Verify" at bounding box center [675, 400] width 935 height 26
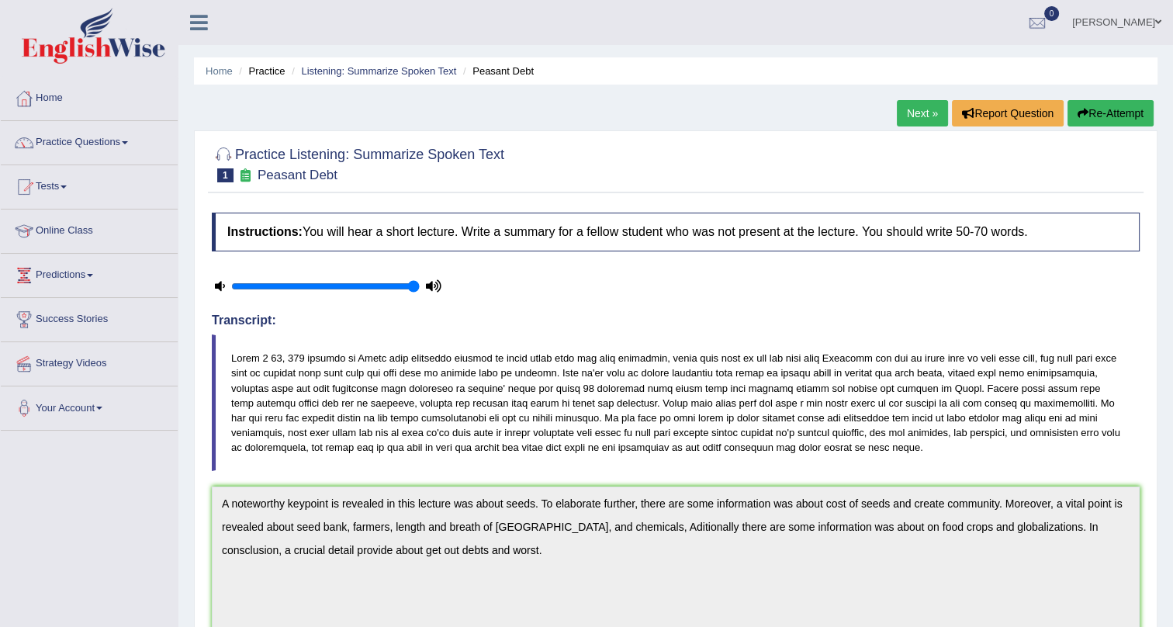
scroll to position [0, 0]
drag, startPoint x: 907, startPoint y: 105, endPoint x: 917, endPoint y: 96, distance: 12.6
click at [907, 104] on link "Next »" at bounding box center [921, 113] width 51 height 26
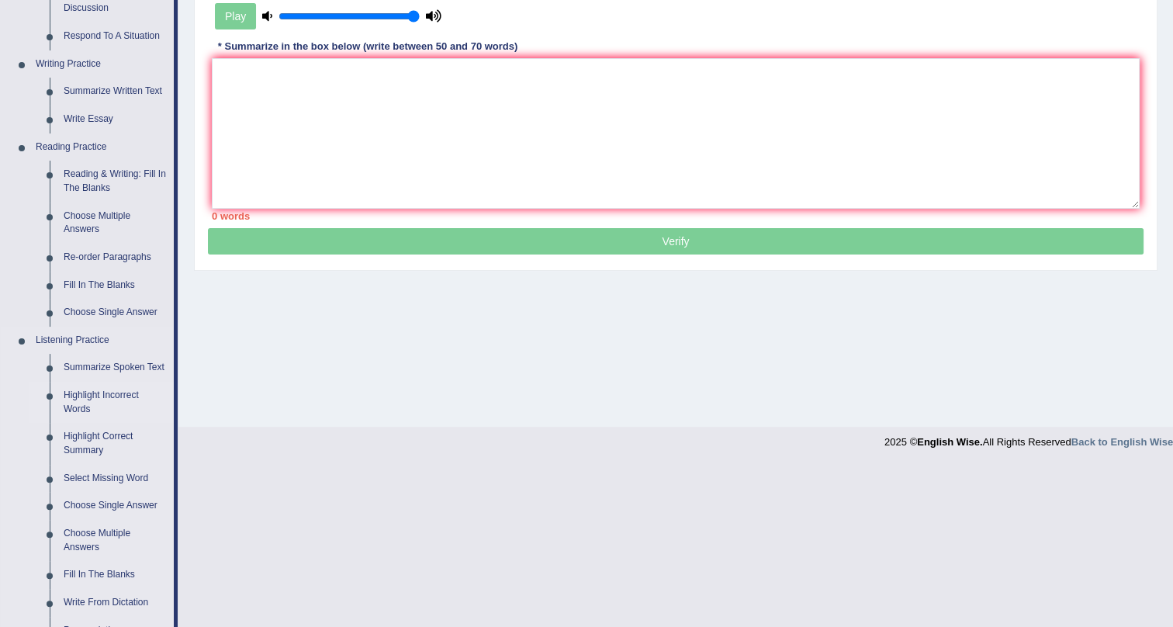
scroll to position [352, 0]
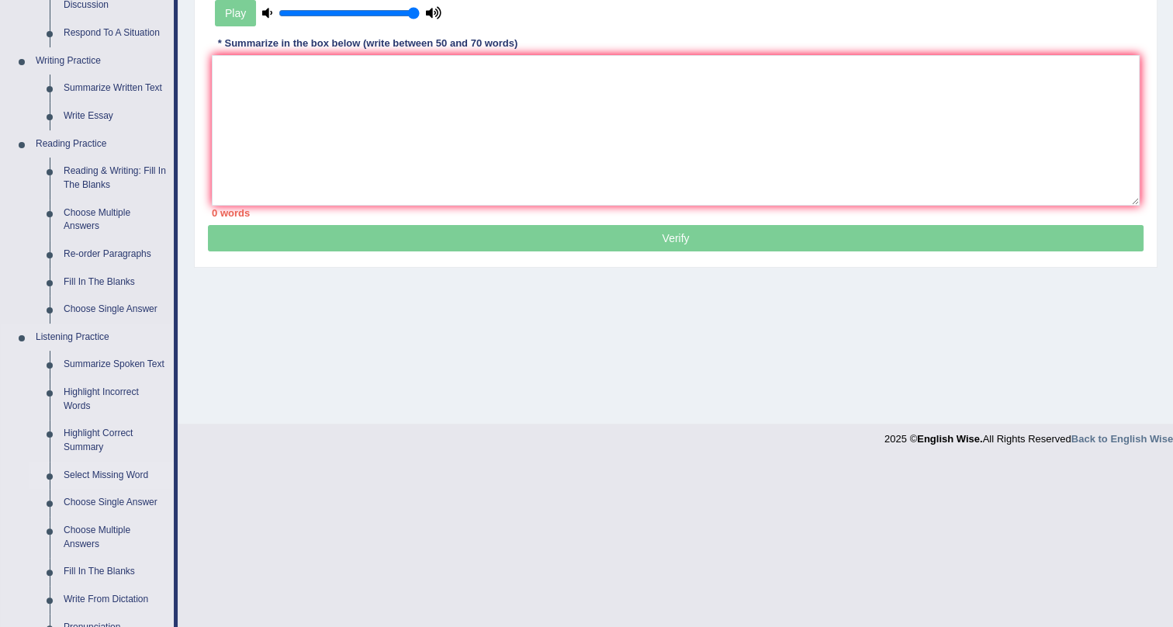
click at [114, 474] on link "Select Missing Word" at bounding box center [115, 475] width 117 height 28
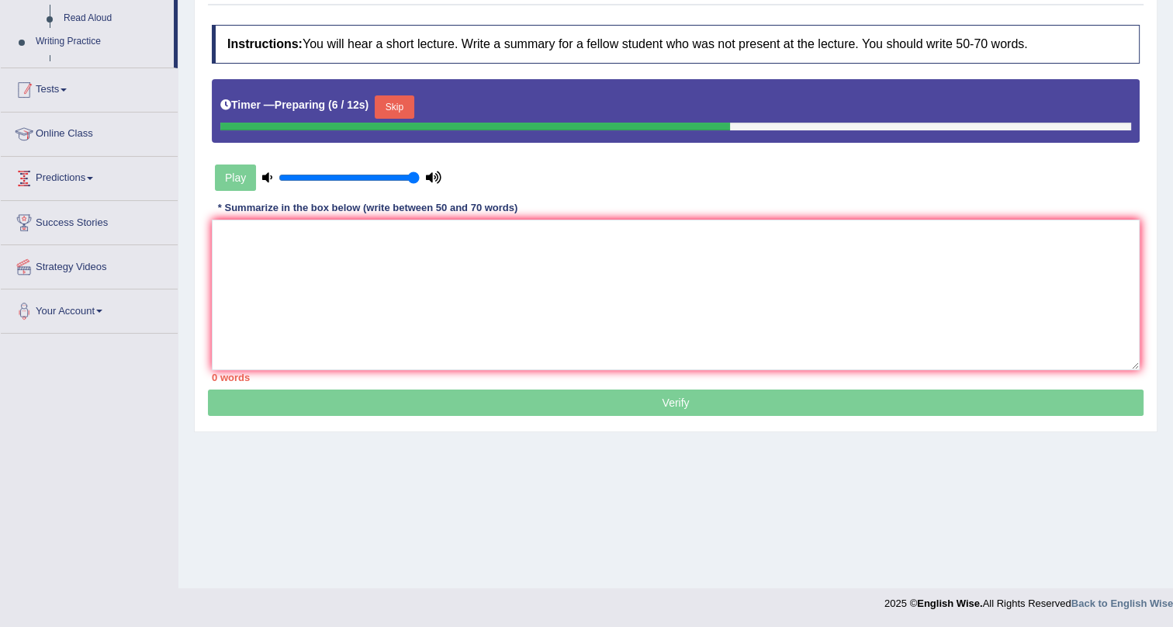
scroll to position [187, 0]
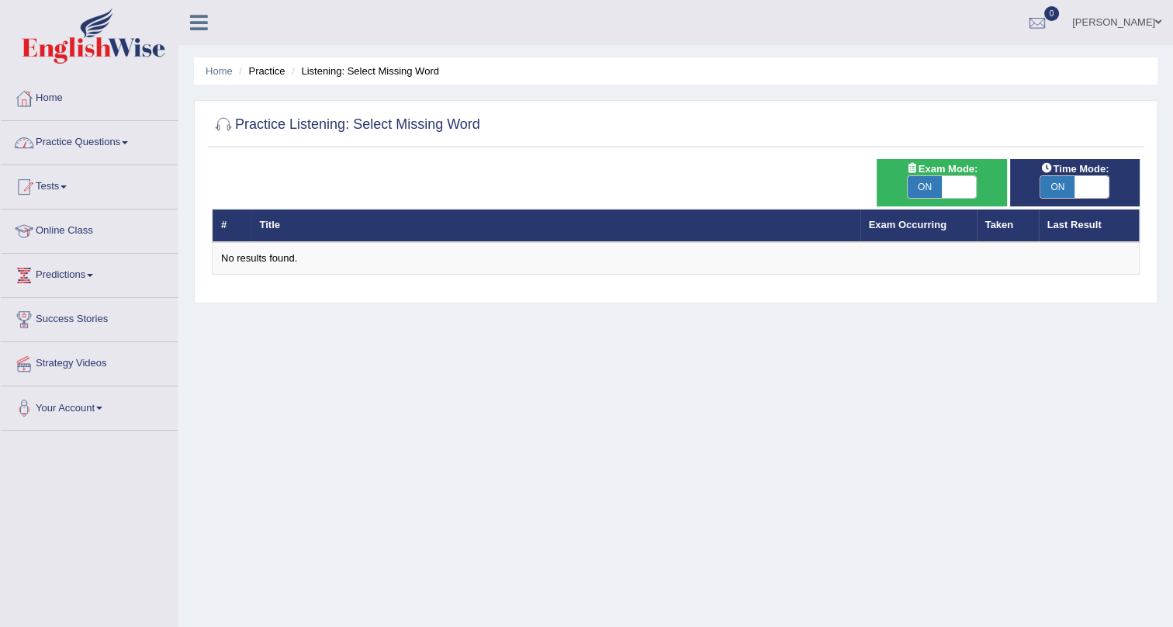
click at [122, 143] on link "Practice Questions" at bounding box center [89, 140] width 177 height 39
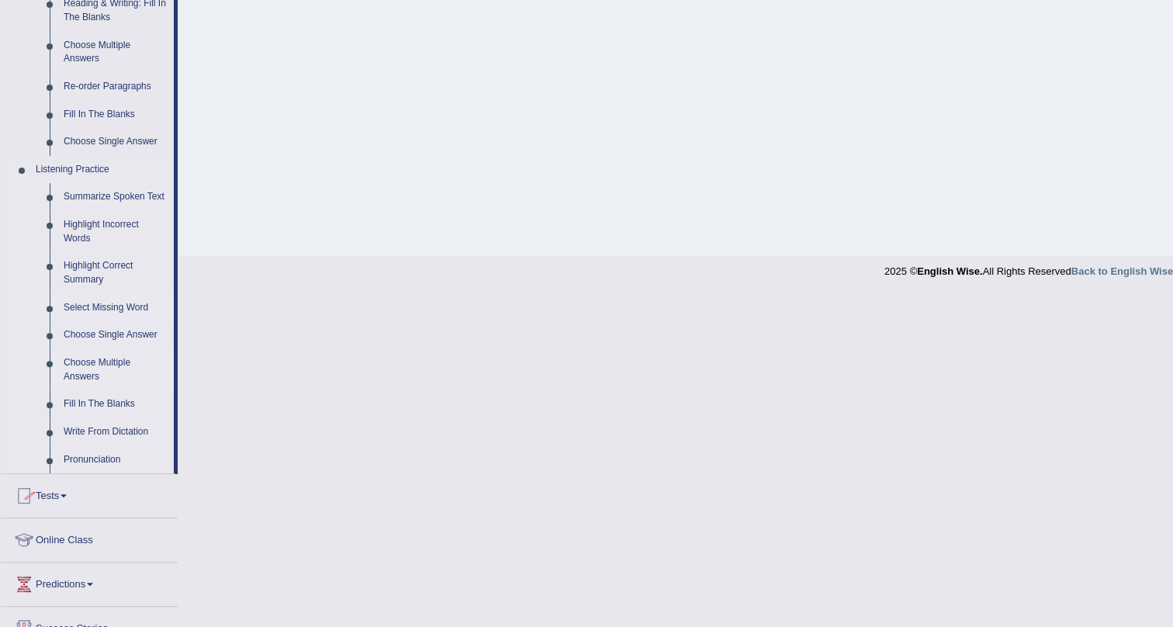
scroll to position [564, 0]
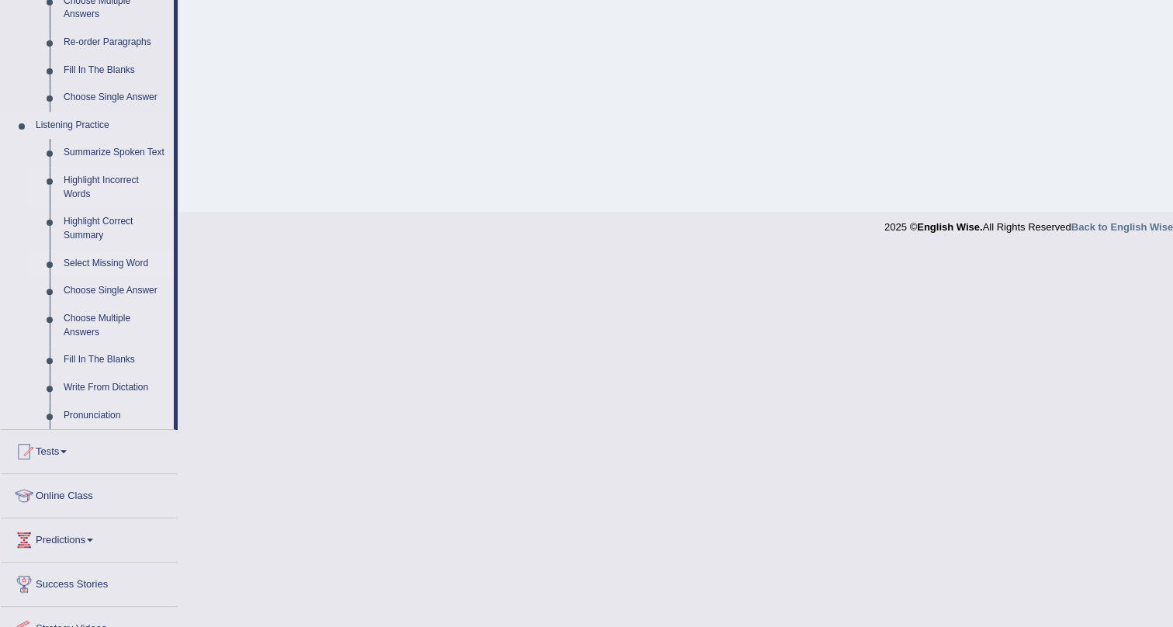
click at [68, 183] on link "Highlight Incorrect Words" at bounding box center [115, 187] width 117 height 41
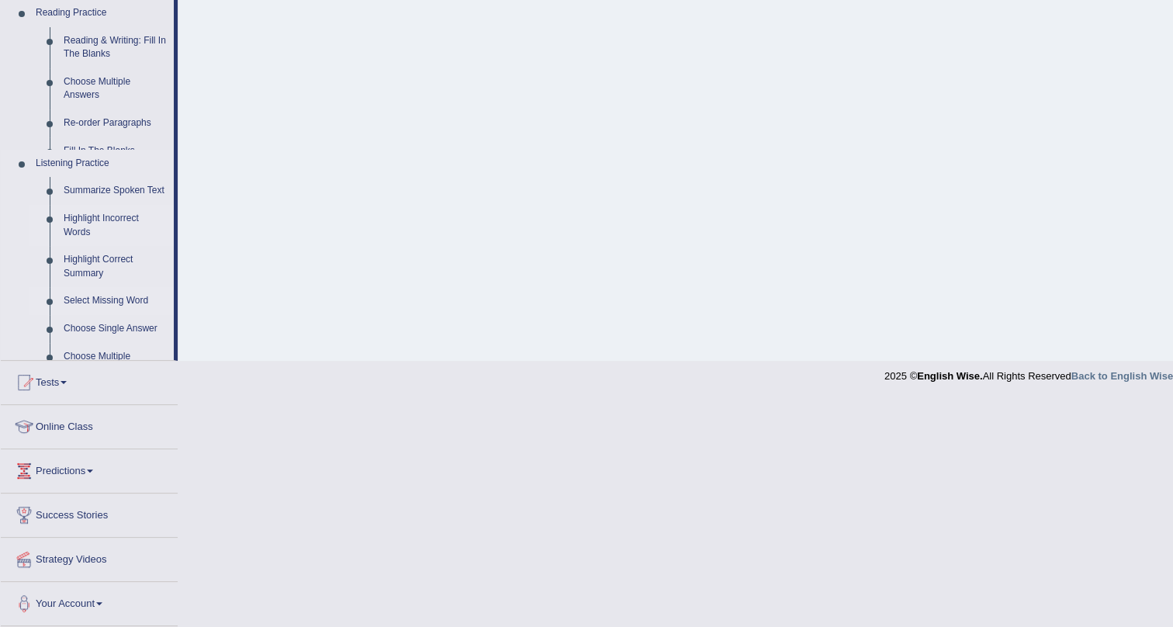
scroll to position [187, 0]
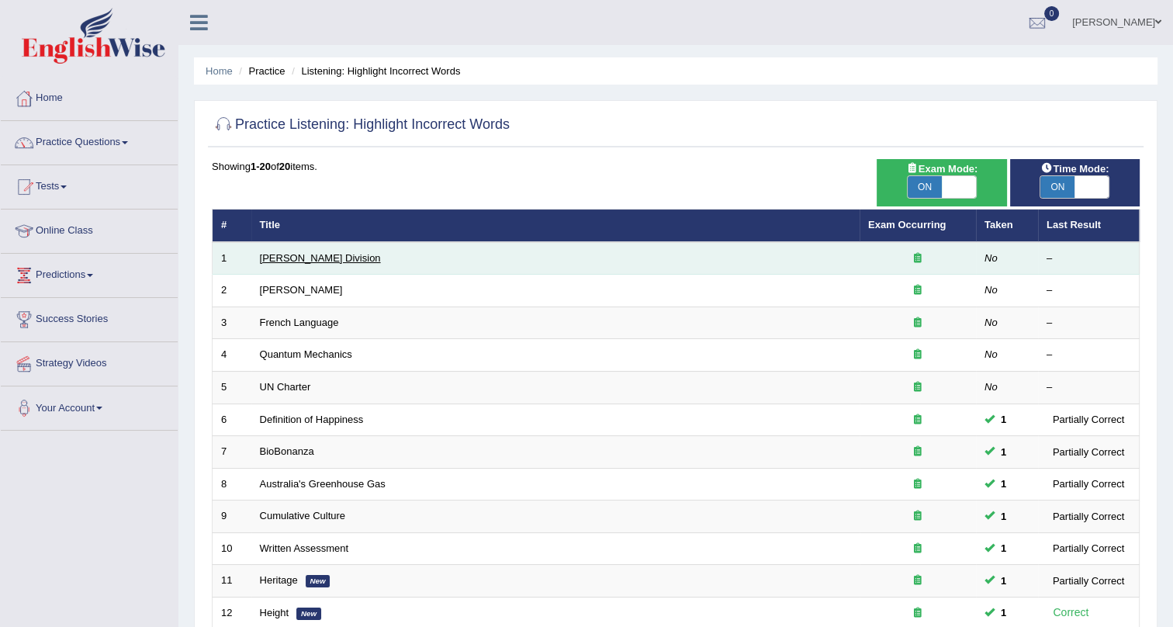
click at [302, 254] on link "Ward Division" at bounding box center [320, 258] width 121 height 12
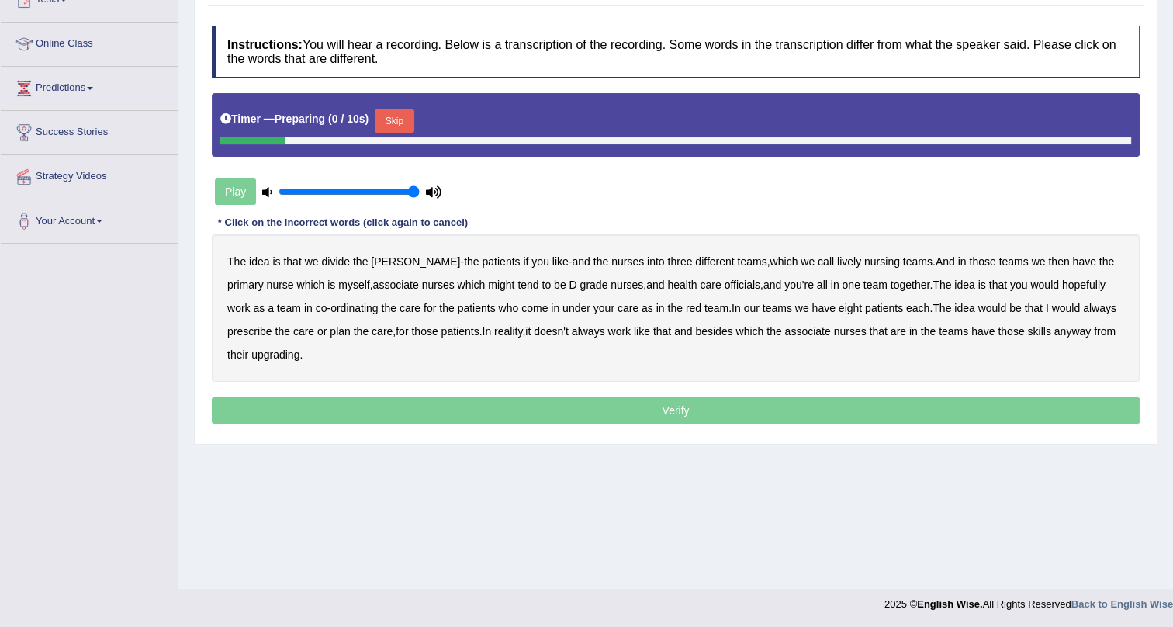
scroll to position [187, 0]
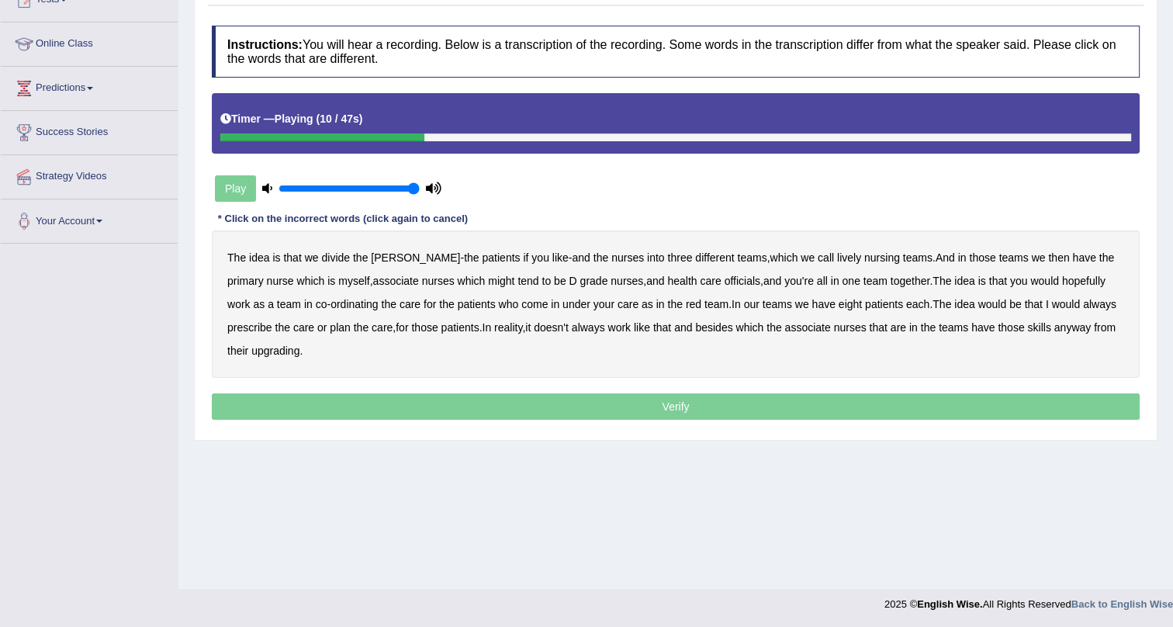
click at [837, 255] on b "lively" at bounding box center [849, 257] width 24 height 12
click at [488, 280] on b "might" at bounding box center [501, 281] width 26 height 12
drag, startPoint x: 680, startPoint y: 279, endPoint x: 710, endPoint y: 279, distance: 29.5
click at [696, 279] on div "The idea is that we divide the ward - the patients if you like - and the nurses…" at bounding box center [675, 303] width 927 height 147
drag, startPoint x: 704, startPoint y: 275, endPoint x: 689, endPoint y: 283, distance: 17.3
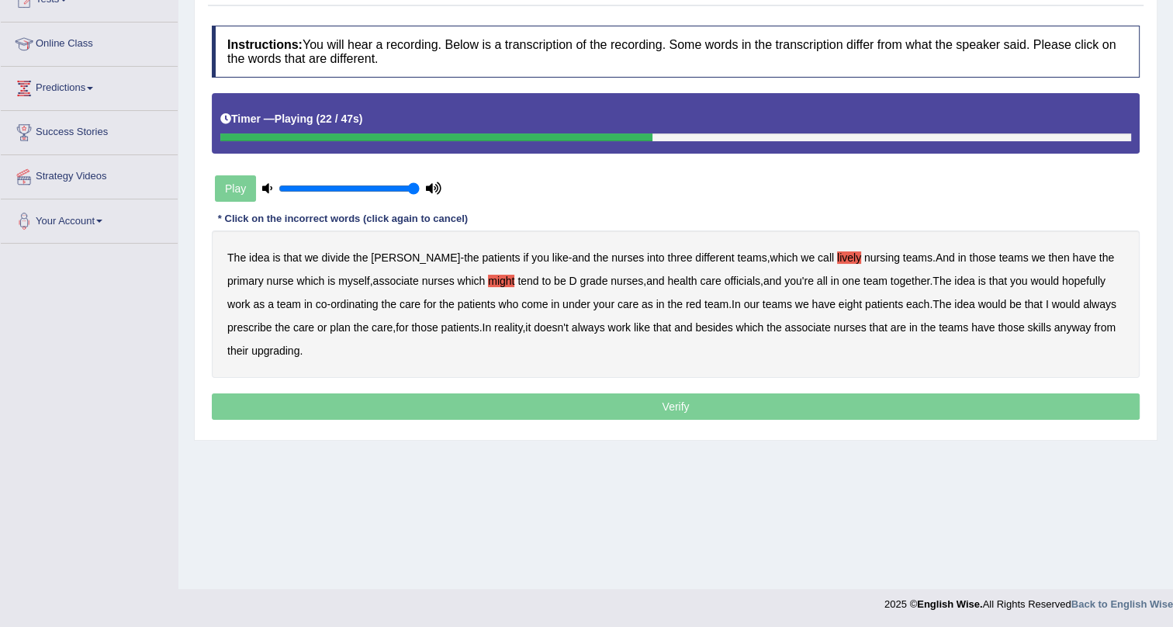
click at [724, 276] on b "officials" at bounding box center [742, 281] width 36 height 12
click at [699, 283] on b "care" at bounding box center [709, 281] width 21 height 12
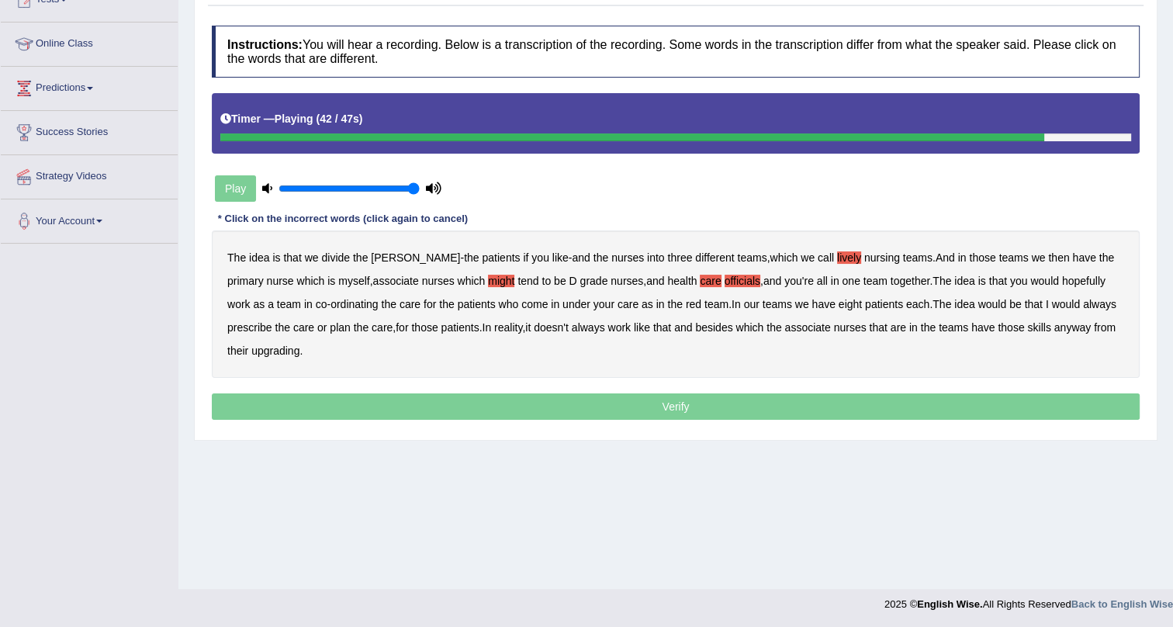
drag, startPoint x: 727, startPoint y: 326, endPoint x: 734, endPoint y: 333, distance: 11.0
click at [730, 326] on b "besides" at bounding box center [713, 327] width 37 height 12
click at [299, 348] on b "upgrading" at bounding box center [275, 350] width 48 height 12
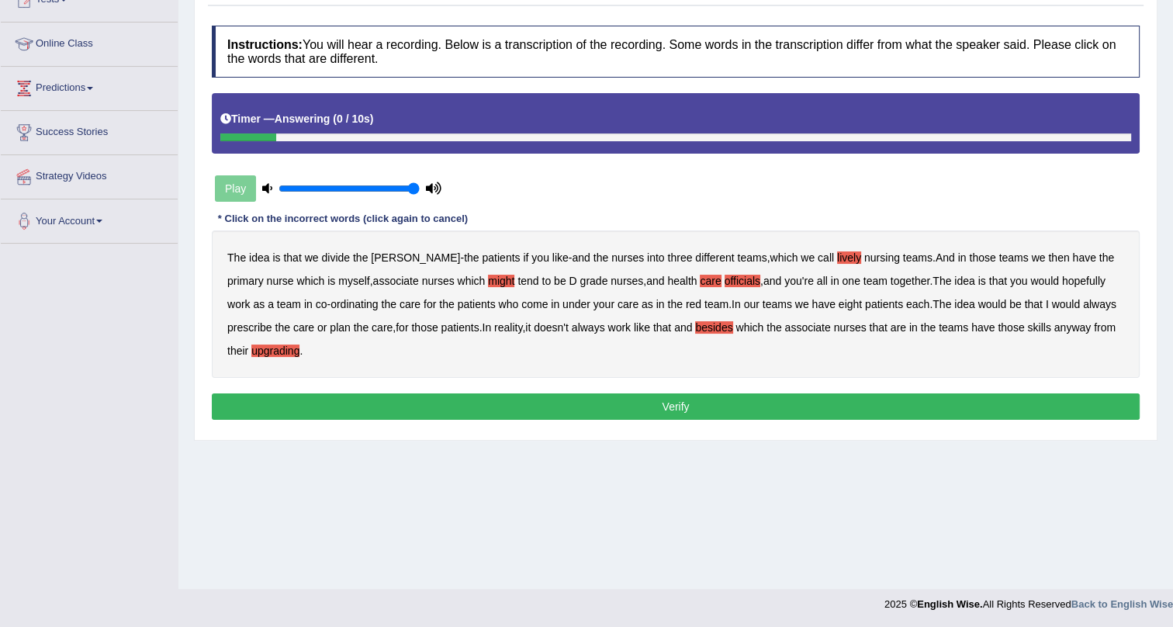
click at [363, 405] on button "Verify" at bounding box center [675, 406] width 927 height 26
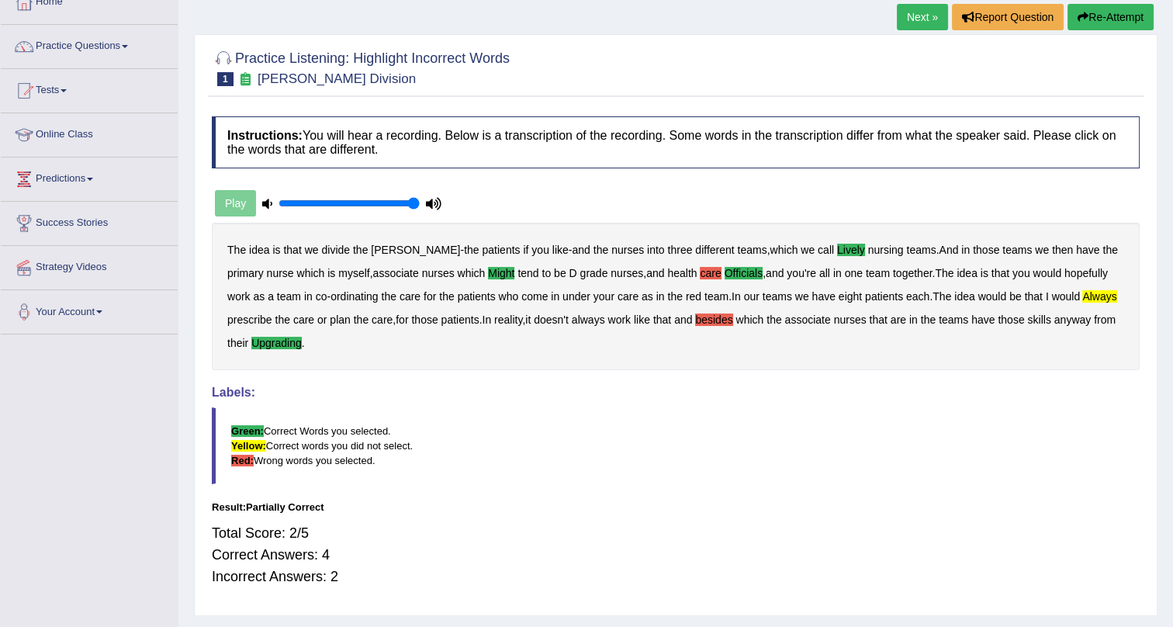
scroll to position [0, 0]
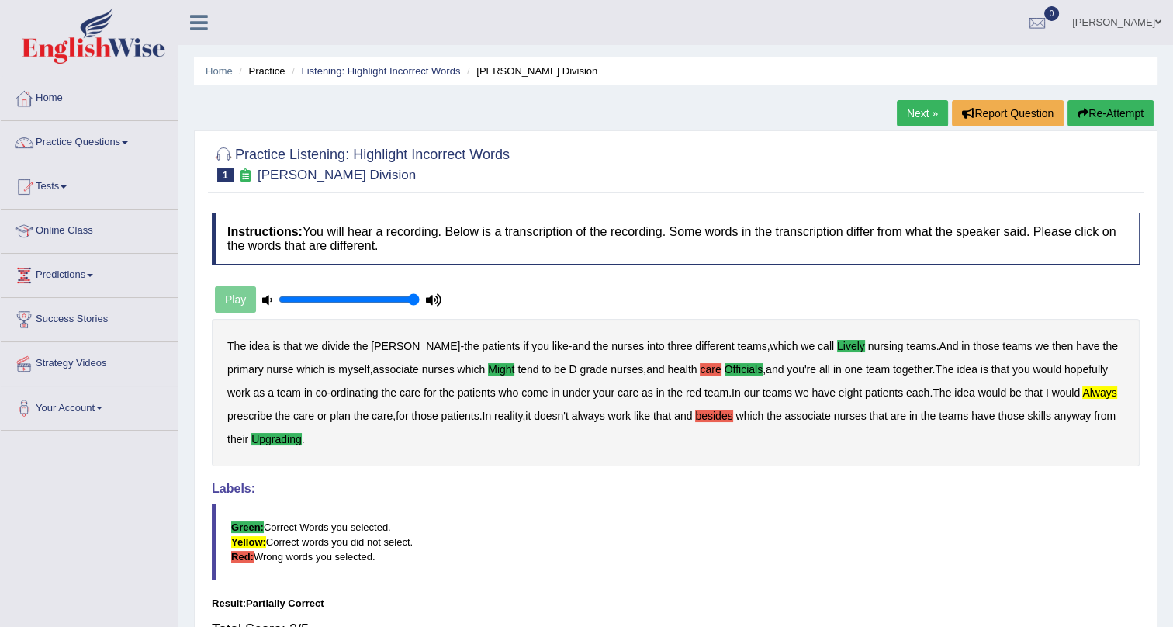
click at [915, 107] on link "Next »" at bounding box center [921, 113] width 51 height 26
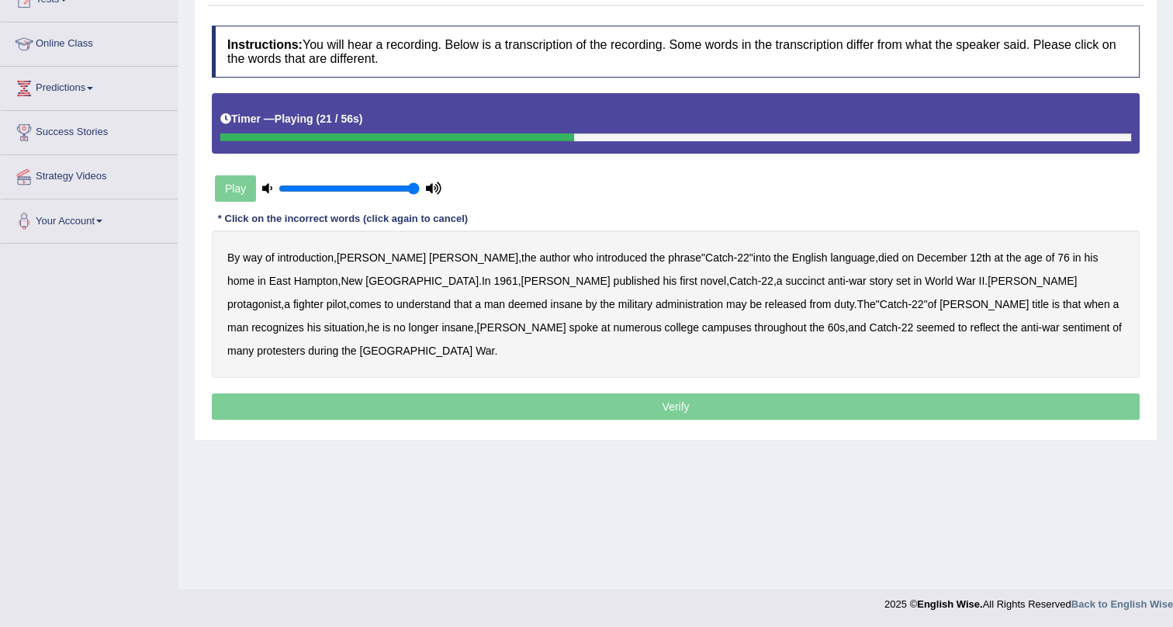
click at [785, 280] on b "succinct" at bounding box center [805, 281] width 40 height 12
click at [655, 301] on b "administration" at bounding box center [688, 304] width 67 height 12
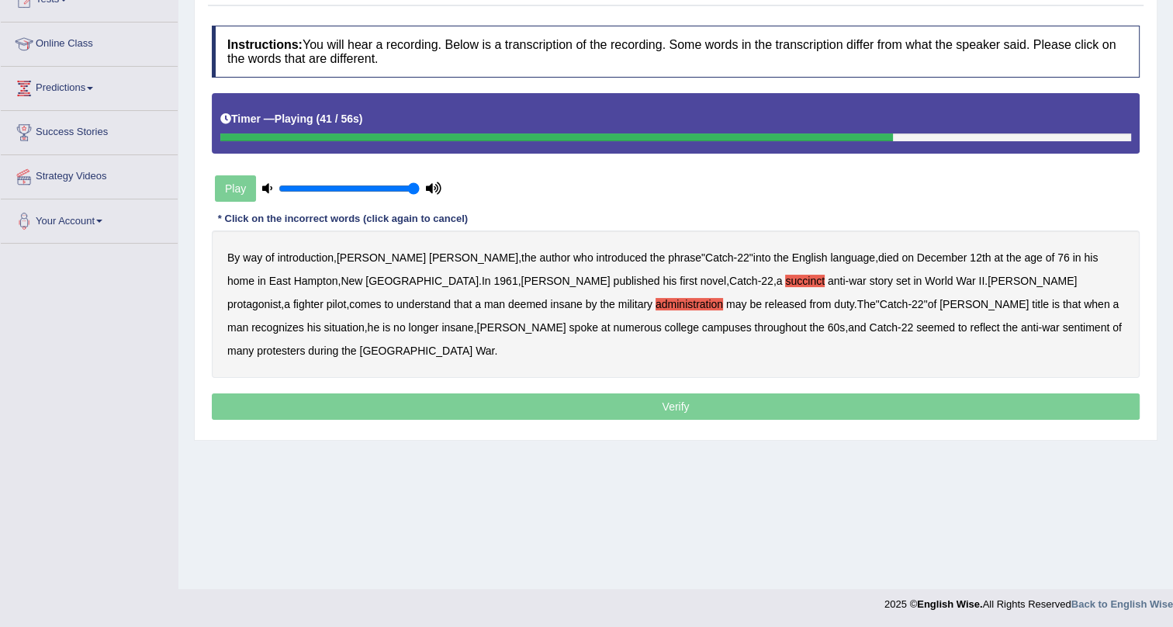
click at [364, 321] on b "situation" at bounding box center [344, 327] width 40 height 12
click at [969, 327] on b "reflect" at bounding box center [983, 327] width 29 height 12
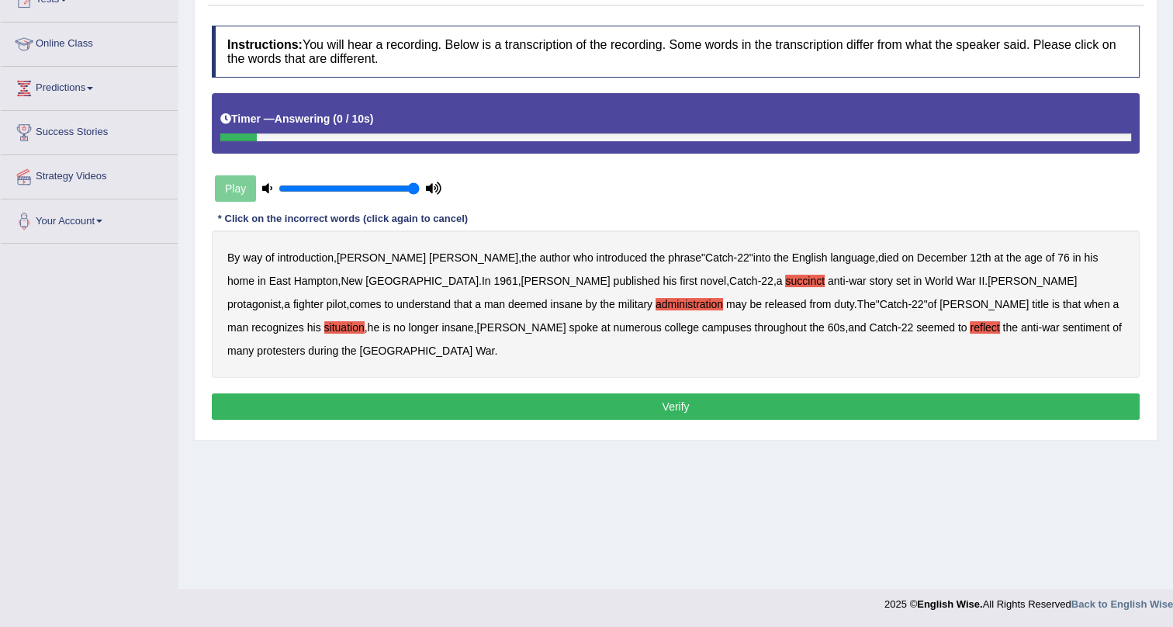
click at [665, 393] on button "Verify" at bounding box center [675, 406] width 927 height 26
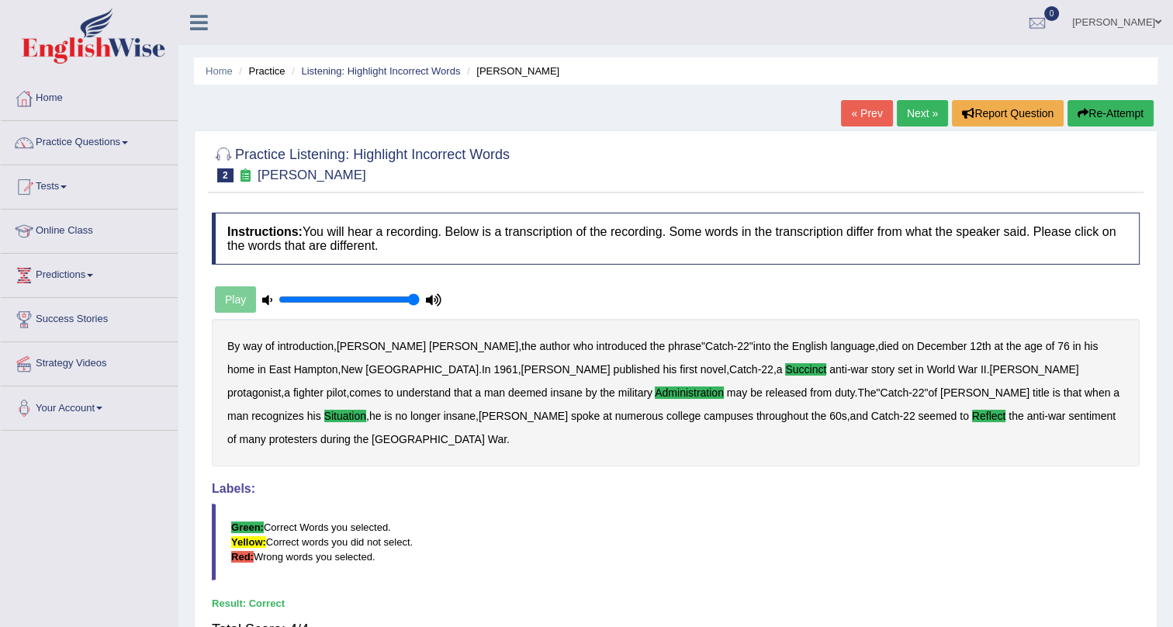
click at [924, 117] on link "Next »" at bounding box center [921, 113] width 51 height 26
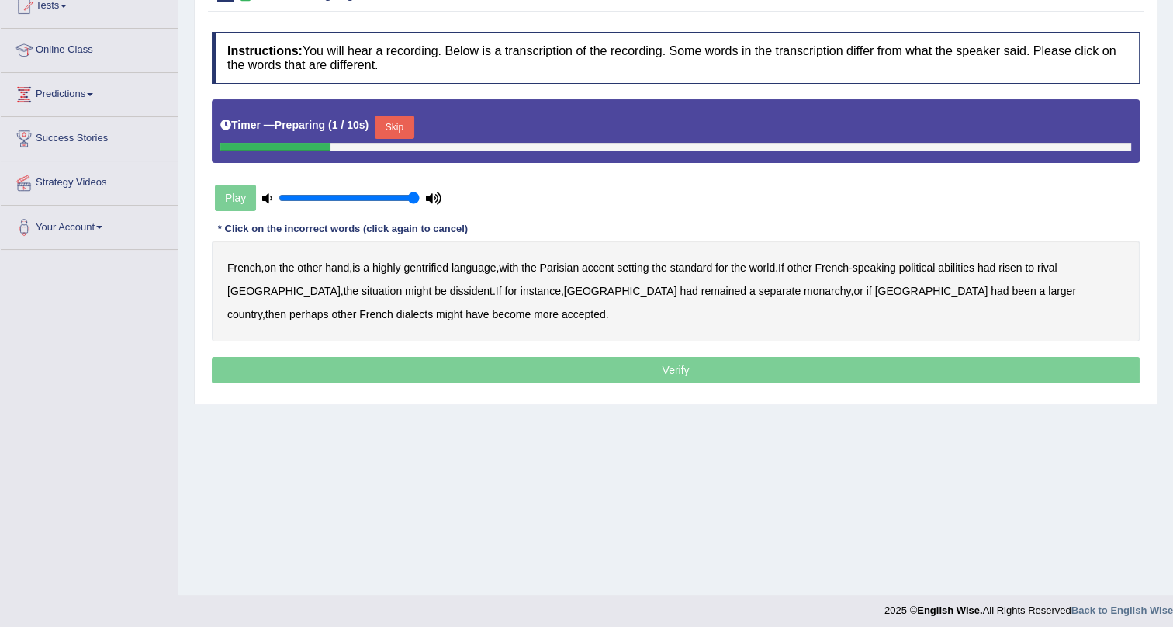
scroll to position [187, 0]
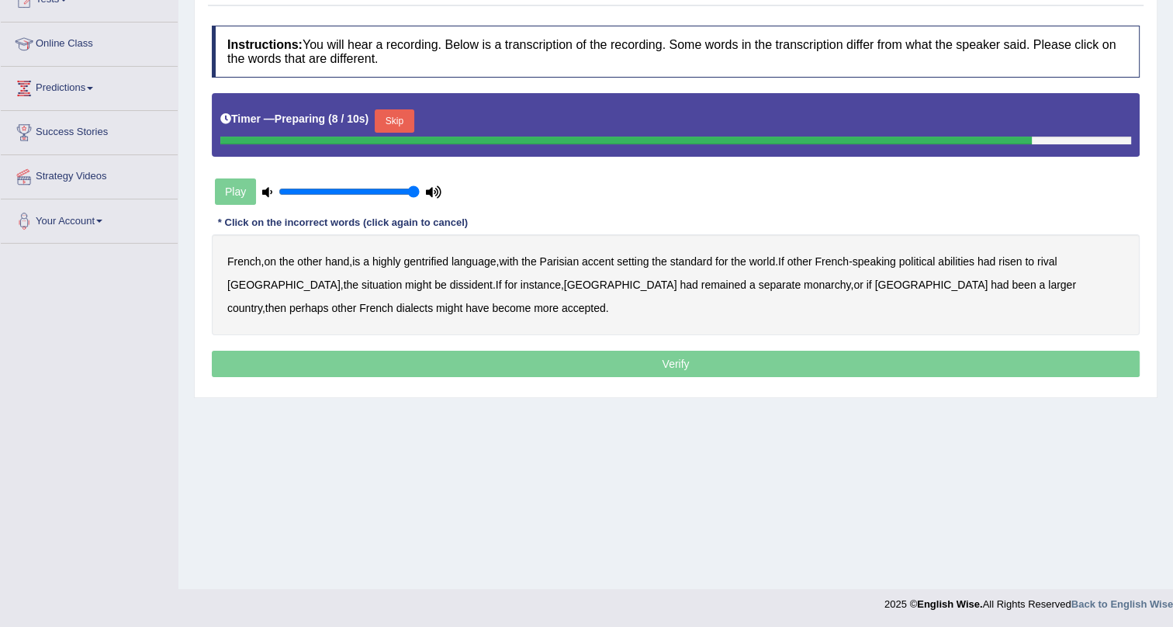
drag, startPoint x: 402, startPoint y: 116, endPoint x: 397, endPoint y: 108, distance: 10.1
click at [402, 108] on div "Timer — Preparing ( 8 / 10s ) Skip" at bounding box center [675, 120] width 910 height 31
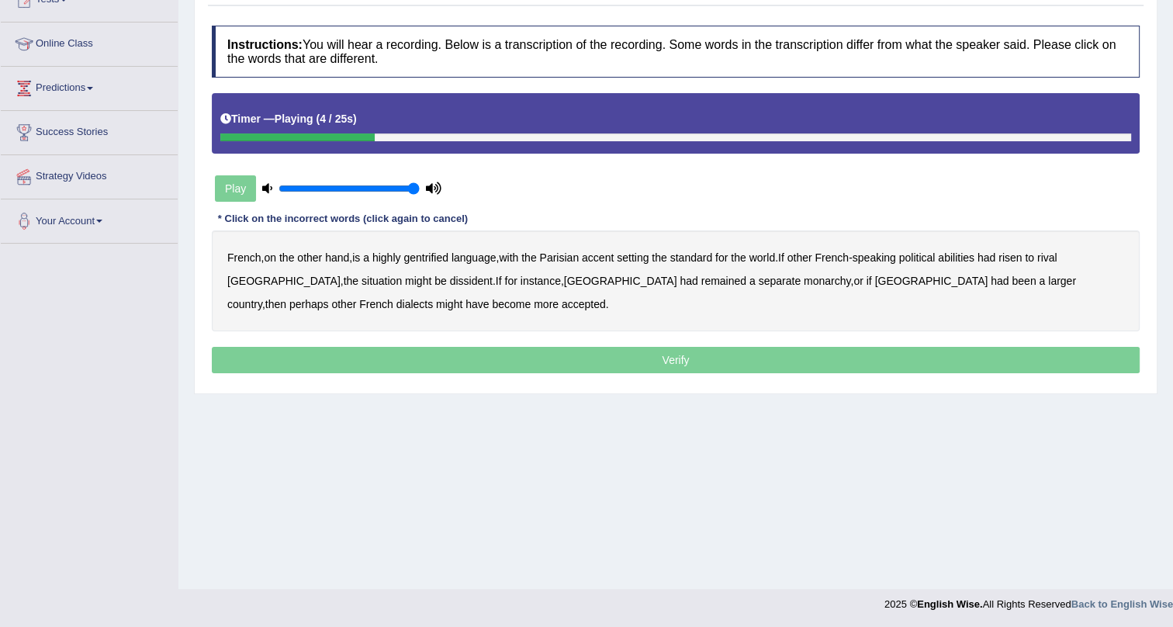
click at [426, 256] on b "gentrified" at bounding box center [425, 257] width 45 height 12
click at [968, 254] on b "abilities" at bounding box center [956, 257] width 36 height 12
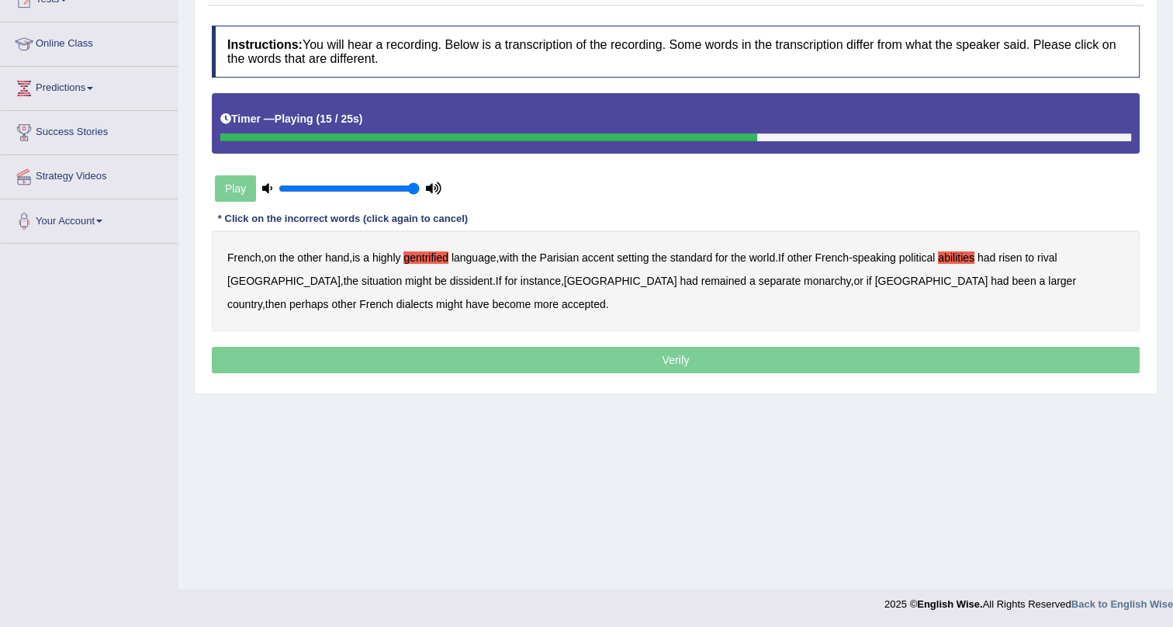
click at [450, 278] on b "dissident" at bounding box center [471, 281] width 43 height 12
click at [803, 275] on b "monarchy" at bounding box center [826, 281] width 47 height 12
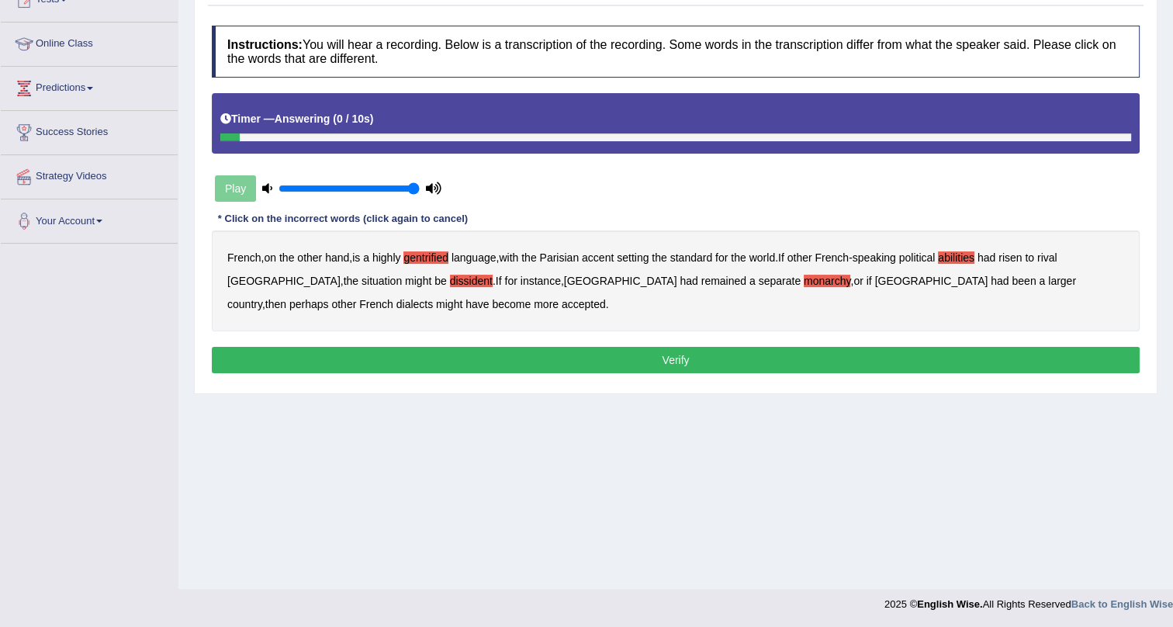
click at [427, 351] on button "Verify" at bounding box center [675, 360] width 927 height 26
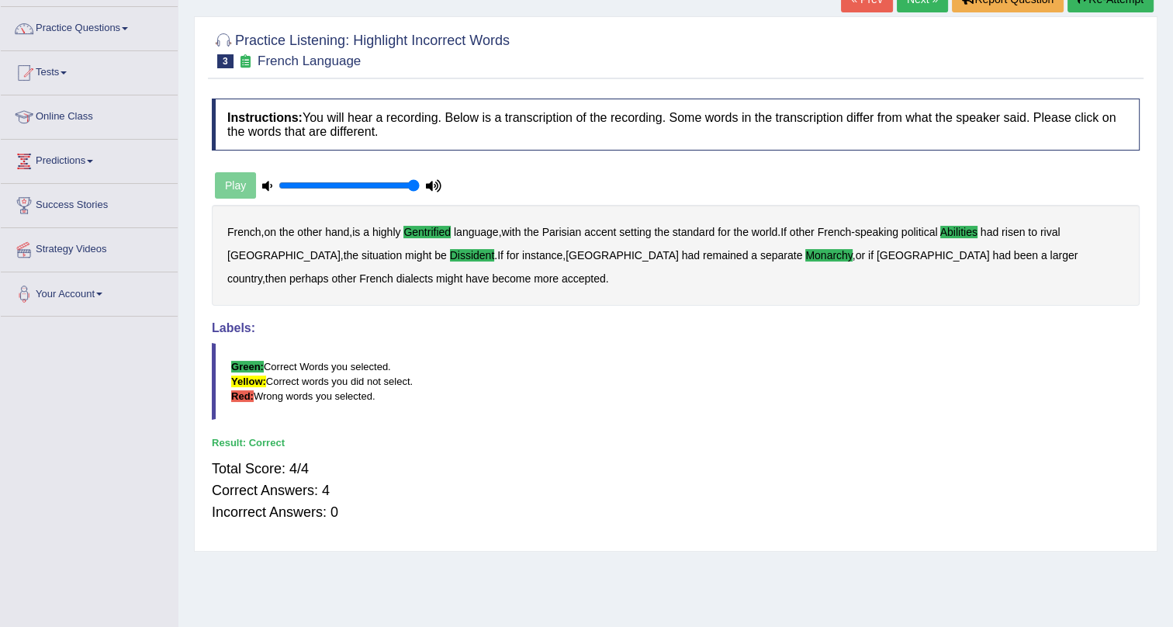
scroll to position [0, 0]
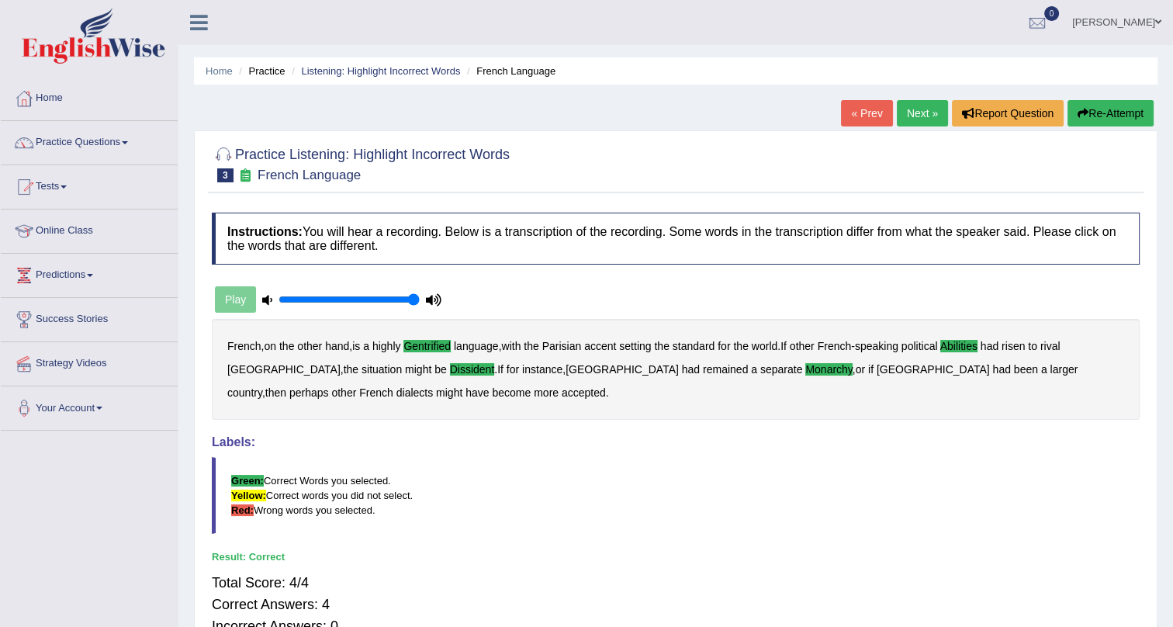
click at [913, 110] on link "Next »" at bounding box center [921, 113] width 51 height 26
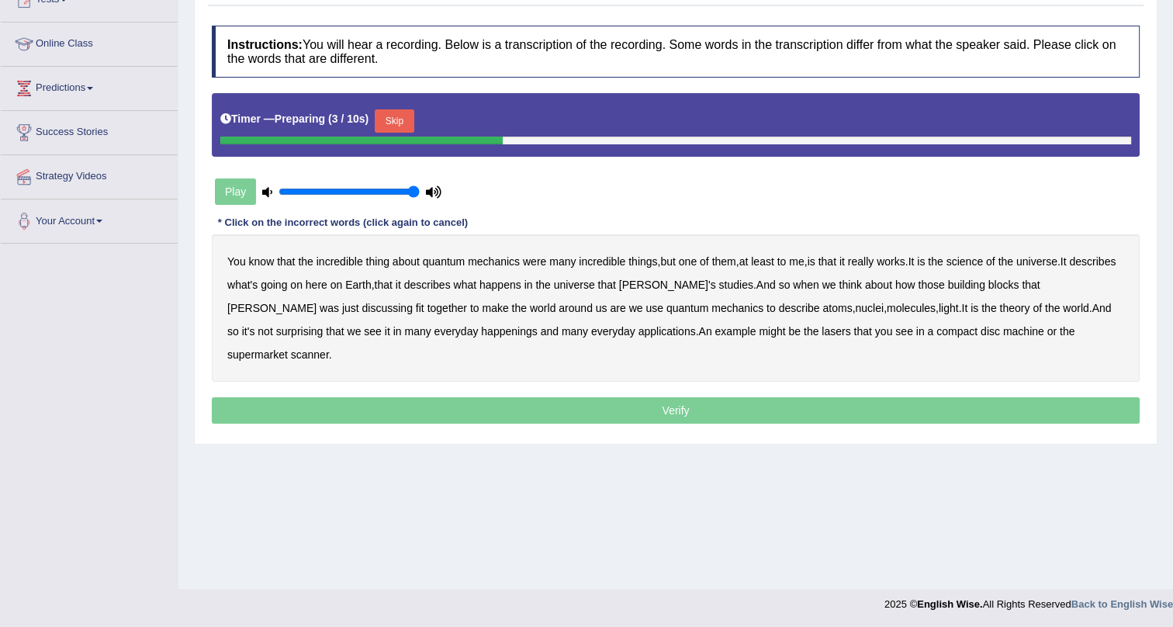
click at [404, 116] on button "Skip" at bounding box center [394, 120] width 39 height 23
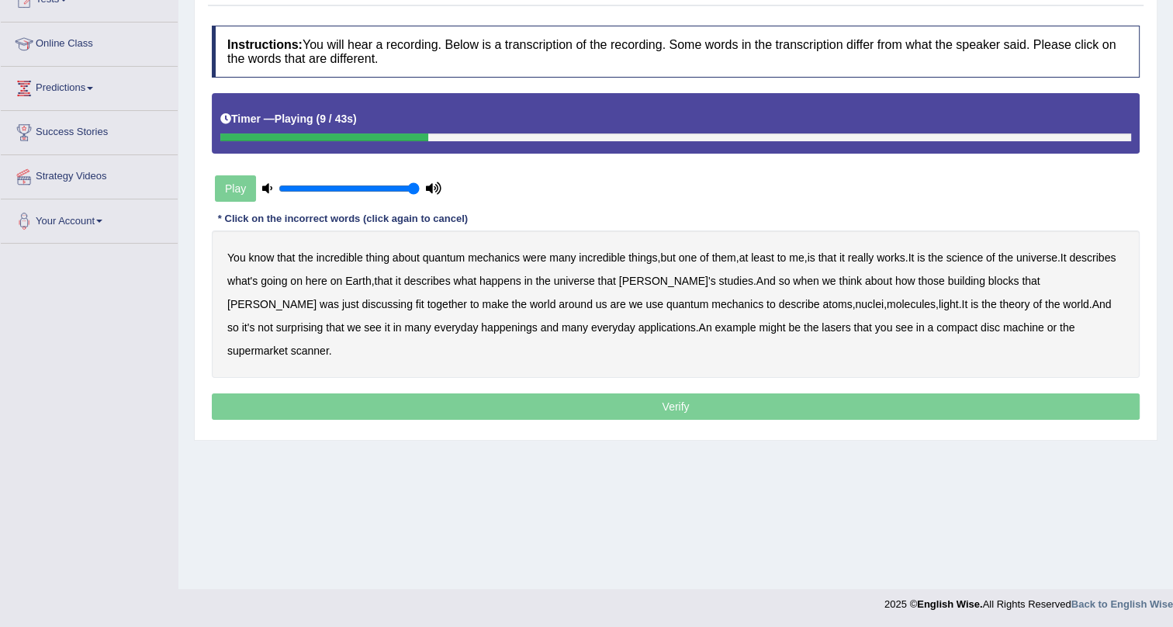
click at [980, 257] on b "science" at bounding box center [964, 257] width 36 height 12
click at [362, 305] on b "discussing" at bounding box center [387, 304] width 50 height 12
click at [666, 304] on b "quantum" at bounding box center [687, 304] width 42 height 12
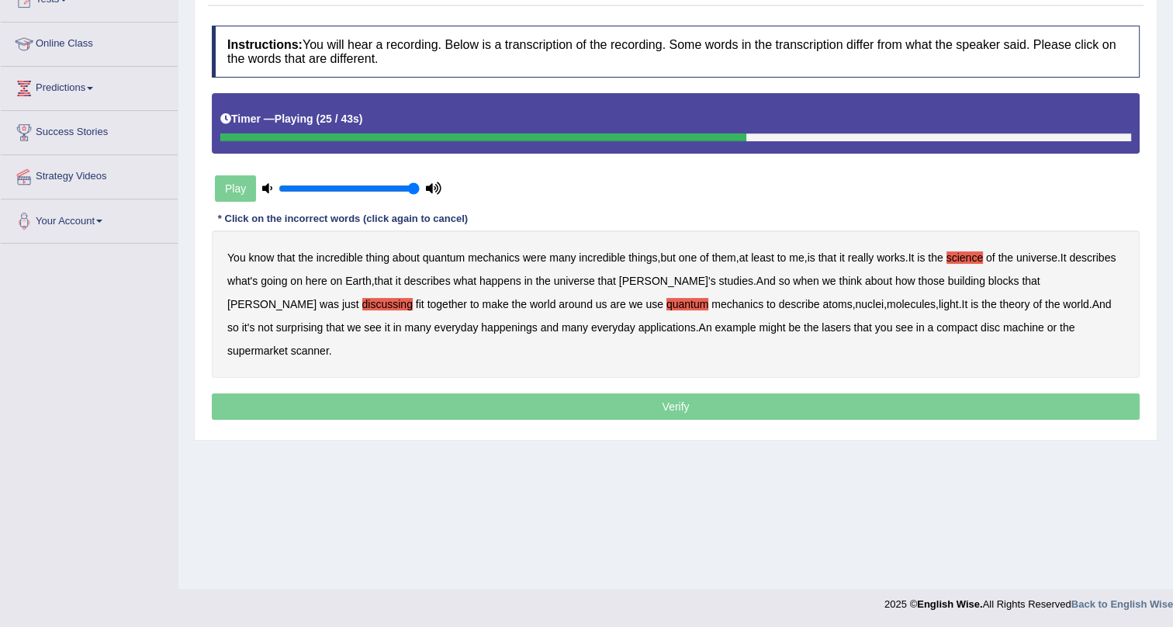
click at [666, 303] on b "quantum" at bounding box center [687, 304] width 42 height 12
click at [481, 327] on b "happenings" at bounding box center [509, 327] width 56 height 12
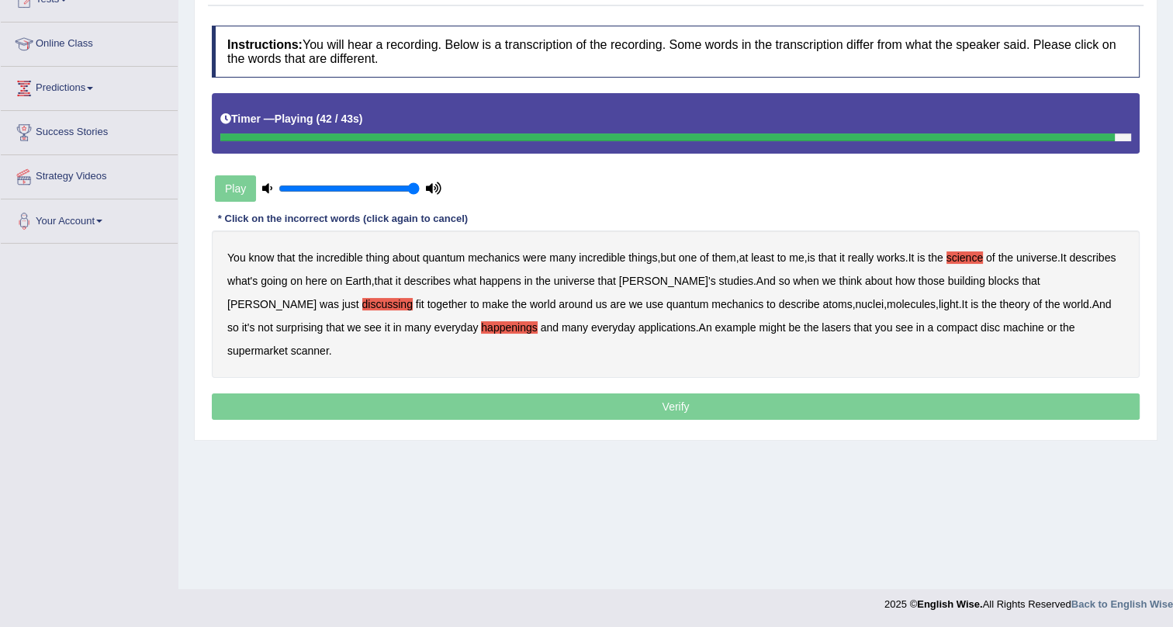
click at [1003, 323] on b "machine" at bounding box center [1023, 327] width 41 height 12
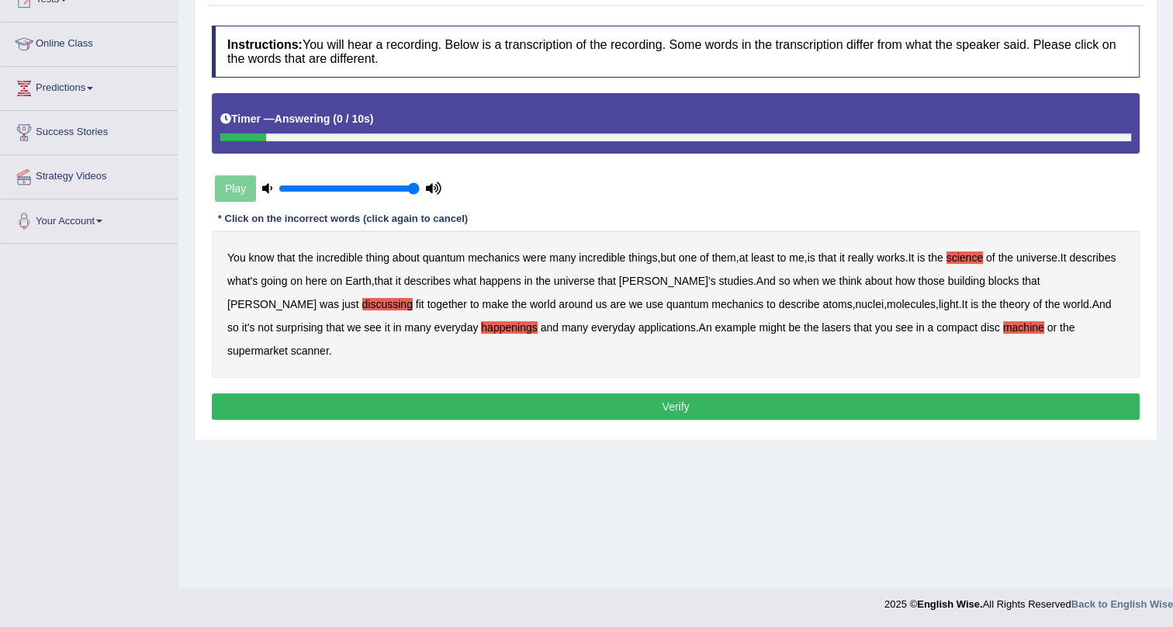
click at [941, 393] on button "Verify" at bounding box center [675, 406] width 927 height 26
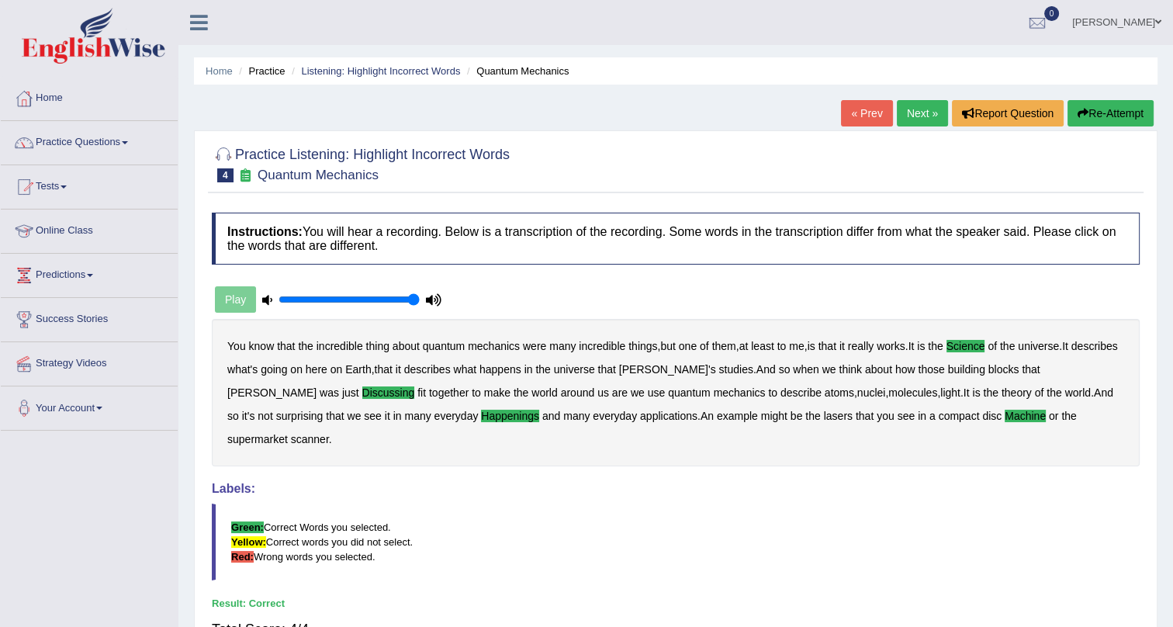
click at [916, 103] on link "Next »" at bounding box center [921, 113] width 51 height 26
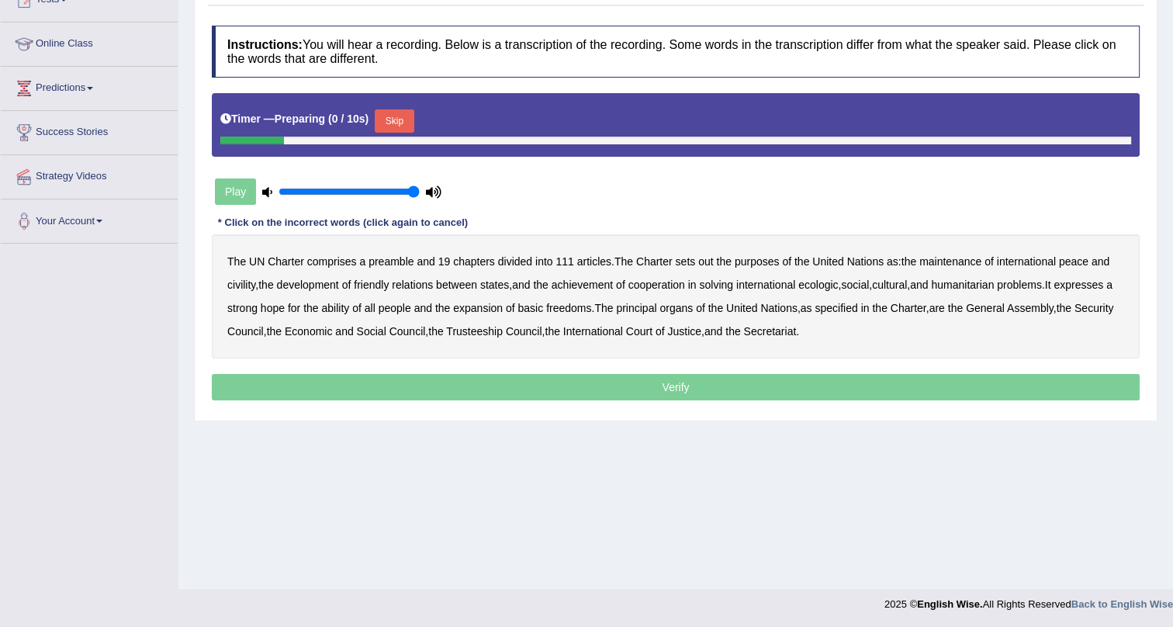
scroll to position [187, 0]
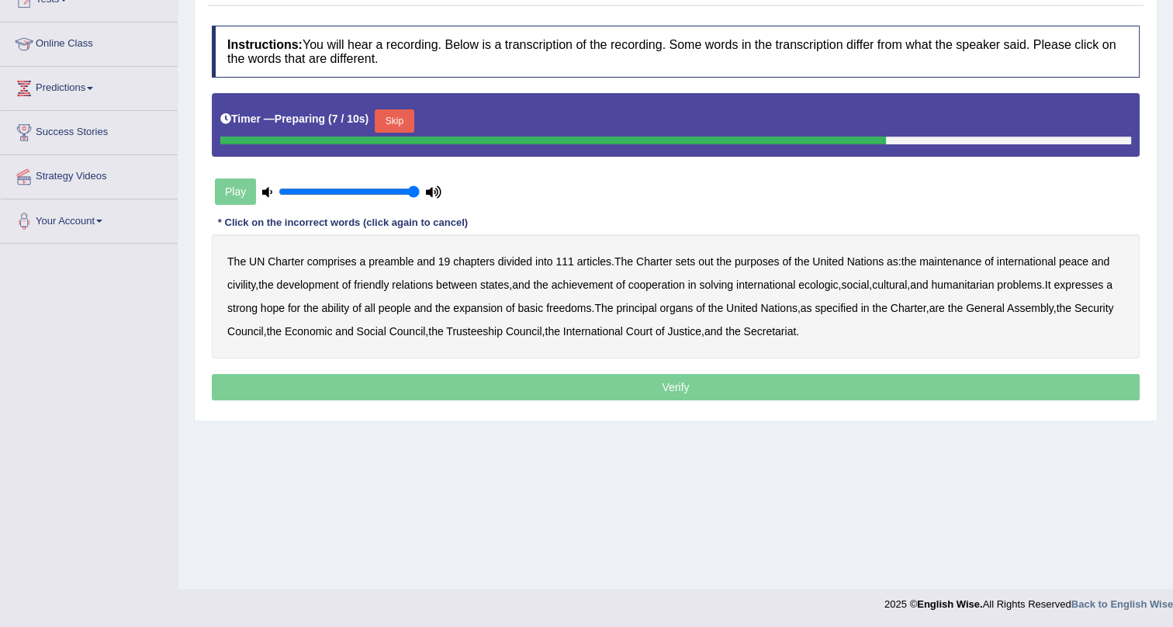
click at [398, 111] on button "Skip" at bounding box center [394, 120] width 39 height 23
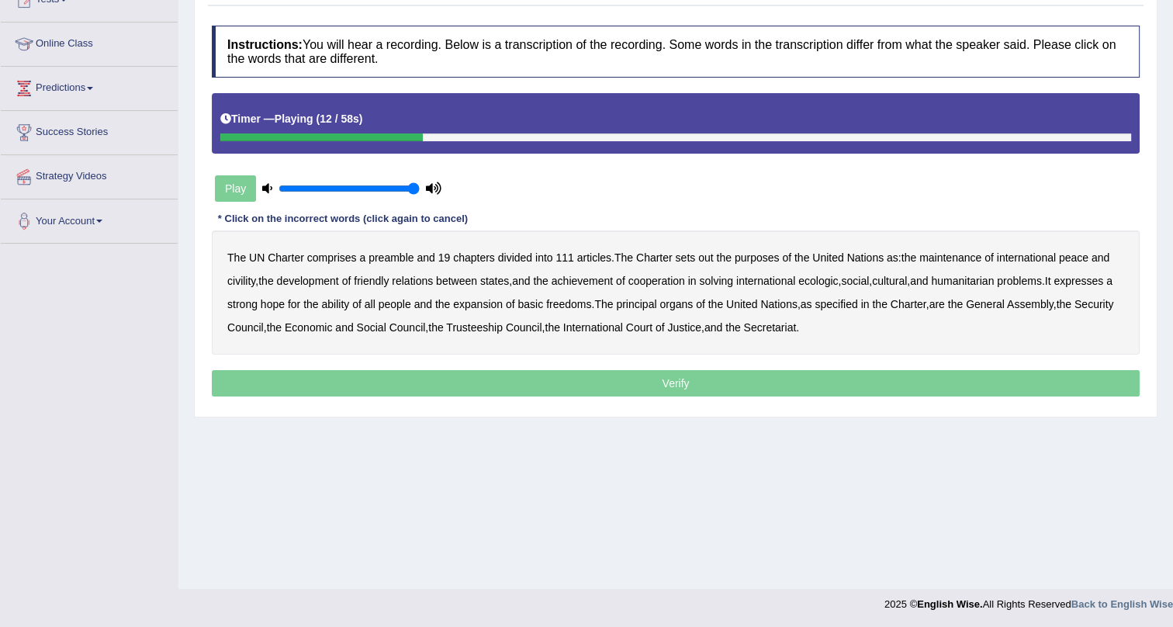
click at [701, 254] on b "out" at bounding box center [705, 257] width 15 height 12
click at [243, 278] on b "civility" at bounding box center [241, 281] width 28 height 12
click at [813, 277] on b "ecologic" at bounding box center [818, 281] width 40 height 12
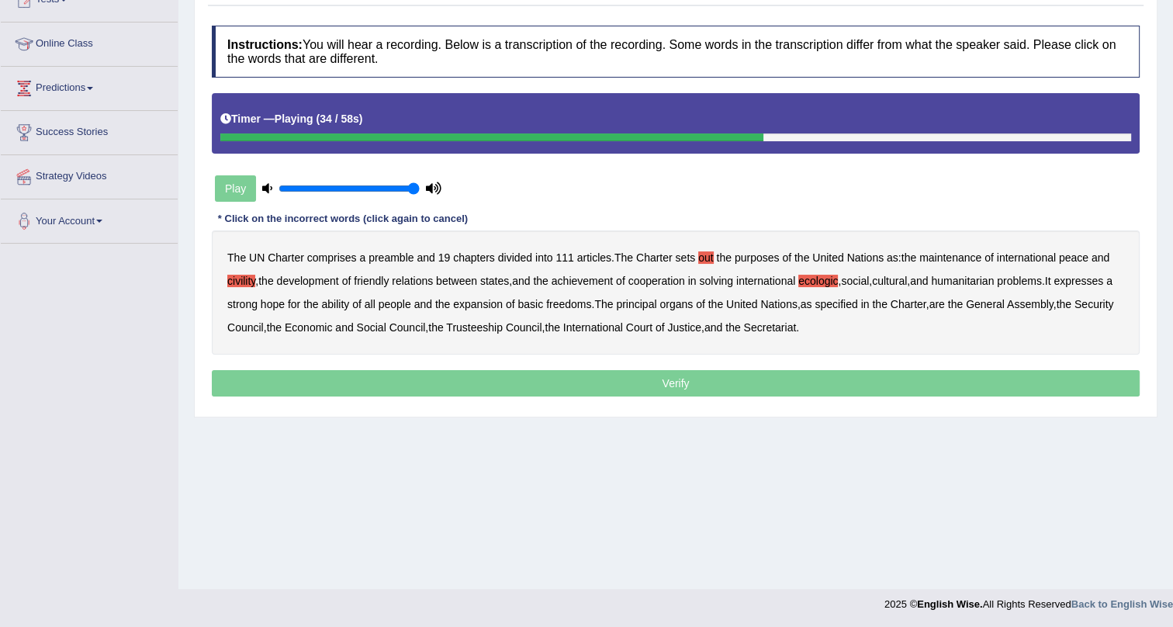
click at [349, 302] on b "ability" at bounding box center [335, 304] width 28 height 12
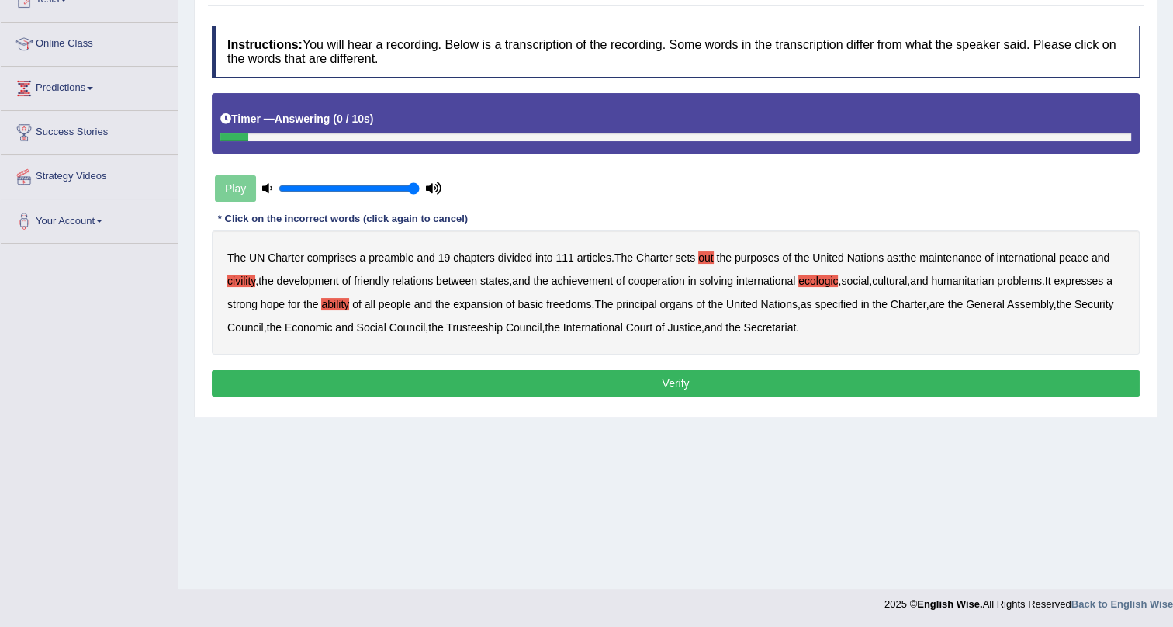
click at [671, 383] on button "Verify" at bounding box center [675, 383] width 927 height 26
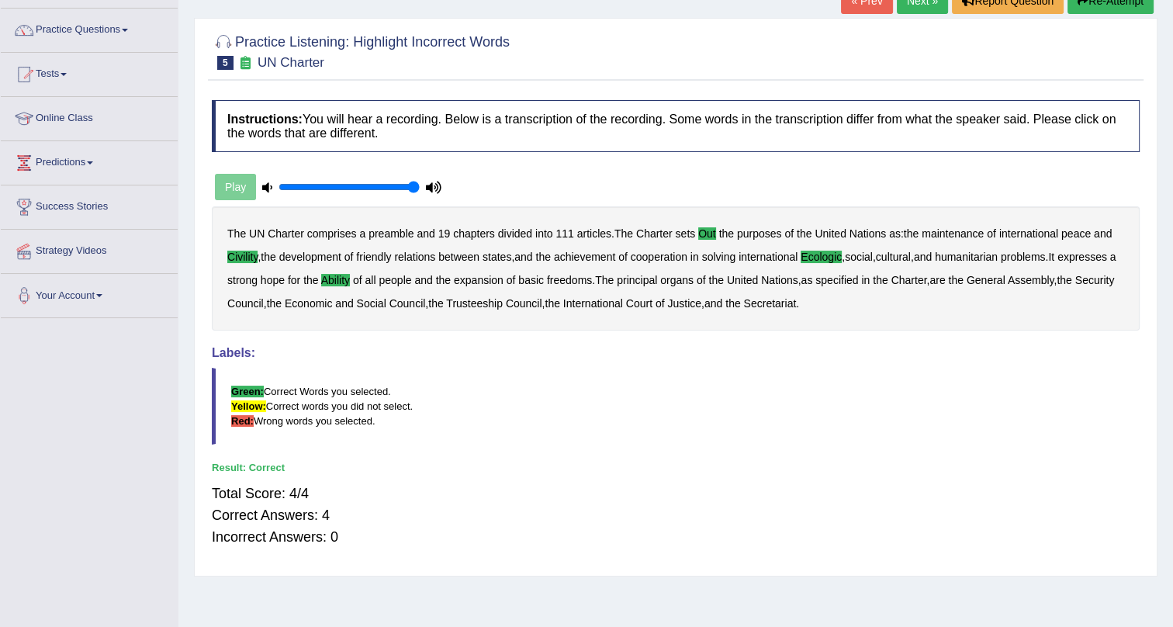
scroll to position [0, 0]
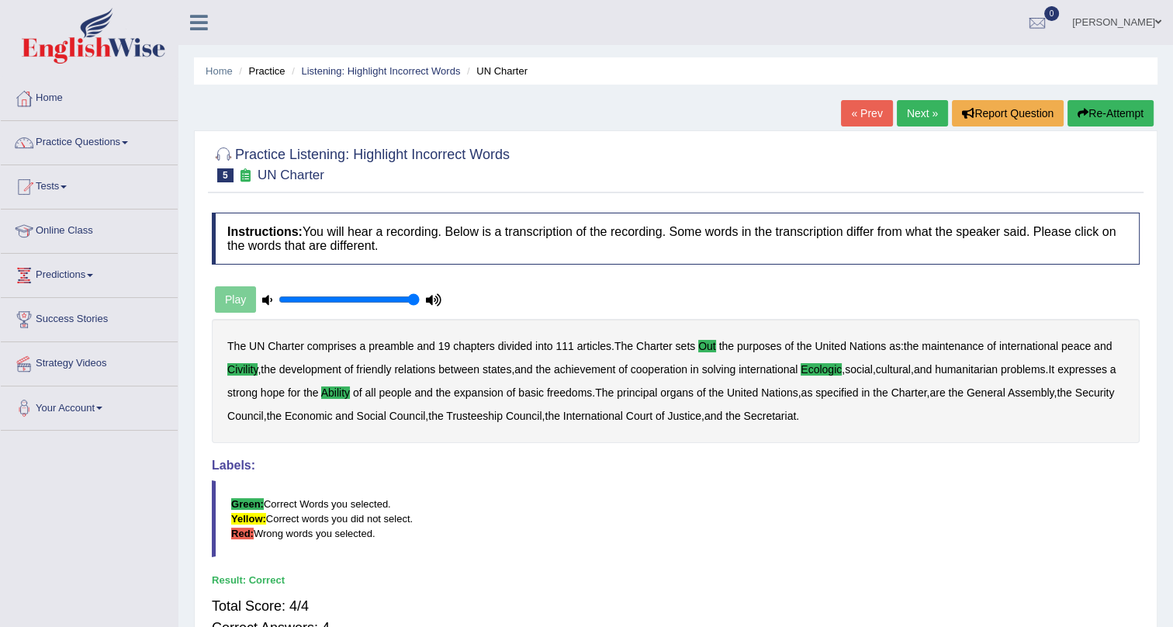
click at [922, 109] on link "Next »" at bounding box center [921, 113] width 51 height 26
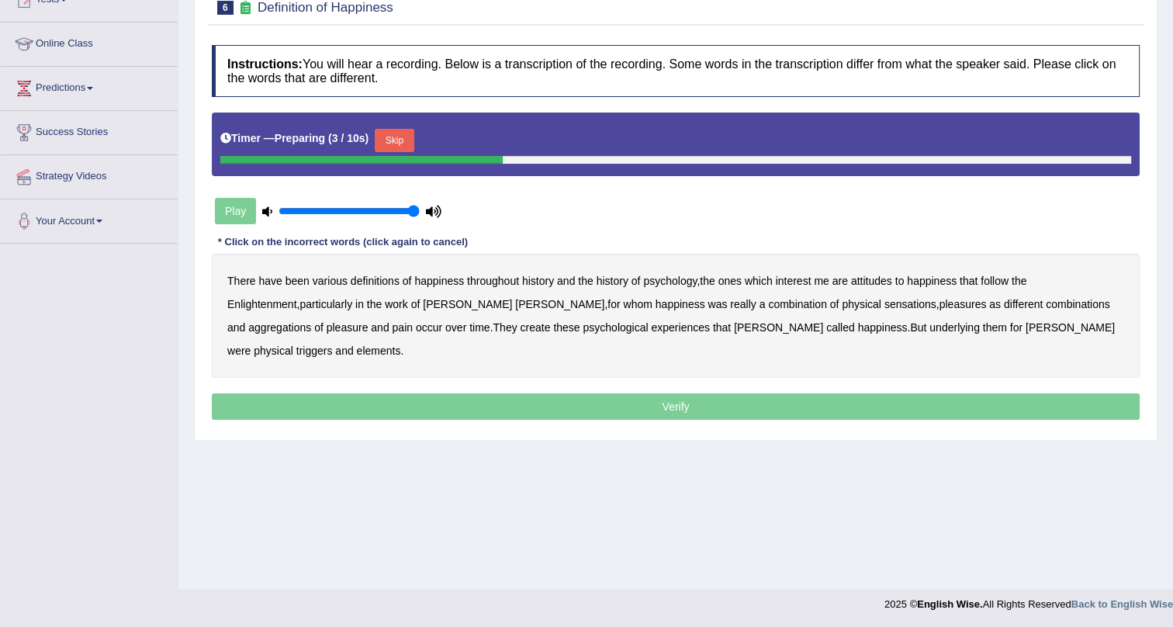
click at [335, 302] on div "There have been various definitions of happiness throughout history and the his…" at bounding box center [675, 316] width 927 height 124
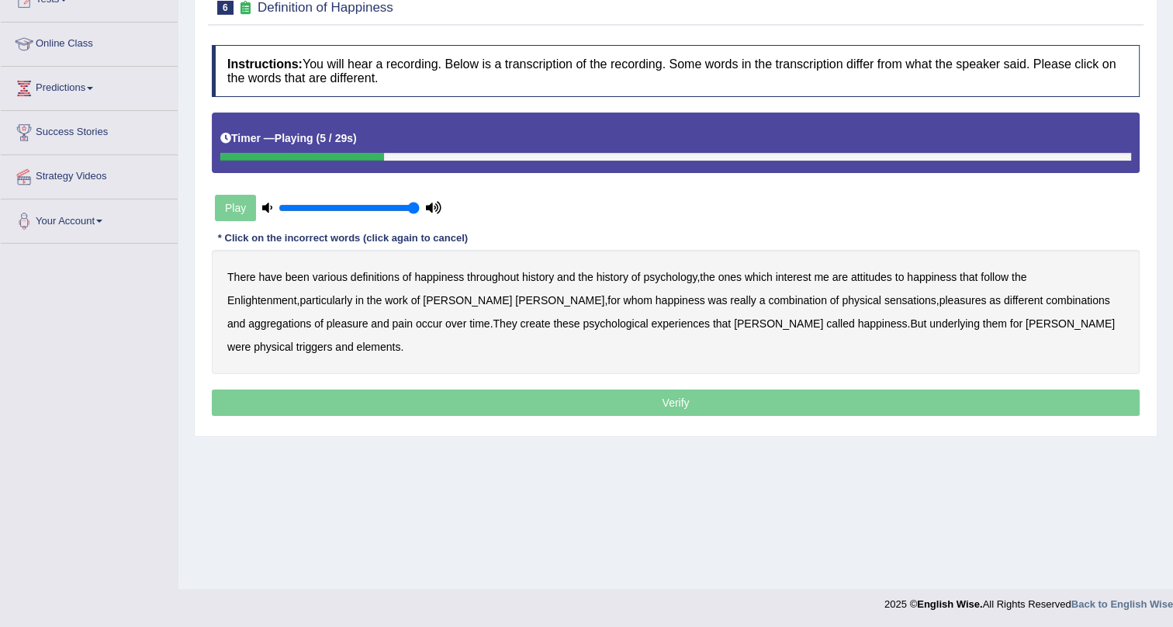
click at [678, 274] on b "psychology" at bounding box center [670, 277] width 54 height 12
click at [869, 272] on b "attitudes" at bounding box center [871, 277] width 41 height 12
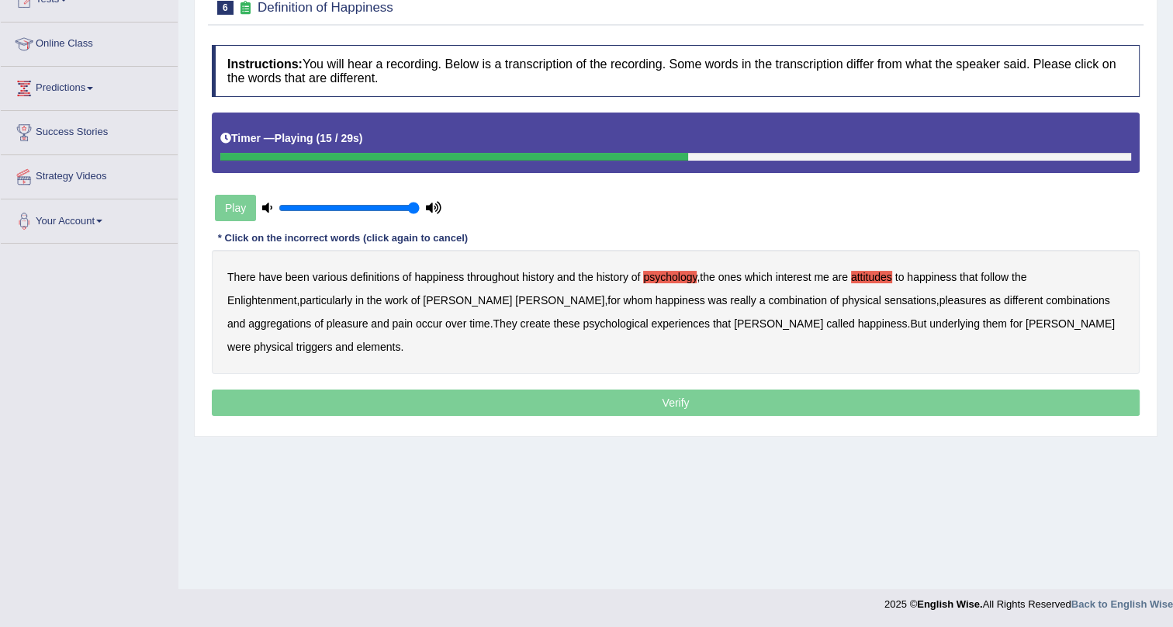
drag, startPoint x: 745, startPoint y: 295, endPoint x: 751, endPoint y: 306, distance: 12.5
click at [884, 299] on b "sensations" at bounding box center [910, 300] width 52 height 12
click at [520, 326] on b "create" at bounding box center [535, 323] width 30 height 12
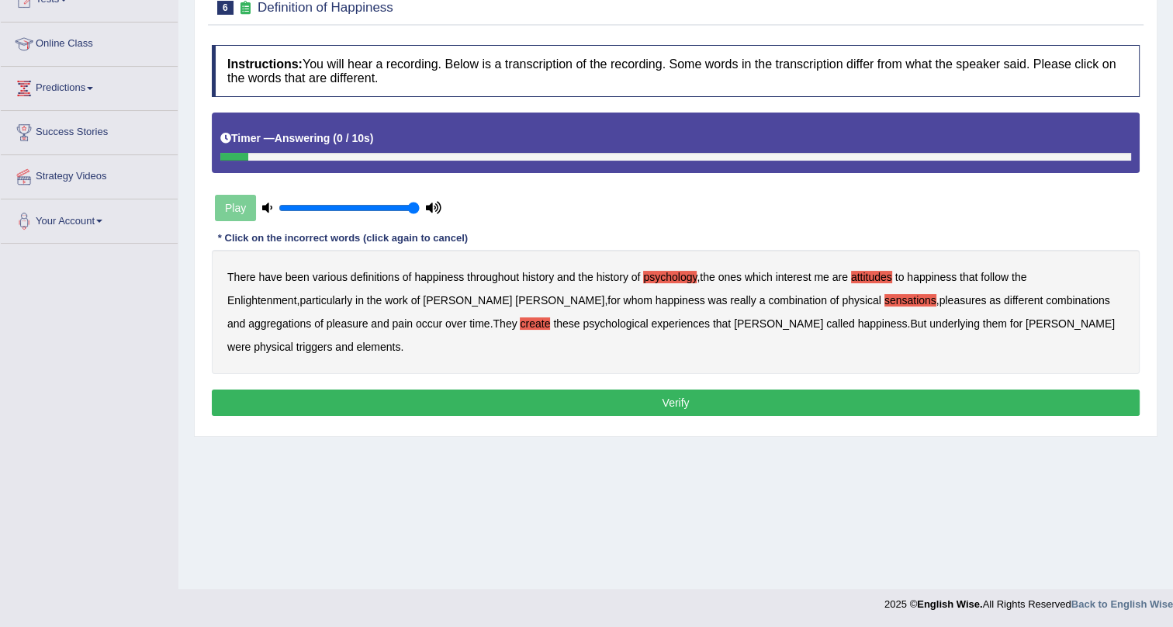
click at [1024, 313] on div "There have been various definitions of happiness throughout history and the his…" at bounding box center [675, 312] width 927 height 124
click at [401, 340] on b "elements" at bounding box center [379, 346] width 44 height 12
click at [1008, 389] on button "Verify" at bounding box center [675, 402] width 927 height 26
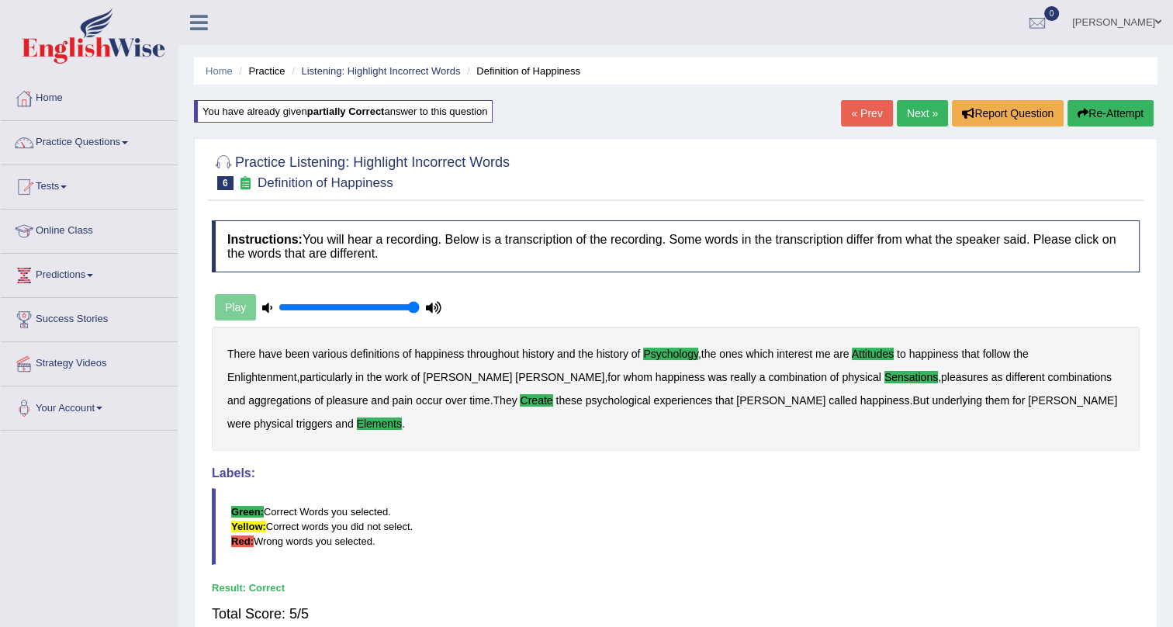
click at [869, 113] on link "« Prev" at bounding box center [866, 113] width 51 height 26
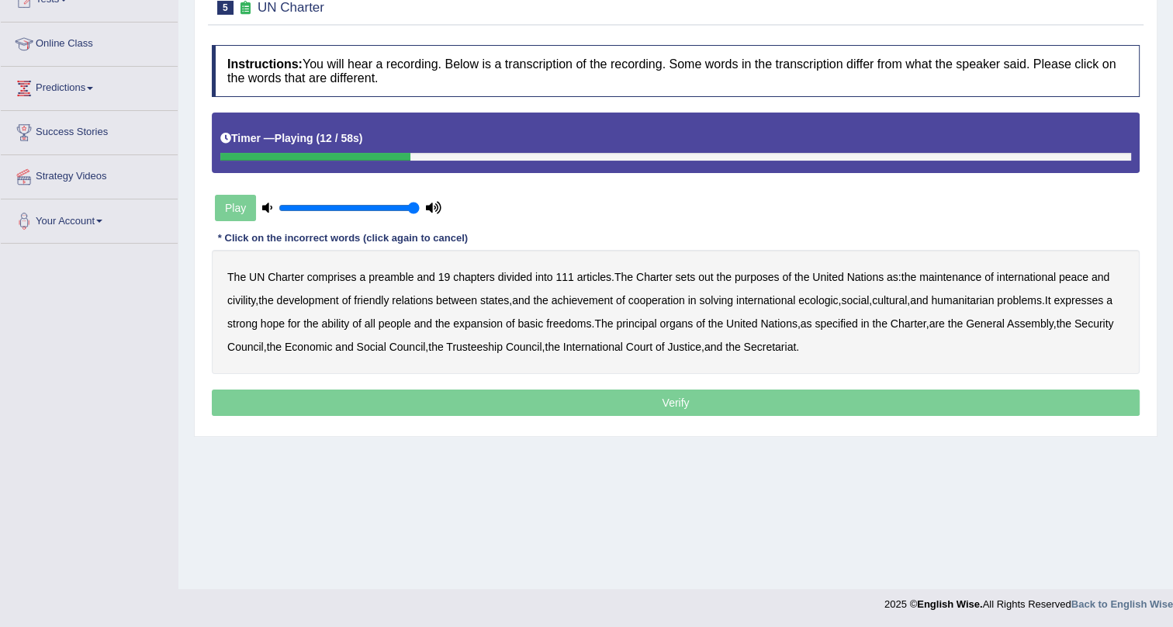
click at [706, 279] on b "out" at bounding box center [705, 277] width 15 height 12
click at [240, 302] on b "civility" at bounding box center [241, 300] width 28 height 12
click at [830, 299] on b "ecologic" at bounding box center [818, 300] width 40 height 12
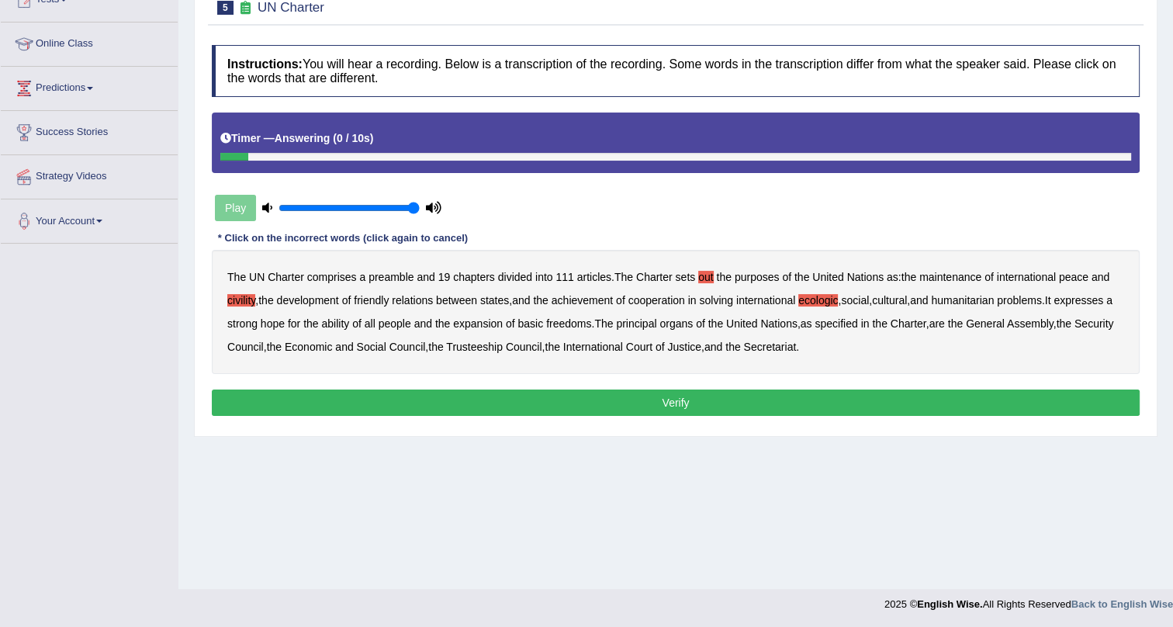
click at [669, 401] on button "Verify" at bounding box center [675, 402] width 927 height 26
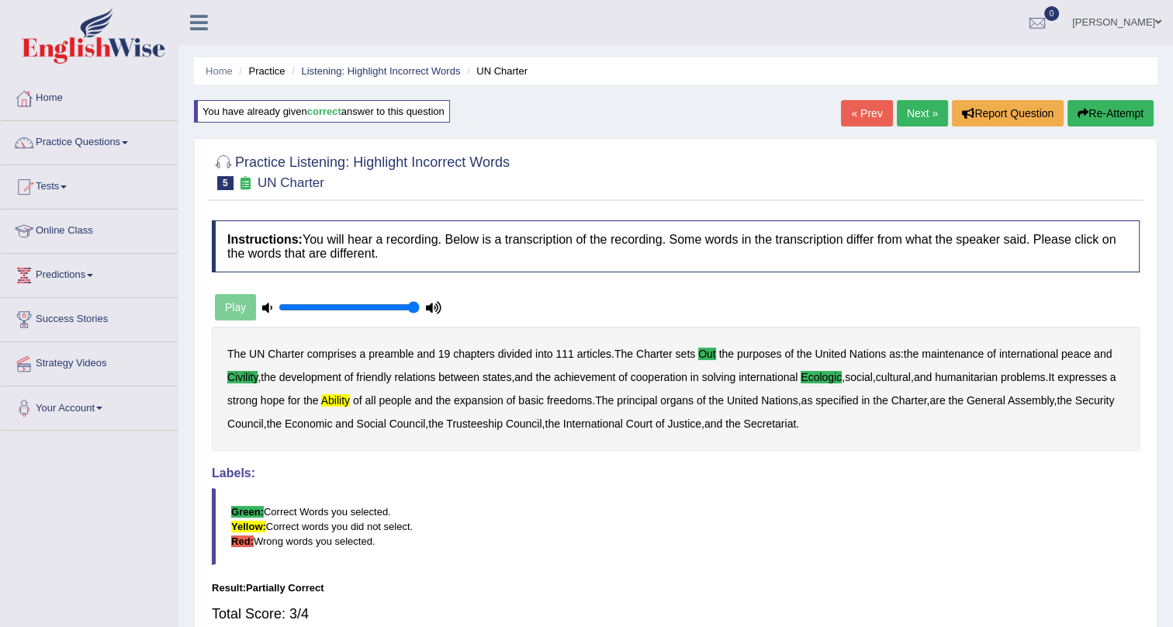
click at [925, 108] on link "Next »" at bounding box center [921, 113] width 51 height 26
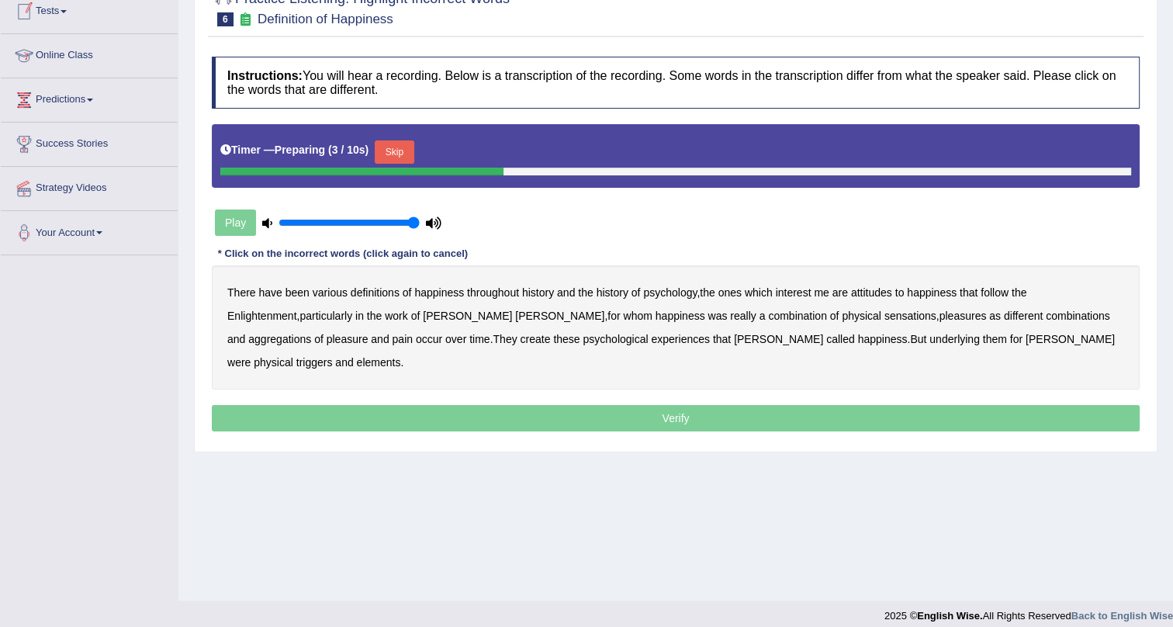
scroll to position [187, 0]
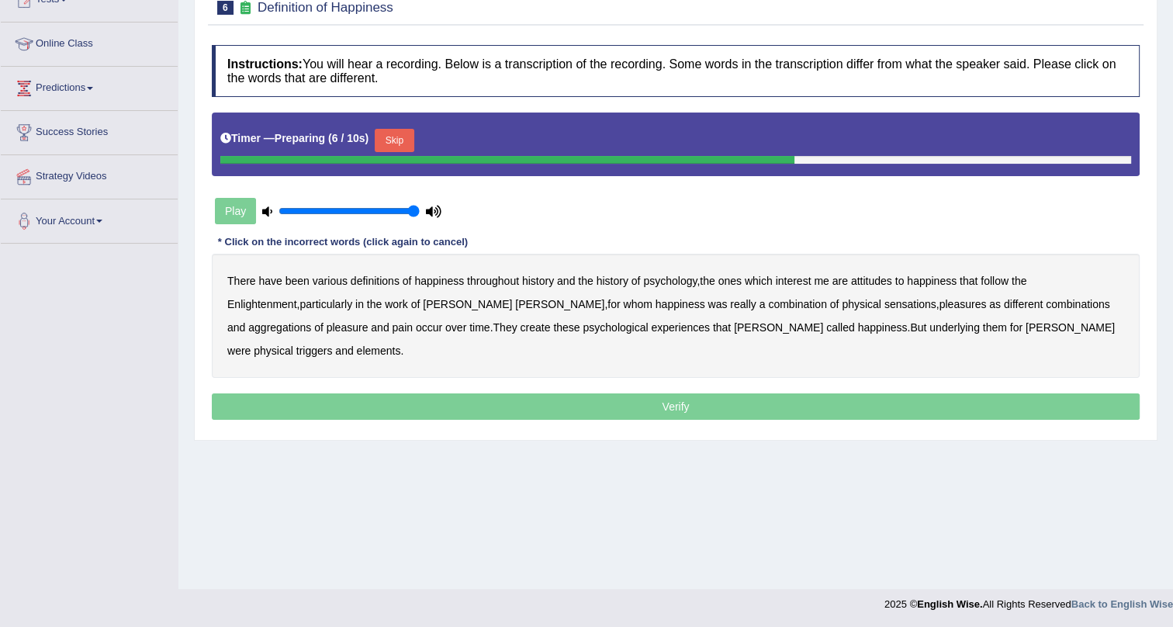
click at [393, 136] on button "Skip" at bounding box center [394, 140] width 39 height 23
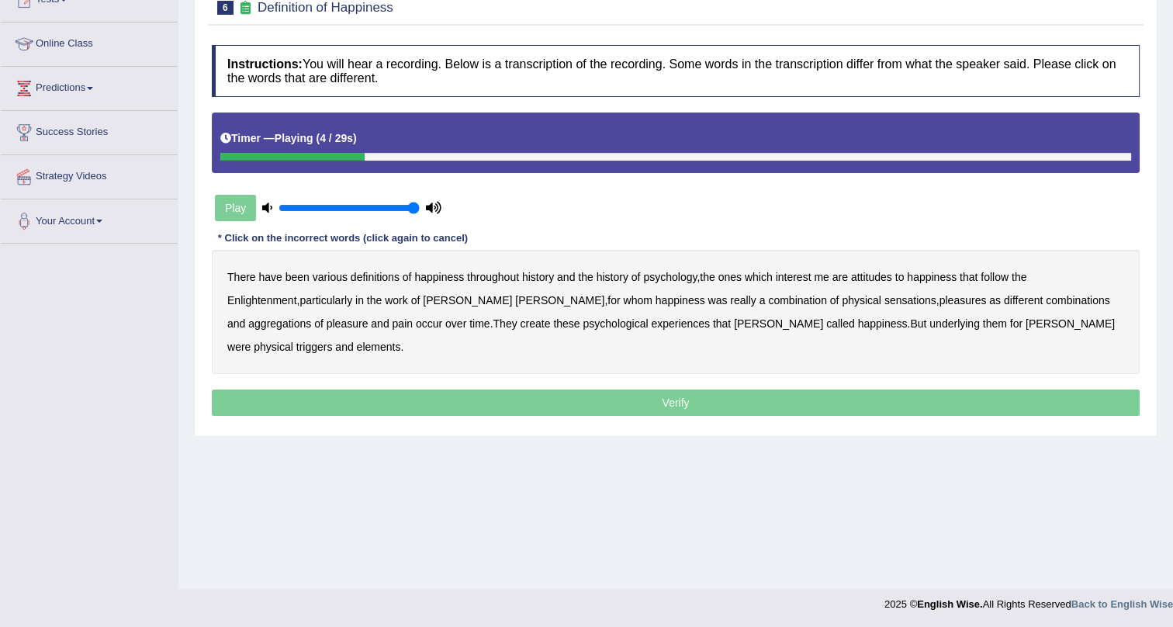
drag, startPoint x: 682, startPoint y: 275, endPoint x: 757, endPoint y: 285, distance: 75.2
click at [685, 274] on b "psychology" at bounding box center [670, 277] width 54 height 12
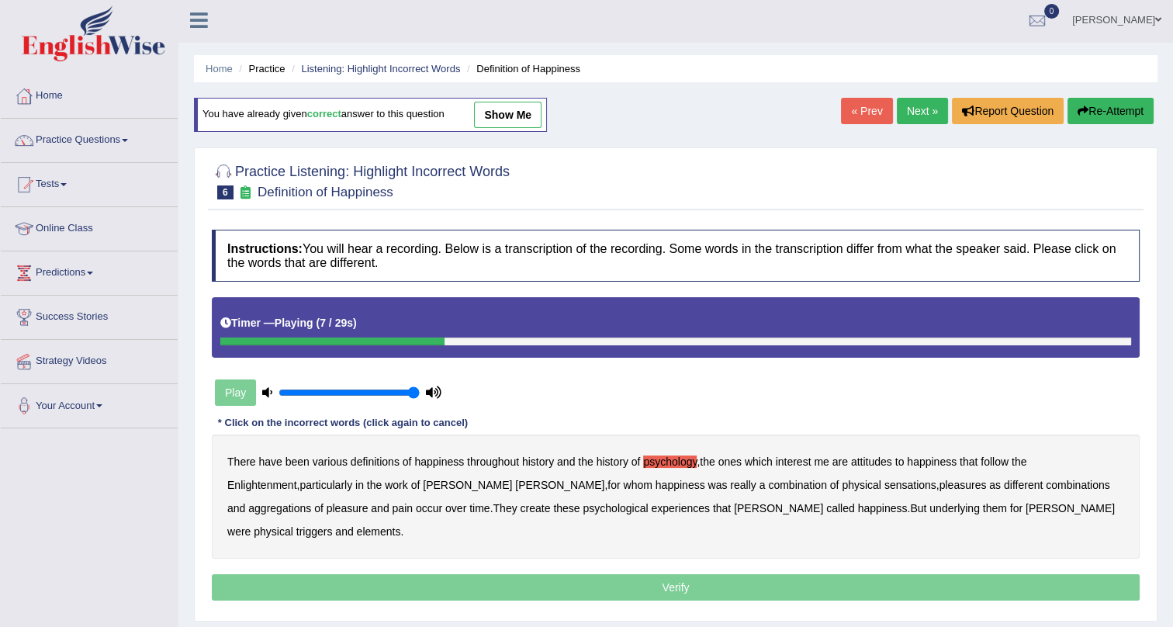
scroll to position [0, 0]
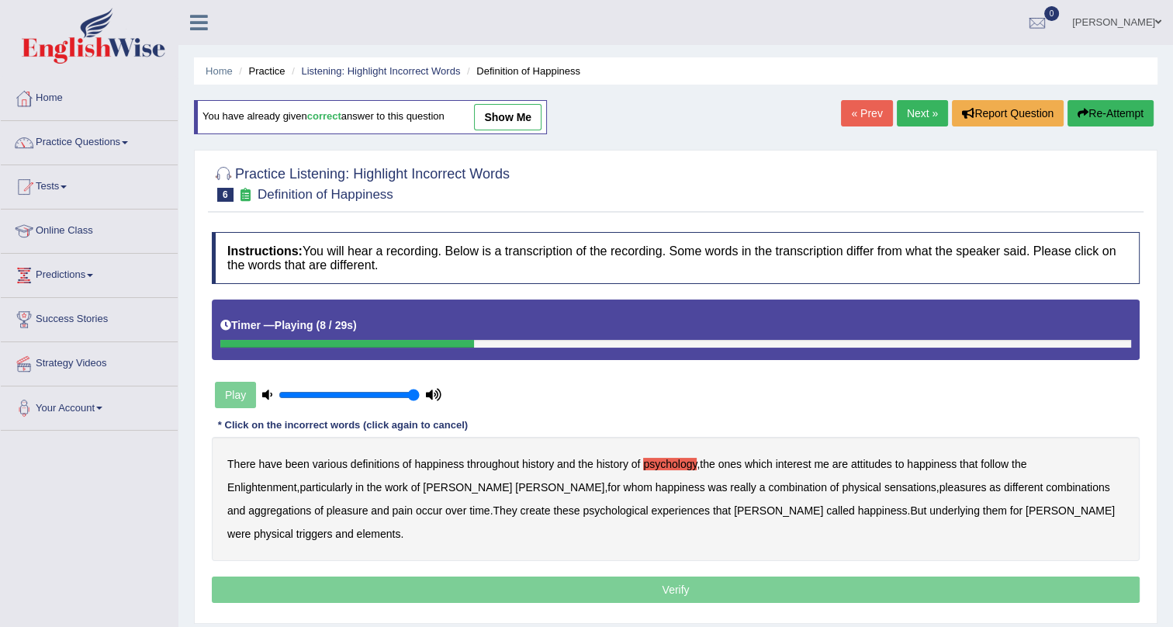
click at [917, 103] on link "Next »" at bounding box center [921, 113] width 51 height 26
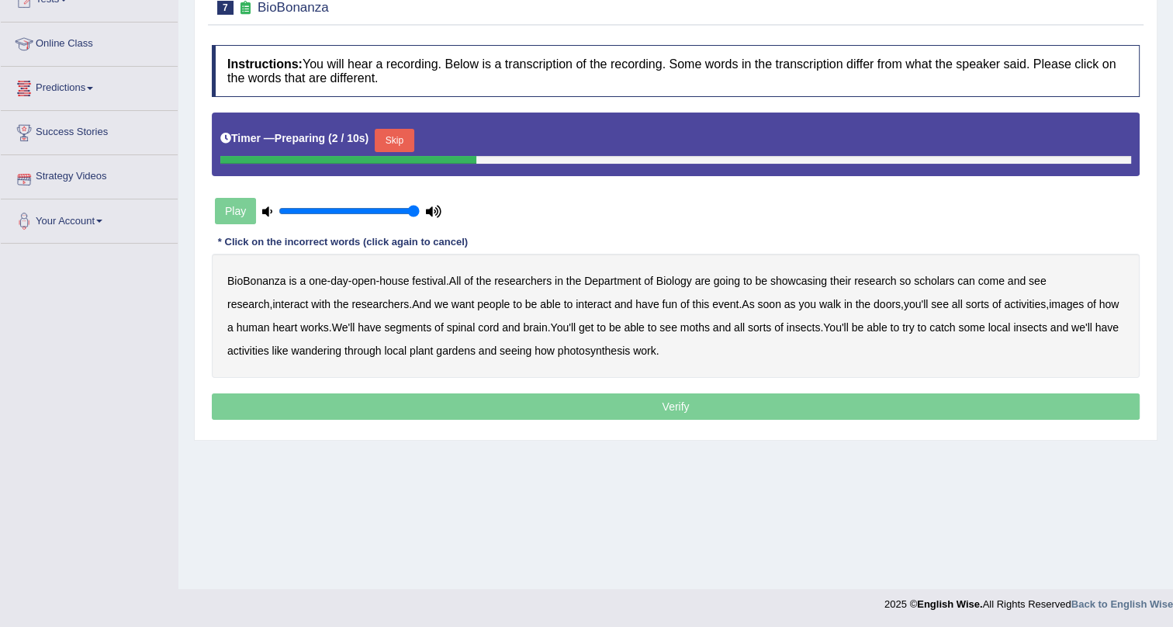
click at [397, 131] on button "Skip" at bounding box center [394, 140] width 39 height 23
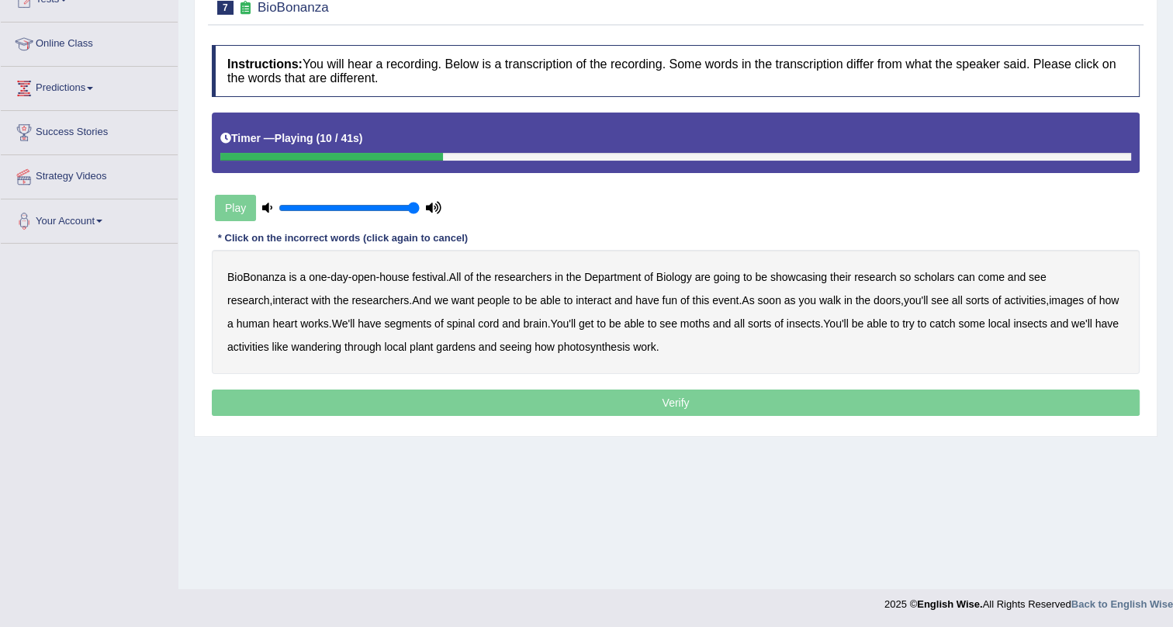
click at [954, 280] on b "scholars" at bounding box center [933, 277] width 40 height 12
click at [1048, 301] on b "images" at bounding box center [1065, 300] width 35 height 12
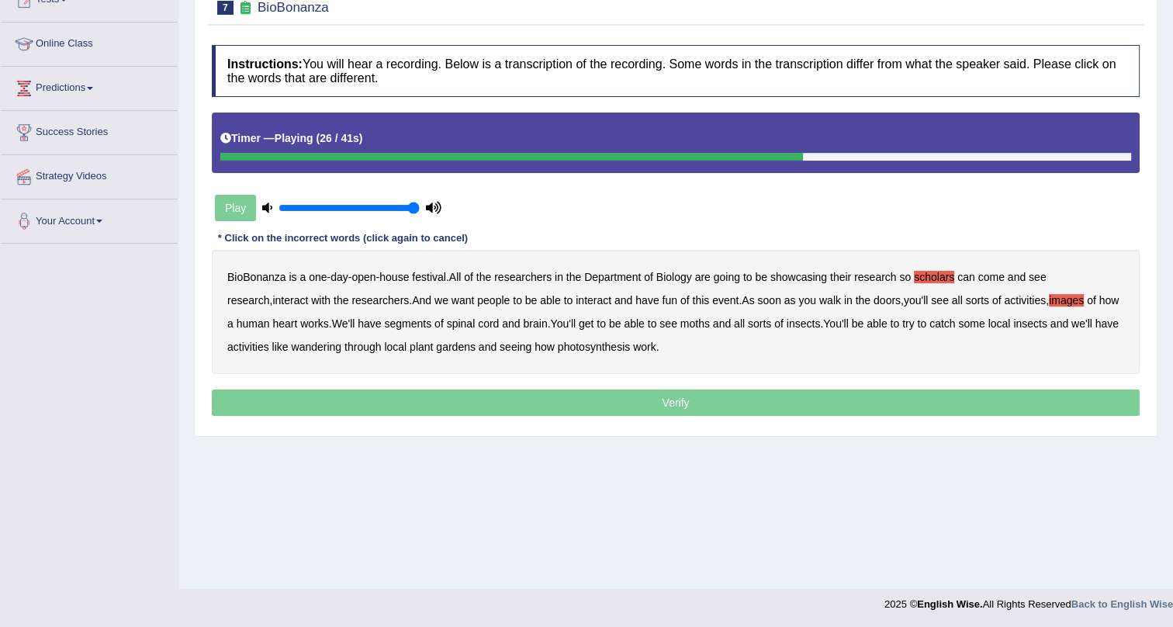
drag, startPoint x: 397, startPoint y: 323, endPoint x: 406, endPoint y: 322, distance: 8.7
click at [404, 322] on b "segments" at bounding box center [407, 323] width 47 height 12
drag, startPoint x: 685, startPoint y: 316, endPoint x: 713, endPoint y: 326, distance: 30.2
click at [687, 317] on b "moths" at bounding box center [694, 323] width 29 height 12
click at [301, 347] on b "wandering" at bounding box center [316, 346] width 50 height 12
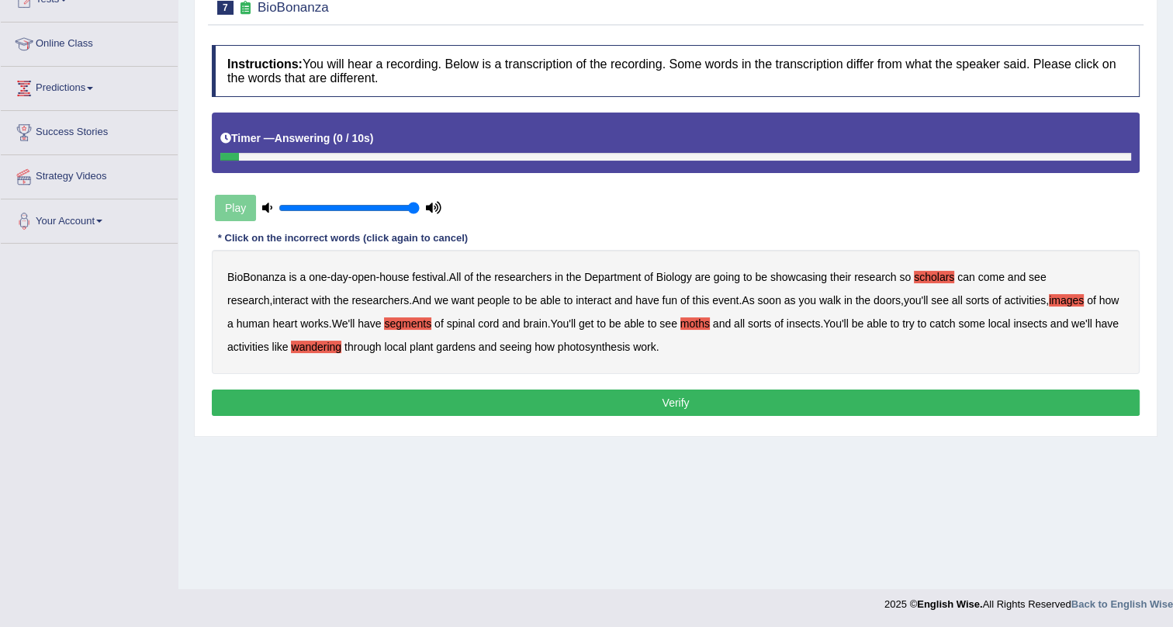
click at [463, 348] on b "gardens" at bounding box center [456, 346] width 40 height 12
click at [424, 341] on b "plant" at bounding box center [420, 346] width 23 height 12
click at [450, 392] on button "Verify" at bounding box center [675, 402] width 927 height 26
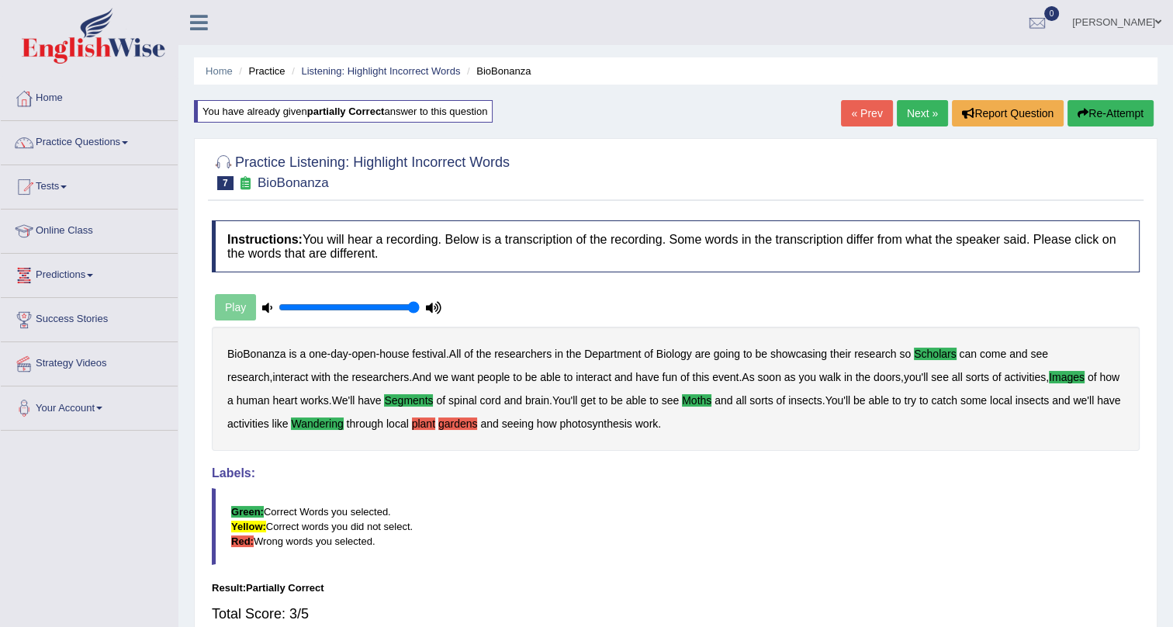
click at [916, 101] on link "Next »" at bounding box center [921, 113] width 51 height 26
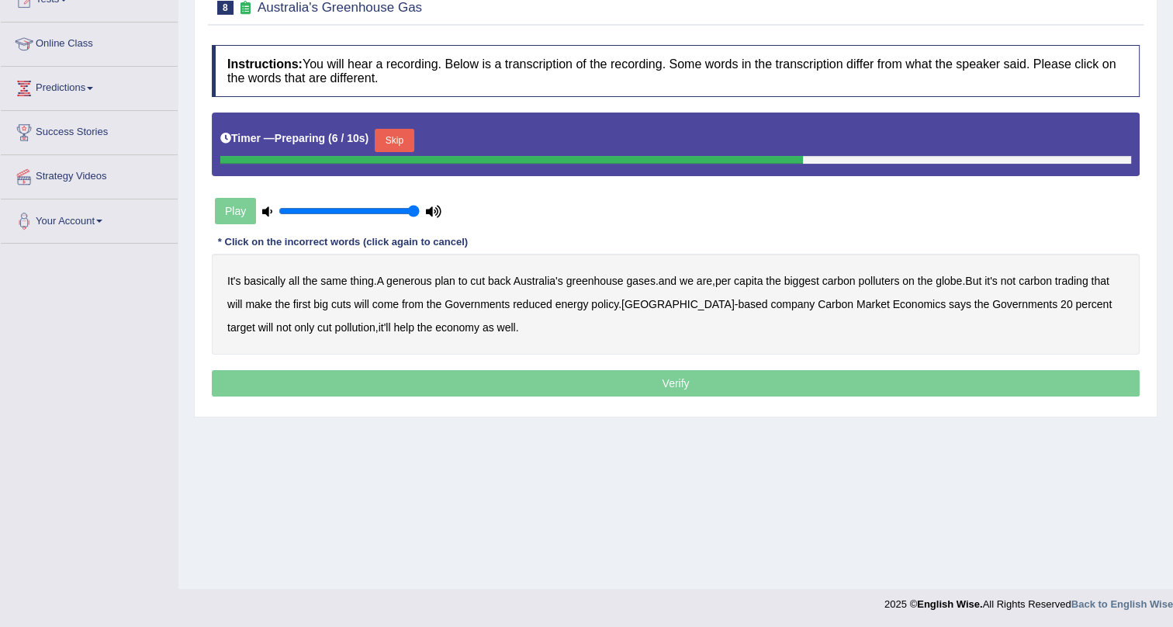
click at [390, 138] on button "Skip" at bounding box center [394, 140] width 39 height 23
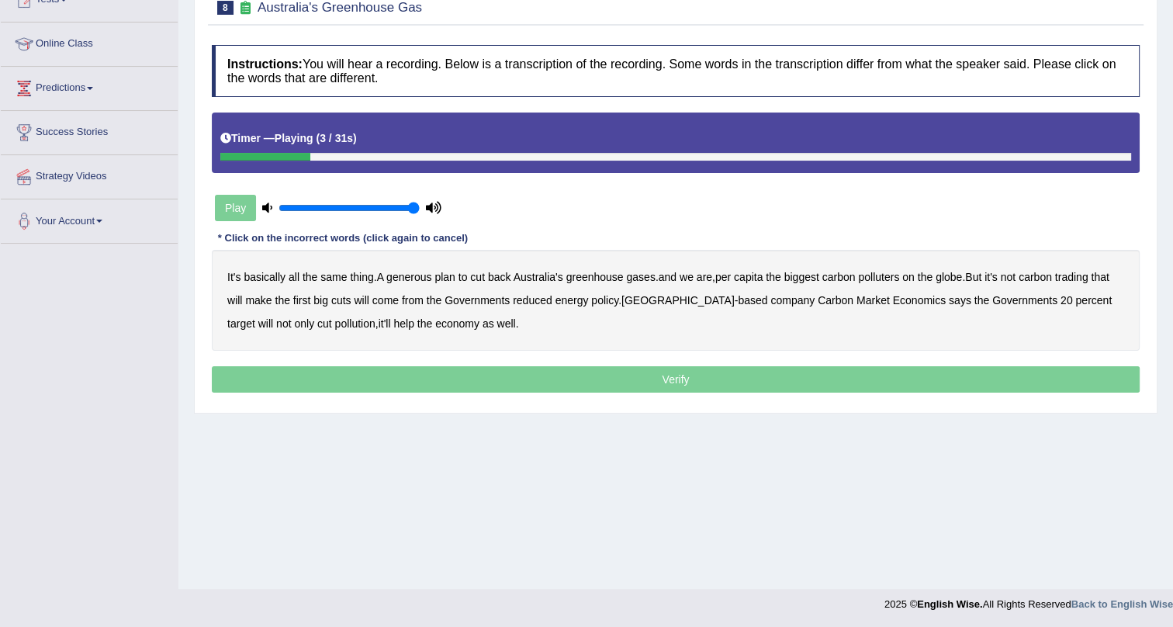
click at [404, 278] on b "generous" at bounding box center [408, 277] width 45 height 12
click at [961, 280] on b "globe" at bounding box center [948, 277] width 26 height 12
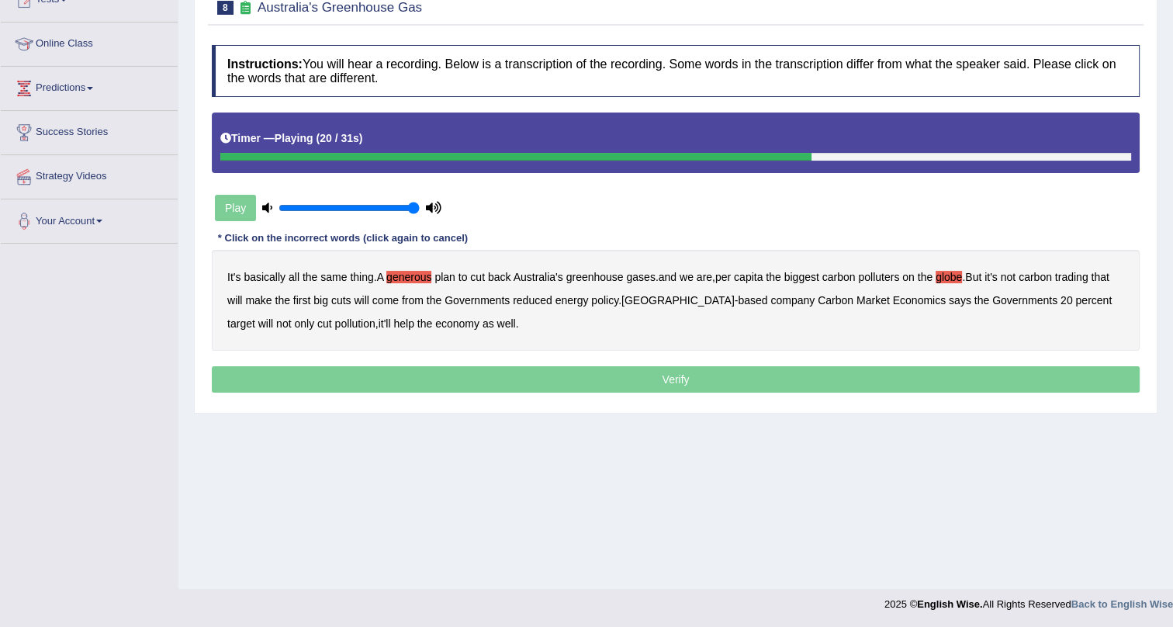
click at [543, 302] on b "reduced" at bounding box center [533, 300] width 40 height 12
click at [596, 299] on b "policy" at bounding box center [604, 300] width 27 height 12
click at [737, 298] on b "based" at bounding box center [751, 300] width 29 height 12
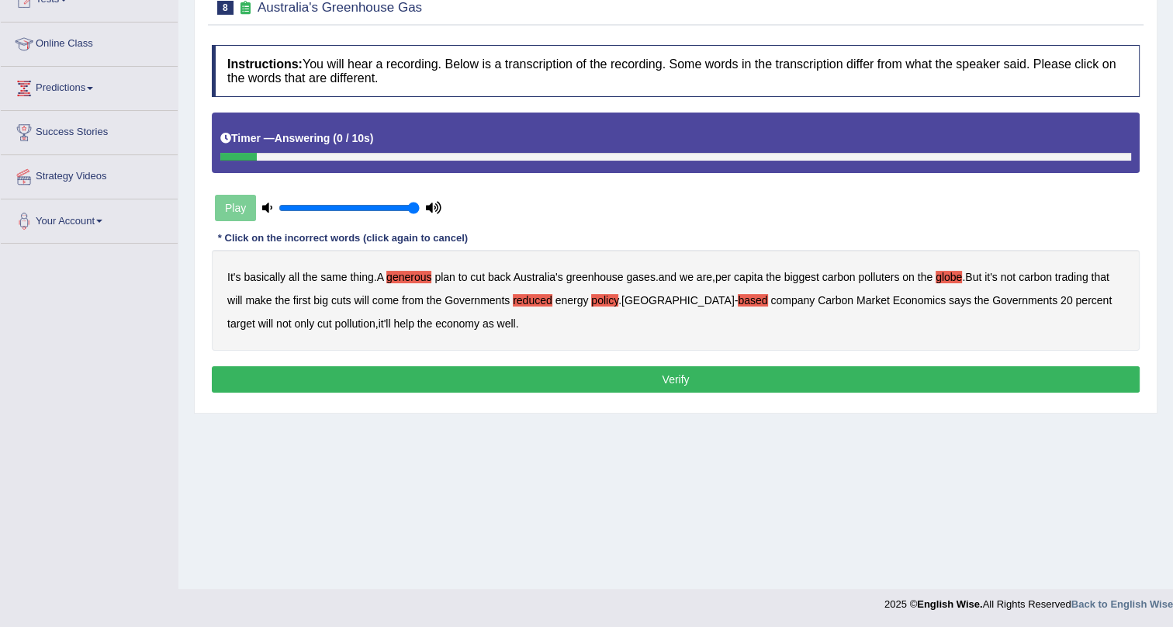
click at [428, 378] on button "Verify" at bounding box center [675, 379] width 927 height 26
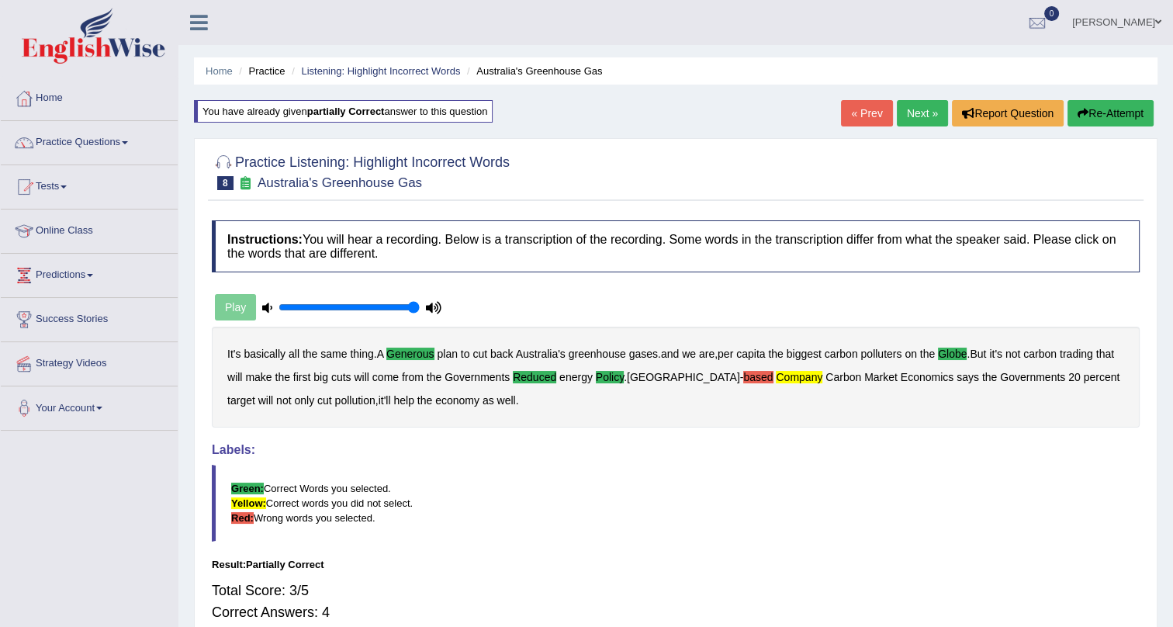
click at [909, 109] on link "Next »" at bounding box center [921, 113] width 51 height 26
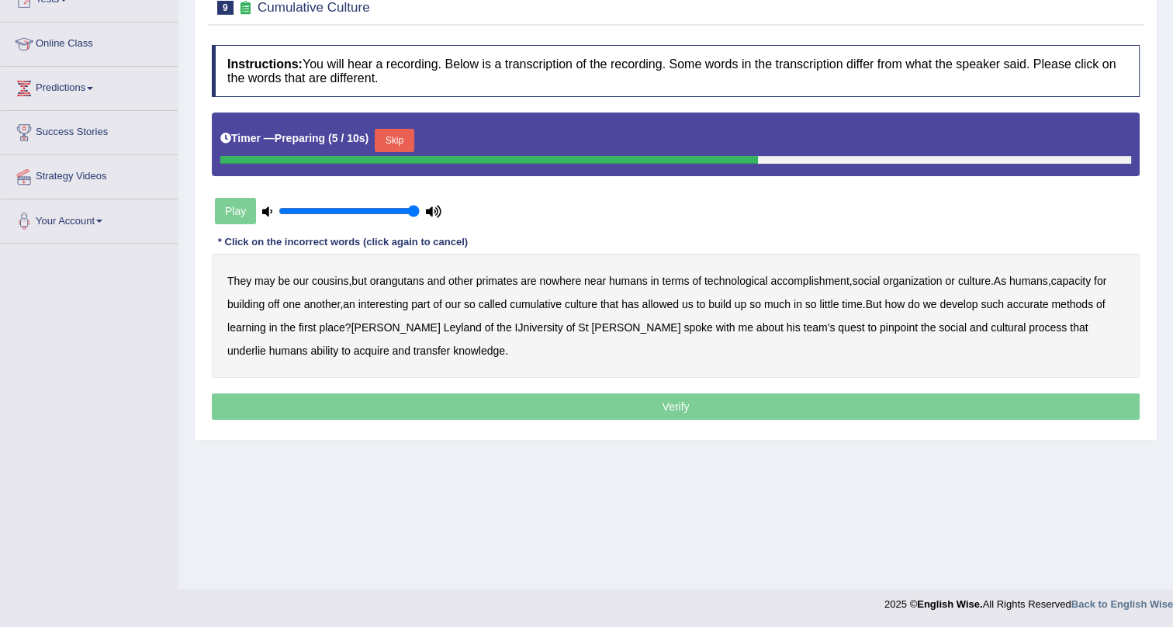
click at [395, 139] on button "Skip" at bounding box center [394, 140] width 39 height 23
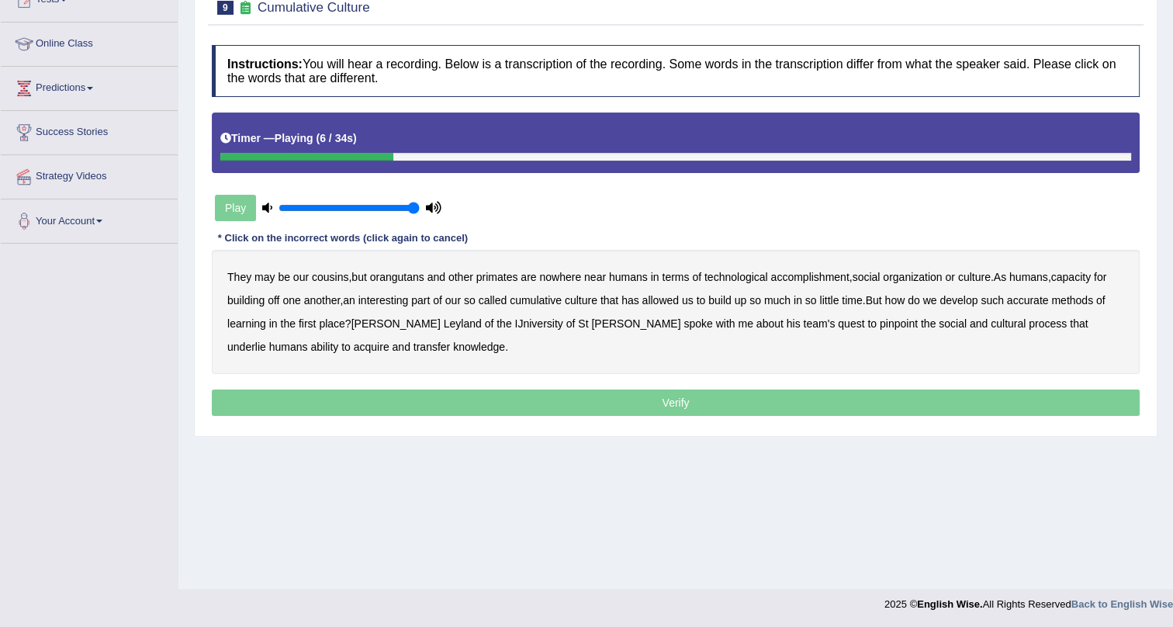
click at [813, 275] on b "accomplishment" at bounding box center [810, 277] width 78 height 12
click at [378, 302] on b "interesting" at bounding box center [383, 300] width 50 height 12
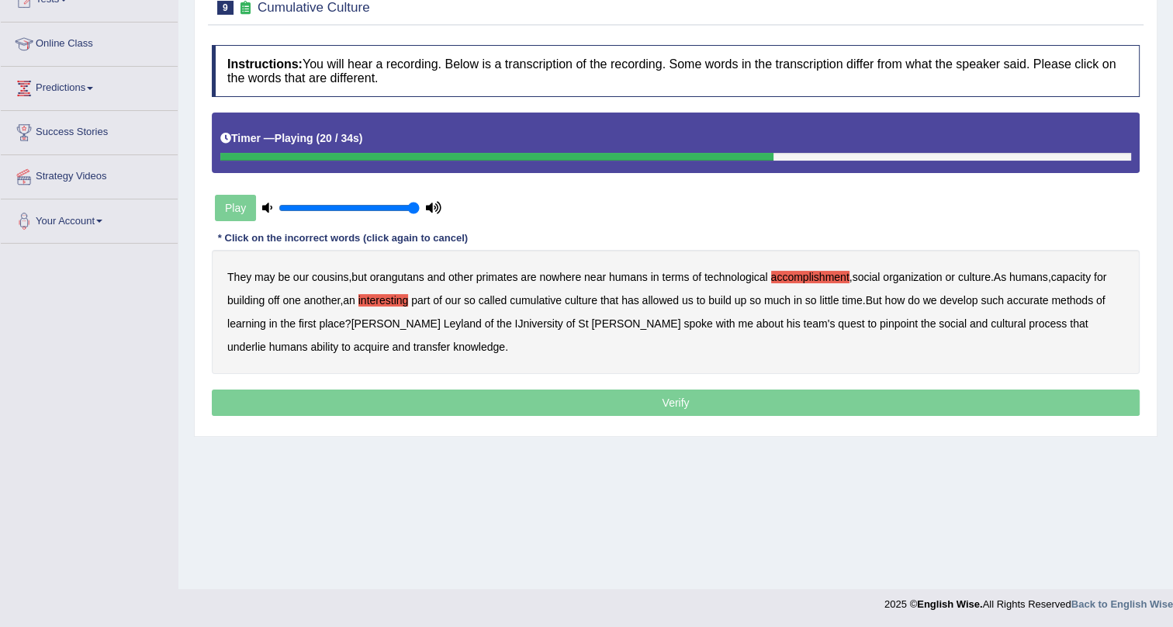
click at [1032, 302] on b "accurate" at bounding box center [1028, 300] width 42 height 12
click at [990, 323] on b "cultural" at bounding box center [1007, 323] width 35 height 12
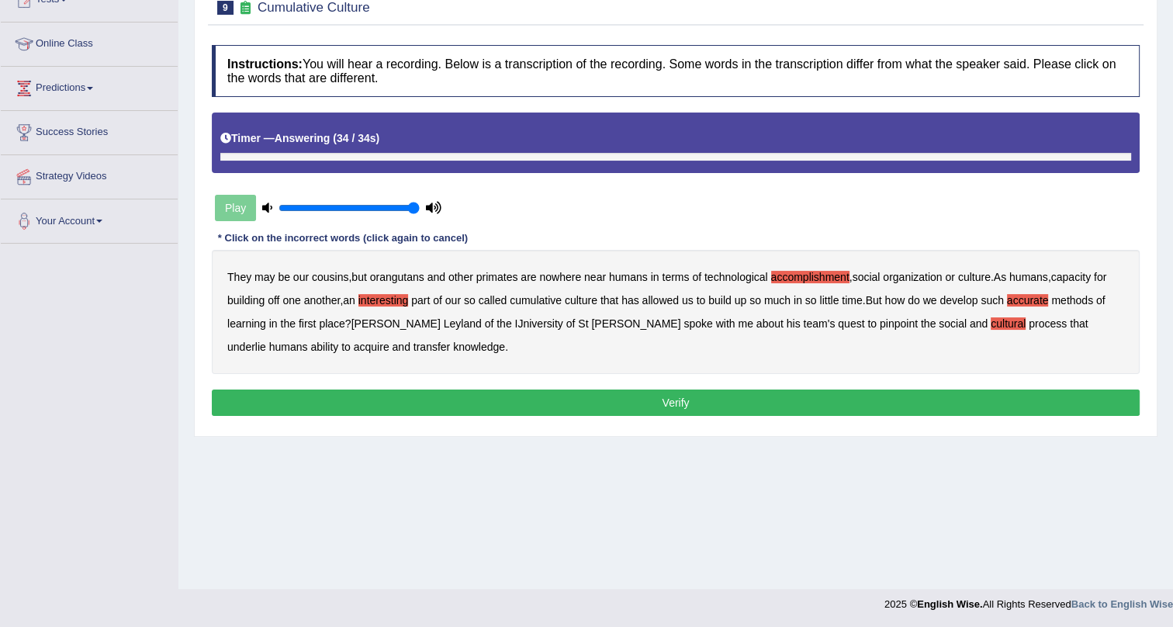
click at [413, 342] on b "transfer" at bounding box center [431, 346] width 36 height 12
click at [343, 398] on button "Verify" at bounding box center [675, 402] width 927 height 26
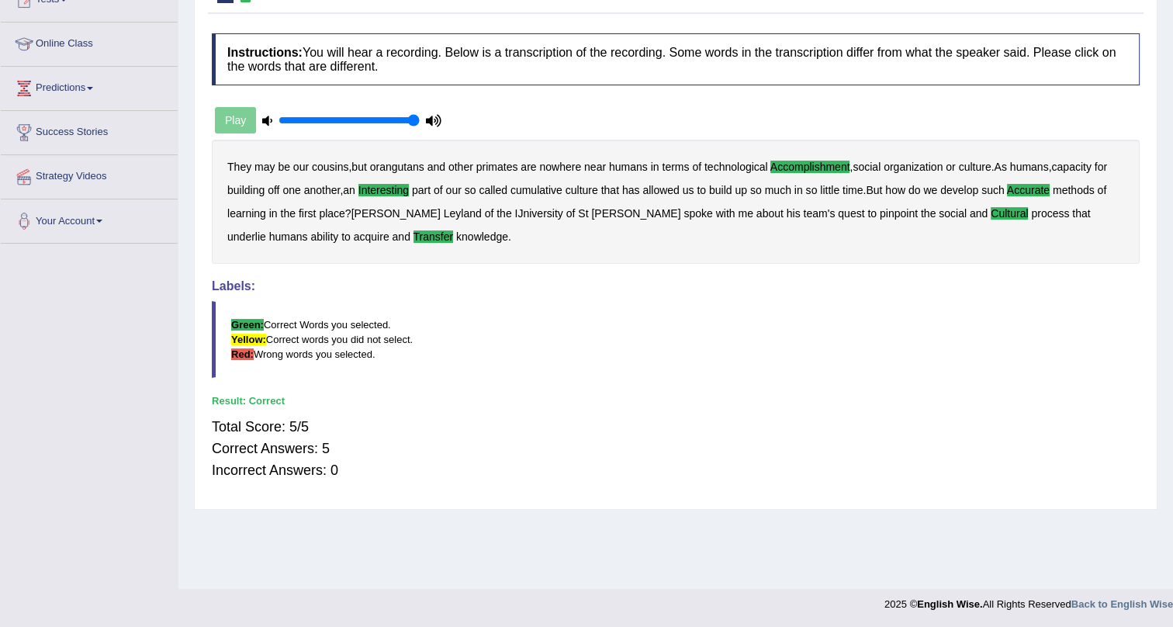
scroll to position [47, 0]
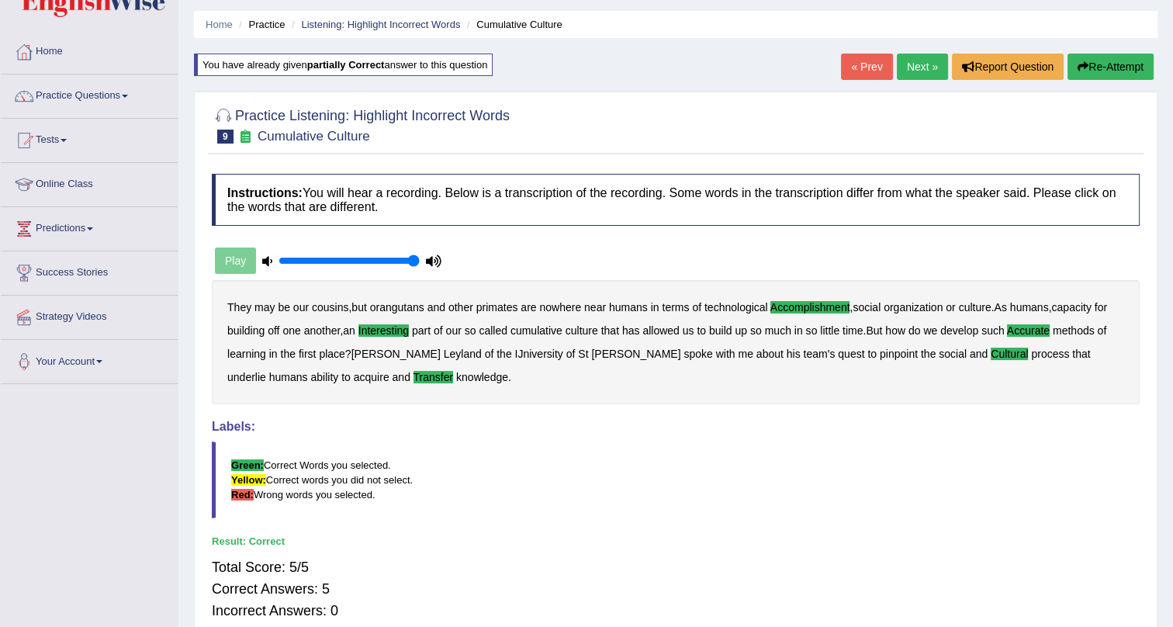
click at [917, 67] on link "Next »" at bounding box center [921, 67] width 51 height 26
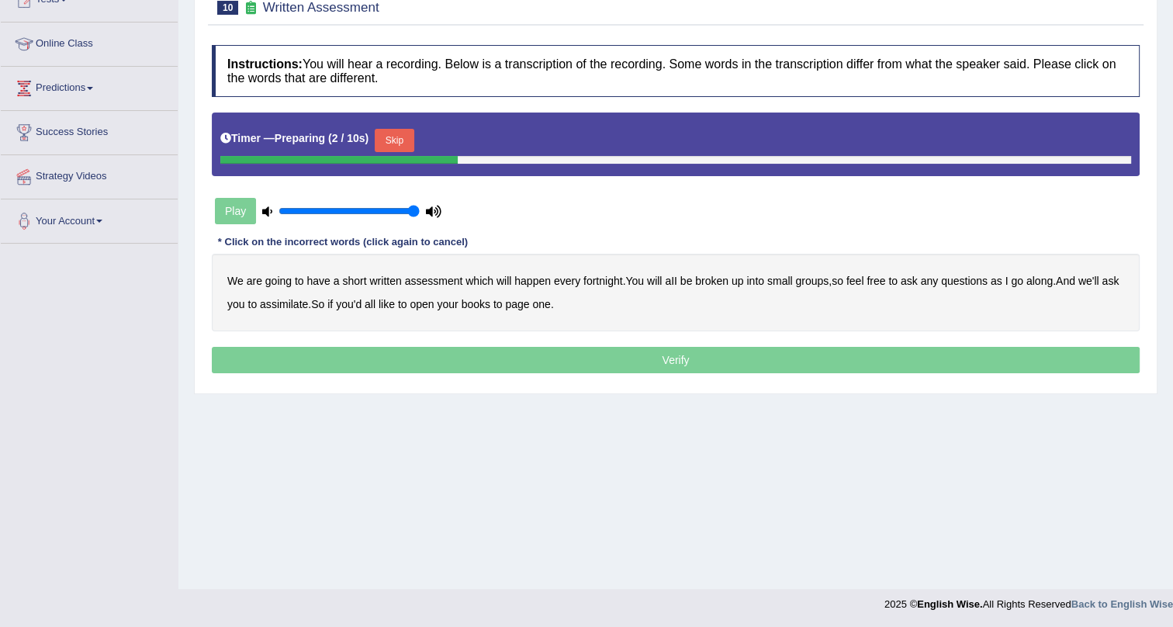
click at [395, 132] on button "Skip" at bounding box center [394, 140] width 39 height 23
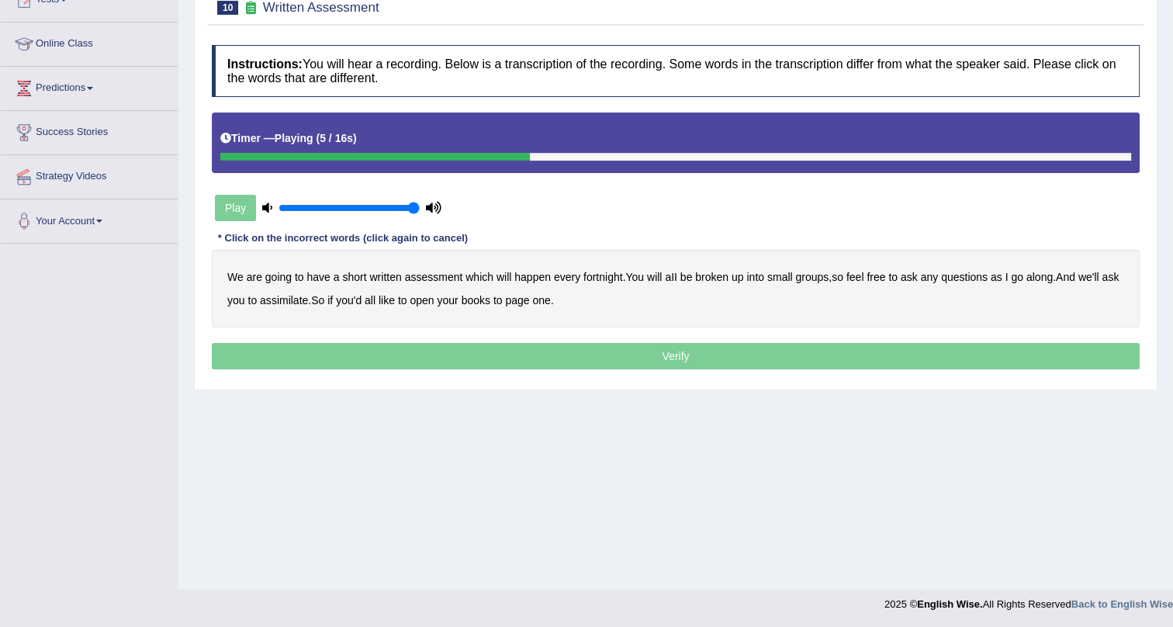
click at [716, 279] on b "broken" at bounding box center [711, 277] width 33 height 12
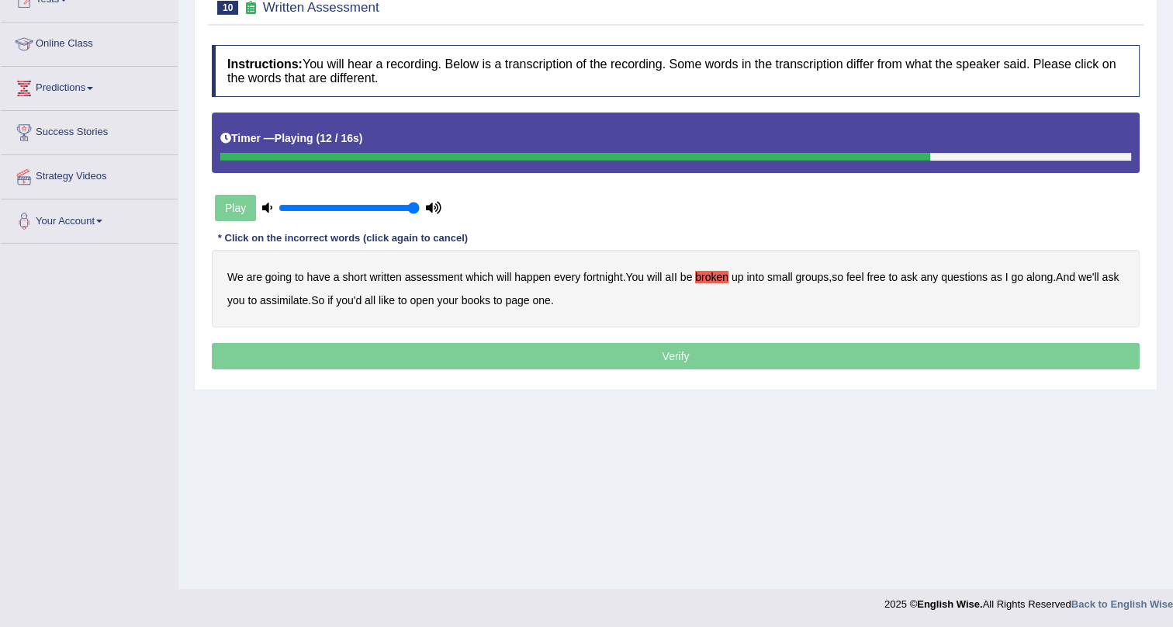
click at [306, 300] on b "assimilate" at bounding box center [284, 300] width 48 height 12
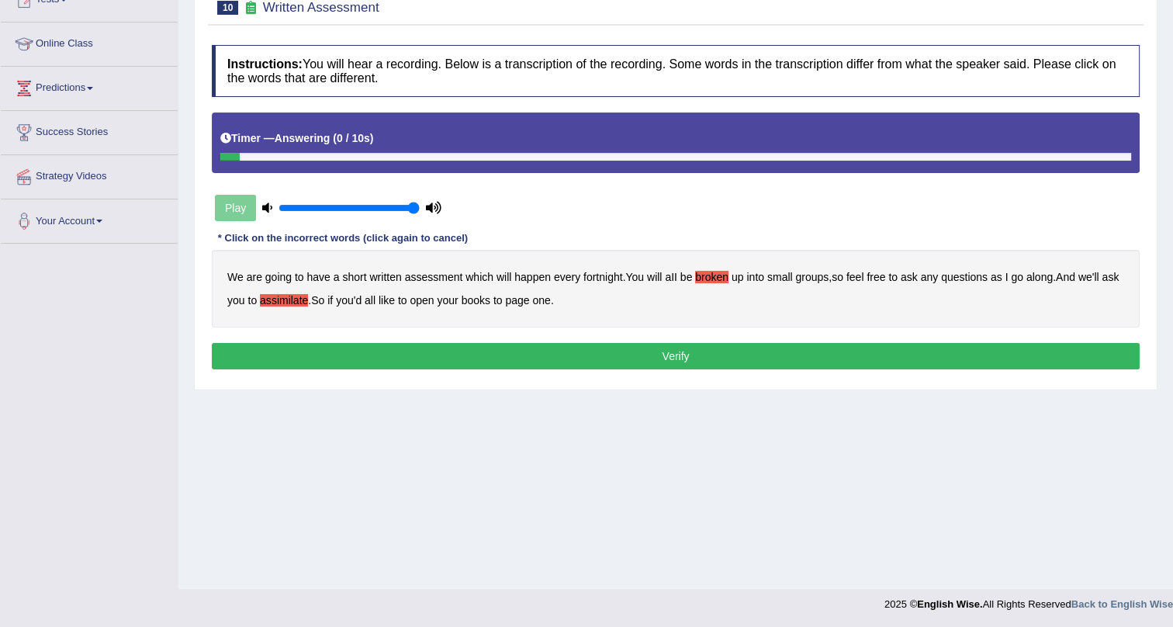
click at [551, 344] on button "Verify" at bounding box center [675, 356] width 927 height 26
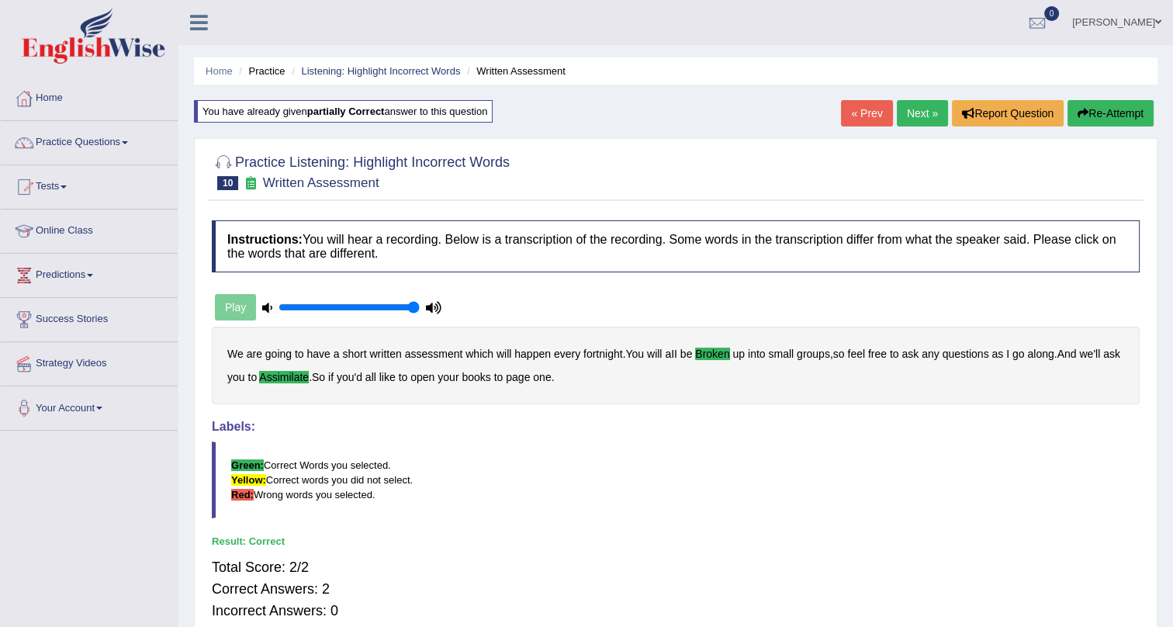
click at [919, 116] on link "Next »" at bounding box center [921, 113] width 51 height 26
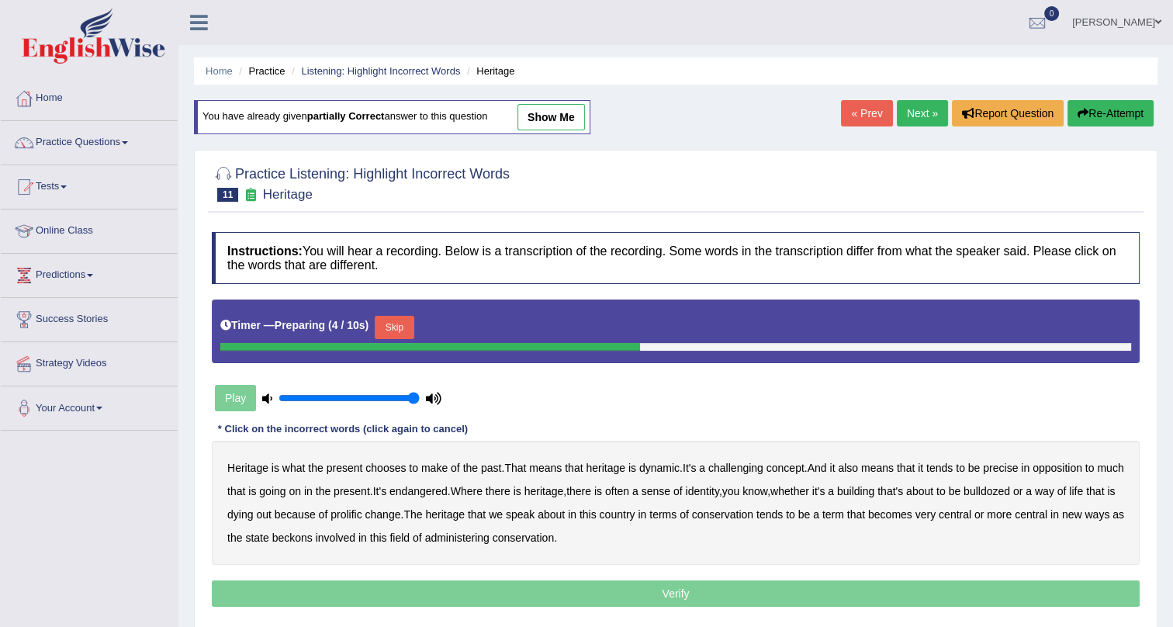
scroll to position [187, 0]
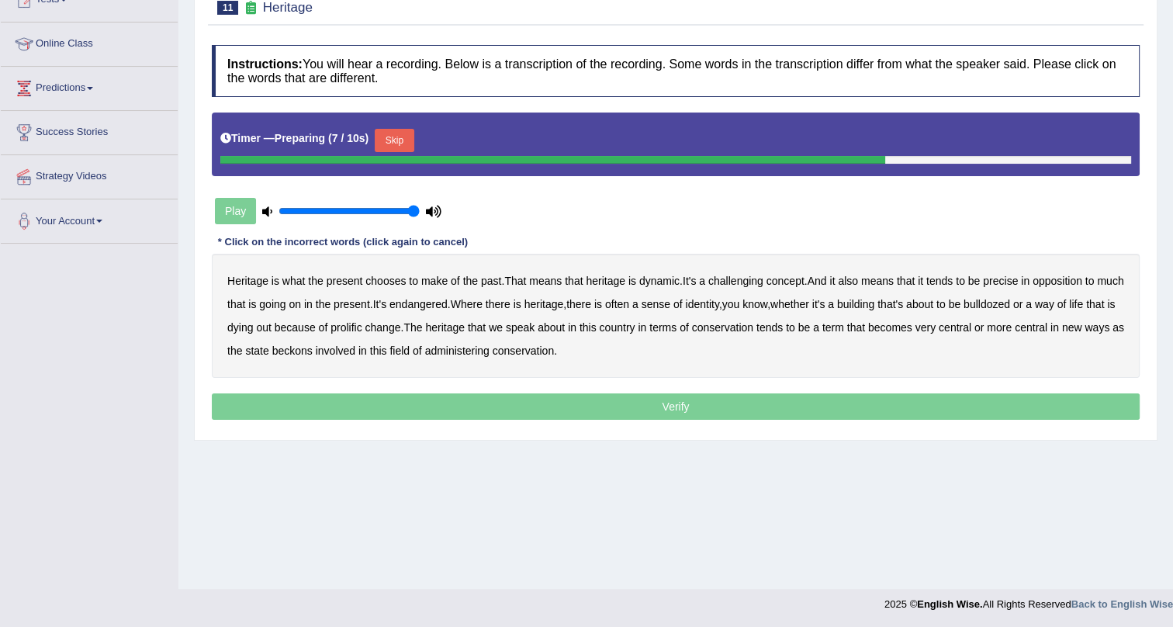
click at [402, 136] on button "Skip" at bounding box center [394, 140] width 39 height 23
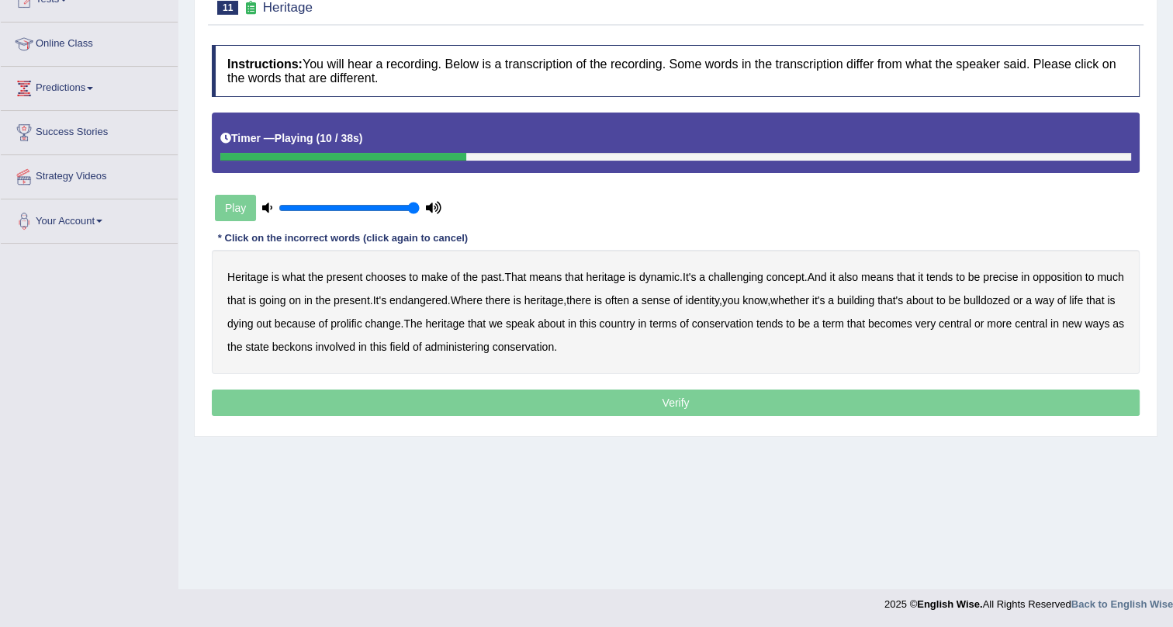
click at [737, 274] on b "challenging" at bounding box center [735, 277] width 55 height 12
click at [738, 275] on b "challenging" at bounding box center [735, 277] width 55 height 12
click at [718, 300] on b "identity" at bounding box center [701, 300] width 33 height 12
click at [361, 322] on b "prolific" at bounding box center [345, 323] width 31 height 12
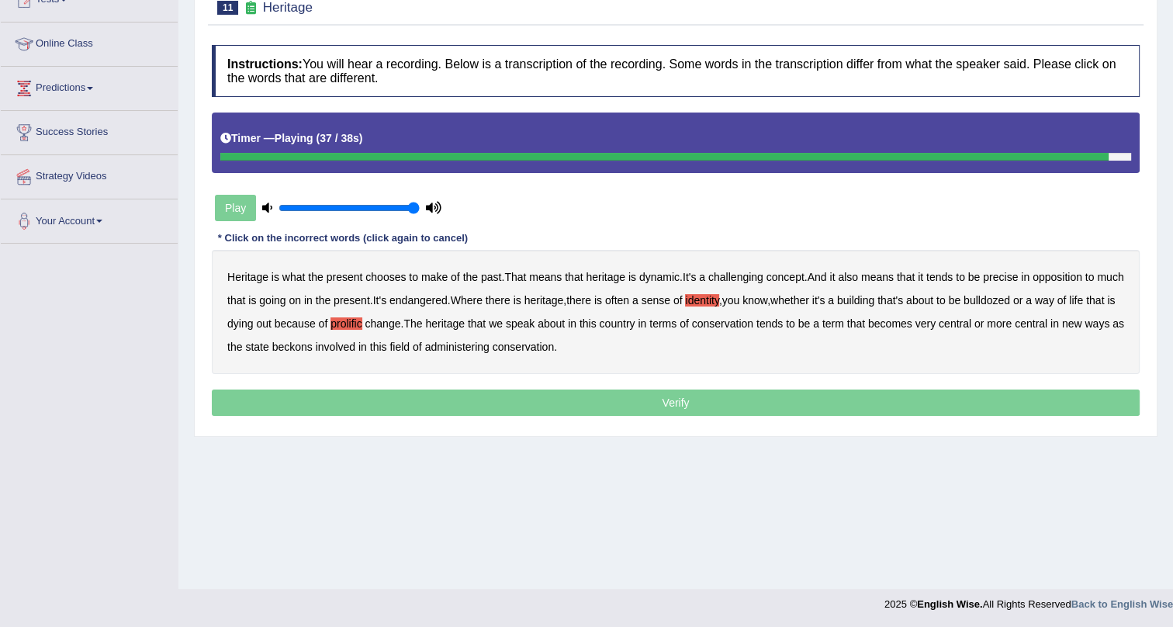
click at [607, 399] on p "Verify" at bounding box center [675, 402] width 927 height 26
click at [609, 401] on p "Verify" at bounding box center [675, 402] width 927 height 26
click at [609, 401] on button "Verify" at bounding box center [675, 402] width 927 height 26
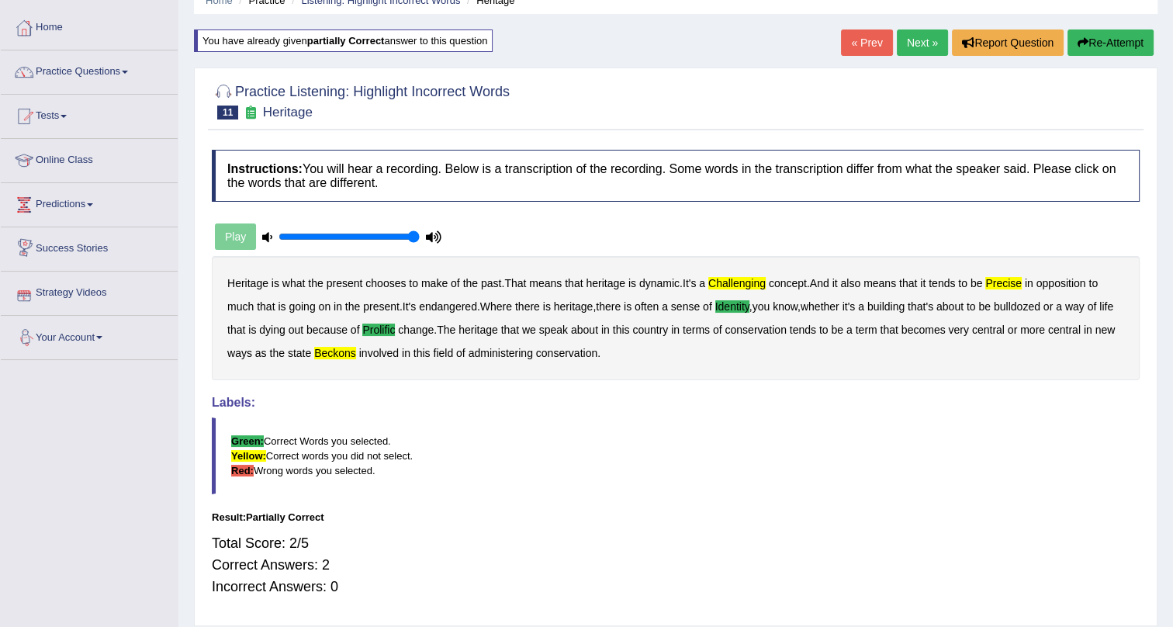
scroll to position [0, 0]
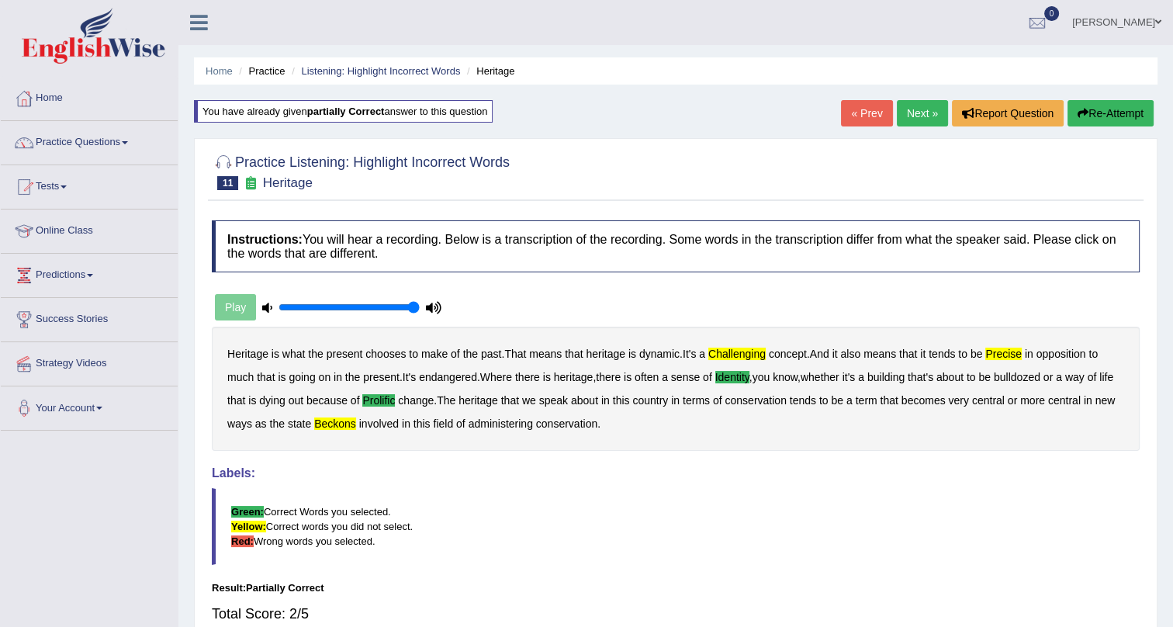
click at [88, 129] on link "Practice Questions" at bounding box center [89, 140] width 177 height 39
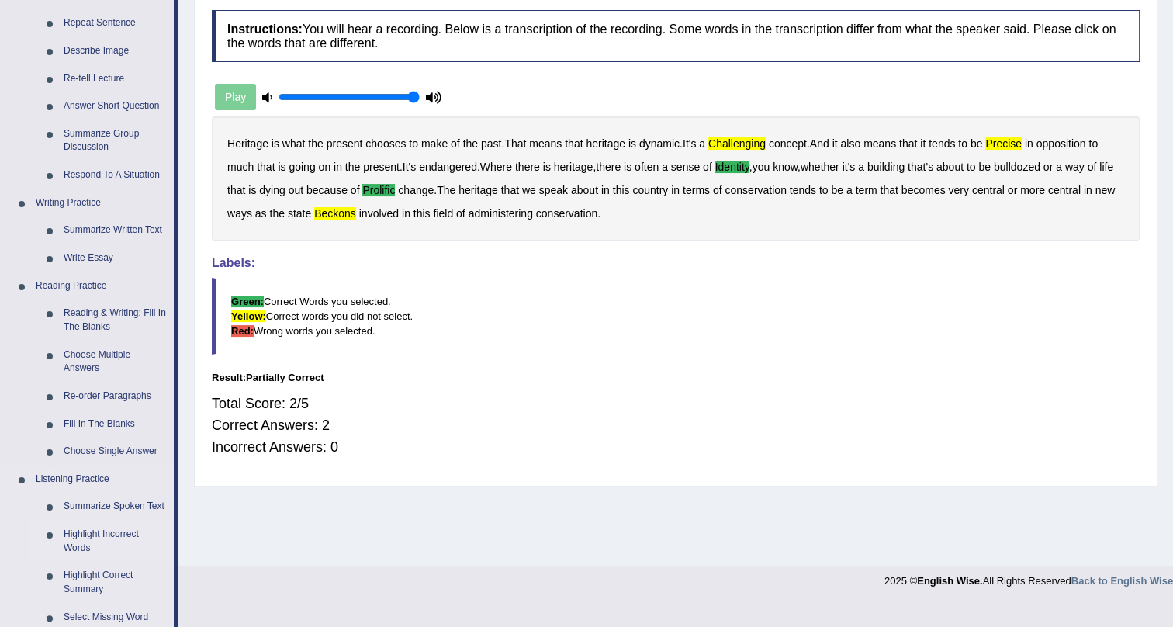
scroll to position [211, 0]
click at [80, 535] on link "Highlight Incorrect Words" at bounding box center [115, 540] width 117 height 41
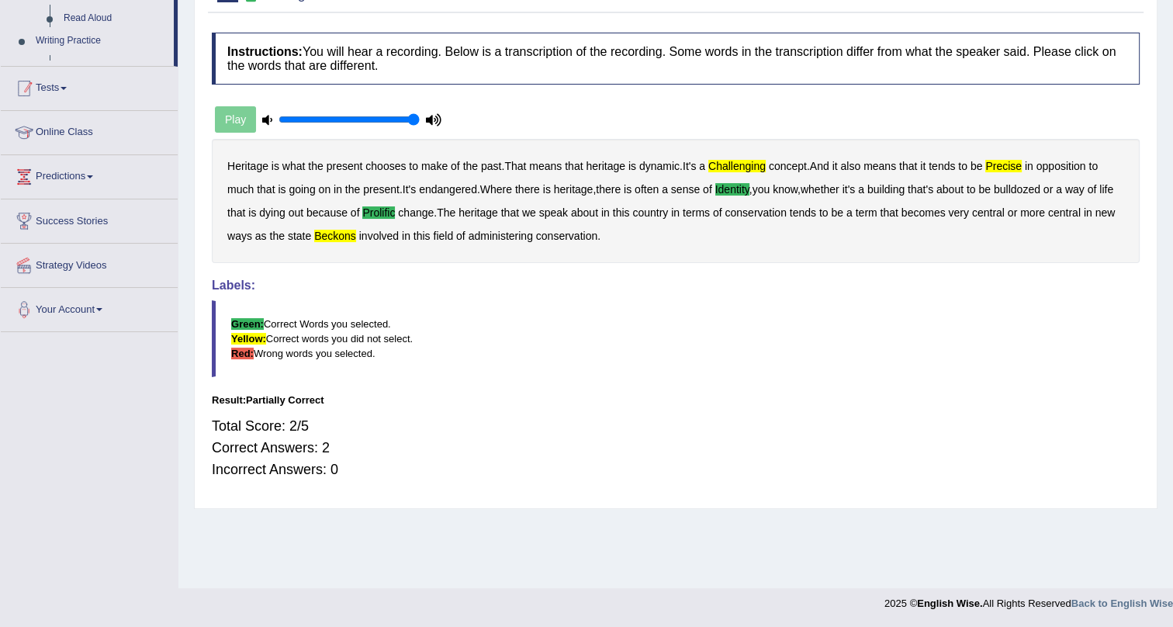
scroll to position [187, 0]
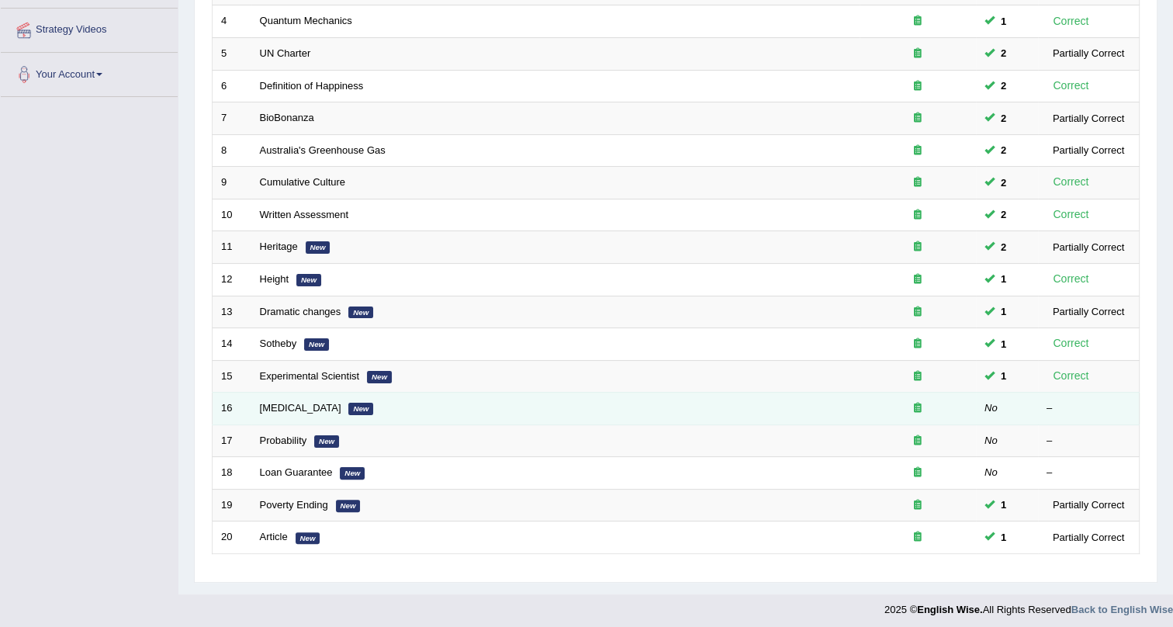
scroll to position [337, 0]
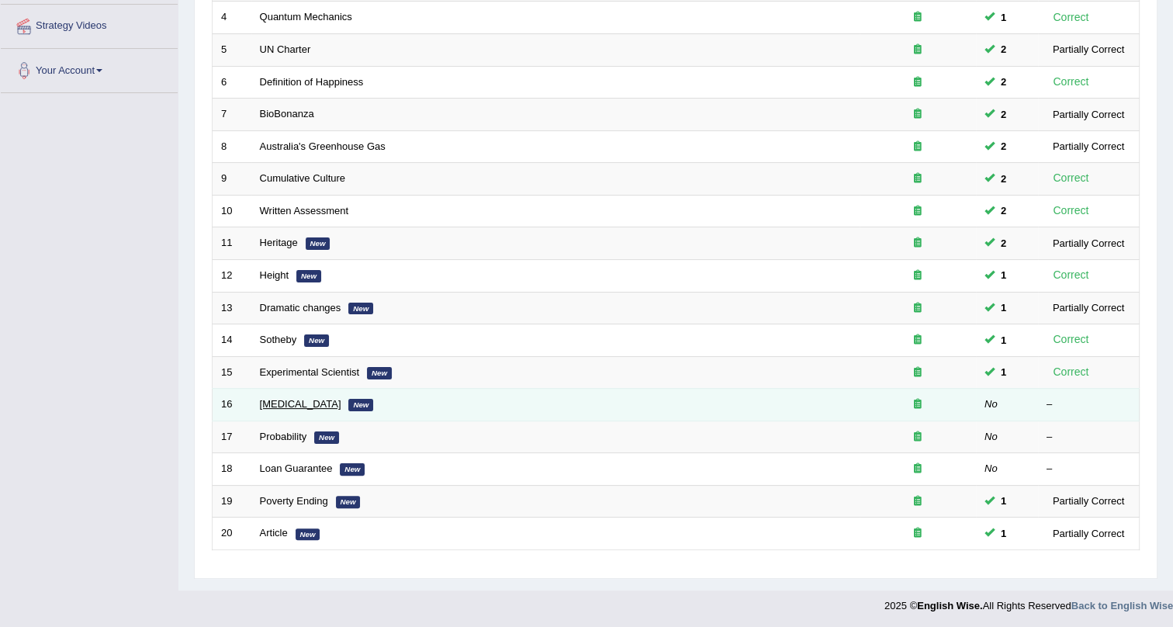
click at [277, 399] on link "[MEDICAL_DATA]" at bounding box center [300, 404] width 81 height 12
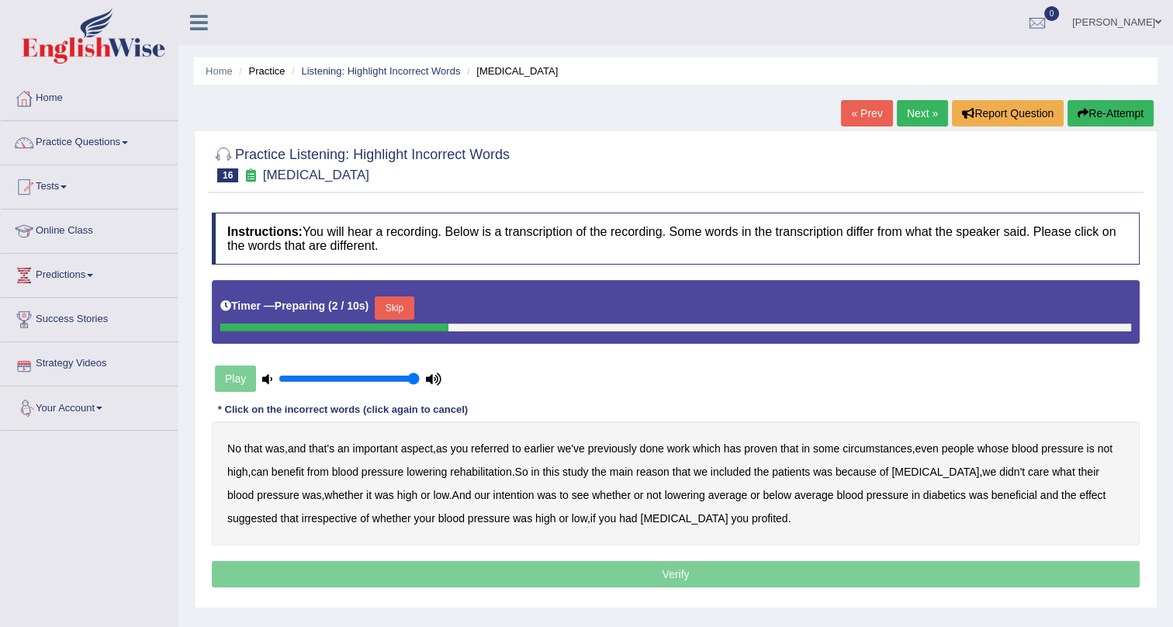
click at [408, 302] on button "Skip" at bounding box center [394, 307] width 39 height 23
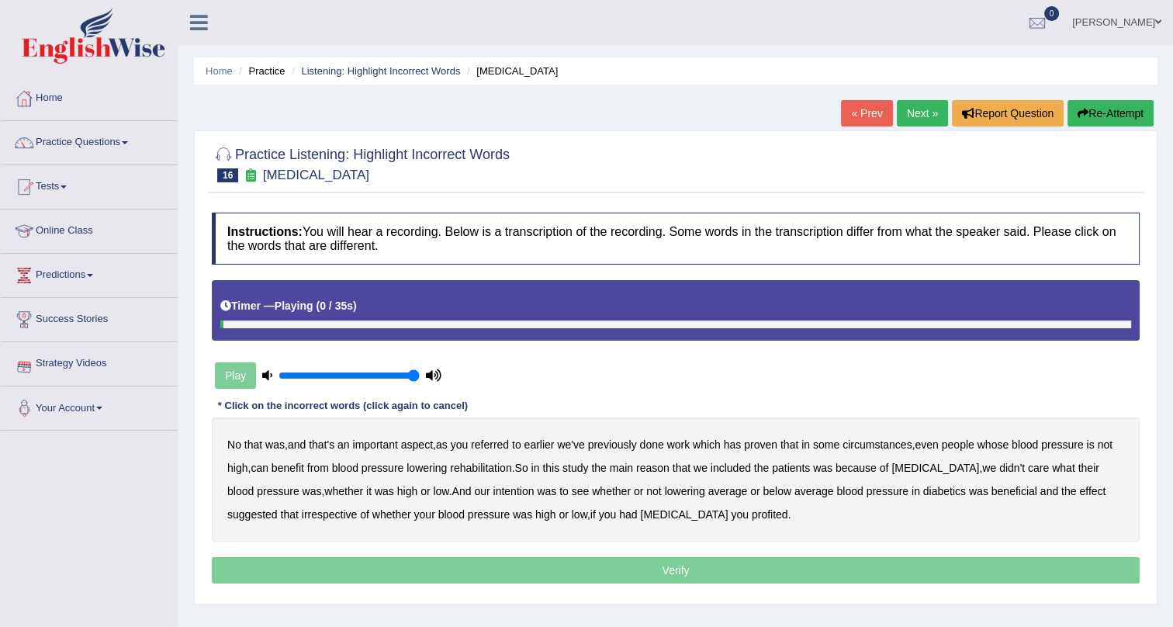
scroll to position [187, 0]
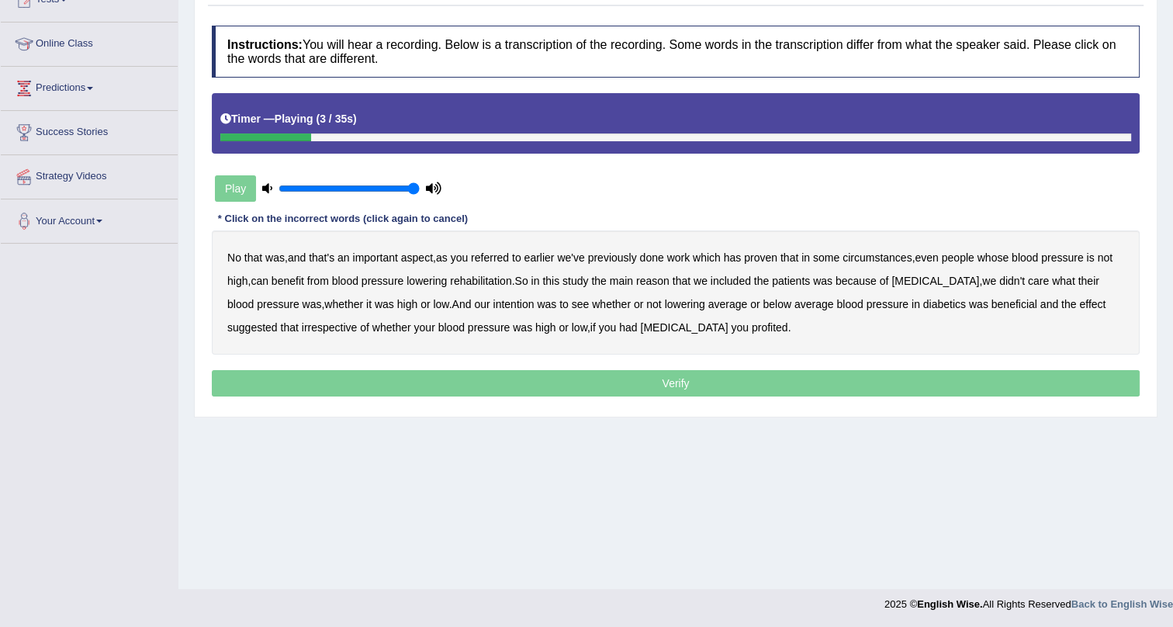
click at [485, 256] on b "referred" at bounding box center [490, 257] width 38 height 12
click at [880, 257] on b "circumstances" at bounding box center [876, 257] width 69 height 12
click at [500, 277] on b "rehabilitation" at bounding box center [480, 281] width 61 height 12
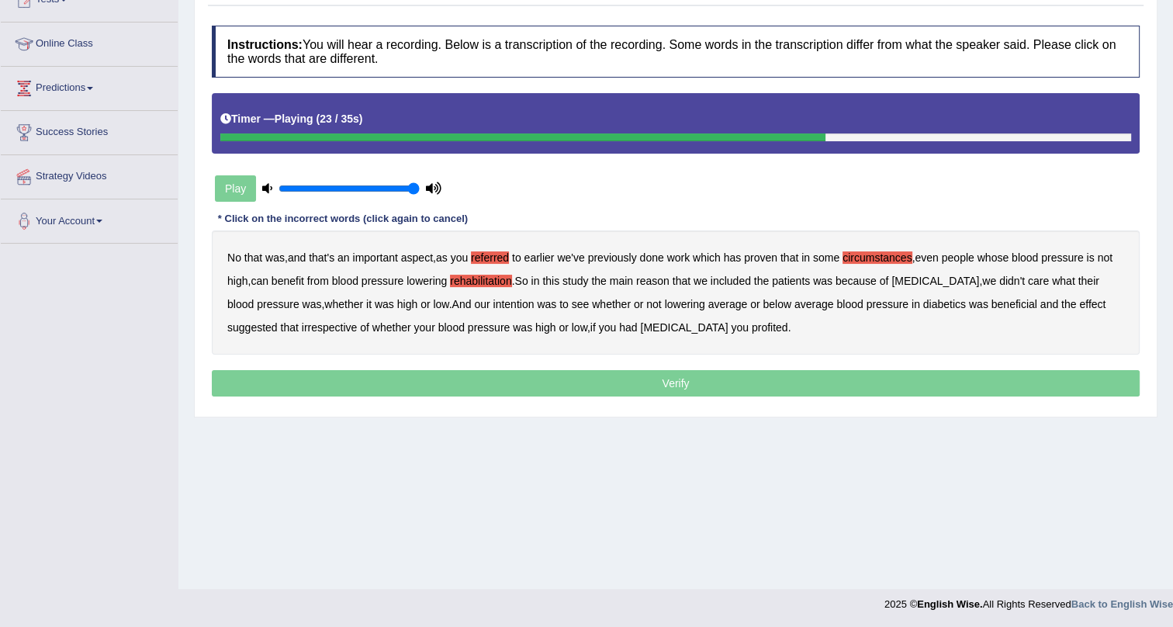
click at [492, 302] on b "intention" at bounding box center [512, 304] width 41 height 12
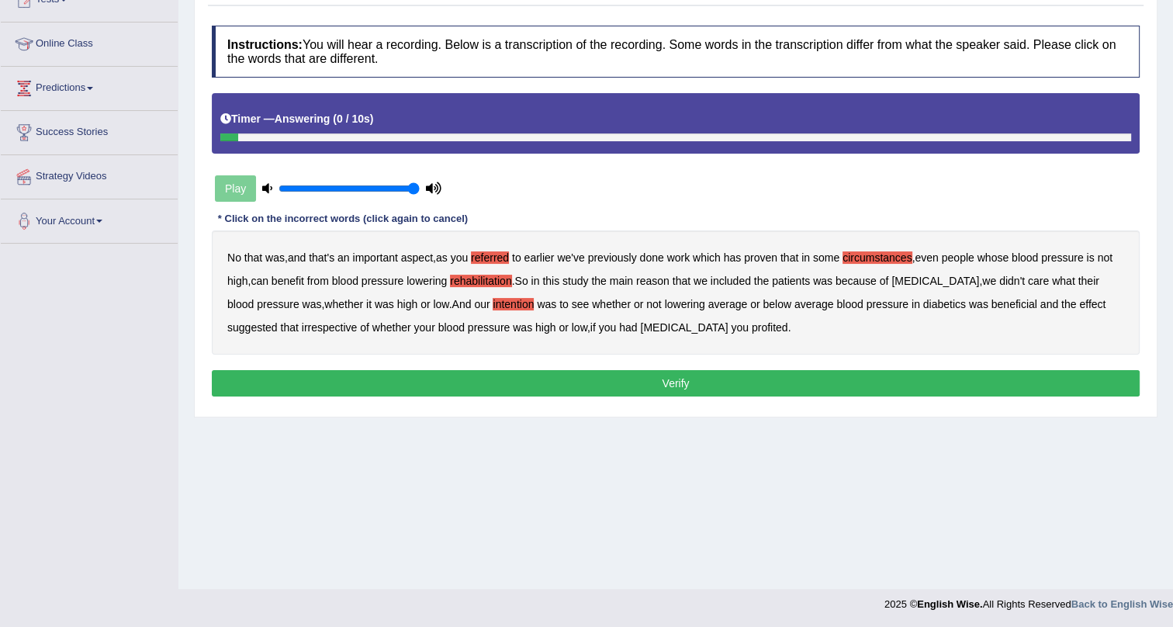
drag, startPoint x: 720, startPoint y: 329, endPoint x: 739, endPoint y: 328, distance: 18.6
click at [751, 328] on b "profited" at bounding box center [769, 327] width 36 height 12
click at [991, 303] on b "beneficial" at bounding box center [1014, 304] width 46 height 12
click at [1019, 378] on button "Verify" at bounding box center [675, 383] width 927 height 26
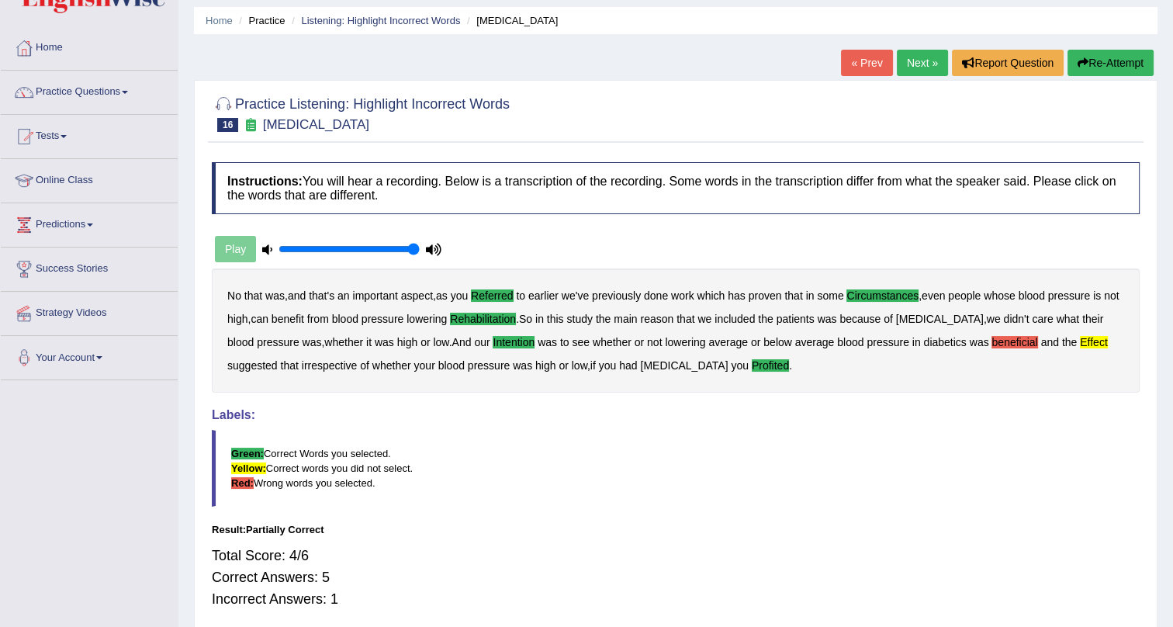
scroll to position [47, 0]
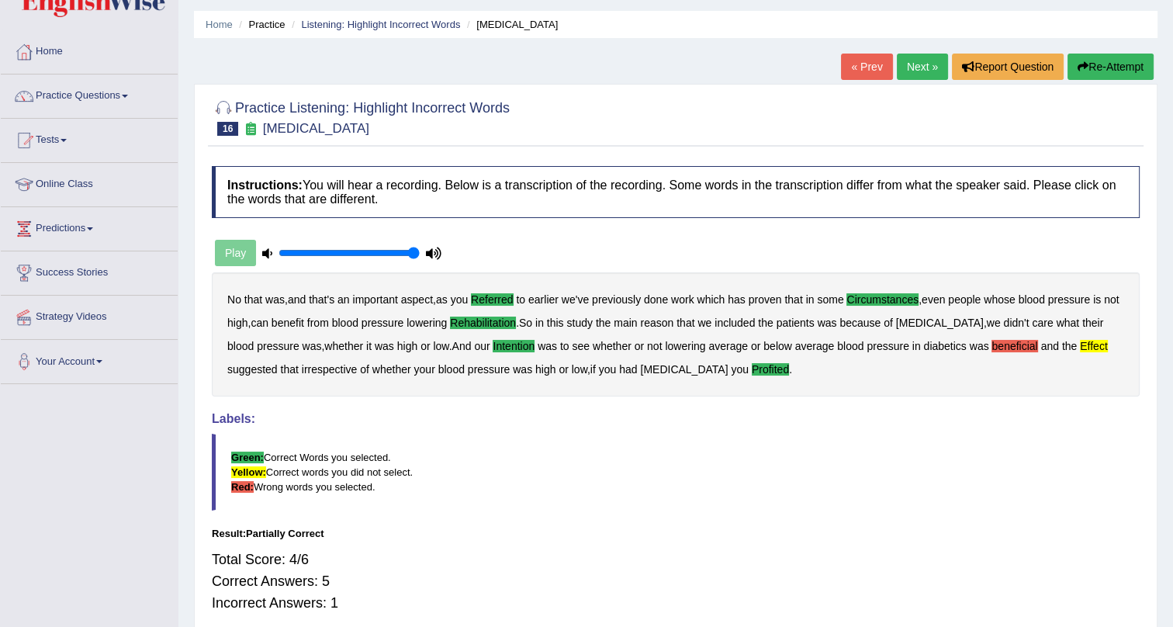
click at [912, 66] on link "Next »" at bounding box center [921, 67] width 51 height 26
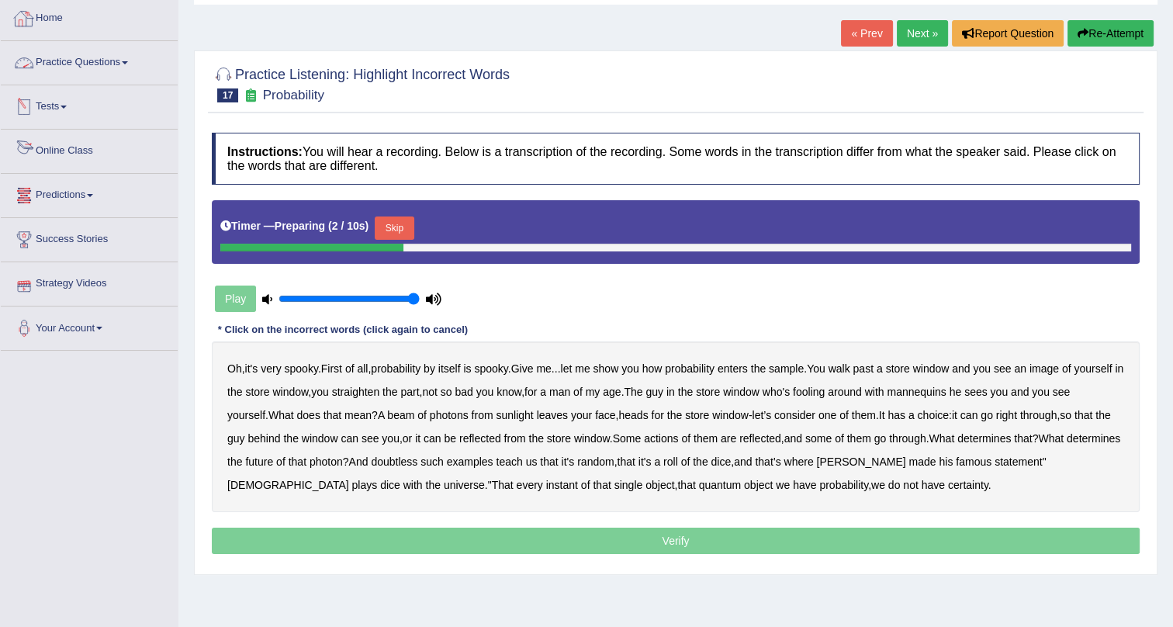
scroll to position [187, 0]
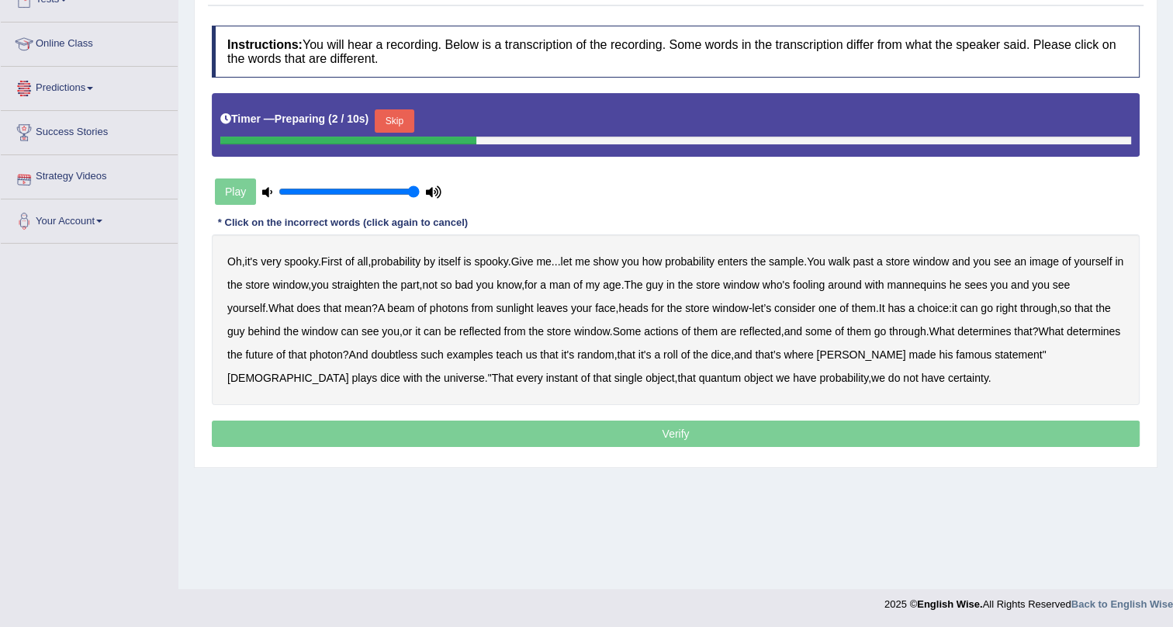
click at [395, 110] on button "Skip" at bounding box center [394, 120] width 39 height 23
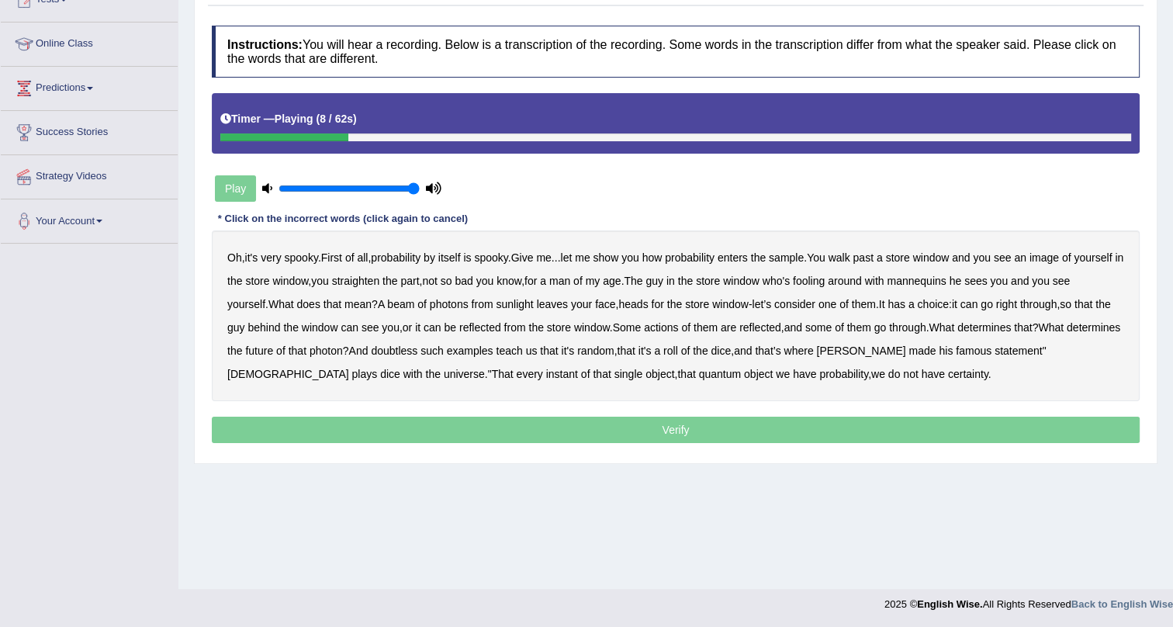
click at [748, 259] on b "enters" at bounding box center [732, 257] width 30 height 12
click at [798, 249] on div "Oh , it's very spooky . First of all , probability by itself is spooky . Give m…" at bounding box center [675, 315] width 927 height 171
click at [790, 255] on b "sample" at bounding box center [785, 257] width 35 height 12
click at [414, 308] on b "beam" at bounding box center [400, 304] width 27 height 12
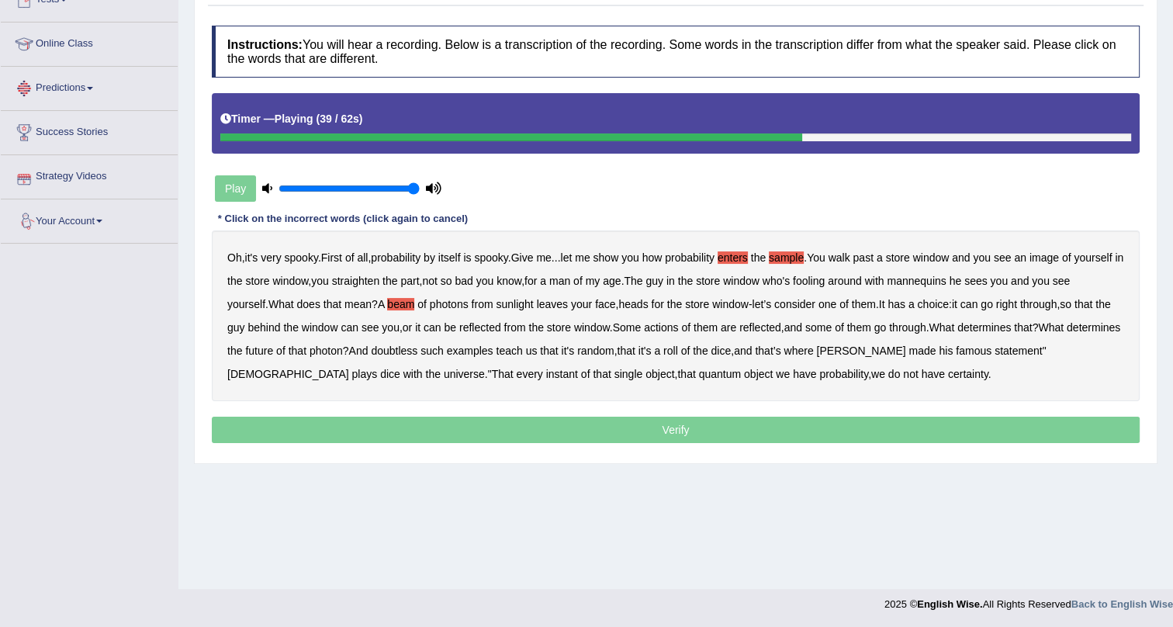
drag, startPoint x: 701, startPoint y: 325, endPoint x: 717, endPoint y: 320, distance: 16.9
click at [678, 325] on b "actions" at bounding box center [661, 327] width 34 height 12
click at [417, 351] on b "doubtless" at bounding box center [394, 350] width 47 height 12
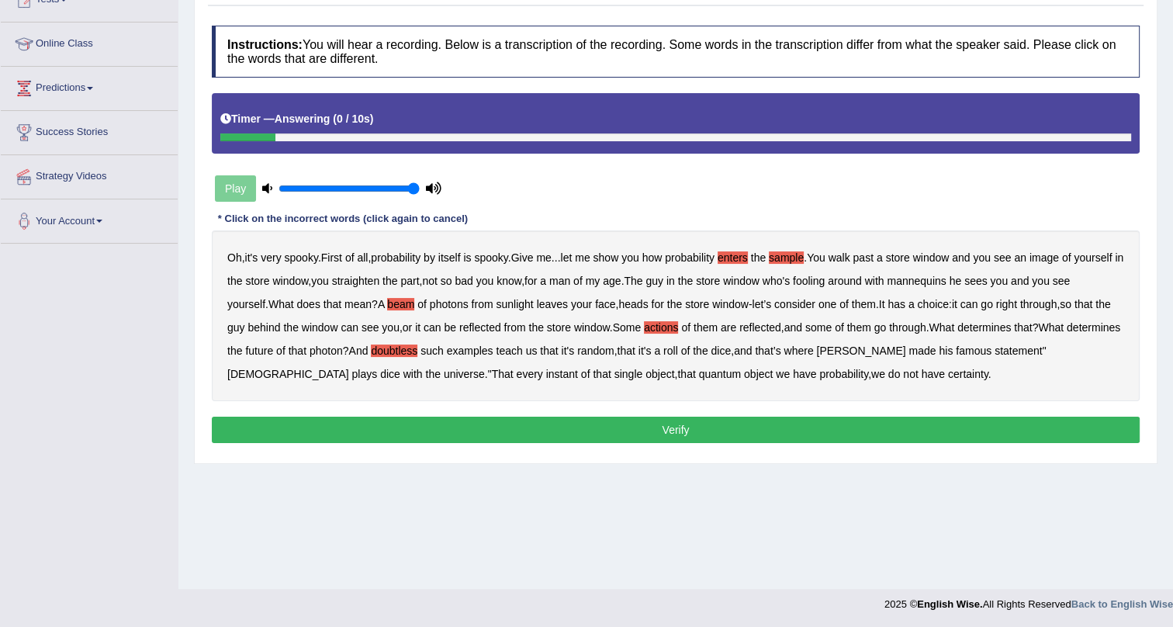
click at [748, 257] on b "enters" at bounding box center [732, 257] width 30 height 12
click at [741, 430] on button "Verify" at bounding box center [675, 429] width 927 height 26
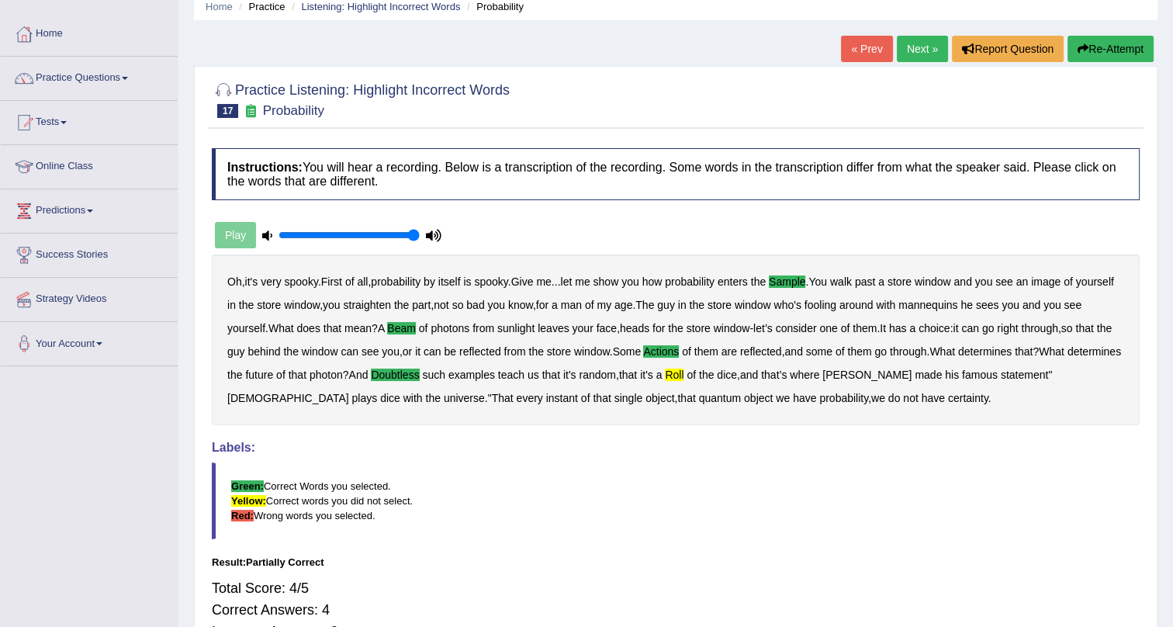
scroll to position [0, 0]
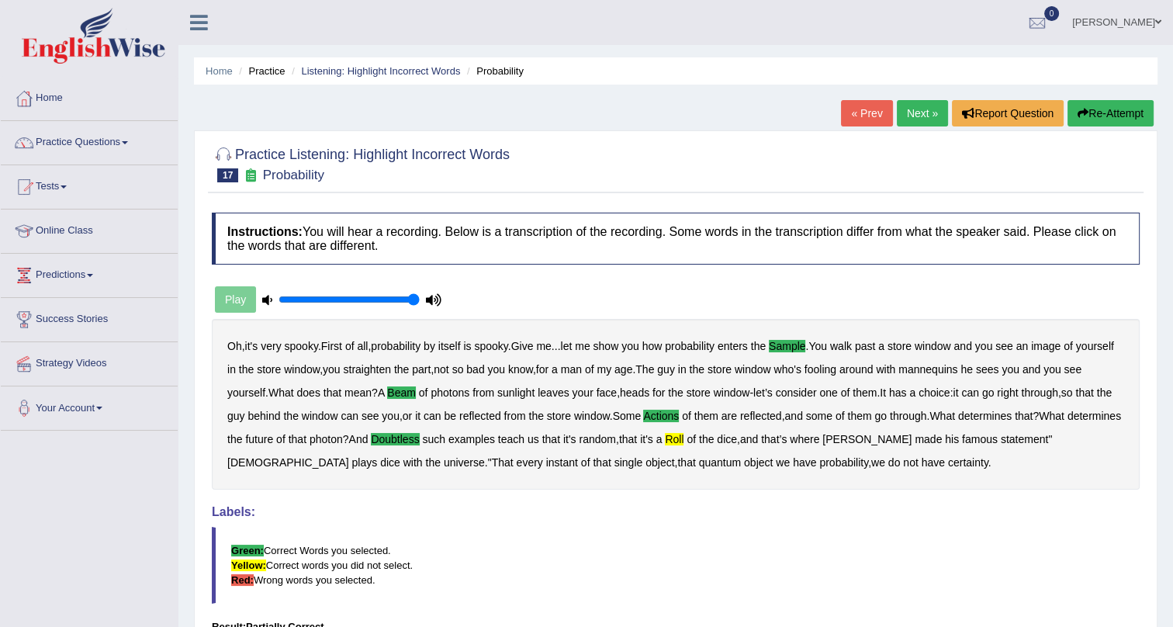
click at [922, 107] on link "Next »" at bounding box center [921, 113] width 51 height 26
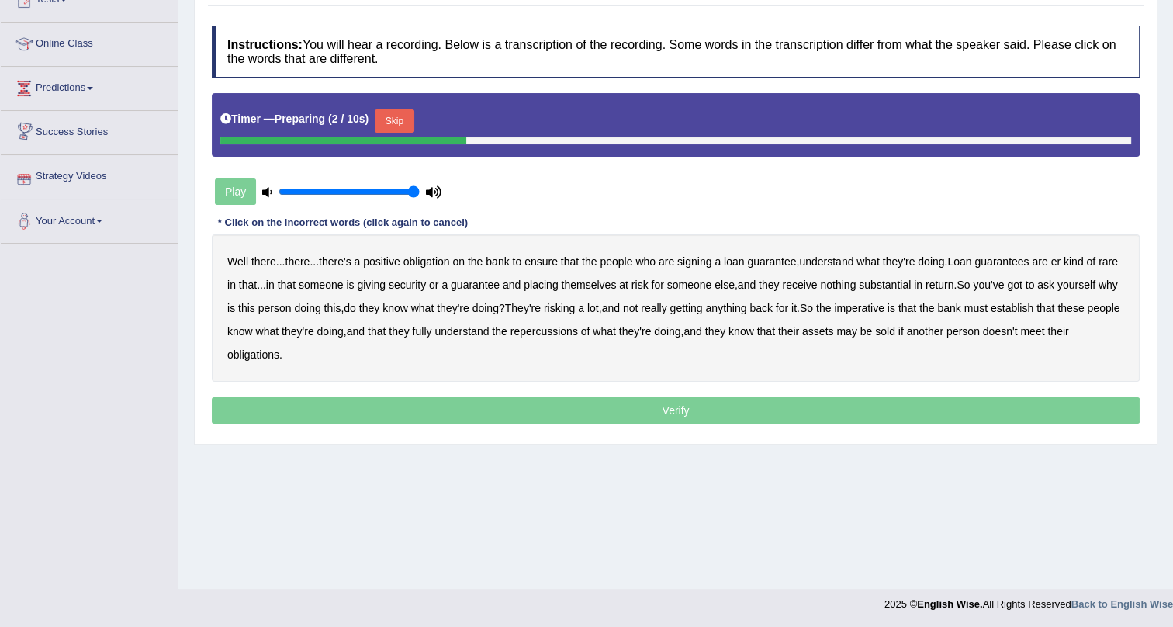
click at [410, 116] on button "Skip" at bounding box center [394, 120] width 39 height 23
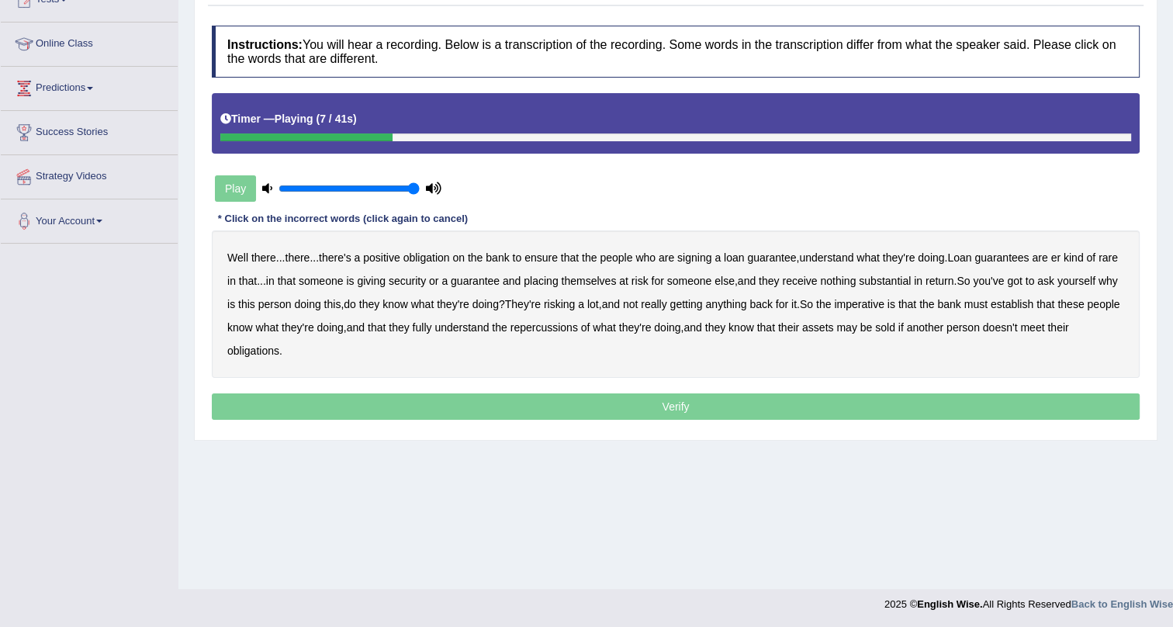
click at [835, 256] on b "understand" at bounding box center [826, 257] width 54 height 12
click at [903, 281] on b "substantial" at bounding box center [884, 281] width 52 height 12
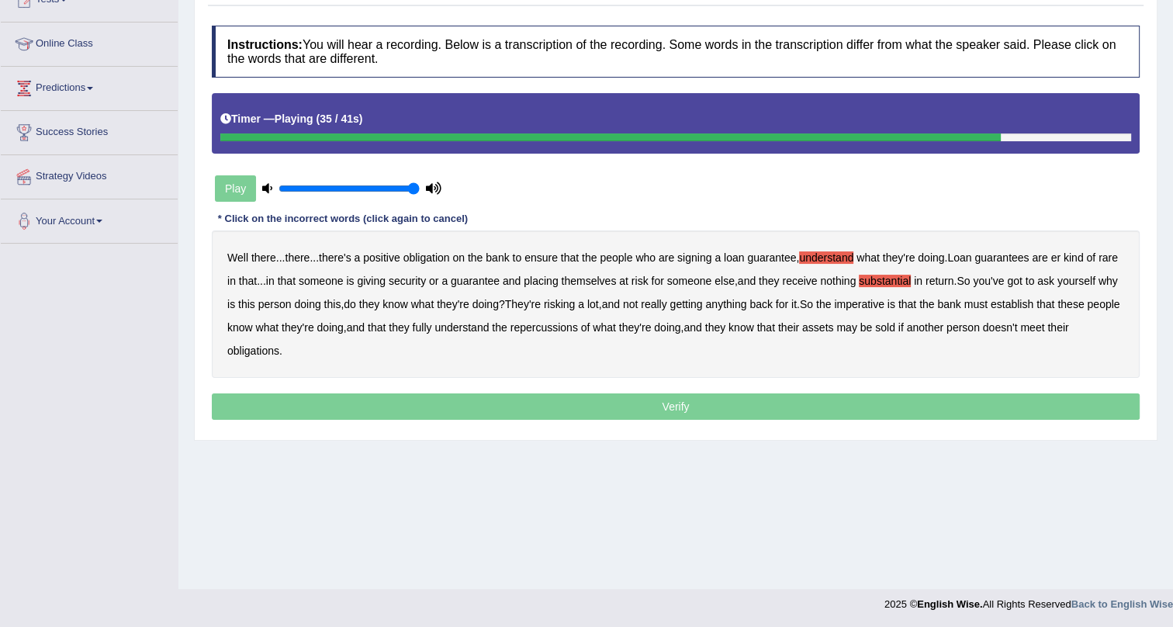
click at [578, 324] on b "repercussions" at bounding box center [543, 327] width 67 height 12
click at [833, 327] on b "assets" at bounding box center [817, 327] width 31 height 12
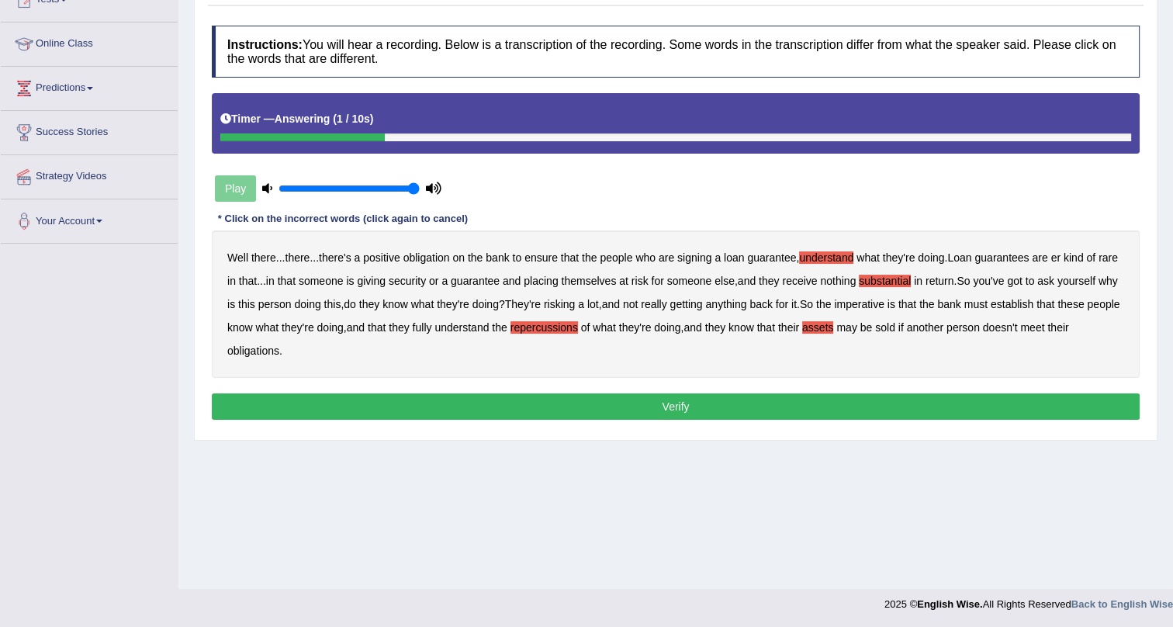
click at [1033, 306] on b "establish" at bounding box center [1011, 304] width 43 height 12
click at [1021, 403] on button "Verify" at bounding box center [675, 406] width 927 height 26
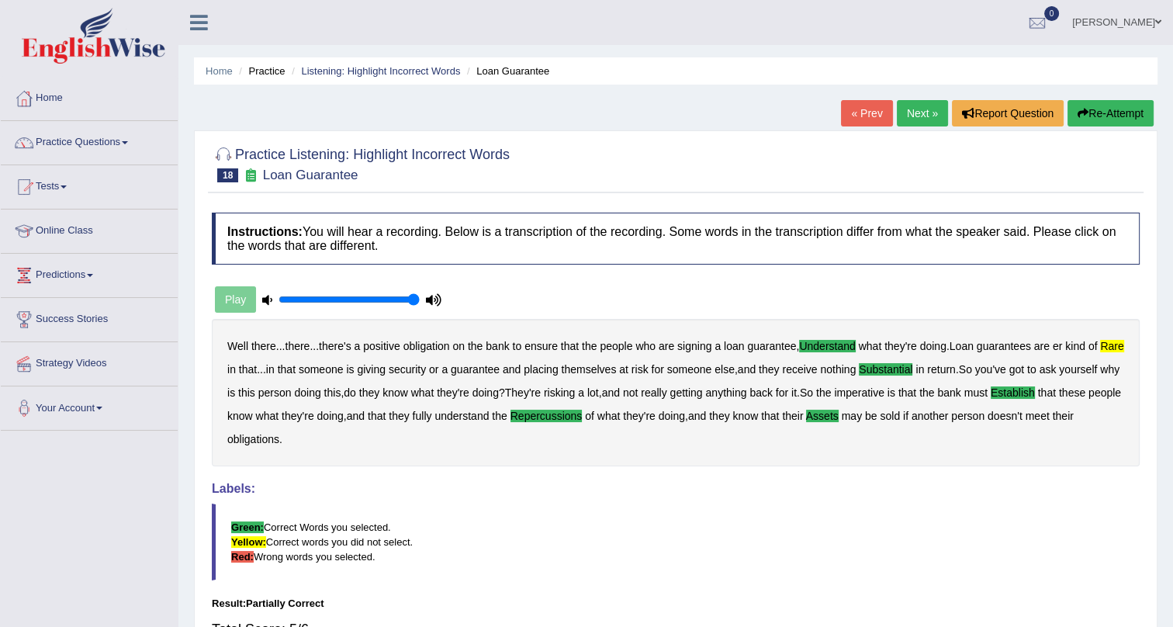
click at [133, 143] on link "Practice Questions" at bounding box center [89, 140] width 177 height 39
